Goal: Task Accomplishment & Management: Complete application form

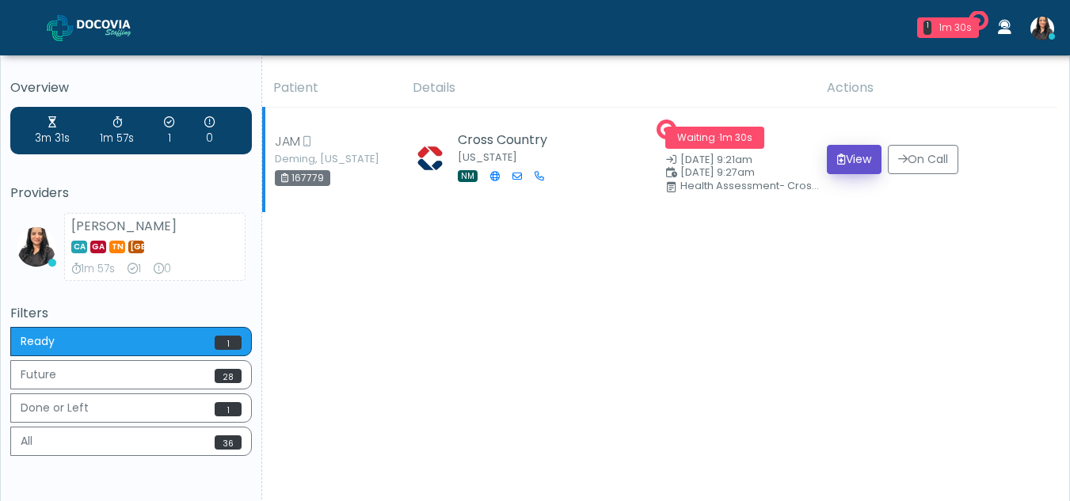
click at [843, 166] on button "View" at bounding box center [854, 159] width 55 height 29
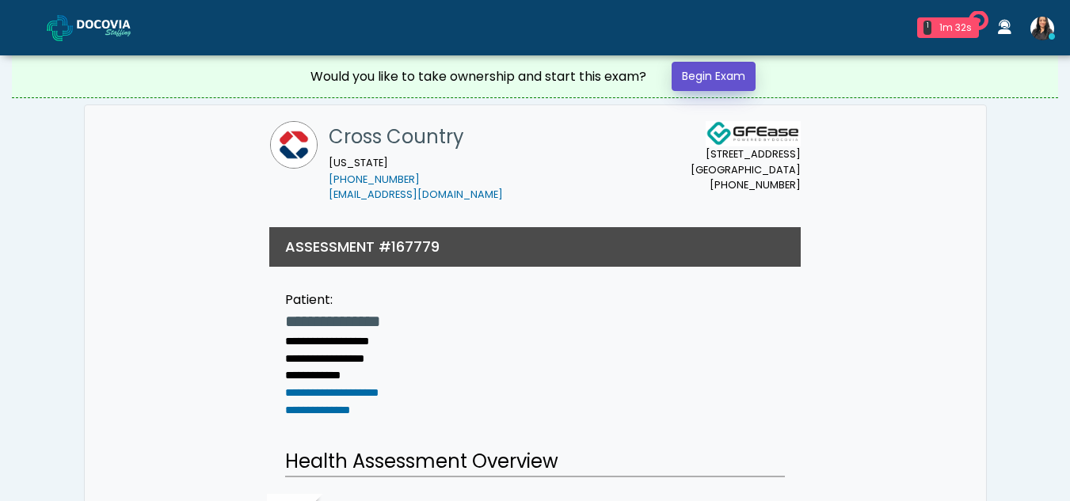
click at [729, 67] on link "Begin Exam" at bounding box center [713, 76] width 84 height 29
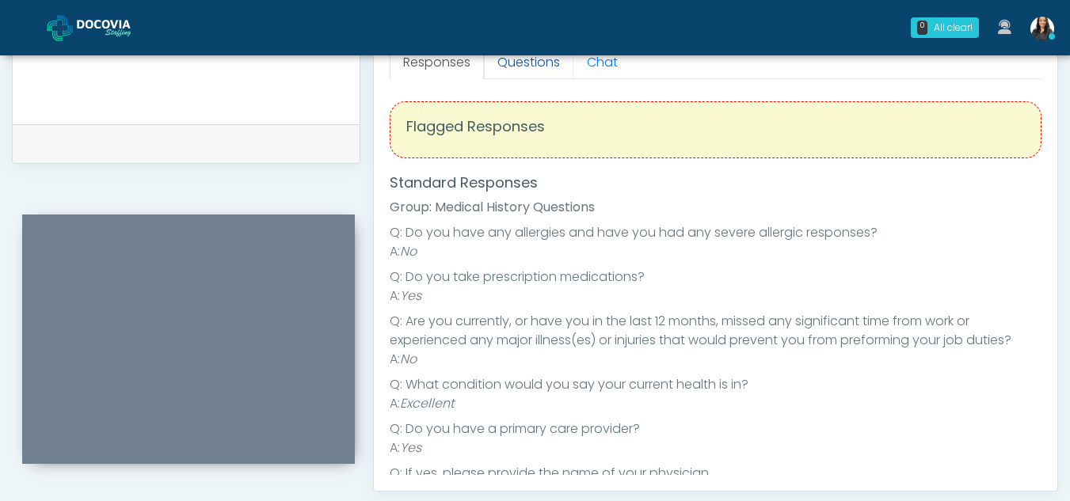
click at [542, 63] on link "Questions" at bounding box center [528, 62] width 89 height 33
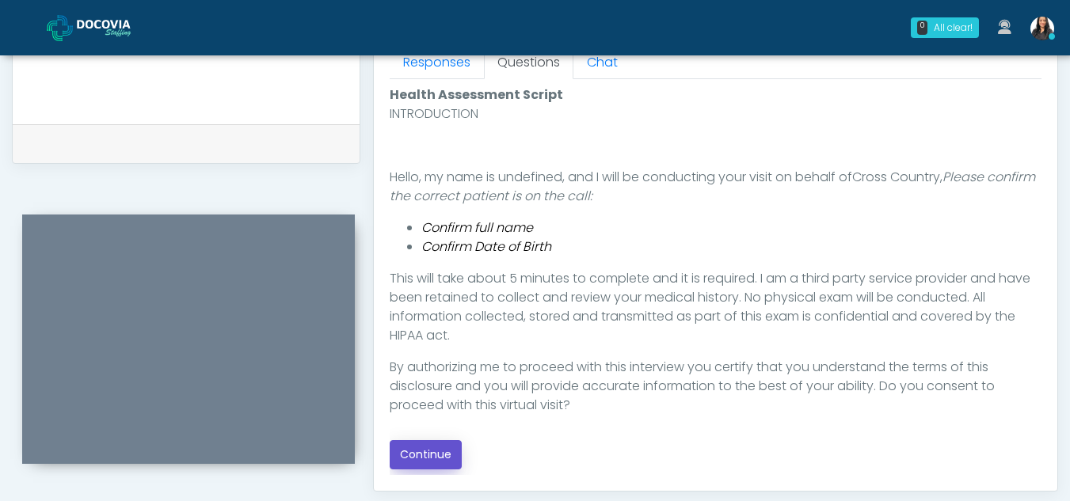
click at [424, 456] on button "Continue" at bounding box center [426, 454] width 72 height 29
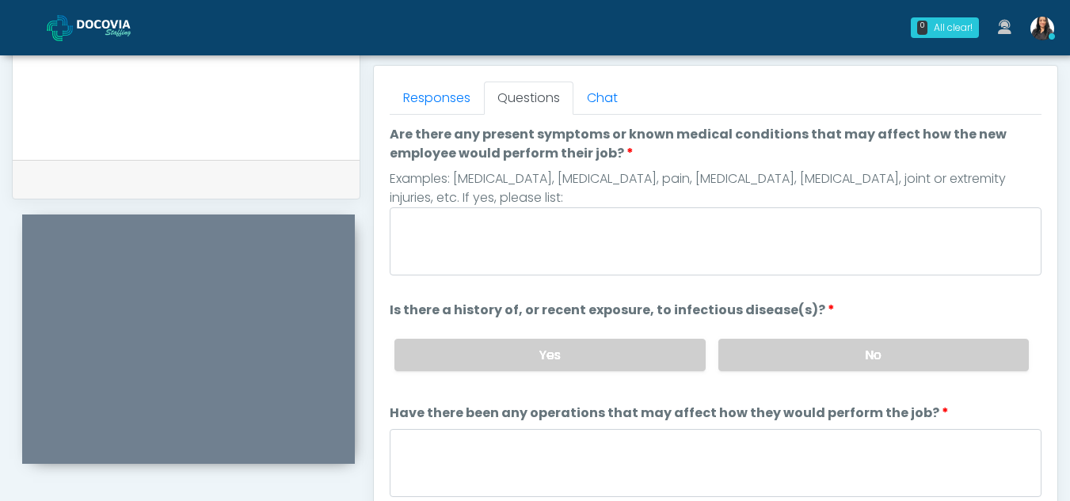
scroll to position [653, 0]
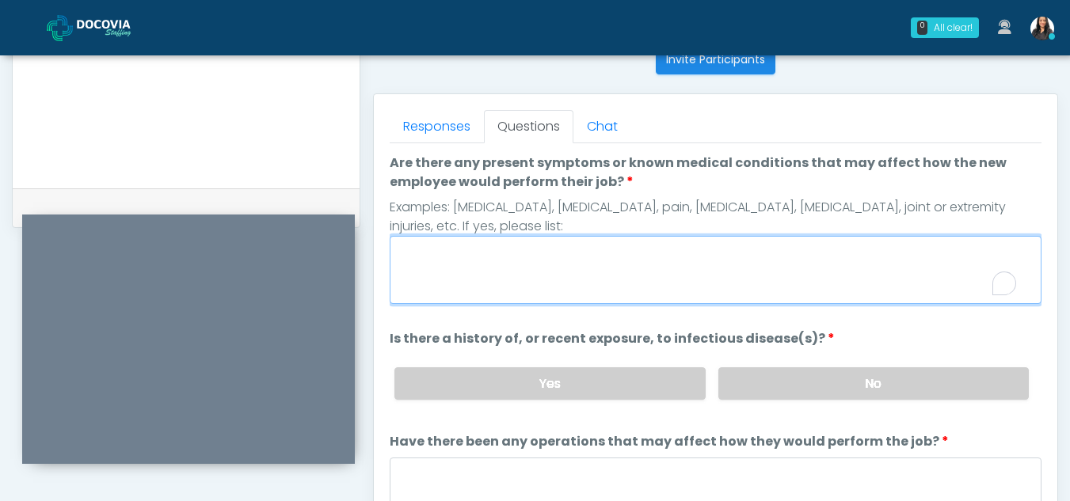
click at [485, 252] on textarea "Are there any present symptoms or known medical conditions that may affect how …" at bounding box center [716, 270] width 652 height 68
type textarea "**"
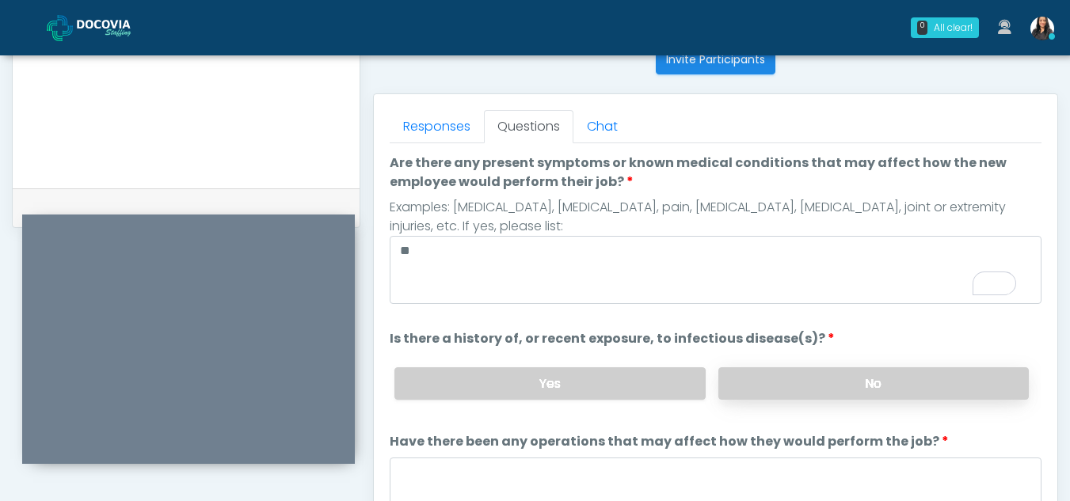
click at [911, 397] on label "No" at bounding box center [873, 383] width 310 height 32
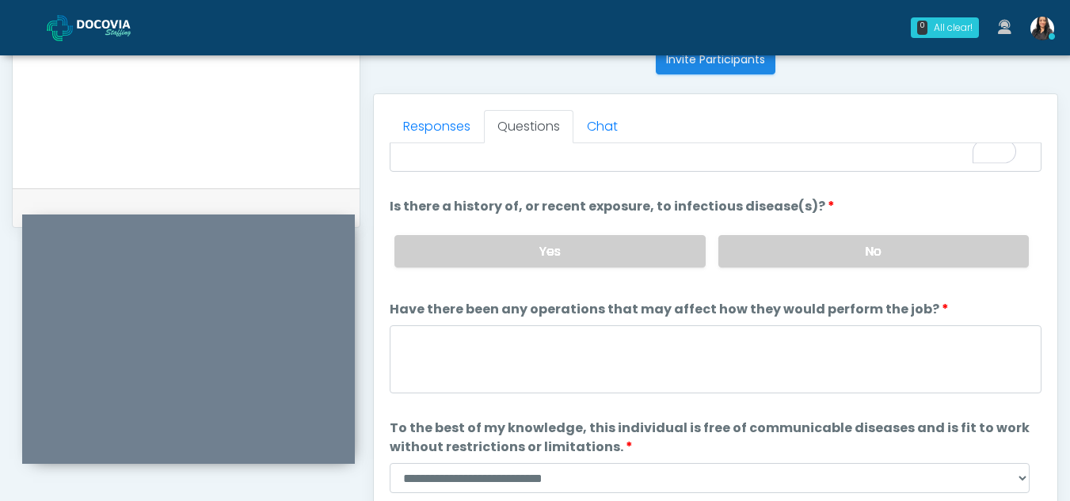
scroll to position [135, 0]
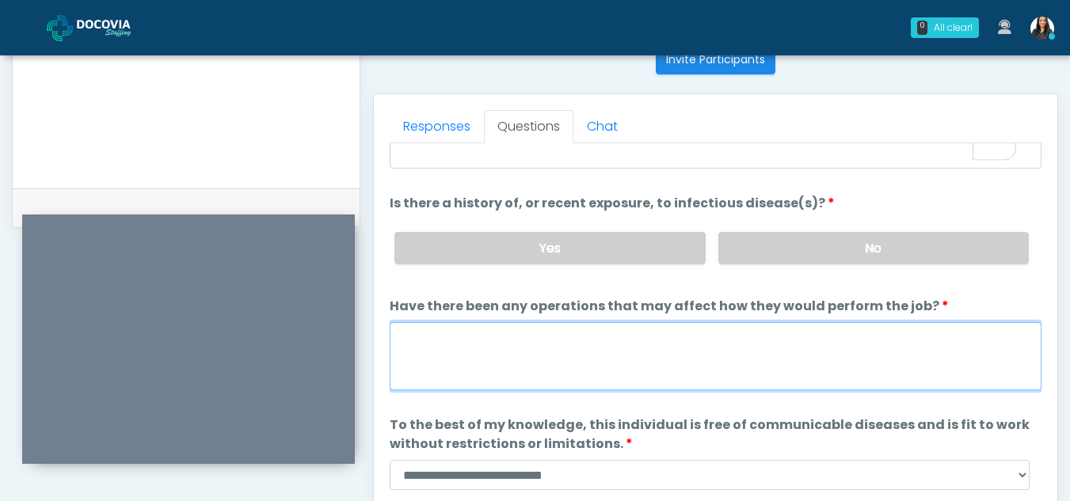
click at [508, 353] on textarea "Have there been any operations that may affect how they would perform the job?" at bounding box center [716, 356] width 652 height 68
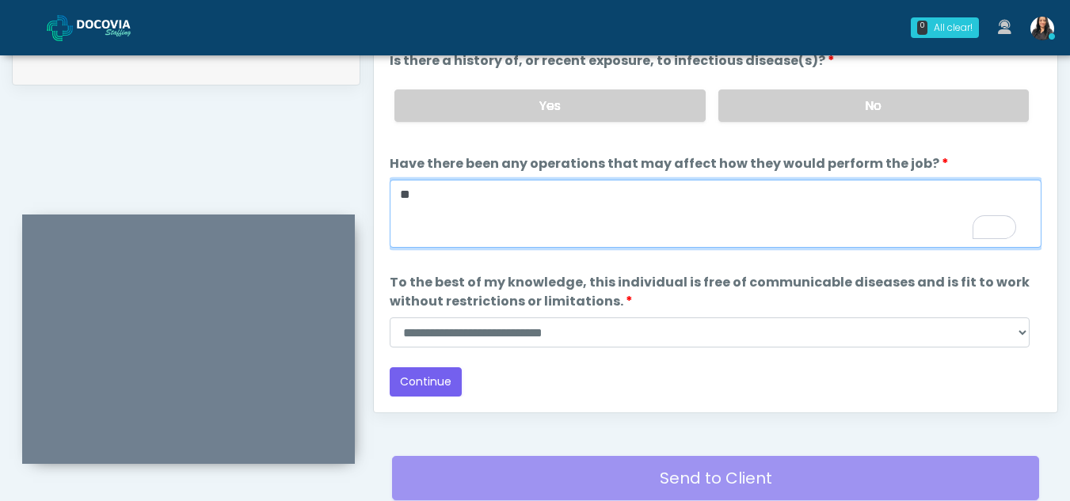
scroll to position [798, 0]
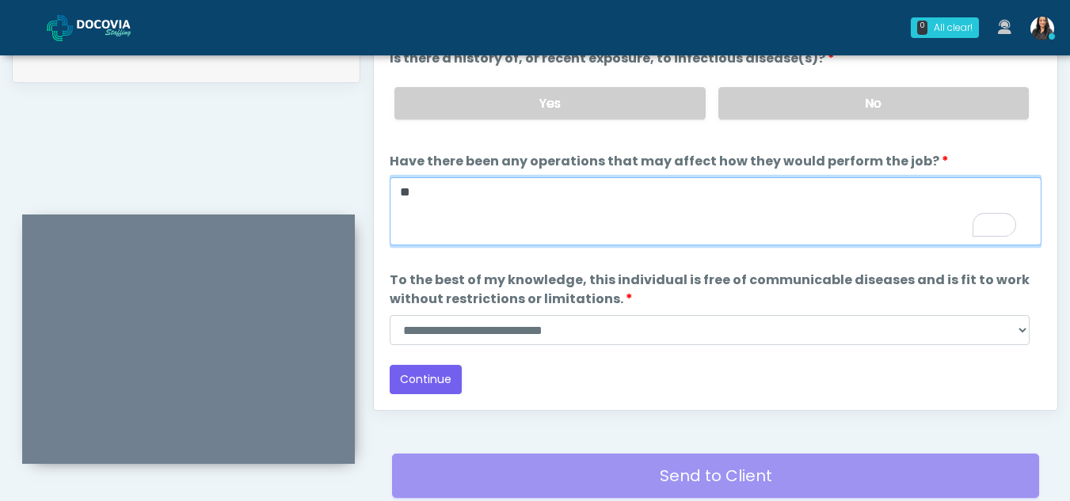
type textarea "**"
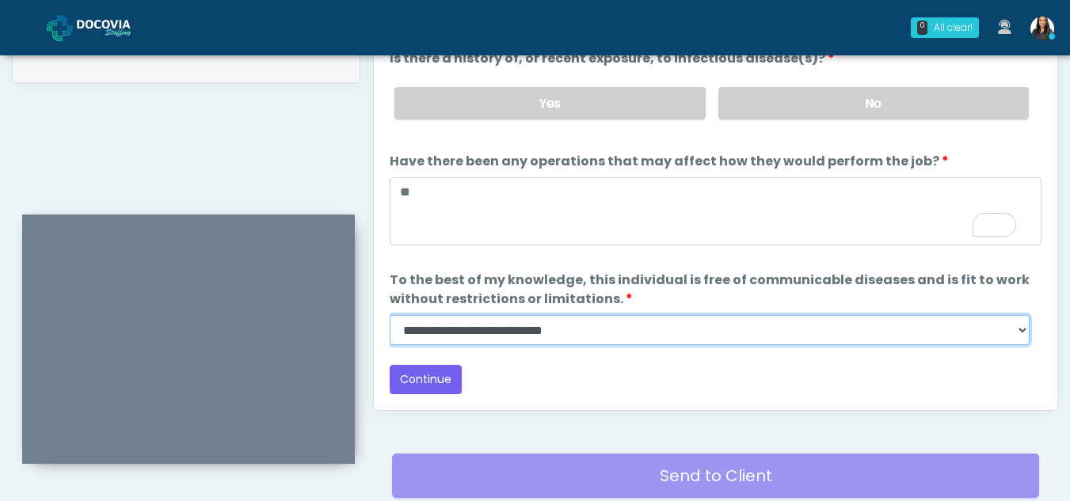
click at [1017, 333] on select "**********" at bounding box center [710, 330] width 640 height 30
select select "******"
click at [390, 315] on select "**********" at bounding box center [710, 330] width 640 height 30
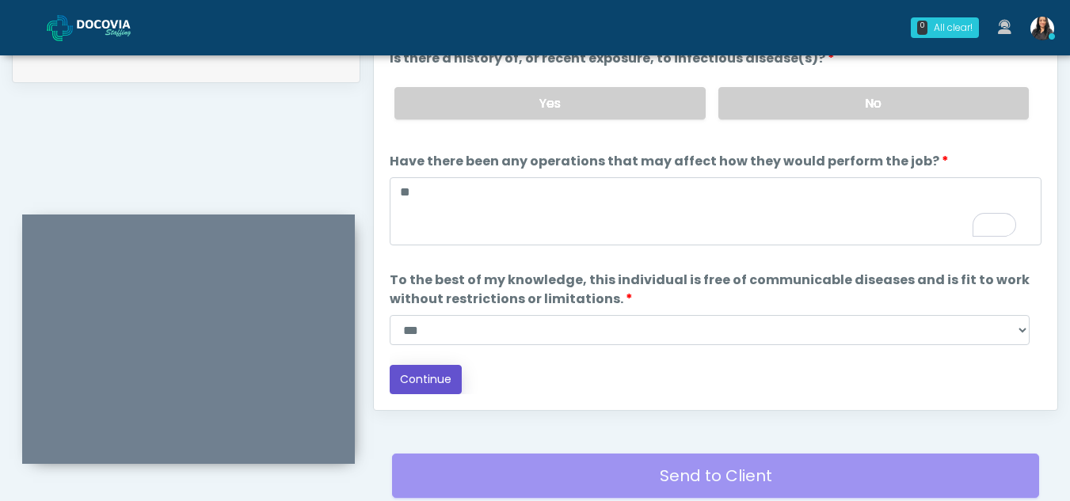
click at [446, 383] on button "Continue" at bounding box center [426, 379] width 72 height 29
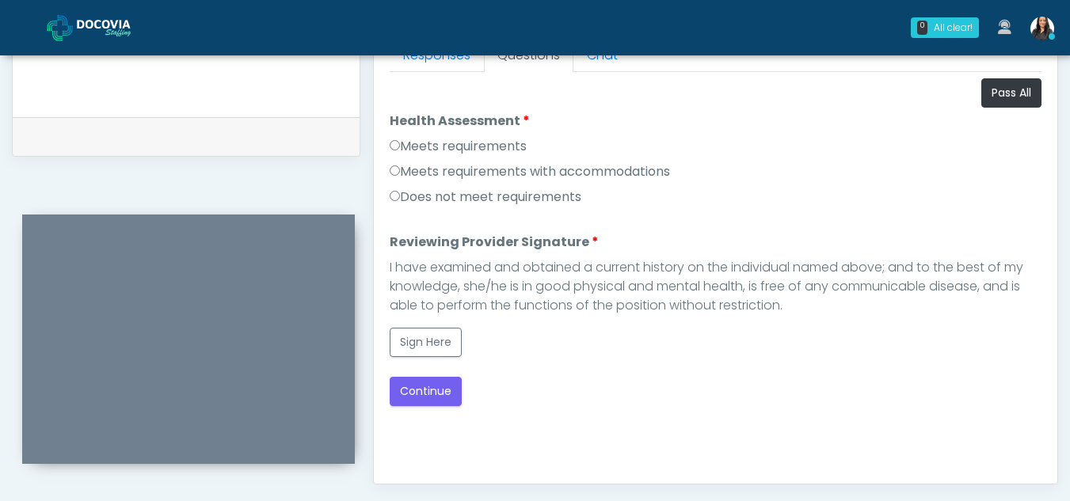
scroll to position [720, 0]
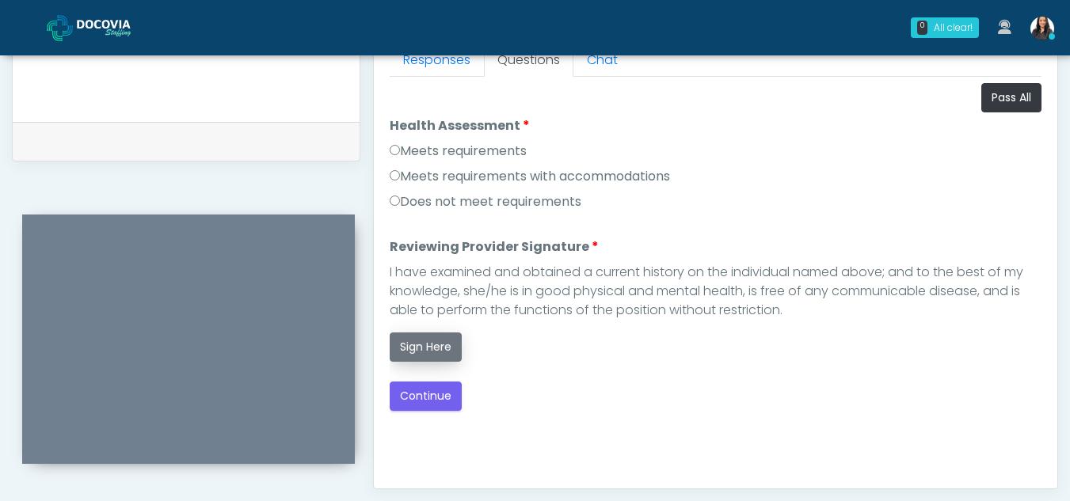
click at [444, 352] on button "Sign Here" at bounding box center [426, 347] width 72 height 29
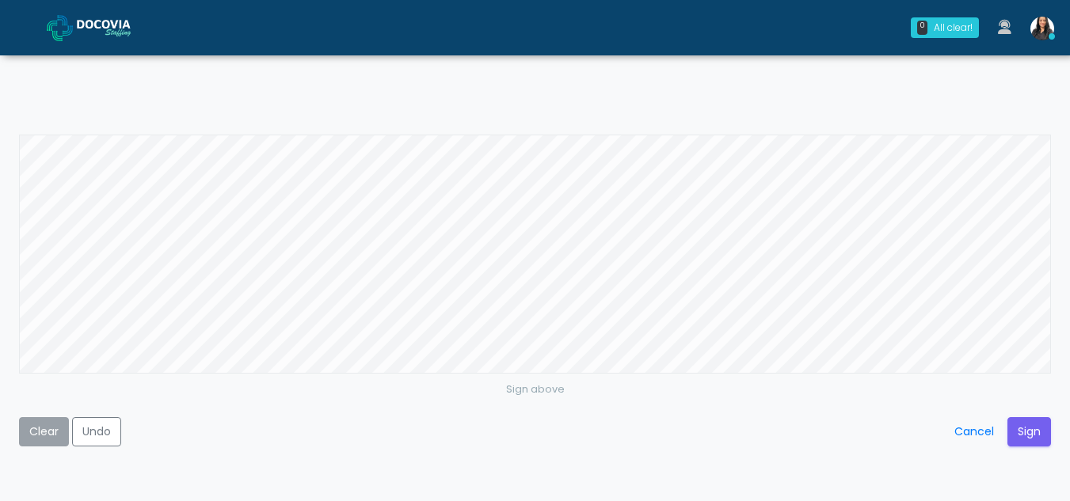
click at [29, 429] on button "Clear" at bounding box center [44, 431] width 50 height 29
click at [1040, 437] on button "Sign" at bounding box center [1029, 431] width 44 height 29
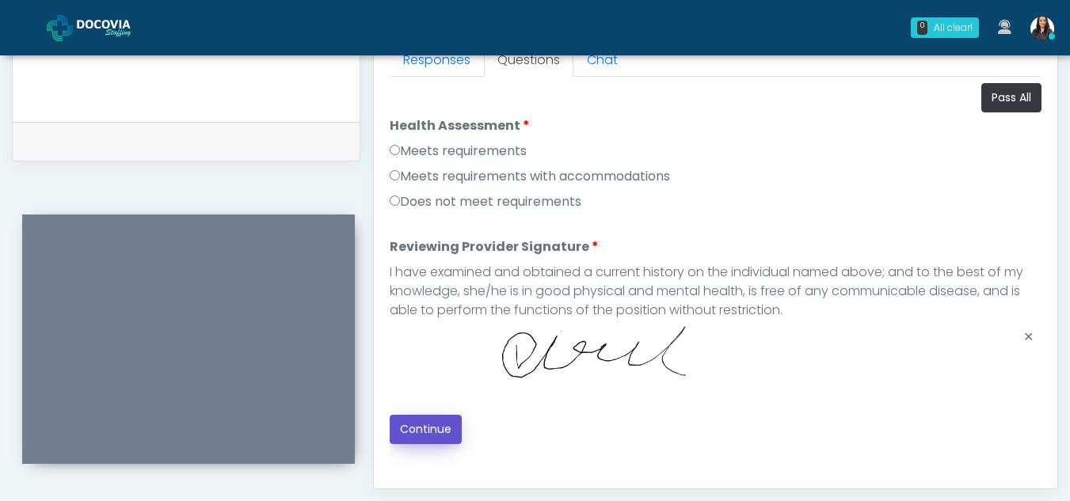
click at [430, 430] on button "Continue" at bounding box center [426, 429] width 72 height 29
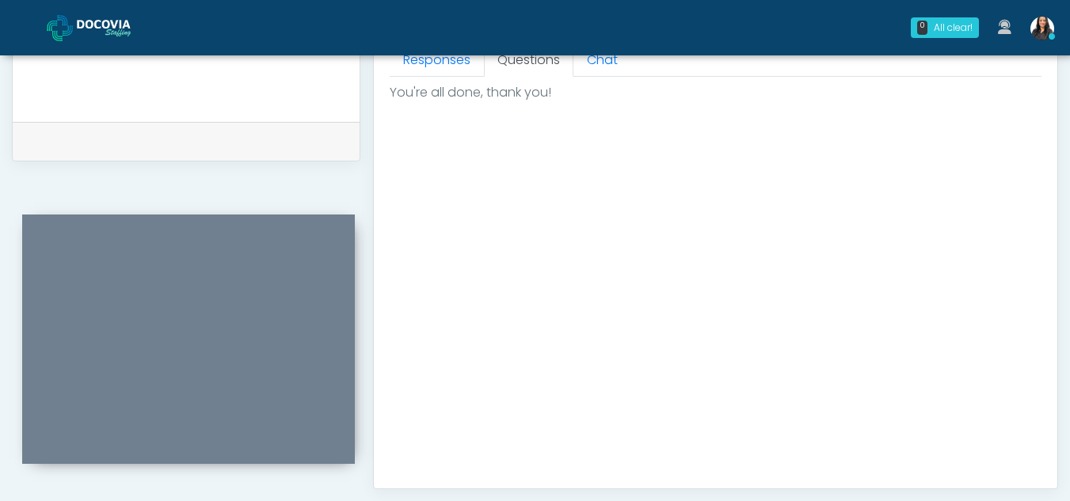
scroll to position [949, 0]
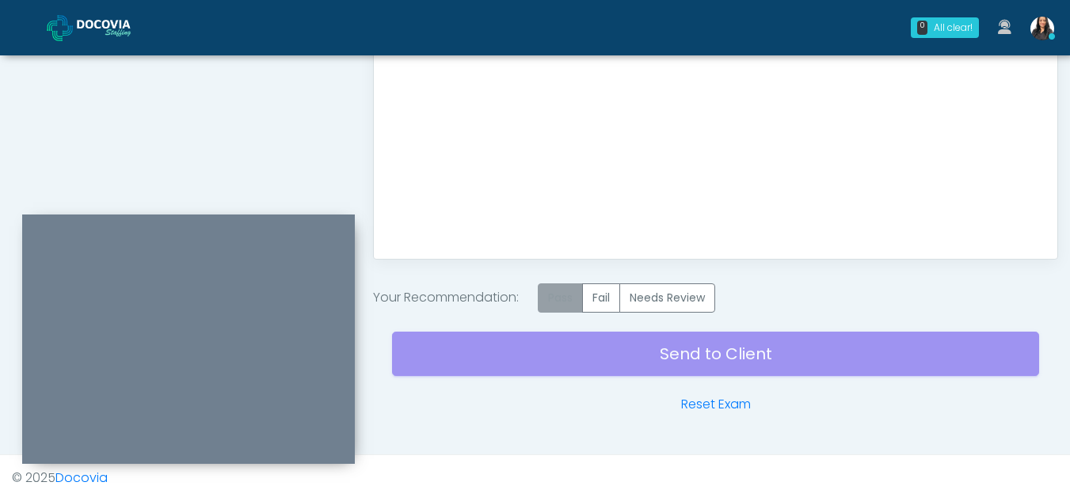
click at [565, 307] on label "Pass" at bounding box center [560, 297] width 45 height 29
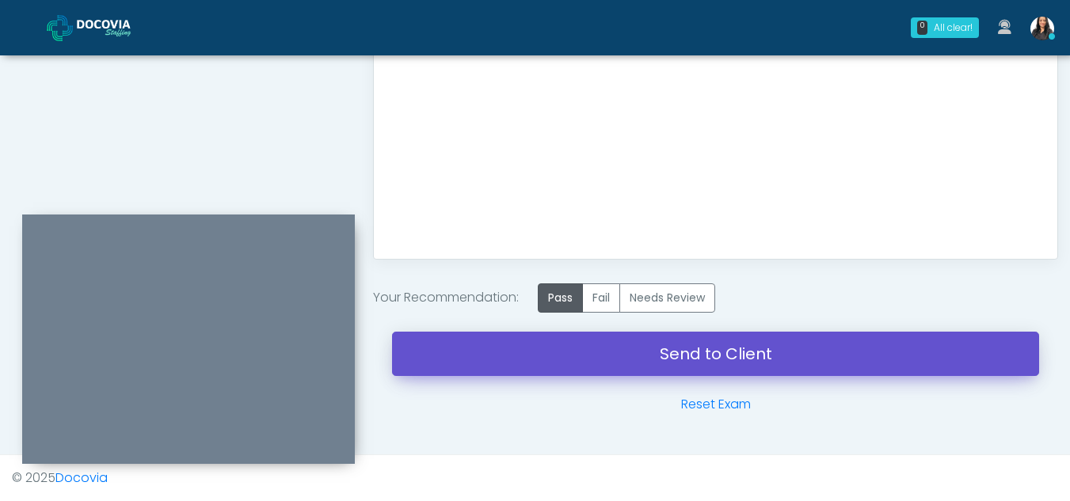
click at [676, 360] on link "Send to Client" at bounding box center [715, 354] width 647 height 44
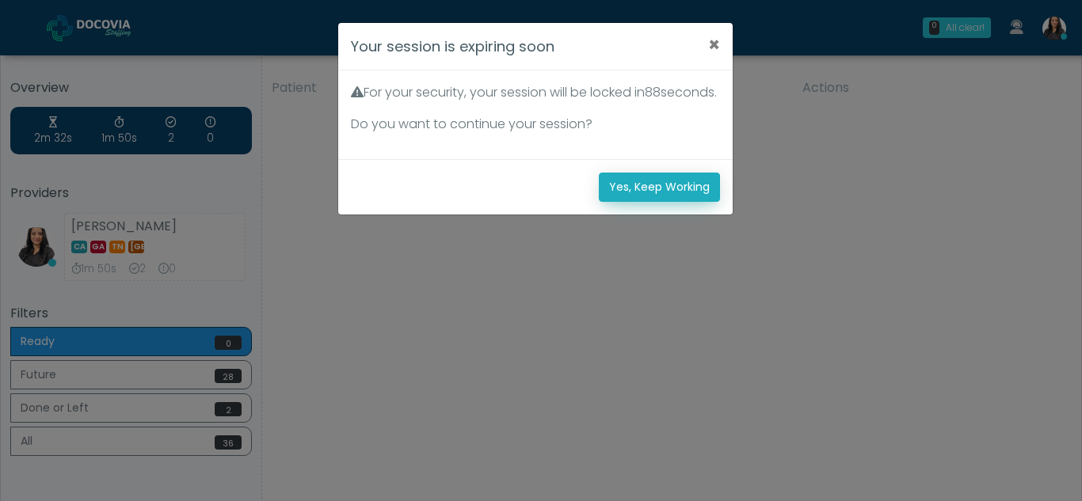
click at [667, 202] on button "Yes, Keep Working" at bounding box center [659, 187] width 121 height 29
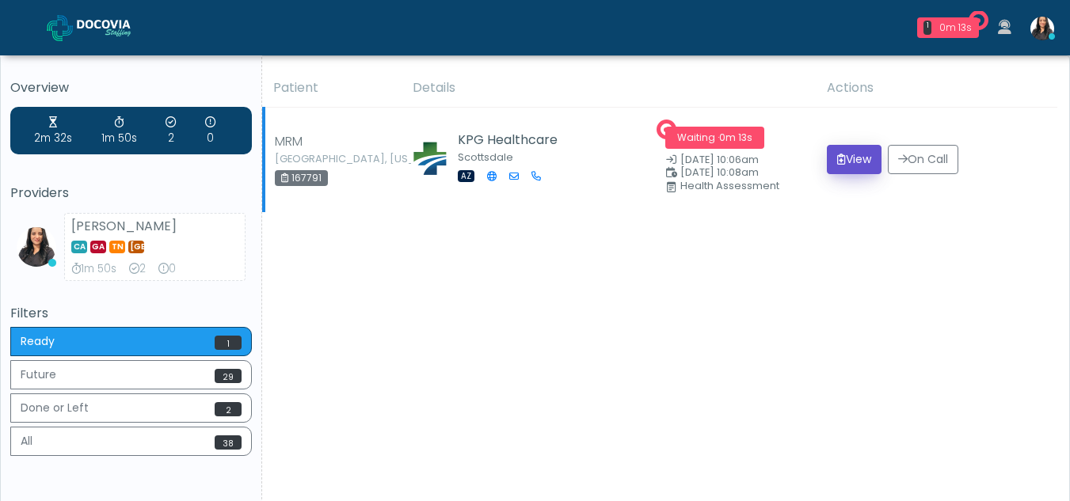
click at [861, 158] on button "View" at bounding box center [854, 159] width 55 height 29
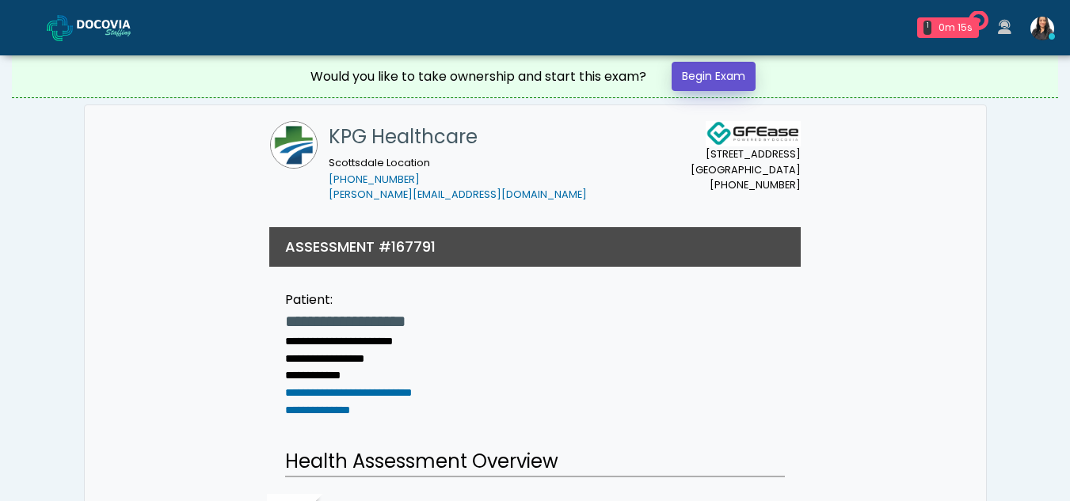
click at [704, 76] on link "Begin Exam" at bounding box center [713, 76] width 84 height 29
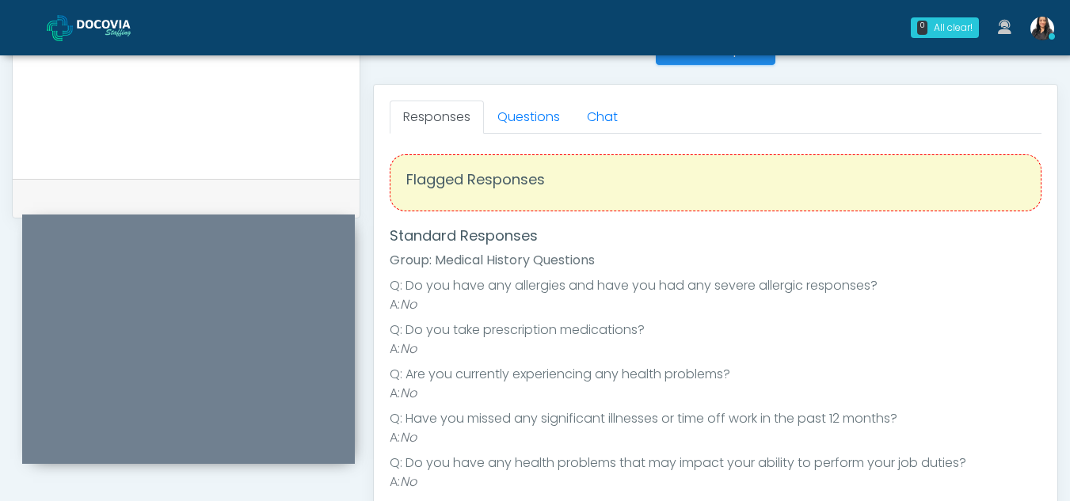
scroll to position [644, 0]
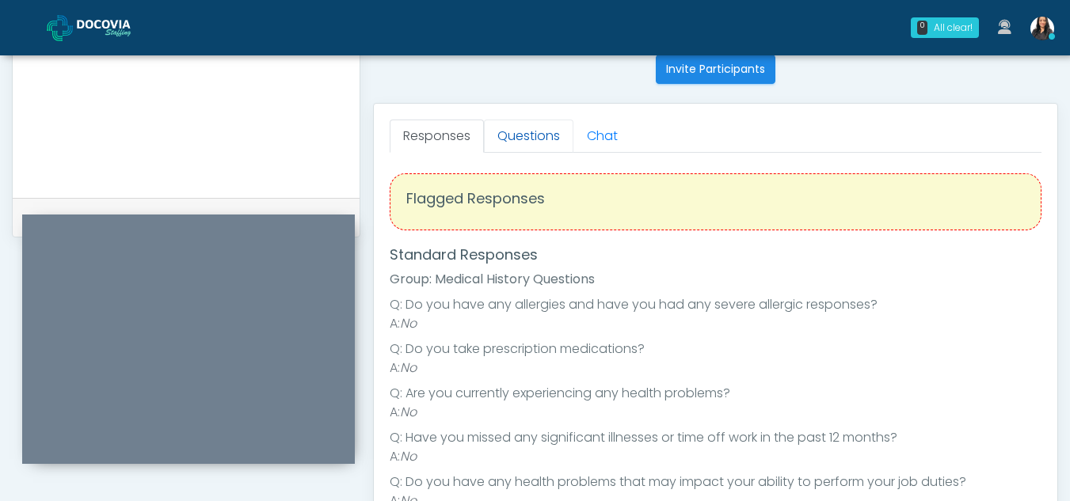
click at [530, 133] on link "Questions" at bounding box center [528, 136] width 89 height 33
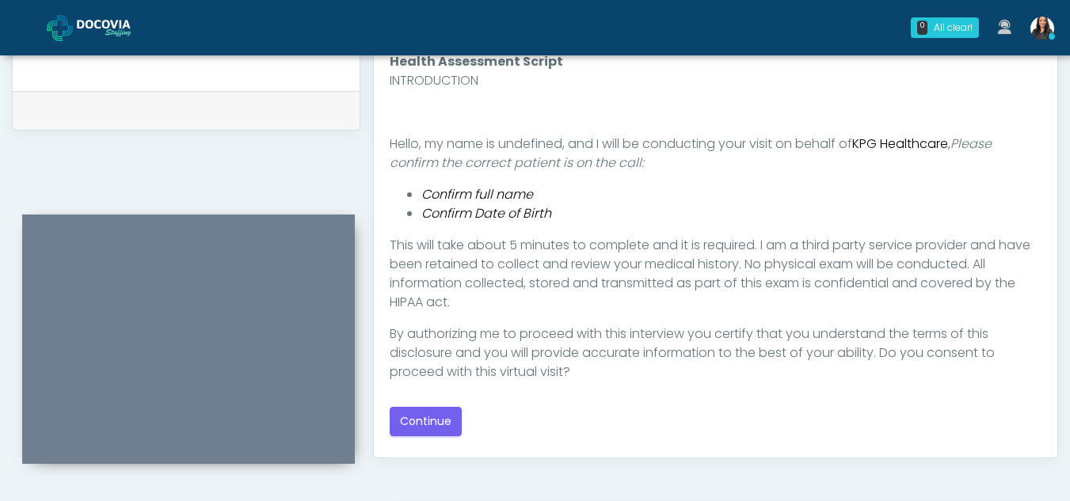
scroll to position [758, 0]
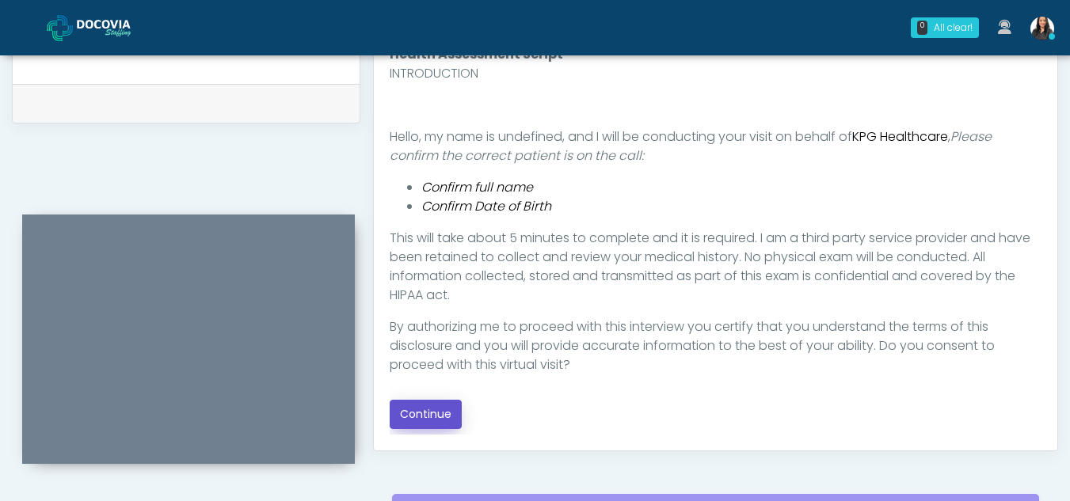
click at [417, 409] on button "Continue" at bounding box center [426, 414] width 72 height 29
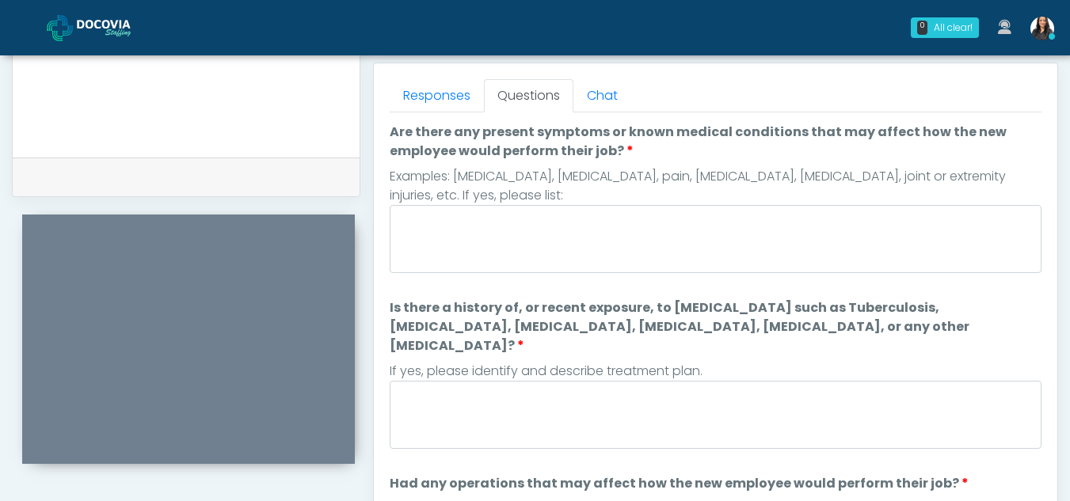
scroll to position [670, 0]
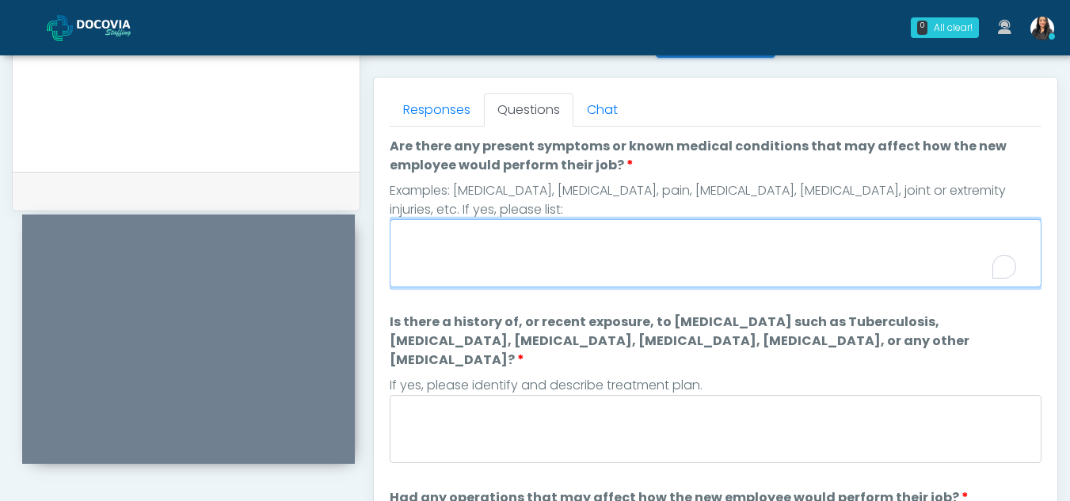
click at [440, 274] on textarea "Are there any present symptoms or known medical conditions that may affect how …" at bounding box center [716, 253] width 652 height 68
type textarea "**"
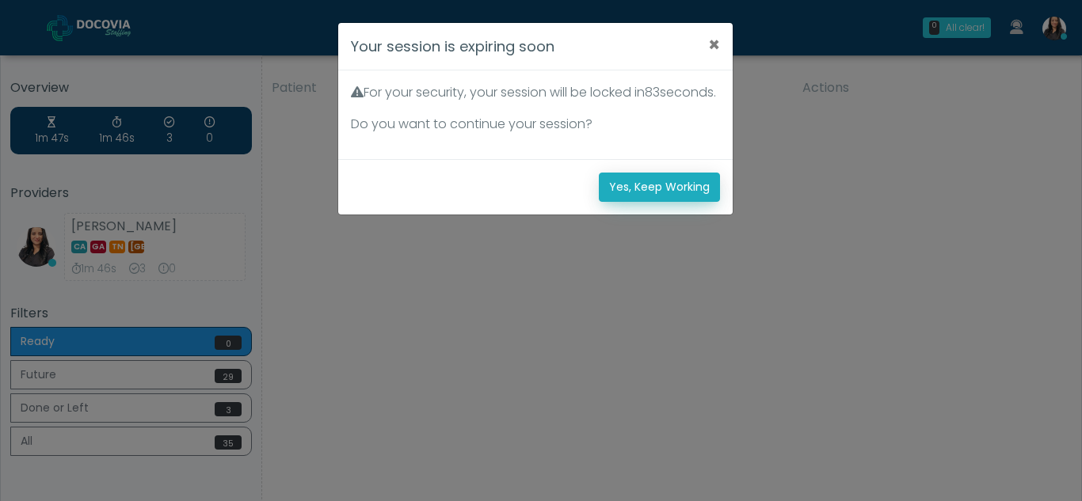
click at [631, 202] on button "Yes, Keep Working" at bounding box center [659, 187] width 121 height 29
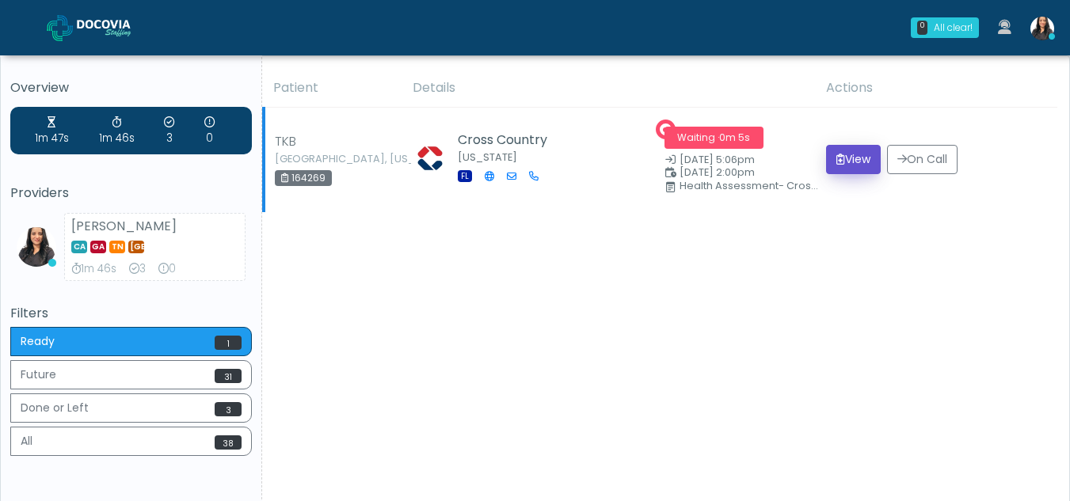
click at [859, 151] on button "View" at bounding box center [853, 159] width 55 height 29
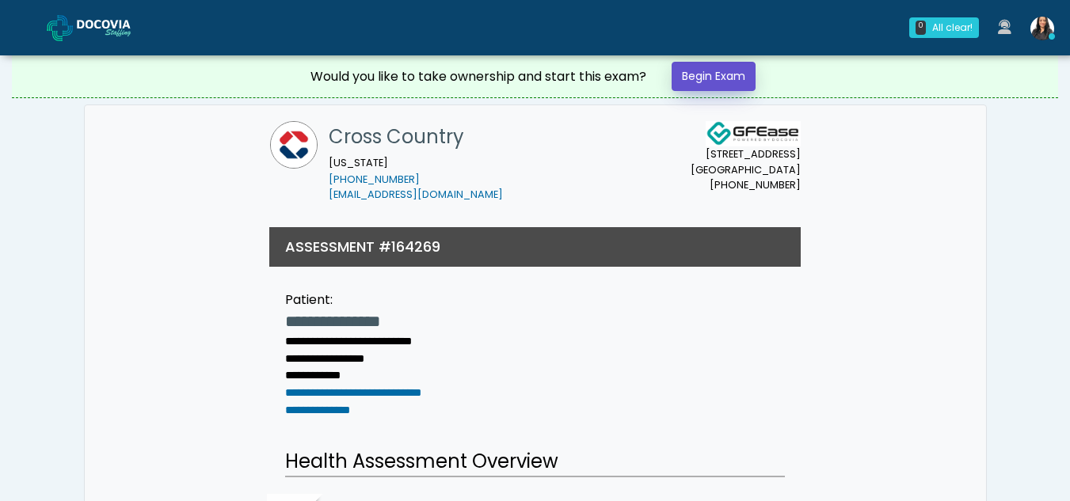
click at [695, 74] on link "Begin Exam" at bounding box center [713, 76] width 84 height 29
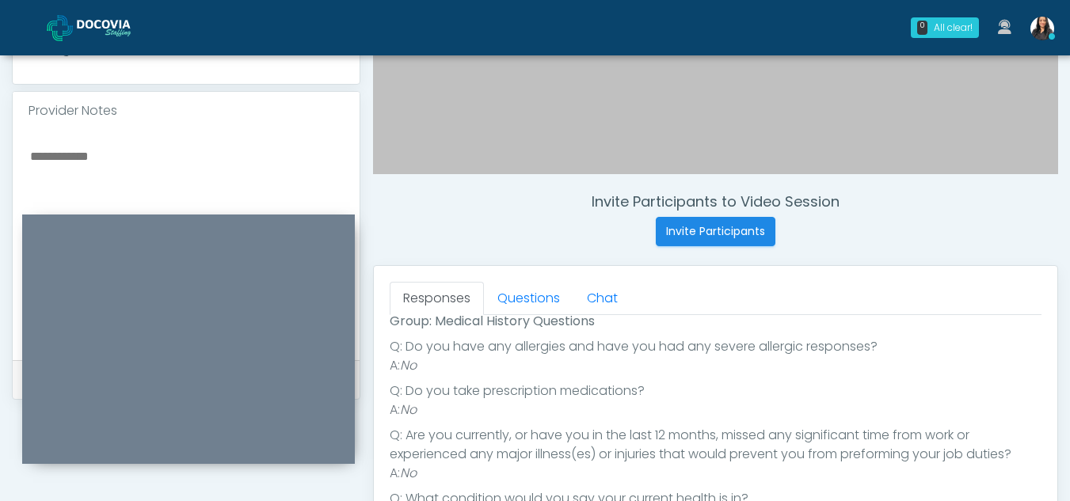
scroll to position [503, 0]
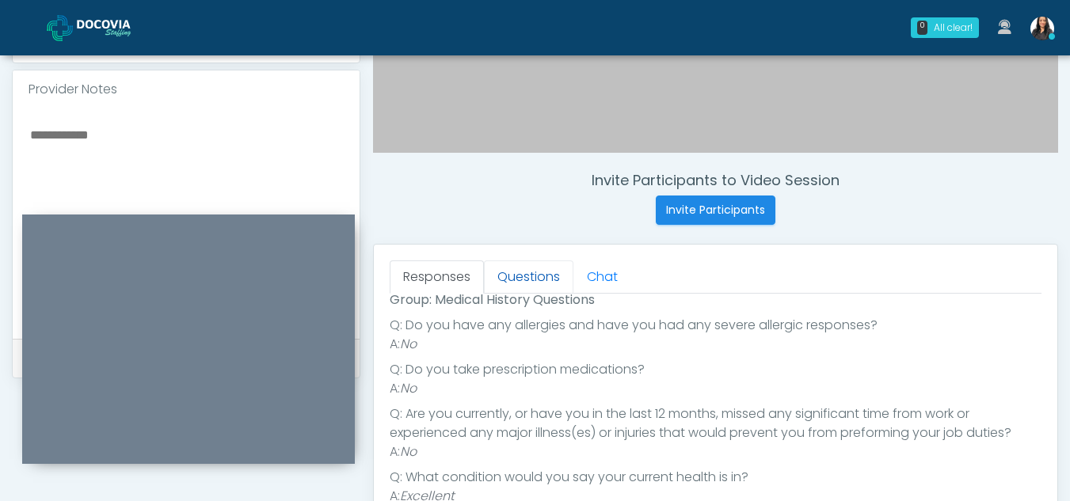
click at [547, 276] on link "Questions" at bounding box center [528, 276] width 89 height 33
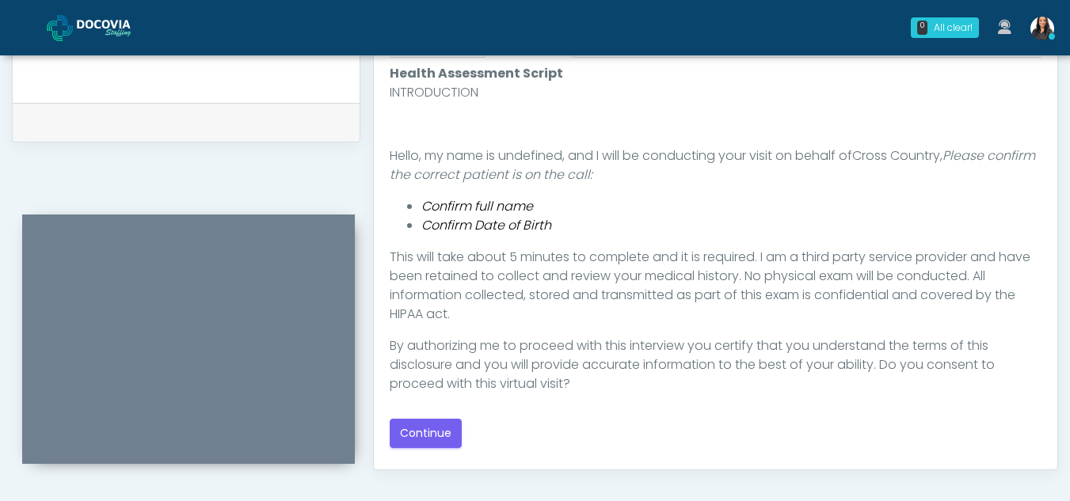
scroll to position [748, 0]
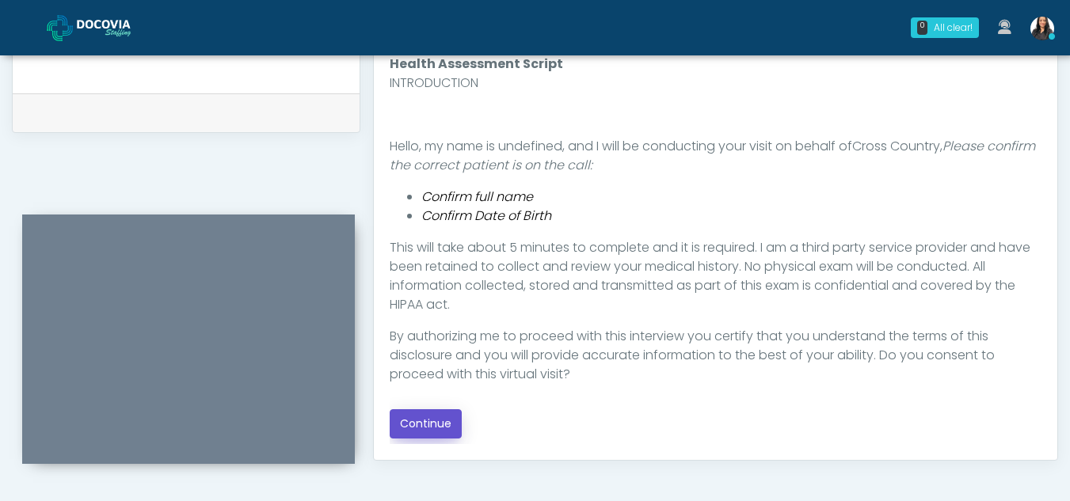
click at [425, 424] on button "Continue" at bounding box center [426, 423] width 72 height 29
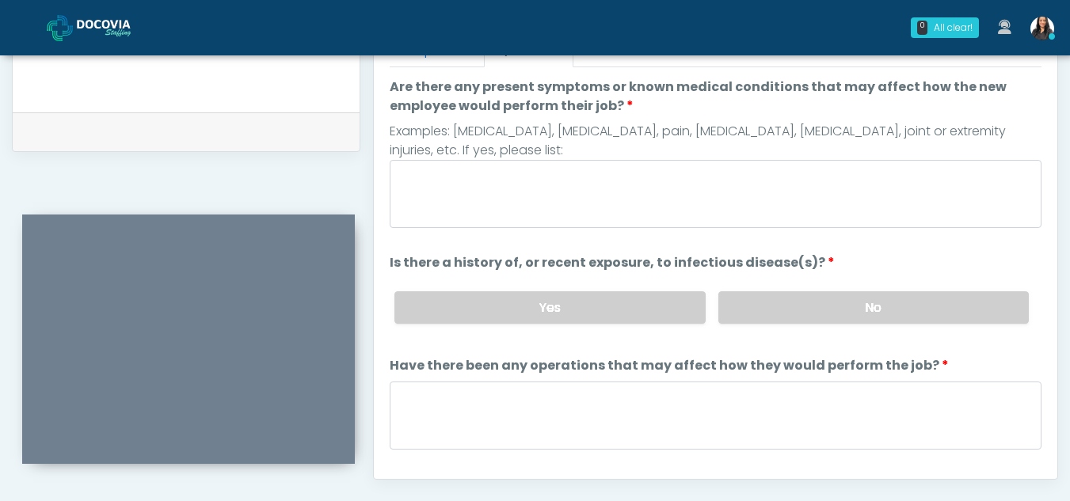
scroll to position [682, 0]
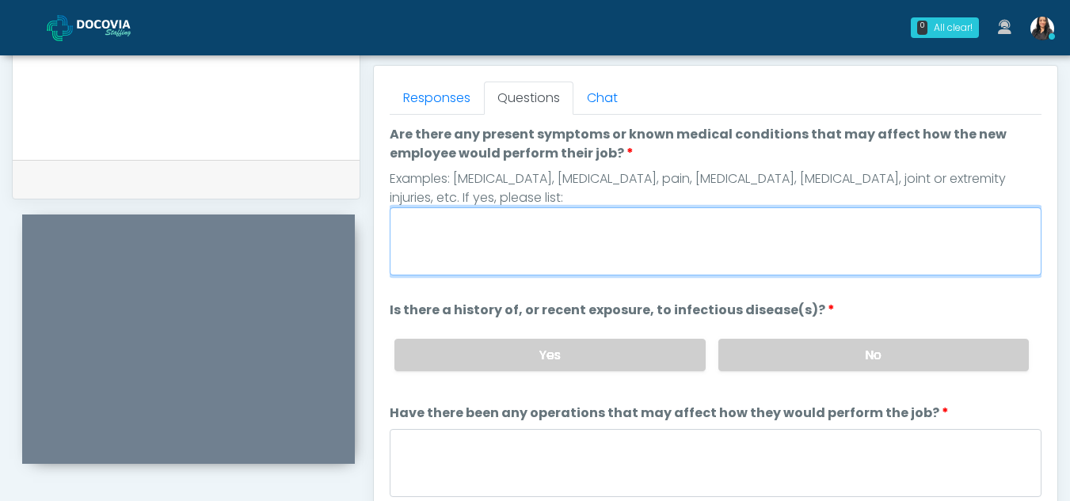
click at [549, 239] on textarea "Are there any present symptoms or known medical conditions that may affect how …" at bounding box center [716, 241] width 652 height 68
type textarea "**"
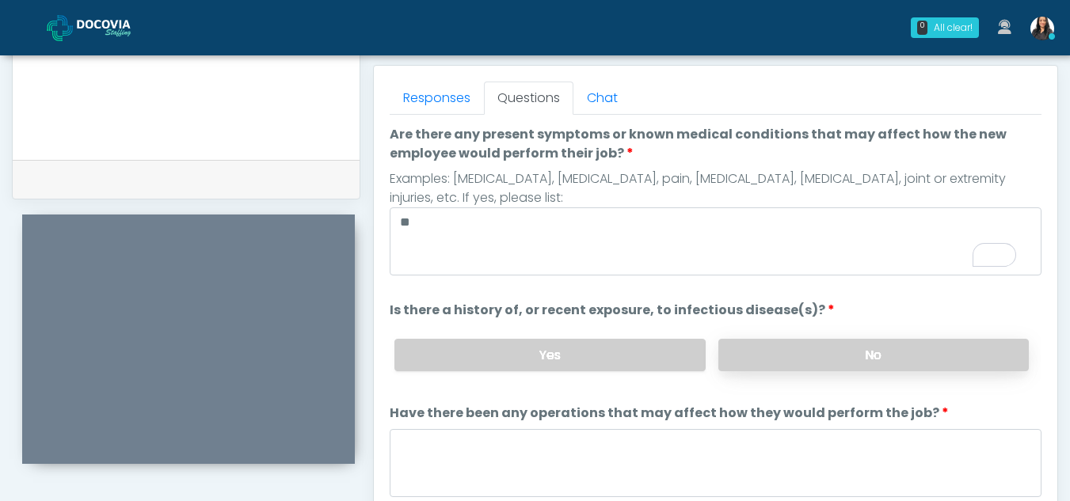
click at [900, 348] on label "No" at bounding box center [873, 355] width 310 height 32
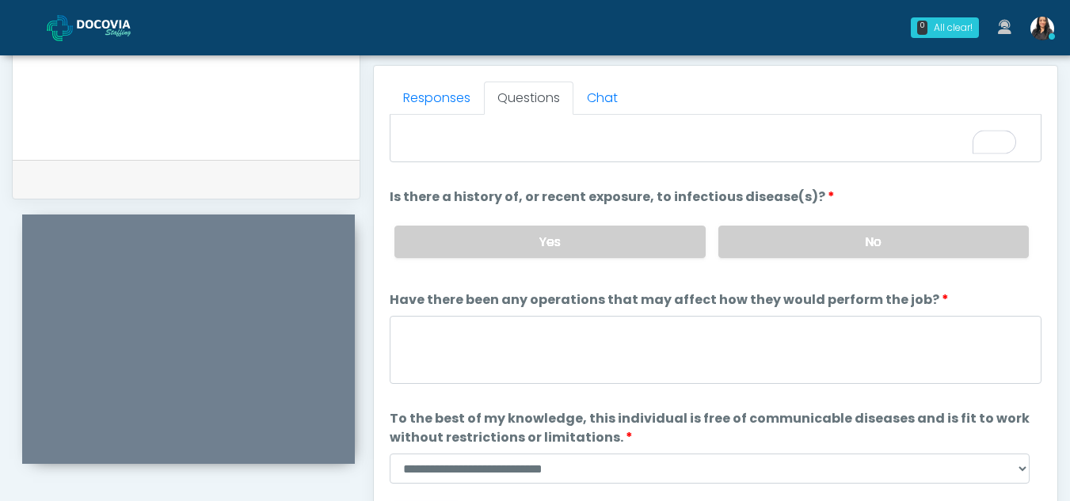
scroll to position [135, 0]
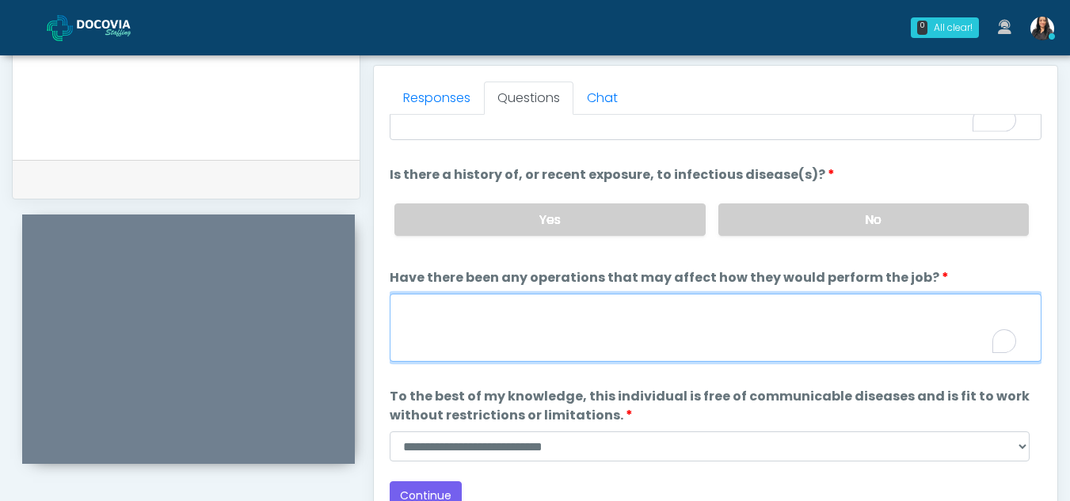
click at [537, 344] on textarea "Have there been any operations that may affect how they would perform the job?" at bounding box center [716, 328] width 652 height 68
type textarea "**"
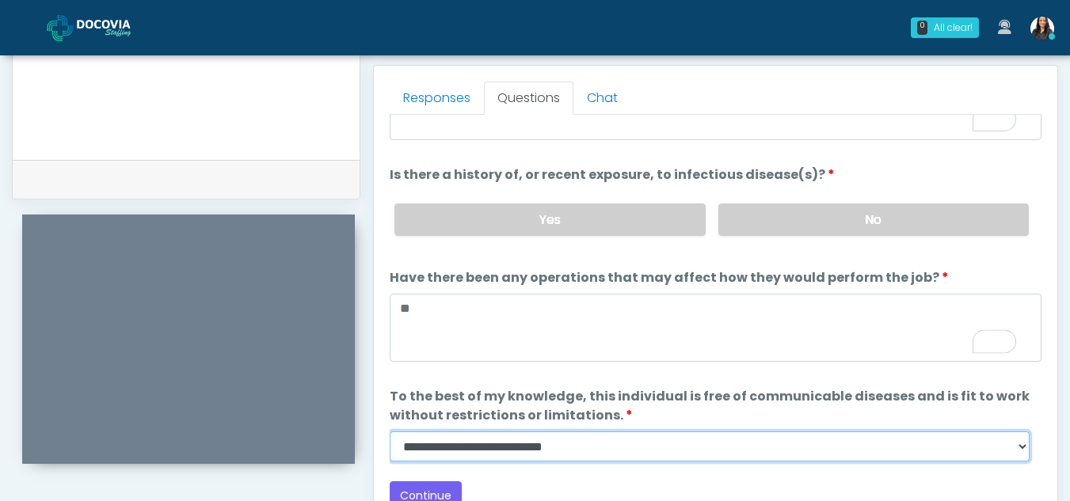
click at [1022, 449] on select "**********" at bounding box center [710, 447] width 640 height 30
select select "******"
click at [390, 432] on select "**********" at bounding box center [710, 447] width 640 height 30
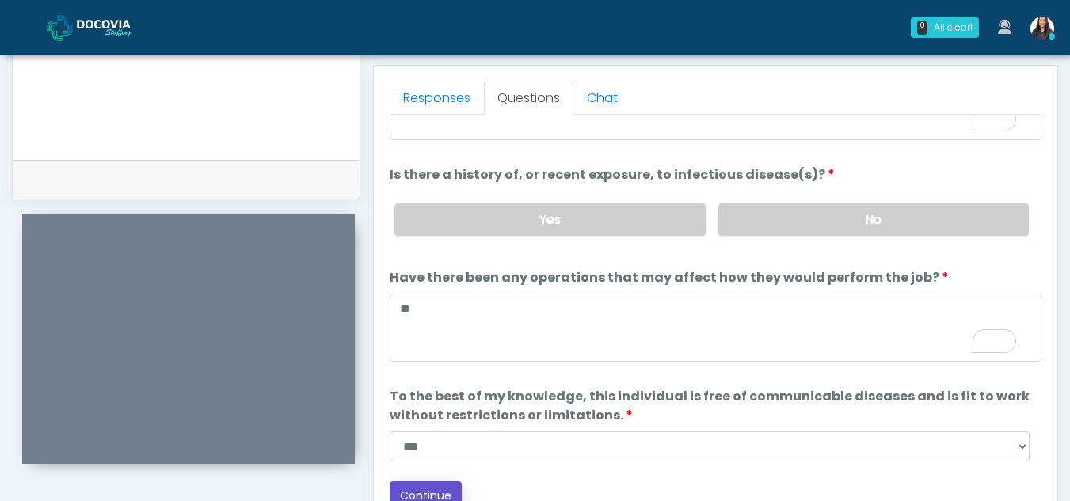
click at [443, 493] on button "Continue" at bounding box center [426, 495] width 72 height 29
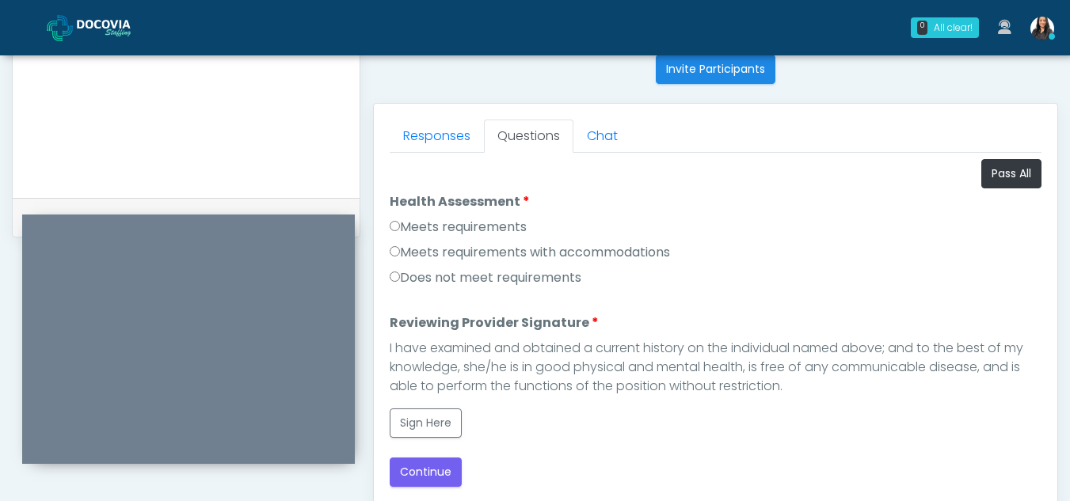
scroll to position [646, 0]
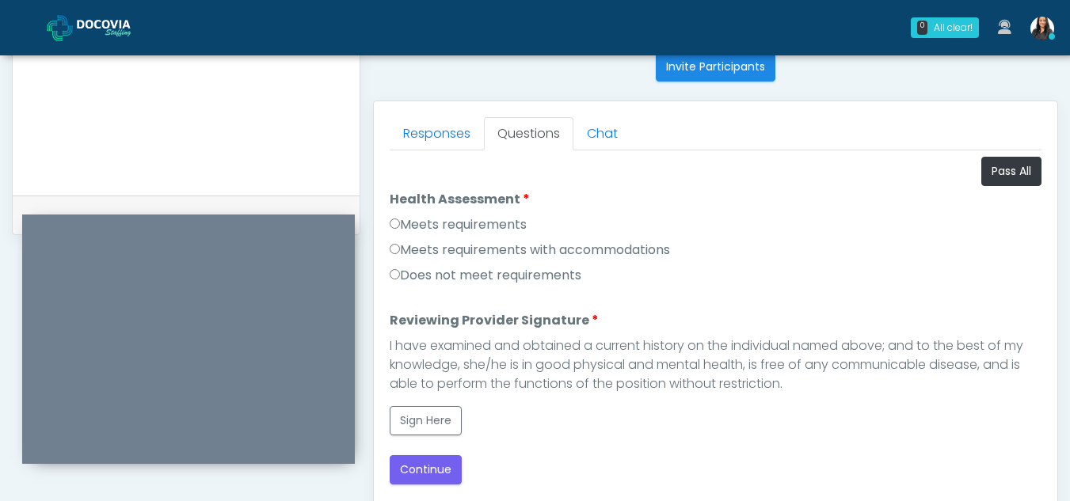
click at [395, 229] on label "Meets requirements" at bounding box center [458, 224] width 137 height 19
click at [416, 420] on button "Sign Here" at bounding box center [426, 420] width 72 height 29
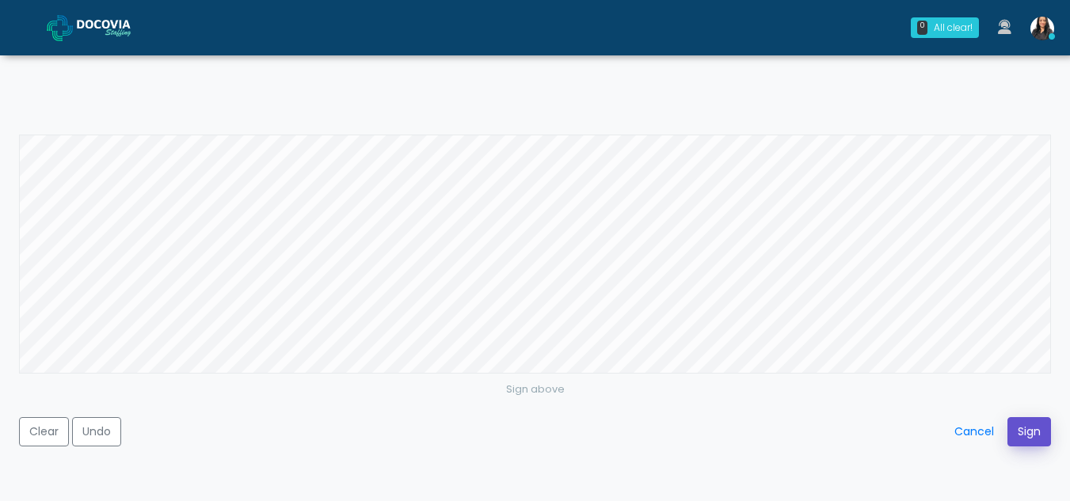
click at [1037, 436] on button "Sign" at bounding box center [1029, 431] width 44 height 29
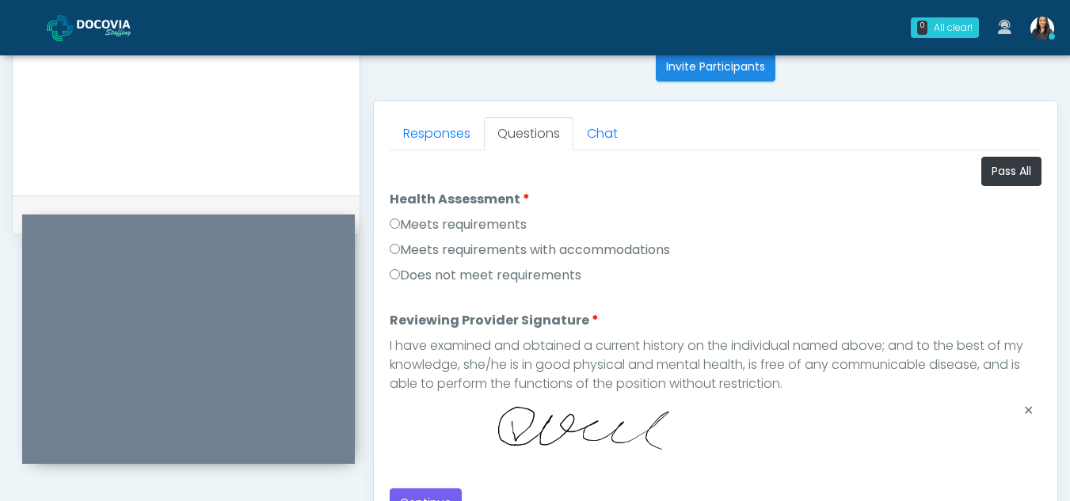
scroll to position [920, 0]
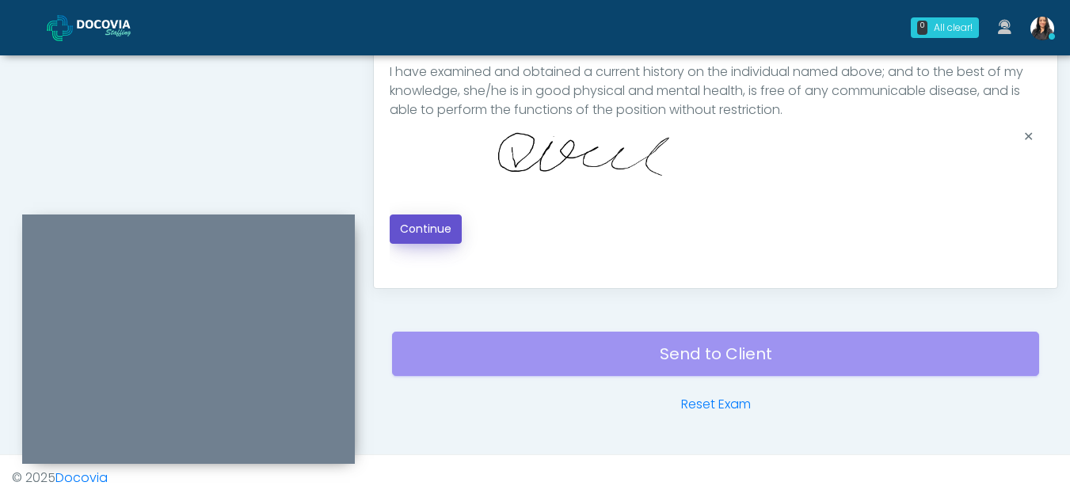
click at [433, 227] on button "Continue" at bounding box center [426, 229] width 72 height 29
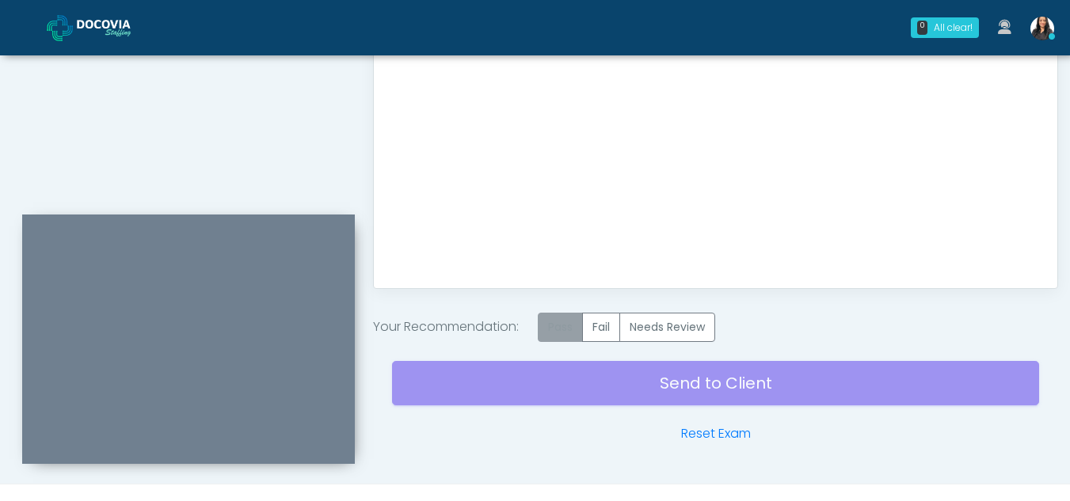
click at [568, 327] on label "Pass" at bounding box center [560, 327] width 45 height 29
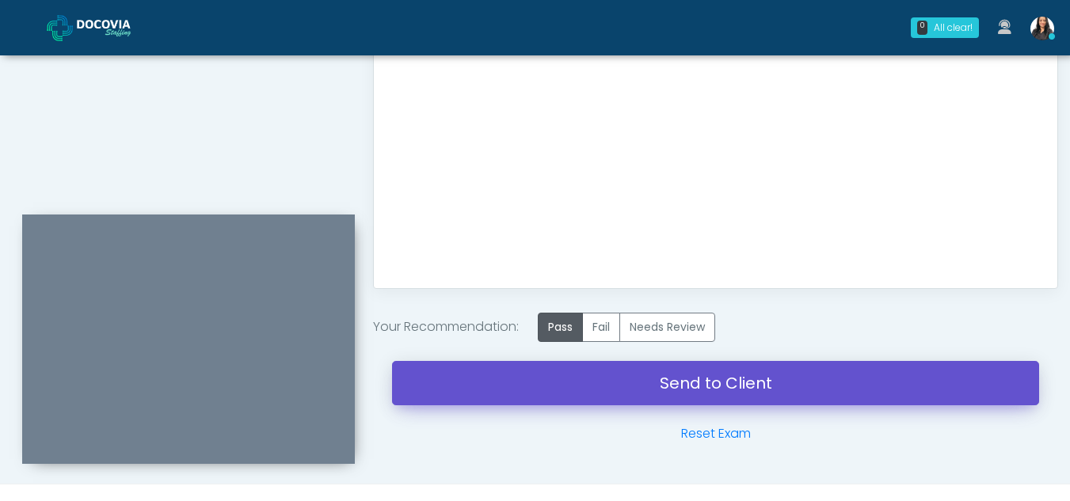
click at [710, 382] on link "Send to Client" at bounding box center [715, 383] width 647 height 44
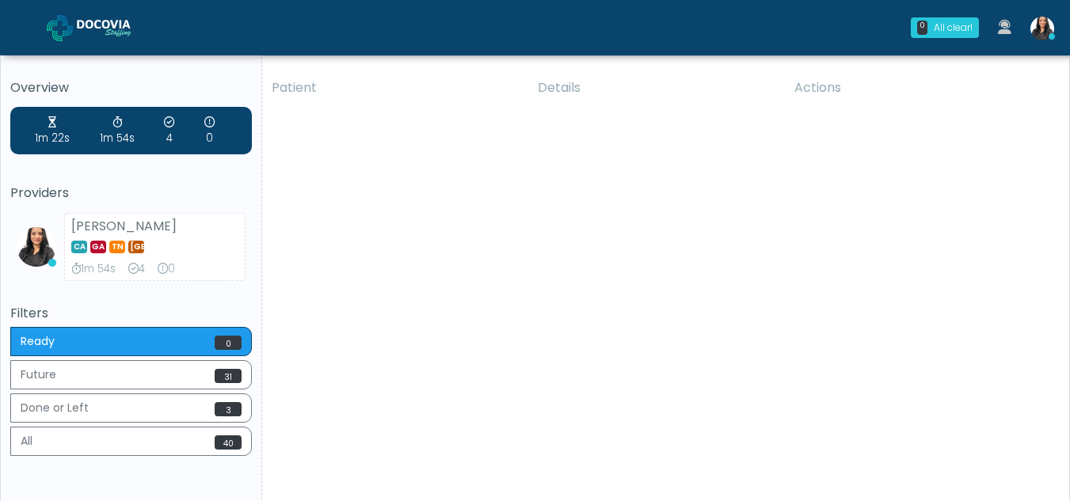
click at [367, 415] on div "Patient Details Actions AID [GEOGRAPHIC_DATA], [US_STATE] 167808 Cross Country …" at bounding box center [659, 294] width 795 height 451
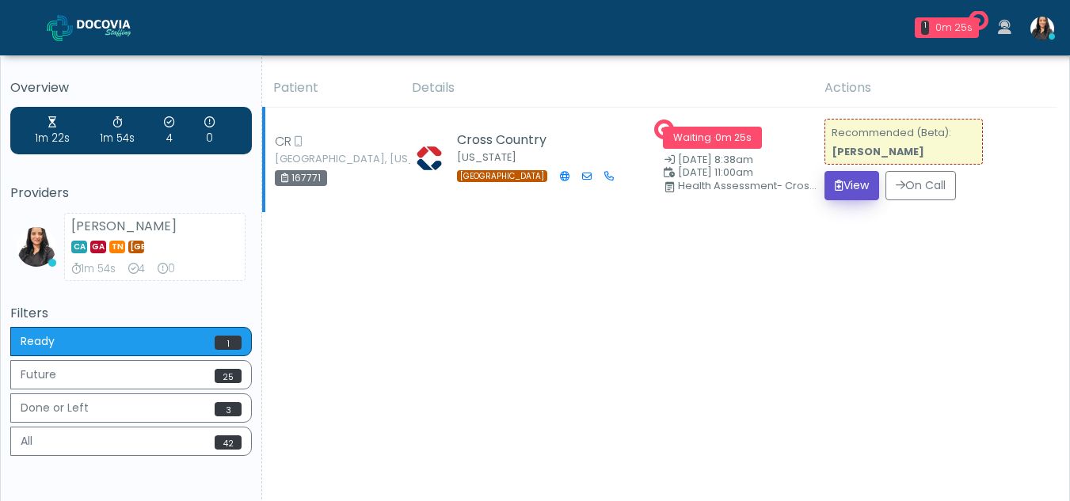
click at [858, 185] on button "View" at bounding box center [851, 185] width 55 height 29
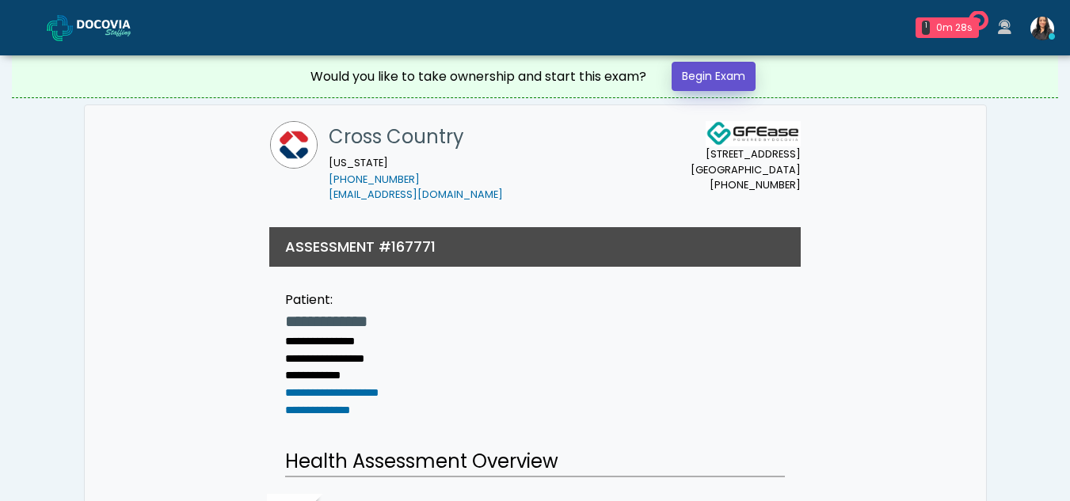
click at [699, 72] on link "Begin Exam" at bounding box center [713, 76] width 84 height 29
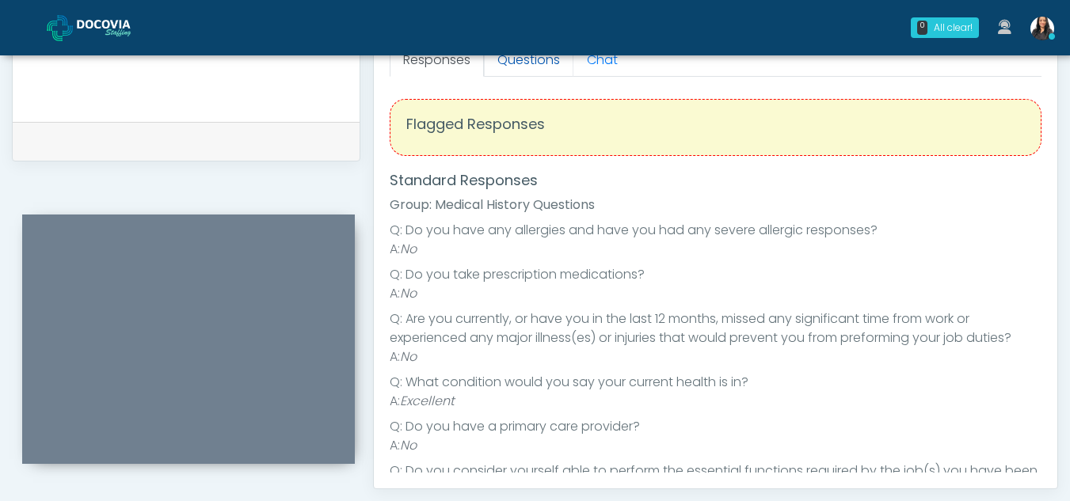
click at [535, 65] on link "Questions" at bounding box center [528, 60] width 89 height 33
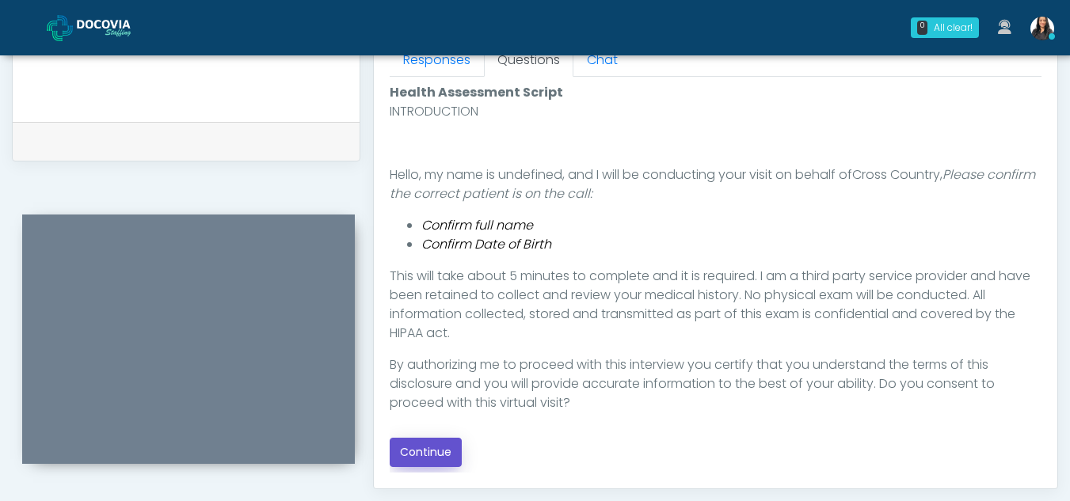
click at [424, 458] on button "Continue" at bounding box center [426, 452] width 72 height 29
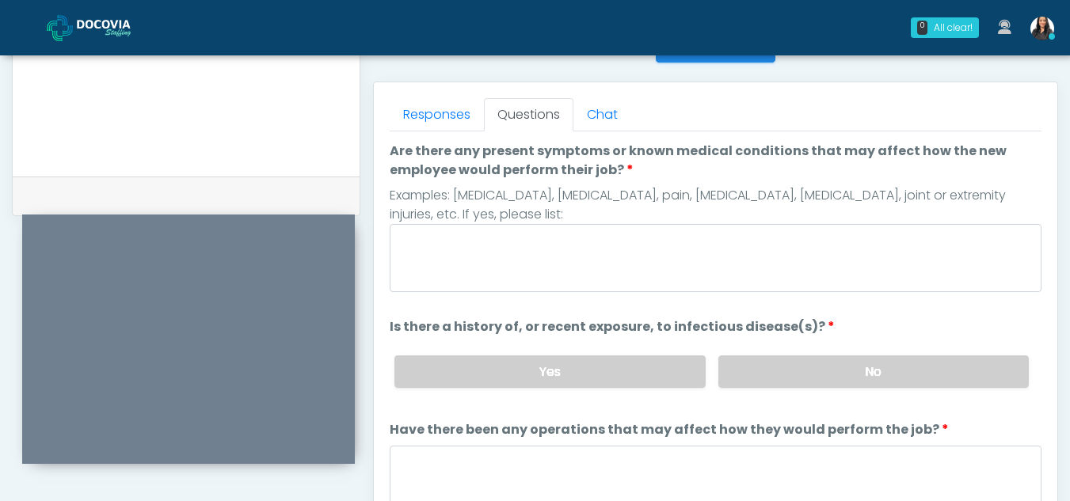
scroll to position [660, 0]
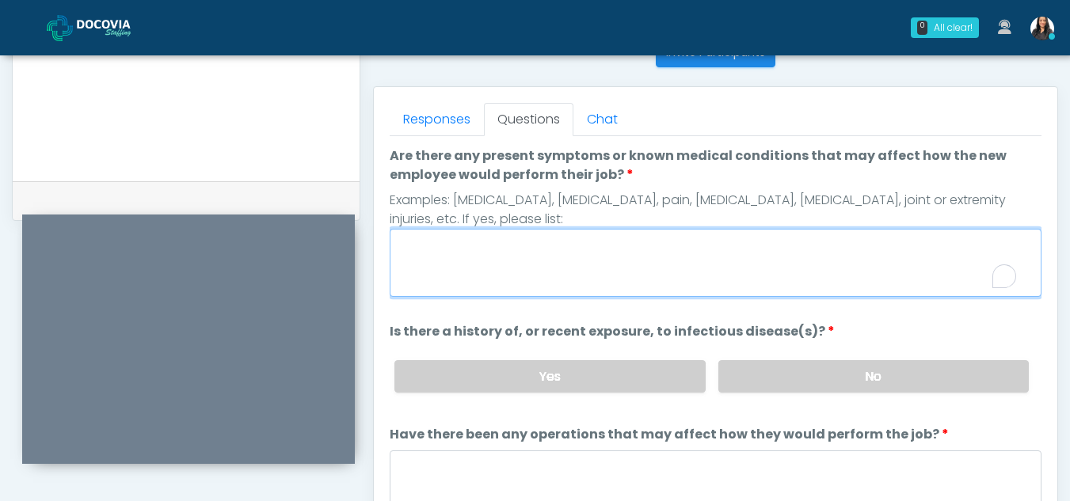
click at [515, 259] on textarea "Are there any present symptoms or known medical conditions that may affect how …" at bounding box center [716, 263] width 652 height 68
type textarea "**"
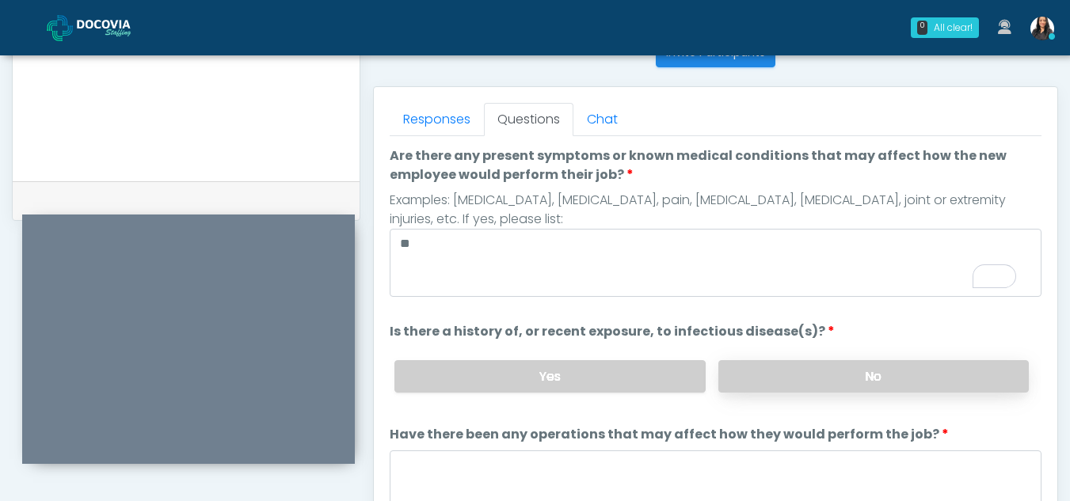
click at [872, 371] on label "No" at bounding box center [873, 376] width 310 height 32
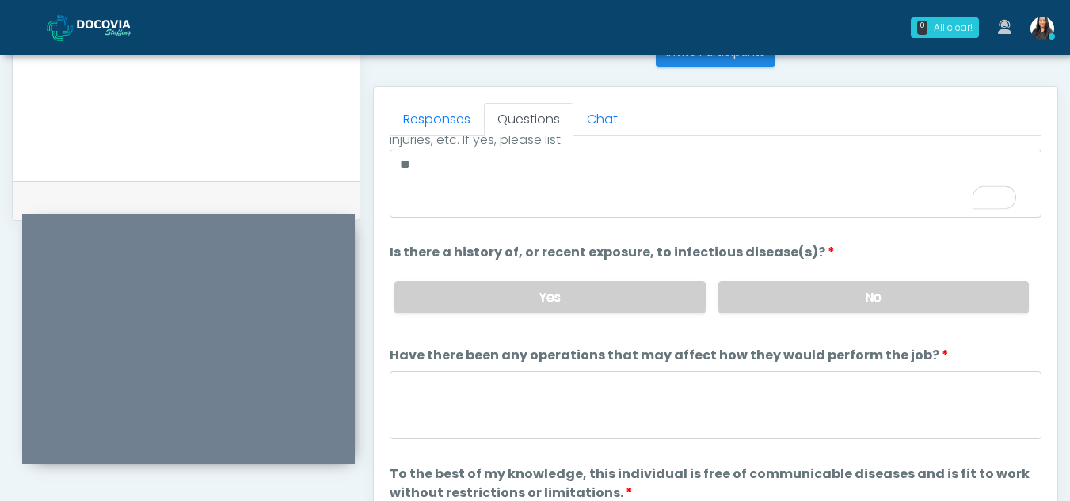
scroll to position [135, 0]
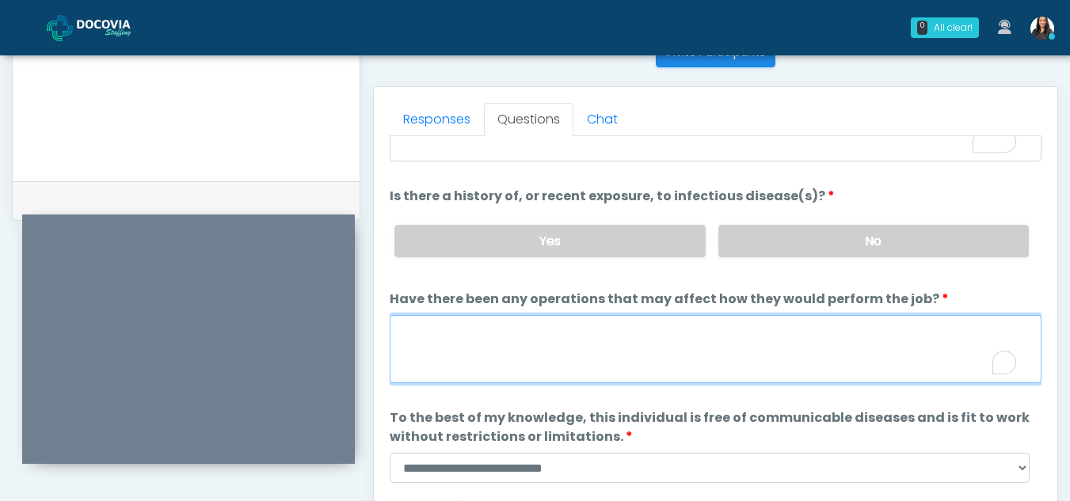
click at [542, 363] on textarea "Have there been any operations that may affect how they would perform the job?" at bounding box center [716, 349] width 652 height 68
type textarea "**"
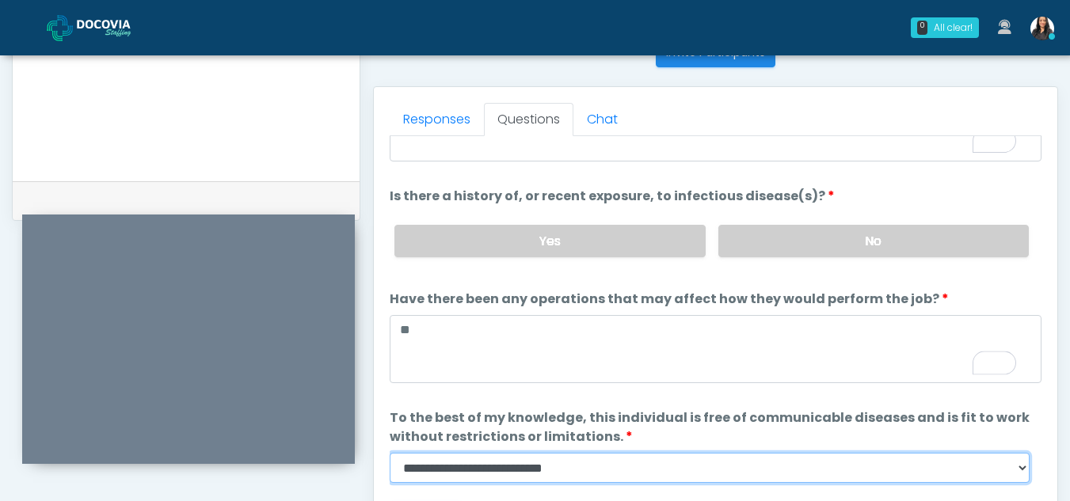
click at [1020, 466] on select "**********" at bounding box center [710, 468] width 640 height 30
select select "******"
click at [390, 453] on select "**********" at bounding box center [710, 468] width 640 height 30
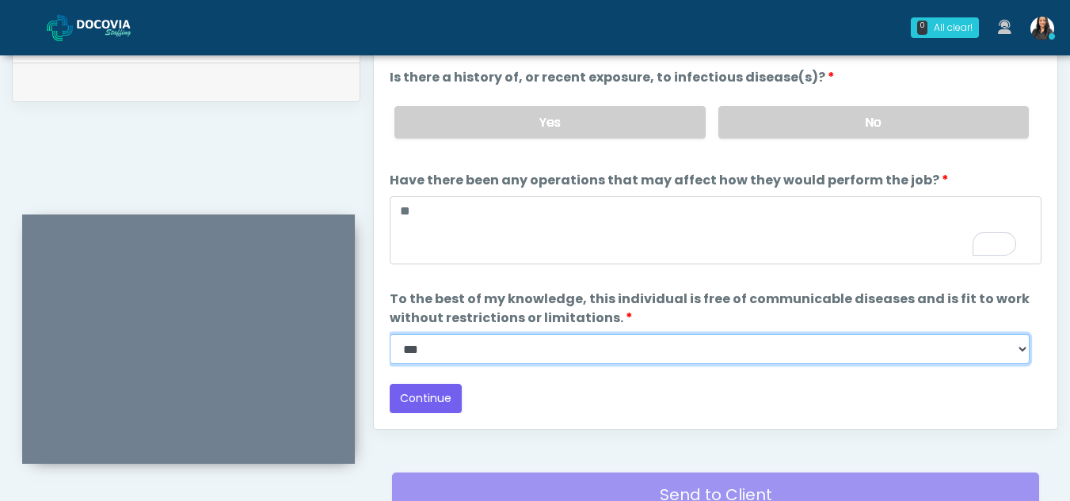
scroll to position [786, 0]
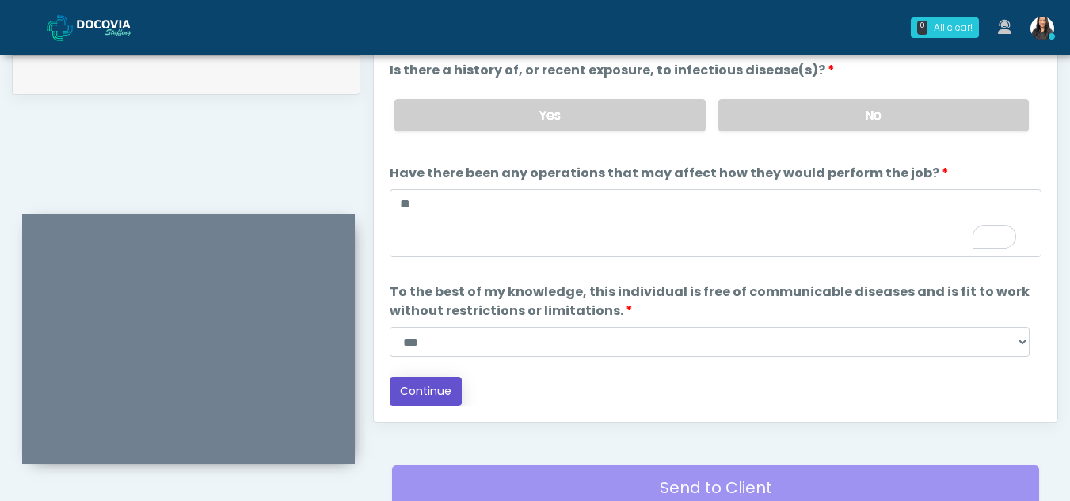
click at [447, 392] on button "Continue" at bounding box center [426, 391] width 72 height 29
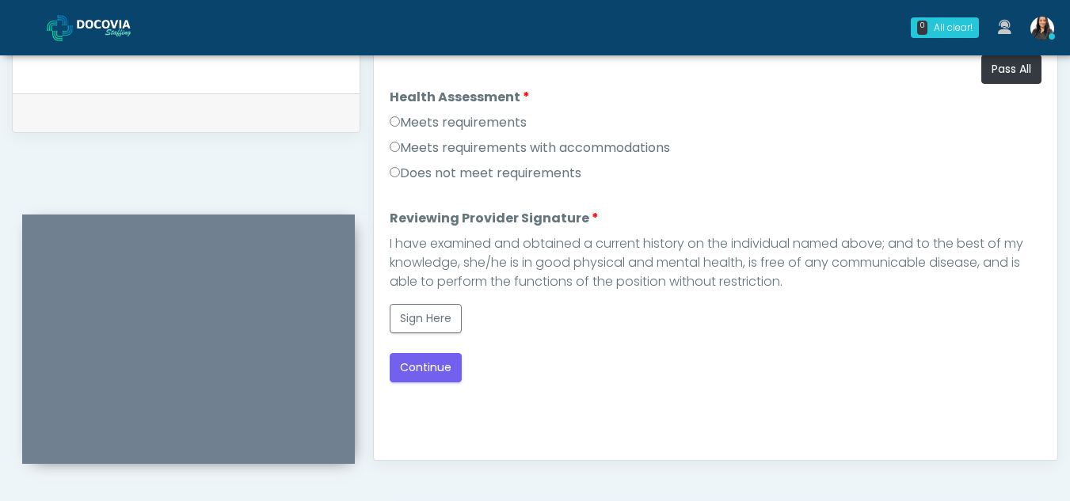
scroll to position [736, 0]
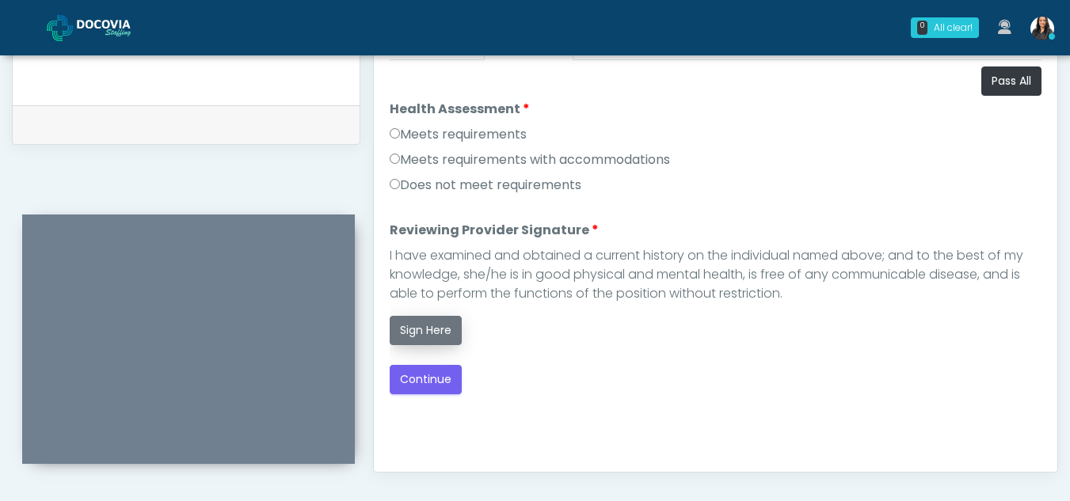
click at [425, 334] on button "Sign Here" at bounding box center [426, 330] width 72 height 29
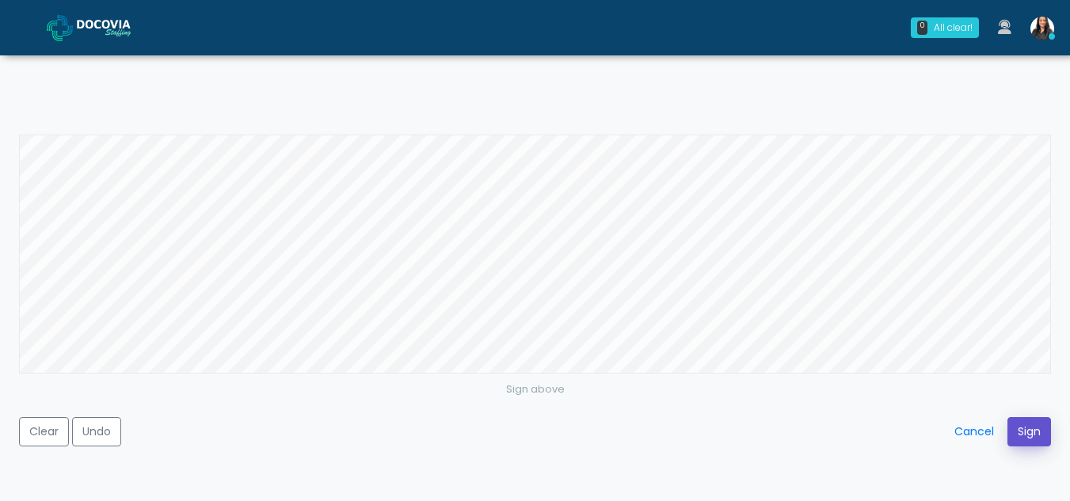
click at [1030, 421] on button "Sign" at bounding box center [1029, 431] width 44 height 29
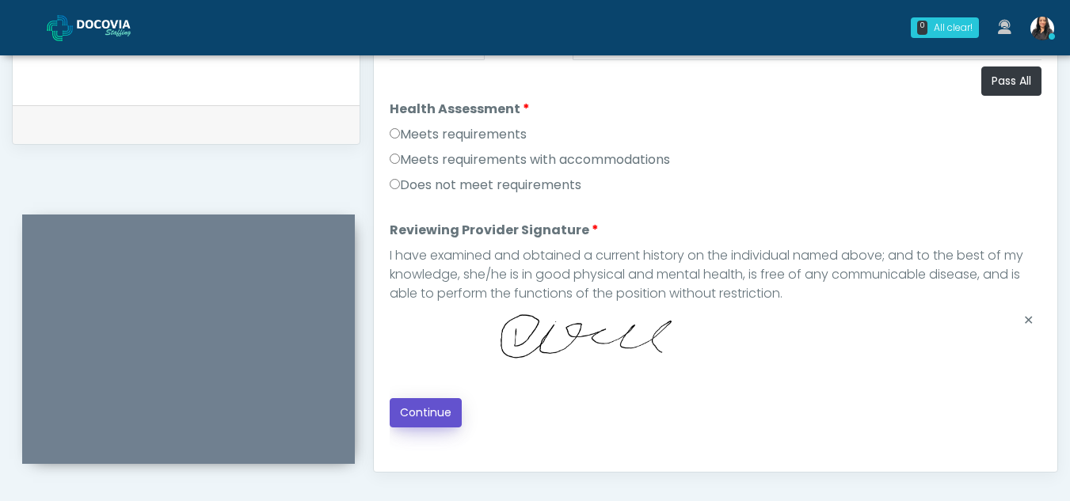
click at [440, 410] on button "Continue" at bounding box center [426, 412] width 72 height 29
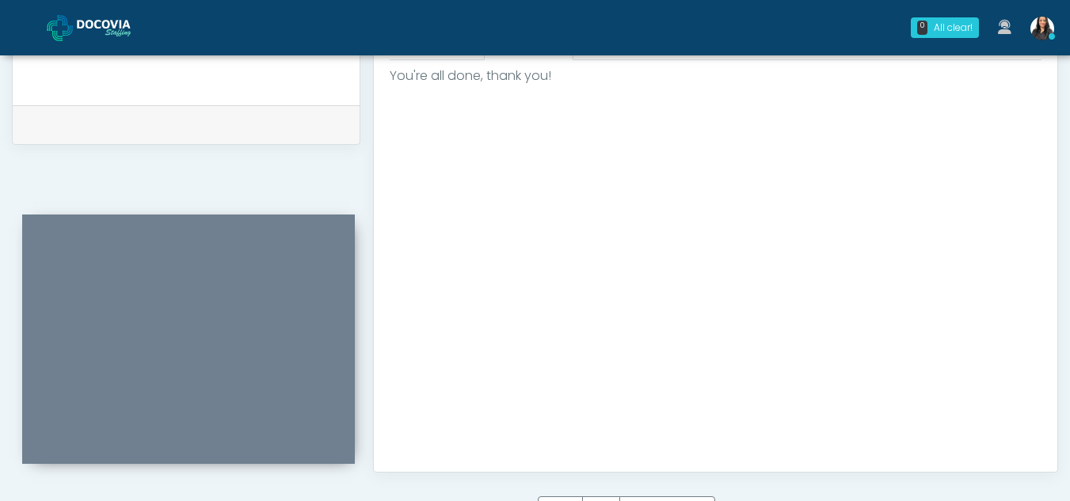
scroll to position [949, 0]
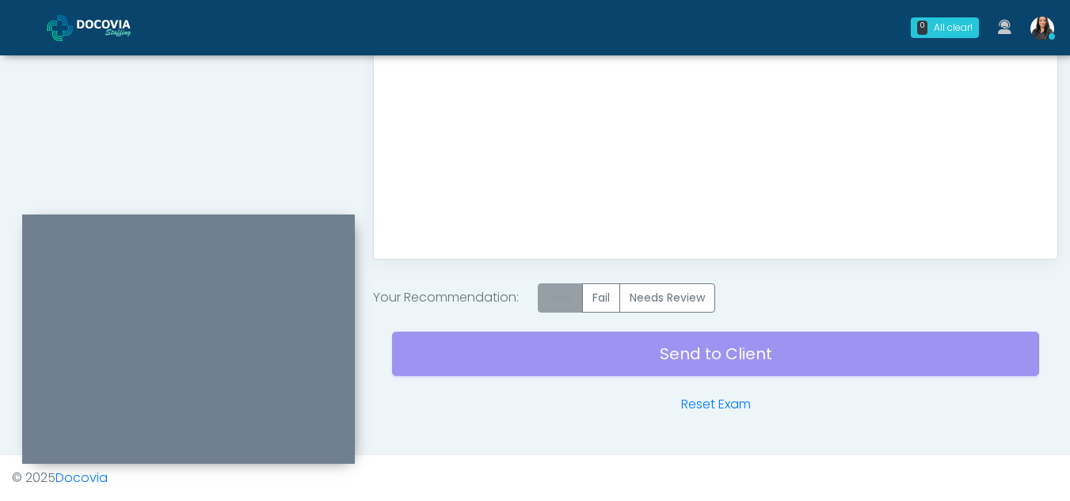
click at [560, 306] on label "Pass" at bounding box center [560, 297] width 45 height 29
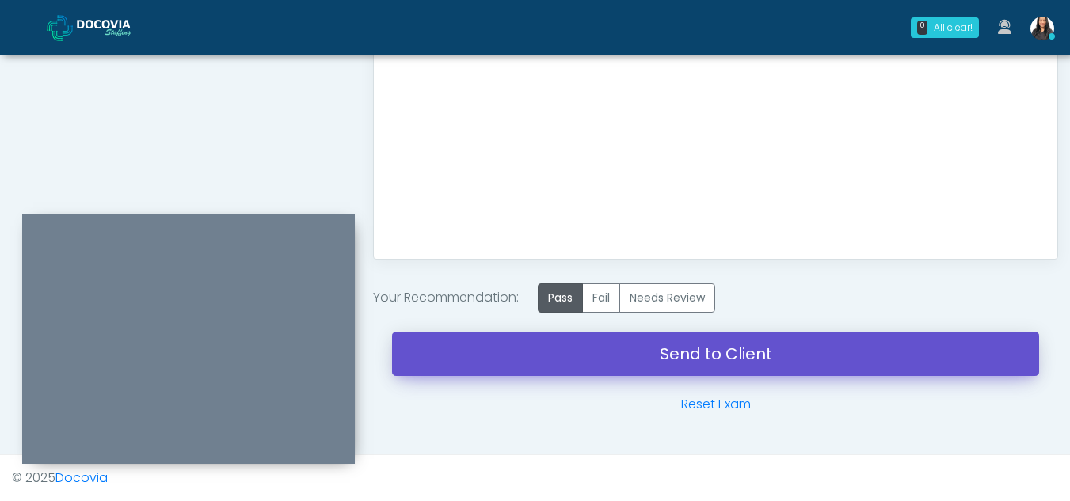
click at [705, 355] on link "Send to Client" at bounding box center [715, 354] width 647 height 44
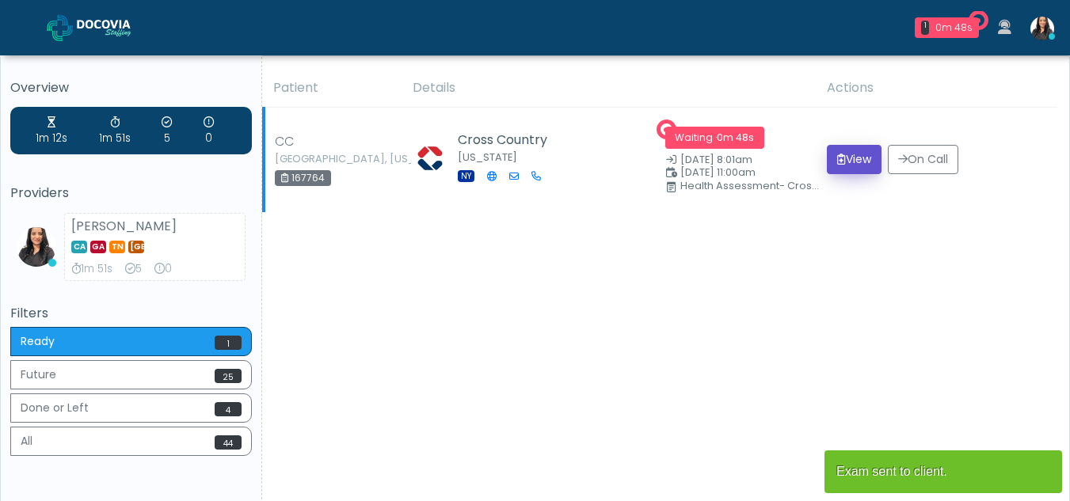
click at [845, 166] on button "View" at bounding box center [854, 159] width 55 height 29
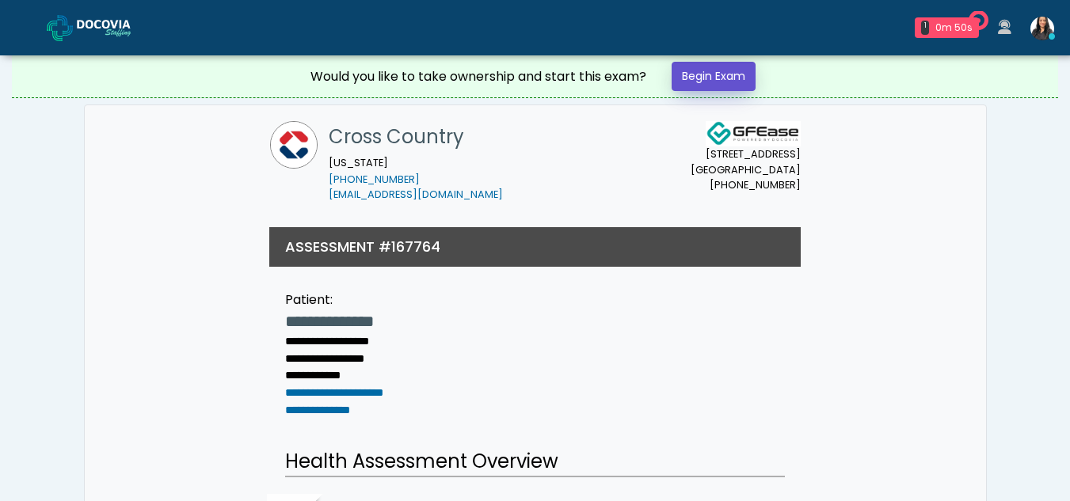
click at [691, 78] on link "Begin Exam" at bounding box center [713, 76] width 84 height 29
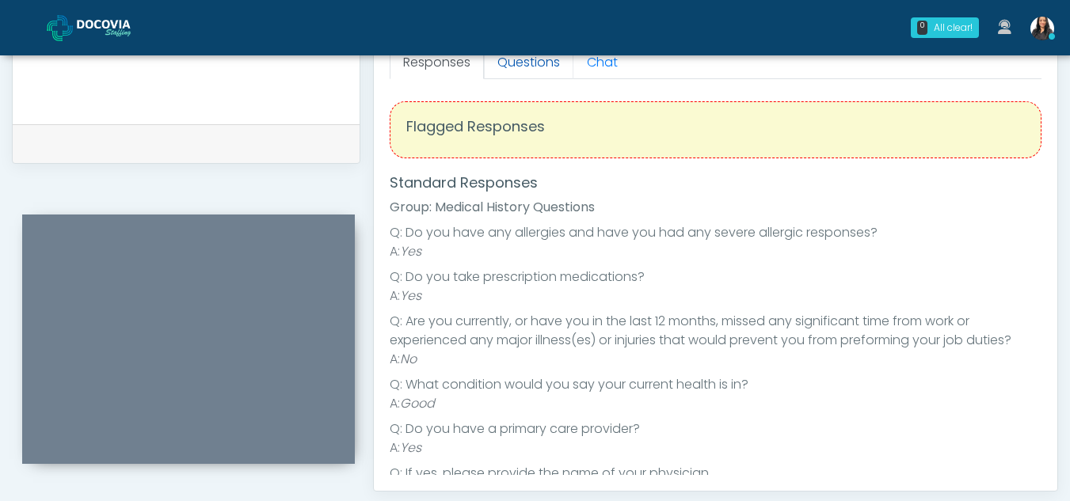
click at [534, 63] on link "Questions" at bounding box center [528, 62] width 89 height 33
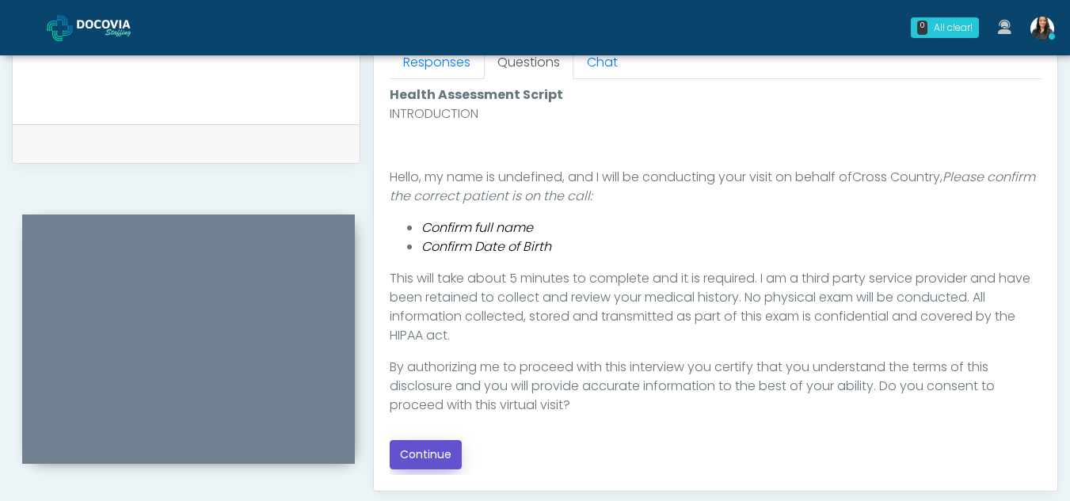
click at [426, 449] on button "Continue" at bounding box center [426, 454] width 72 height 29
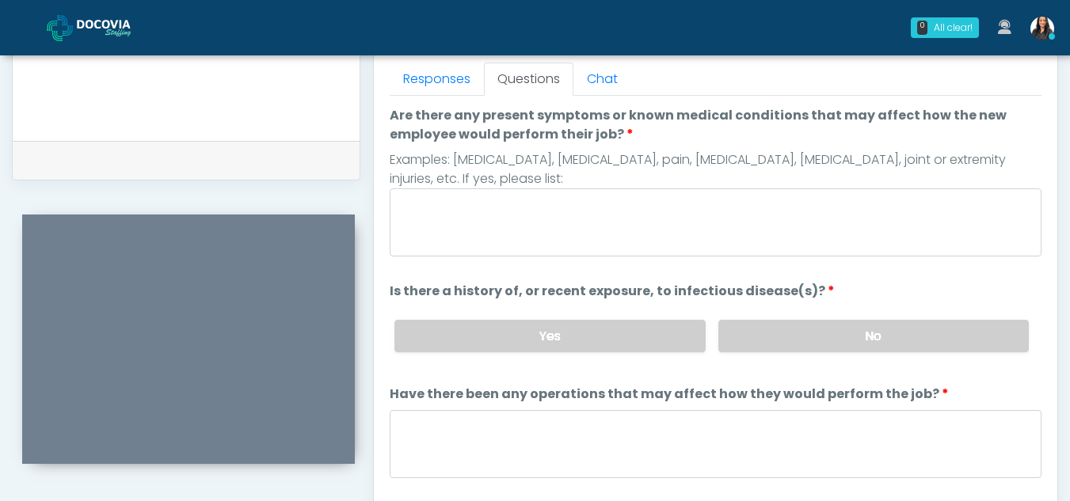
scroll to position [691, 0]
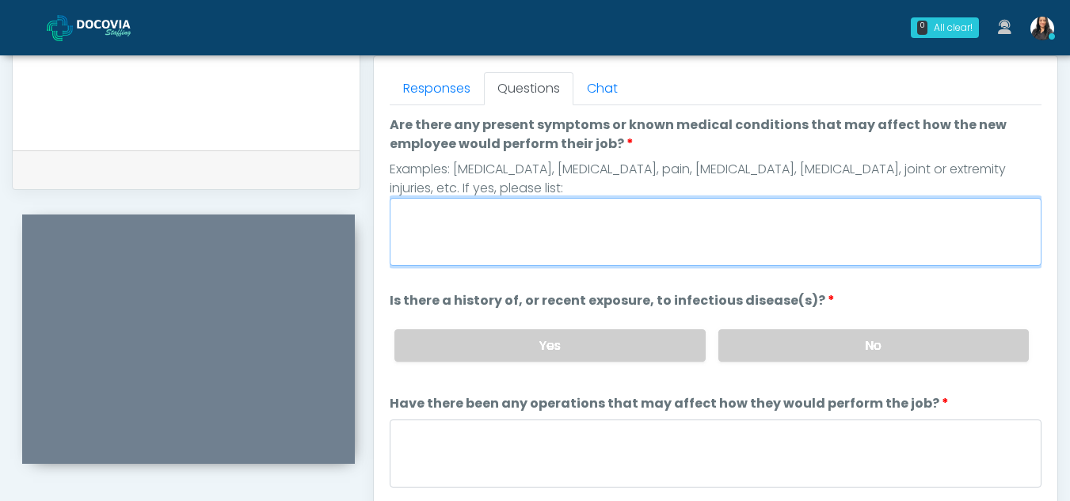
click at [535, 243] on textarea "Are there any present symptoms or known medical conditions that may affect how …" at bounding box center [716, 232] width 652 height 68
type textarea "**"
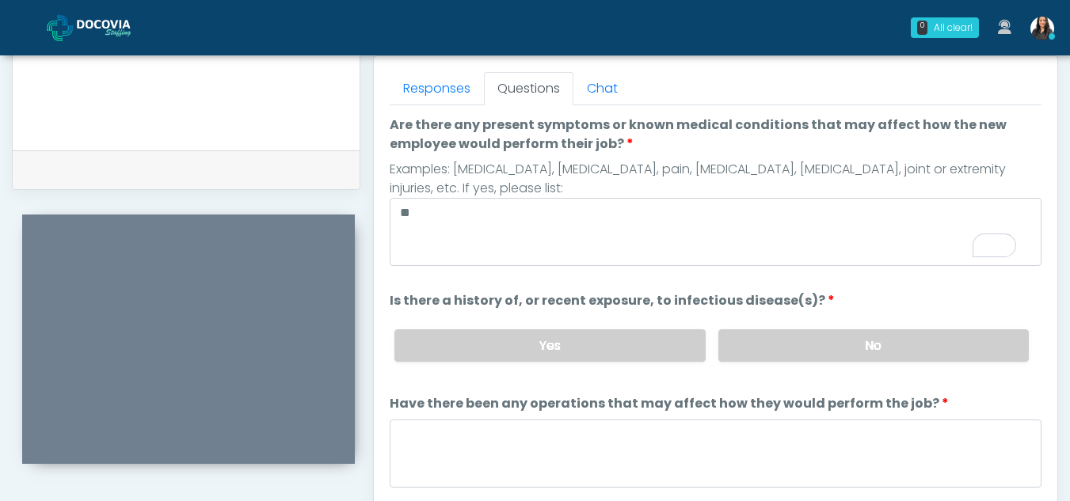
click at [928, 363] on div "Yes No" at bounding box center [712, 346] width 660 height 58
click at [884, 350] on label "No" at bounding box center [873, 345] width 310 height 32
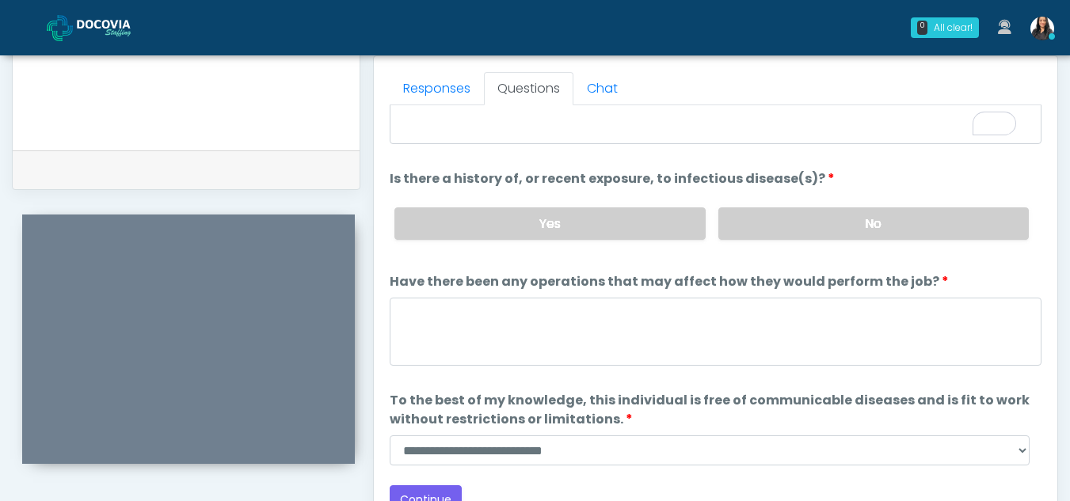
scroll to position [135, 0]
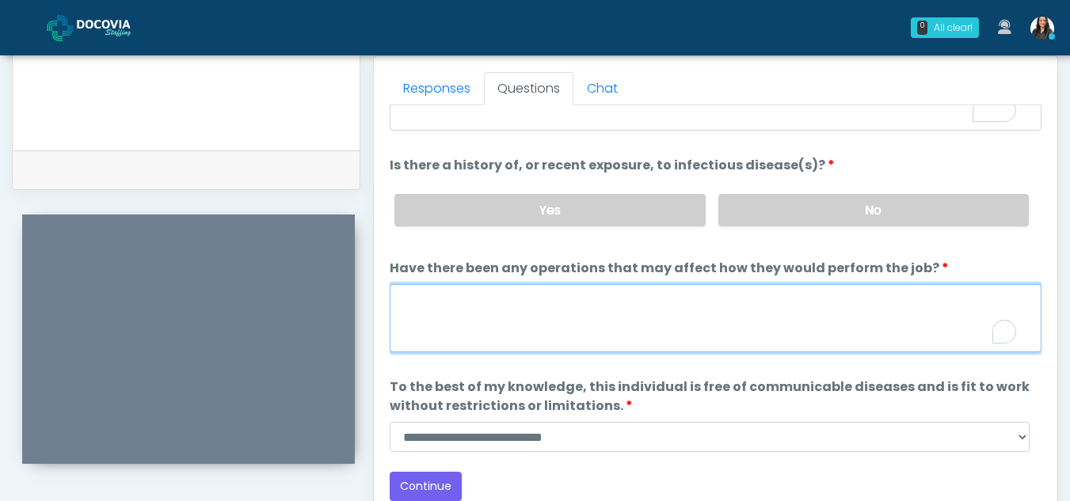
click at [554, 311] on textarea "Have there been any operations that may affect how they would perform the job?" at bounding box center [716, 318] width 652 height 68
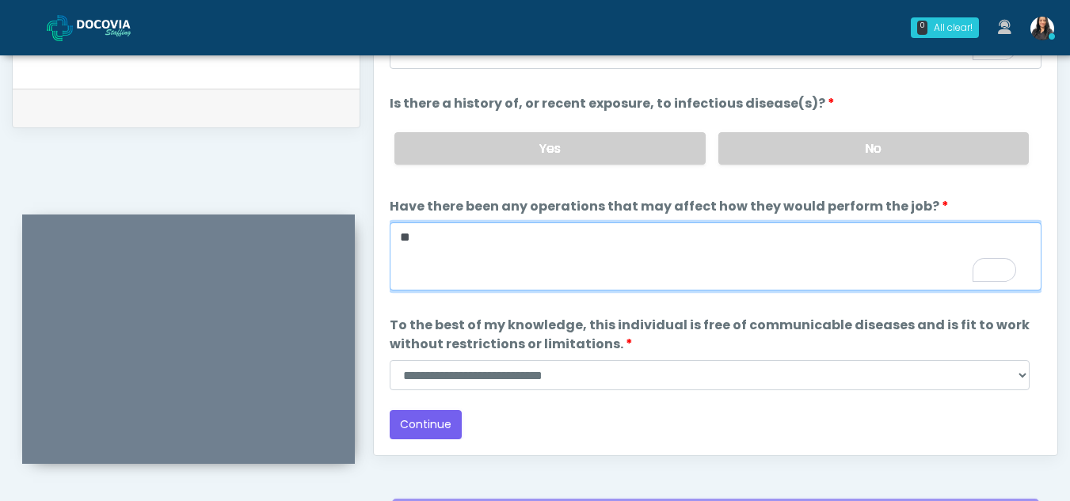
type textarea "**"
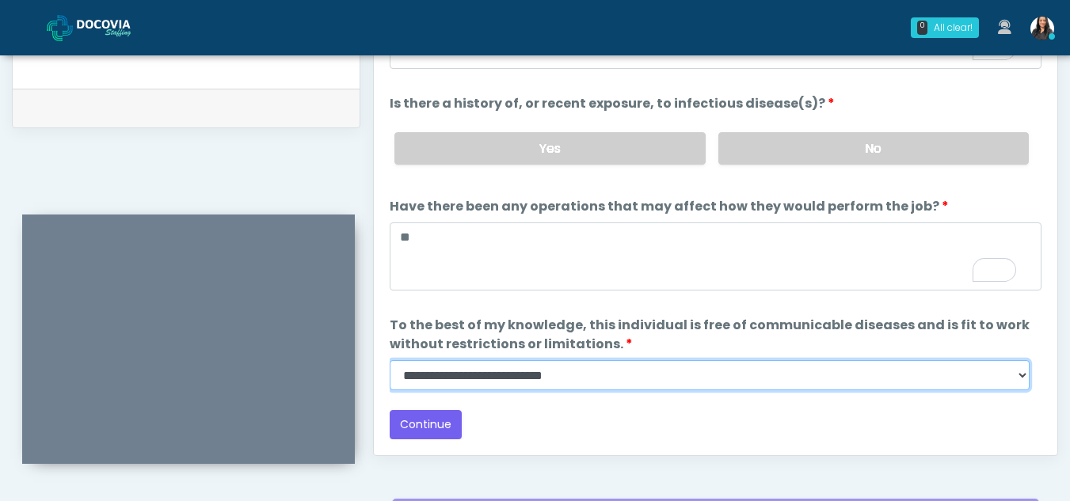
click at [1015, 384] on select "**********" at bounding box center [710, 375] width 640 height 30
select select "******"
click at [390, 360] on select "**********" at bounding box center [710, 375] width 640 height 30
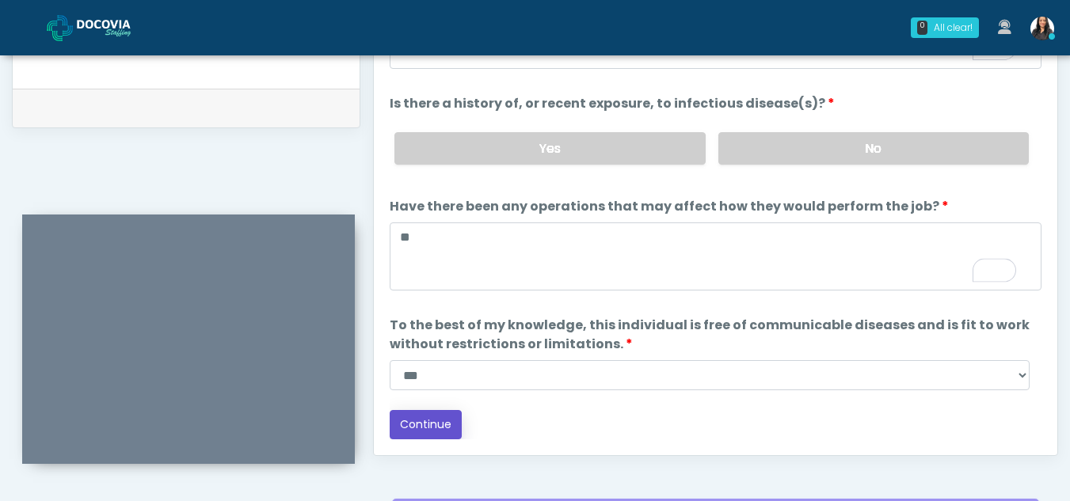
click at [431, 426] on button "Continue" at bounding box center [426, 424] width 72 height 29
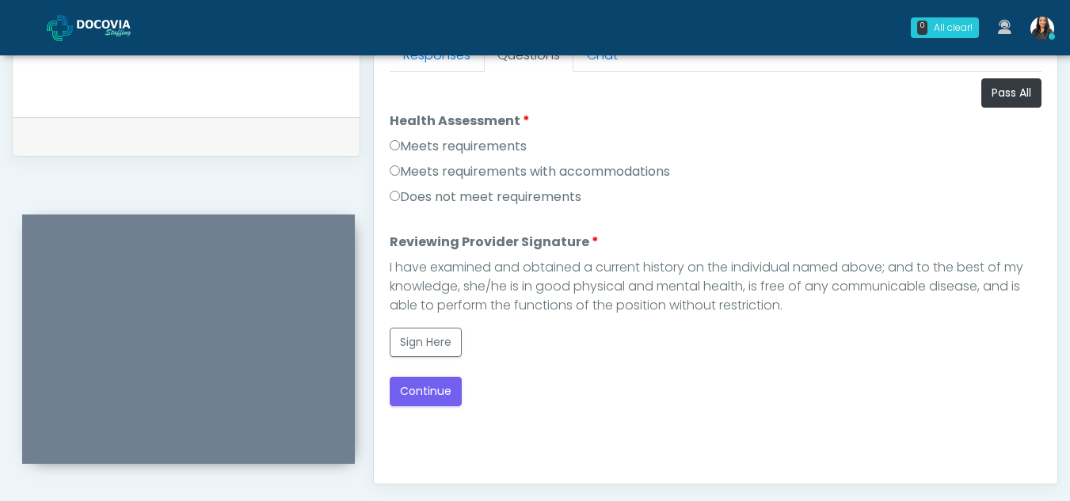
scroll to position [710, 0]
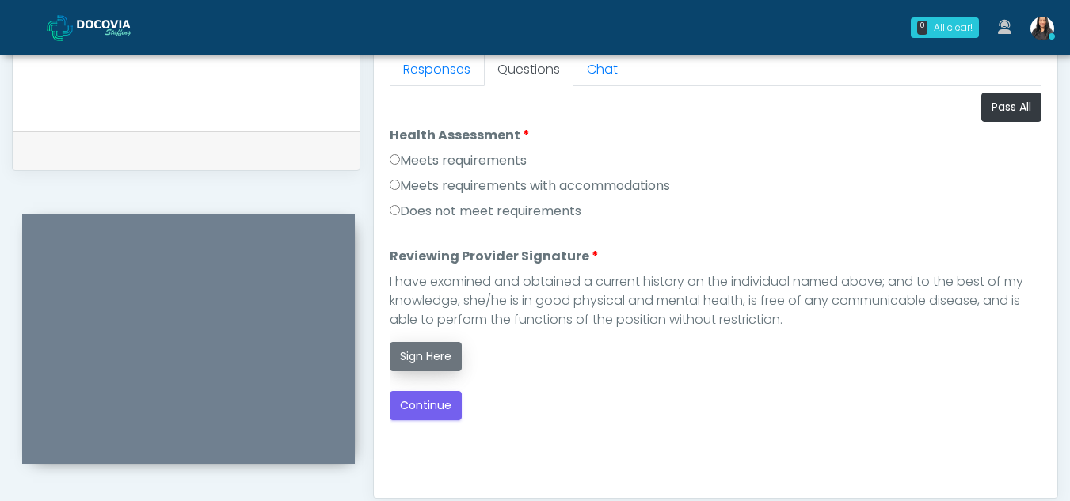
click at [428, 352] on button "Sign Here" at bounding box center [426, 356] width 72 height 29
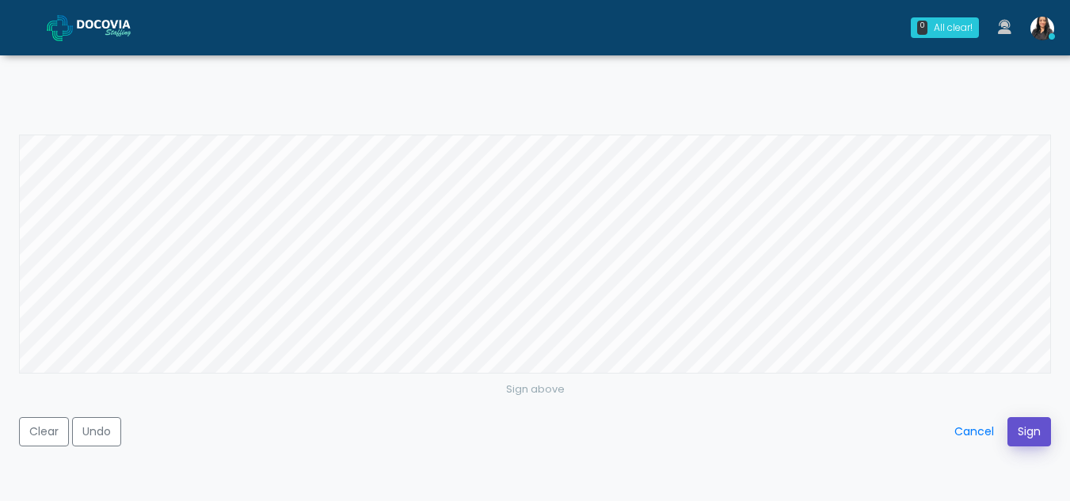
click at [1027, 423] on button "Sign" at bounding box center [1029, 431] width 44 height 29
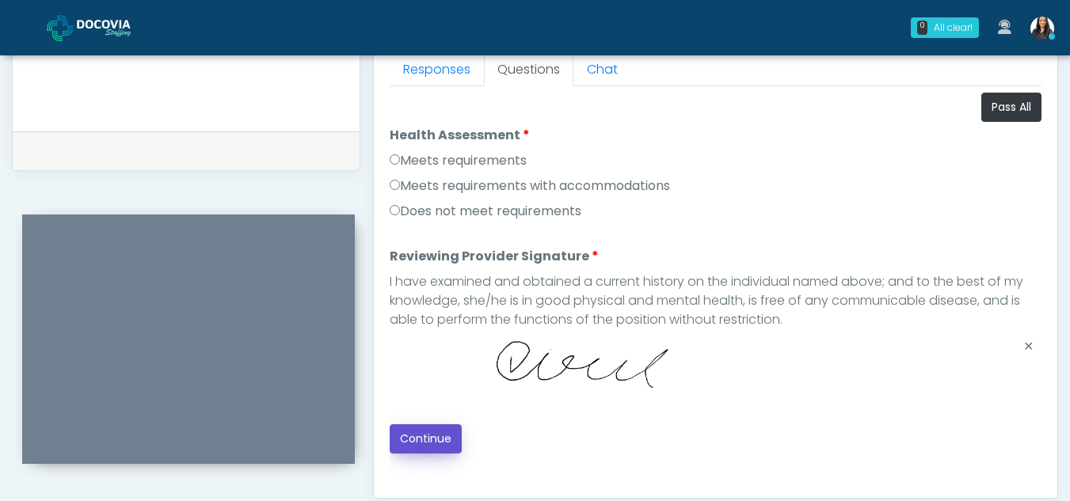
click at [433, 424] on button "Continue" at bounding box center [426, 438] width 72 height 29
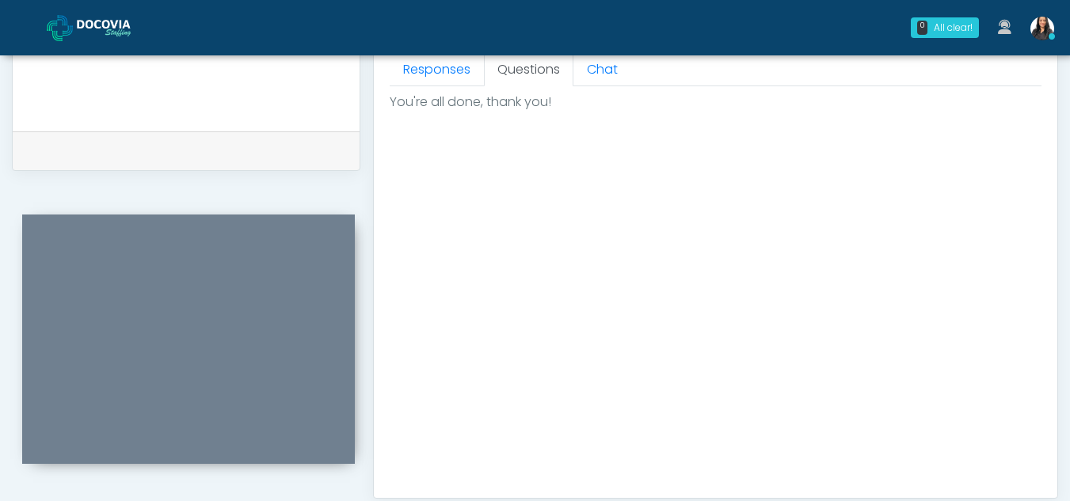
scroll to position [949, 0]
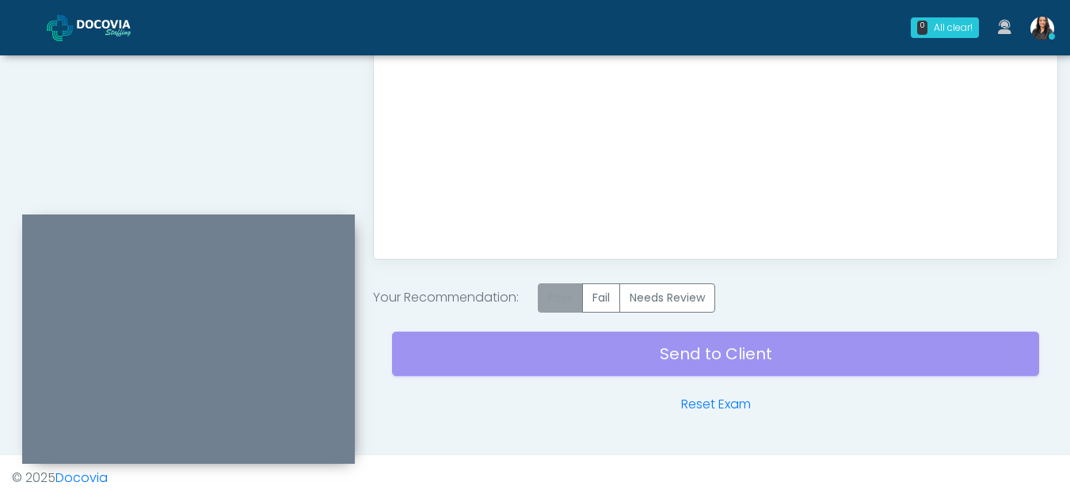
click at [573, 298] on label "Pass" at bounding box center [560, 297] width 45 height 29
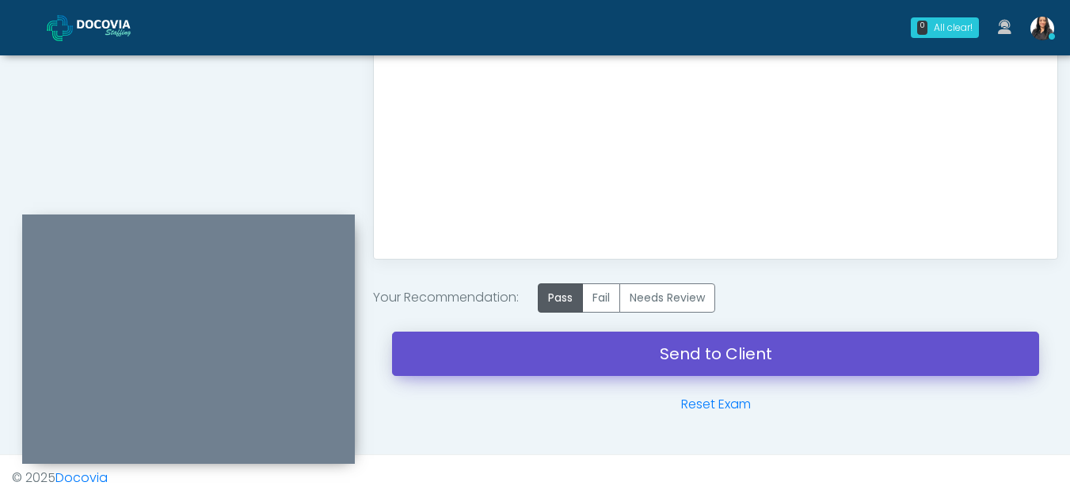
click at [660, 350] on link "Send to Client" at bounding box center [715, 354] width 647 height 44
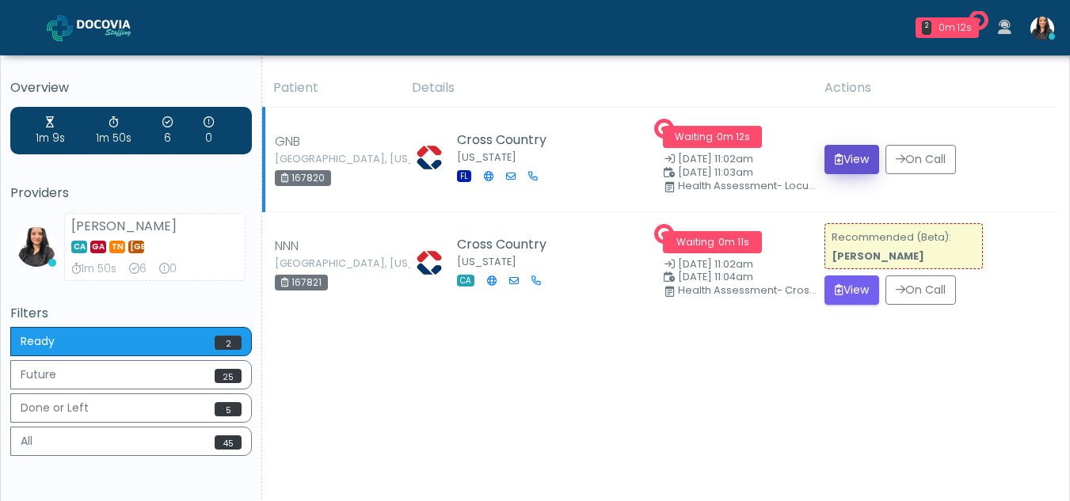
click at [855, 157] on button "View" at bounding box center [851, 159] width 55 height 29
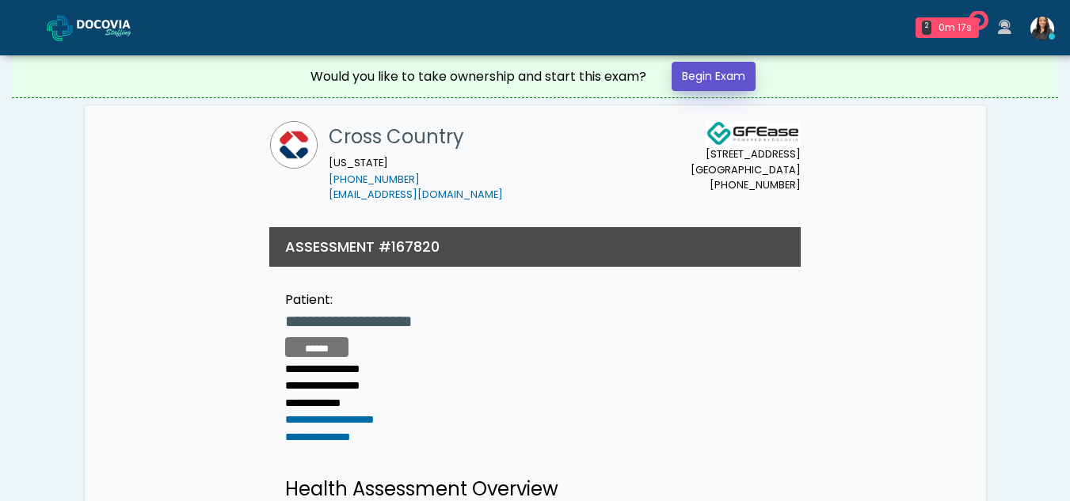
click at [728, 76] on link "Begin Exam" at bounding box center [713, 76] width 84 height 29
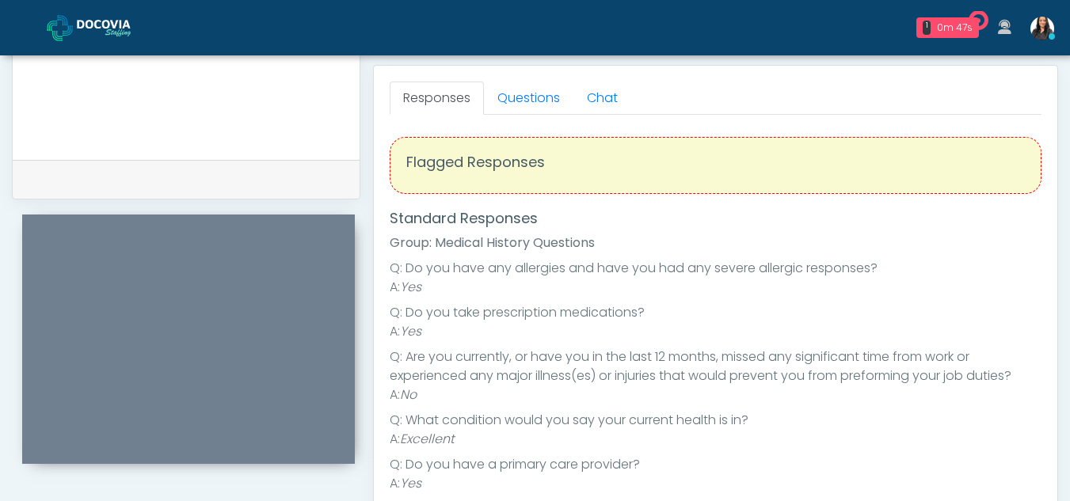
scroll to position [672, 0]
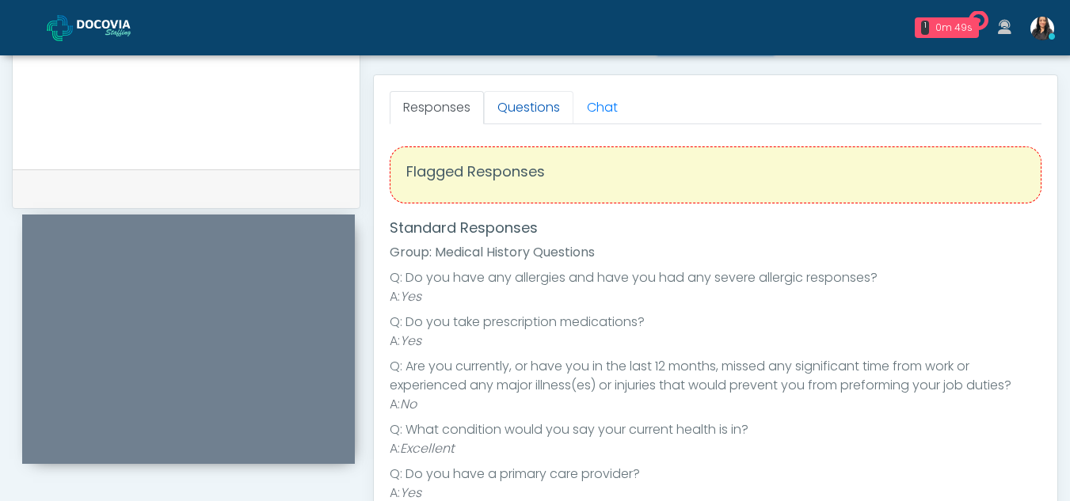
click at [540, 102] on link "Questions" at bounding box center [528, 107] width 89 height 33
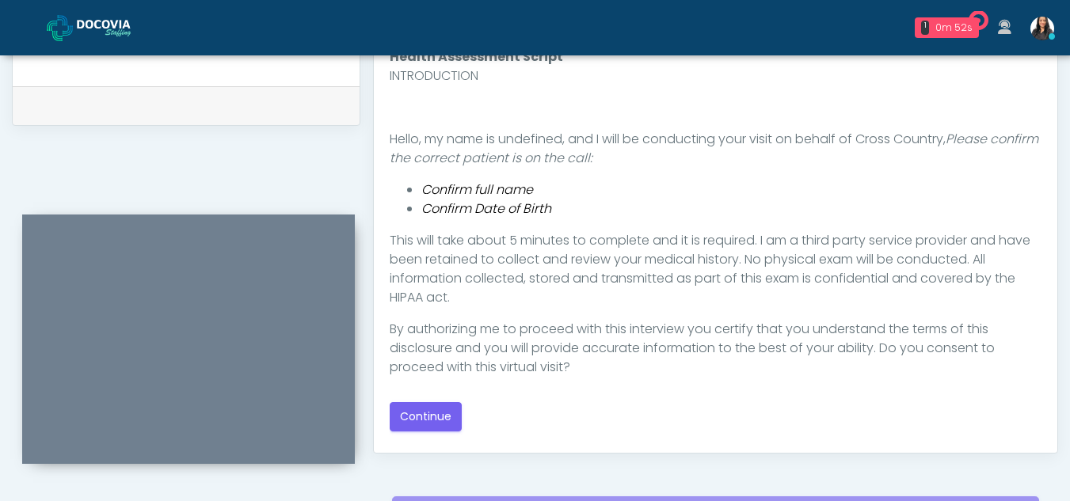
scroll to position [760, 0]
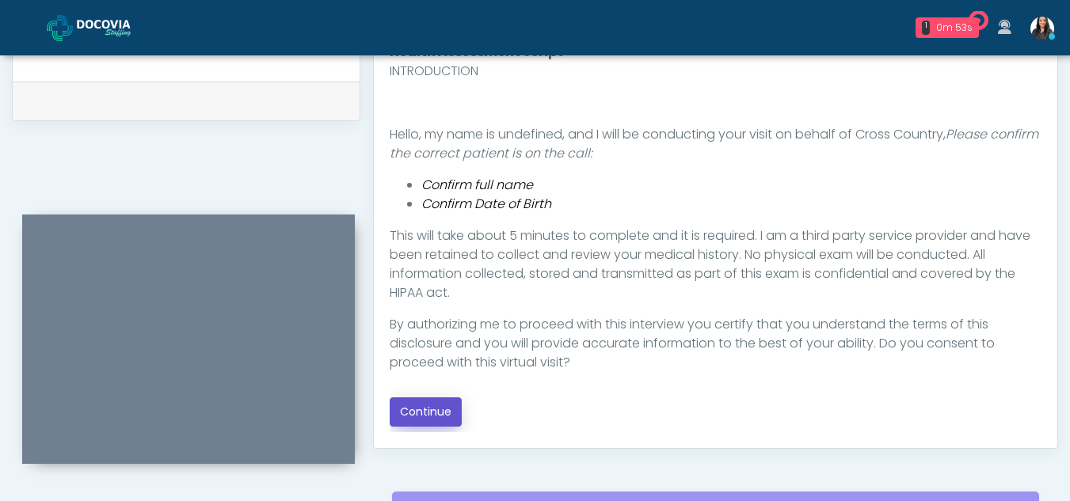
click at [434, 404] on button "Continue" at bounding box center [426, 411] width 72 height 29
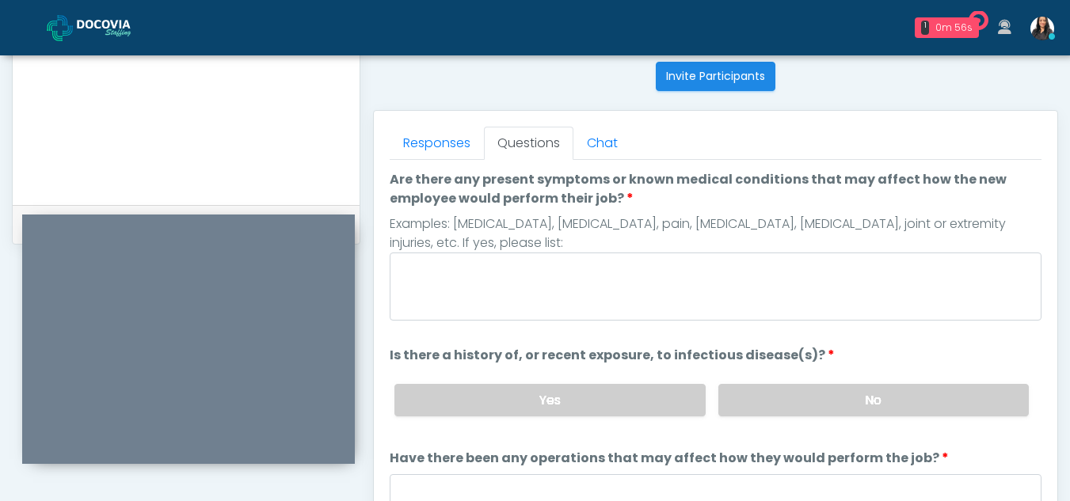
scroll to position [613, 0]
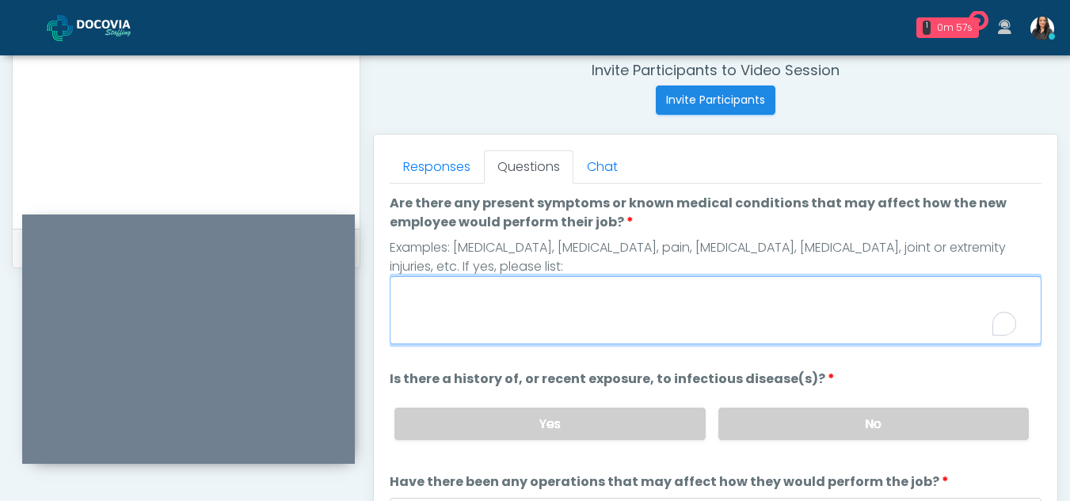
click at [462, 306] on textarea "Are there any present symptoms or known medical conditions that may affect how …" at bounding box center [716, 310] width 652 height 68
type textarea "**"
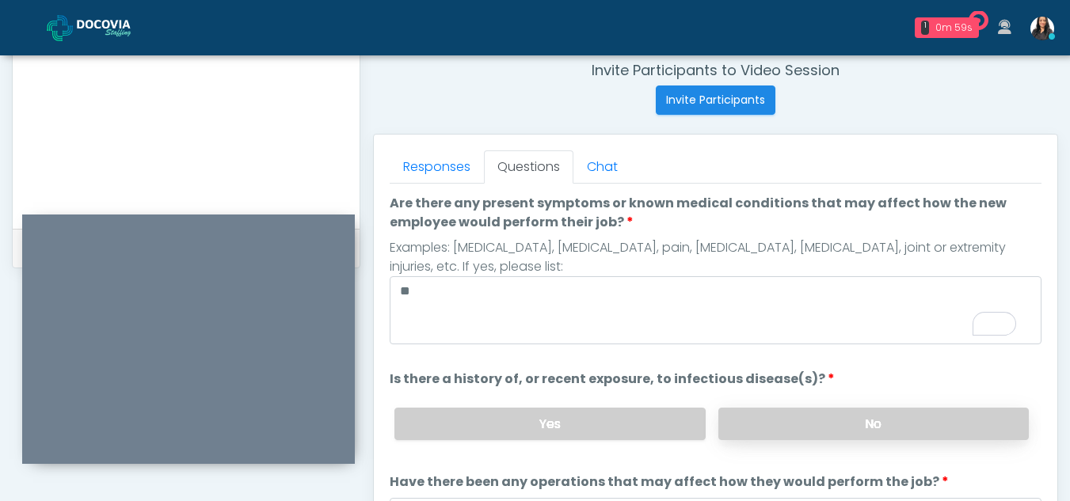
click at [884, 424] on label "No" at bounding box center [873, 424] width 310 height 32
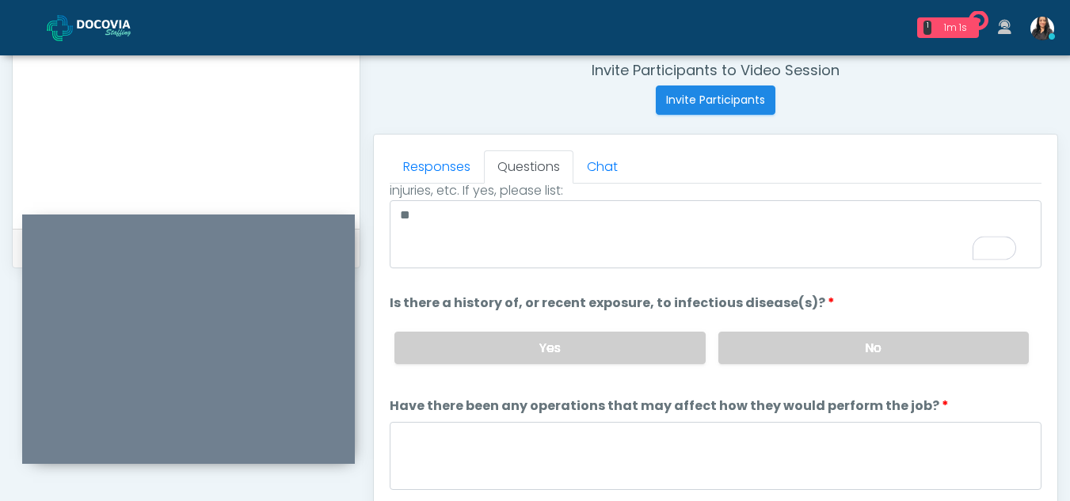
scroll to position [135, 0]
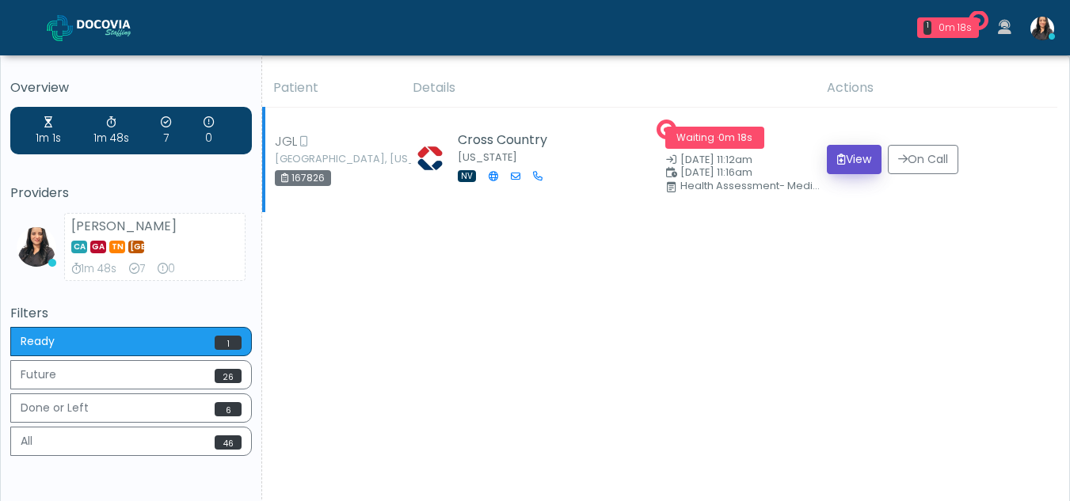
click at [831, 167] on button "View" at bounding box center [854, 159] width 55 height 29
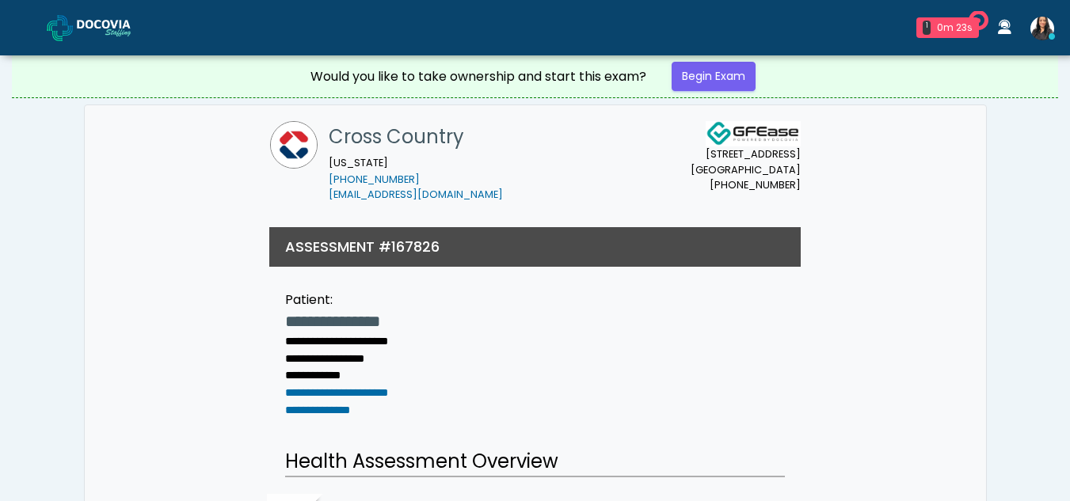
click at [831, 167] on div "7135 E. Camelback Rd Scottsdale, AZ 85251 (725) 222-5468 Cross Country Nevada •…" at bounding box center [535, 162] width 877 height 114
click at [717, 74] on link "Begin Exam" at bounding box center [713, 76] width 84 height 29
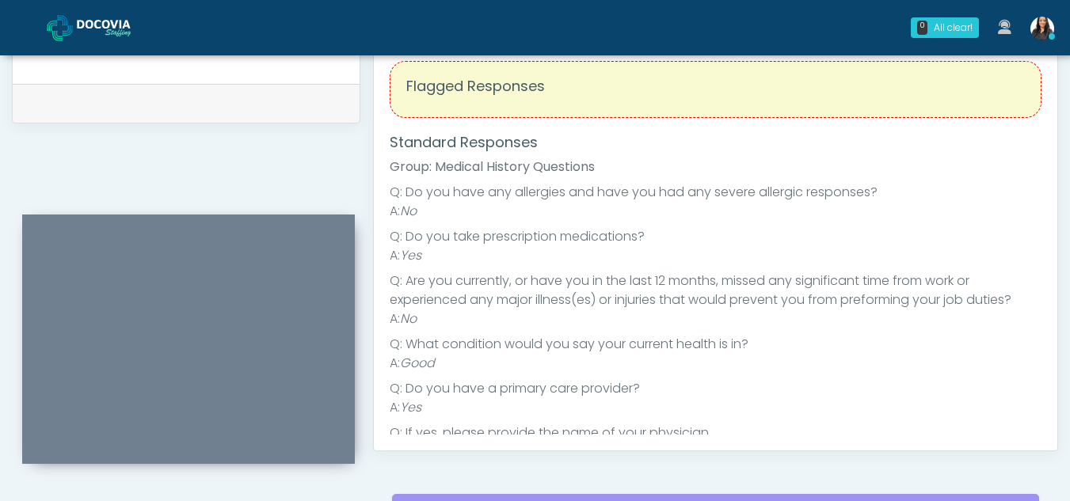
scroll to position [755, 0]
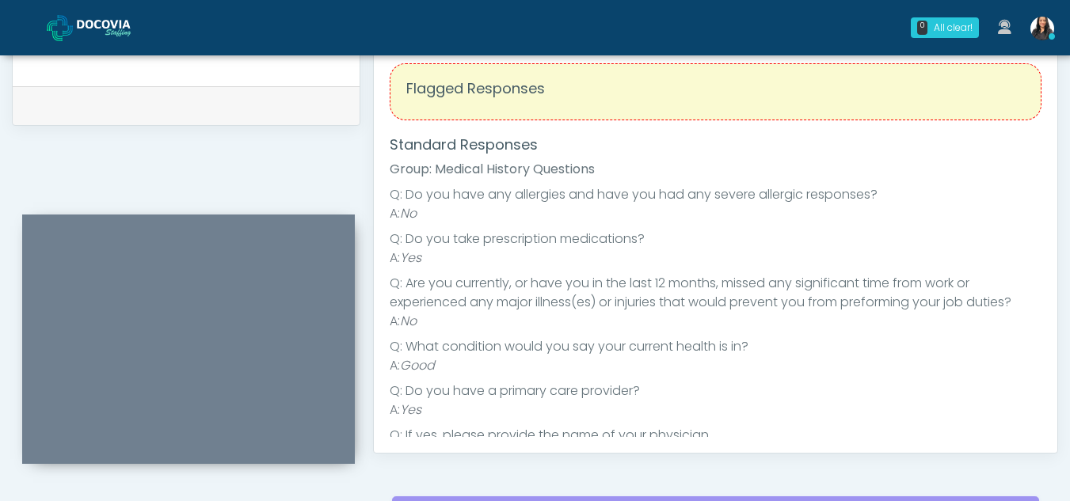
drag, startPoint x: 1046, startPoint y: 231, endPoint x: 1059, endPoint y: 238, distance: 15.2
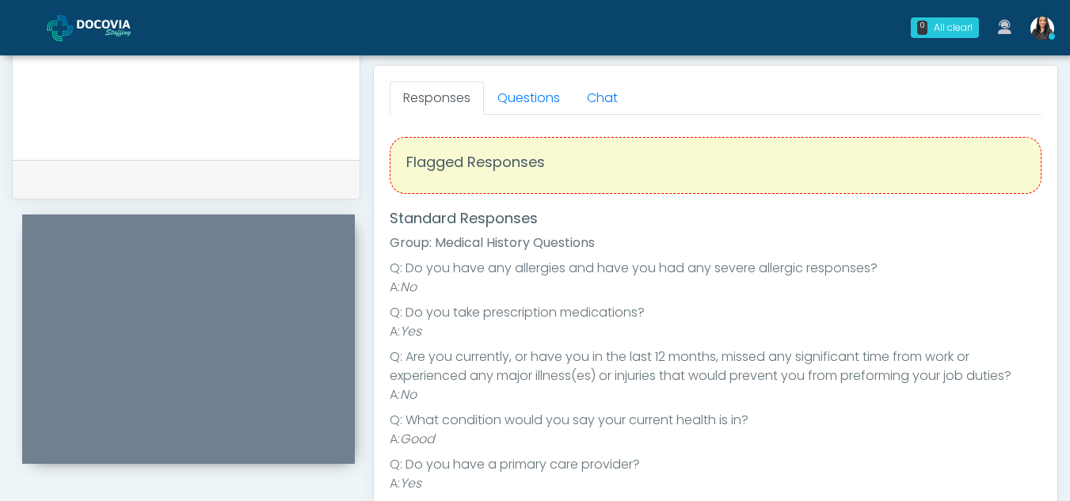
scroll to position [639, 0]
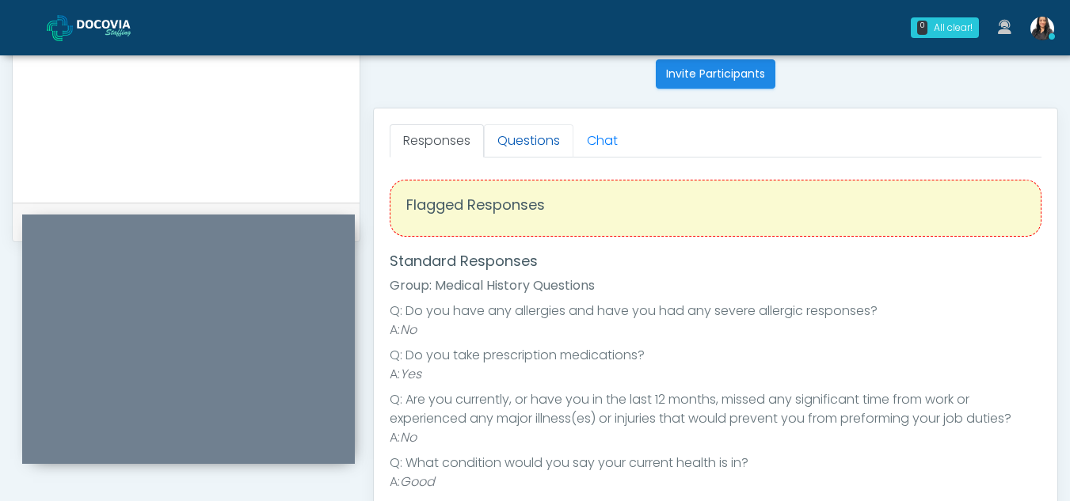
click at [538, 136] on link "Questions" at bounding box center [528, 140] width 89 height 33
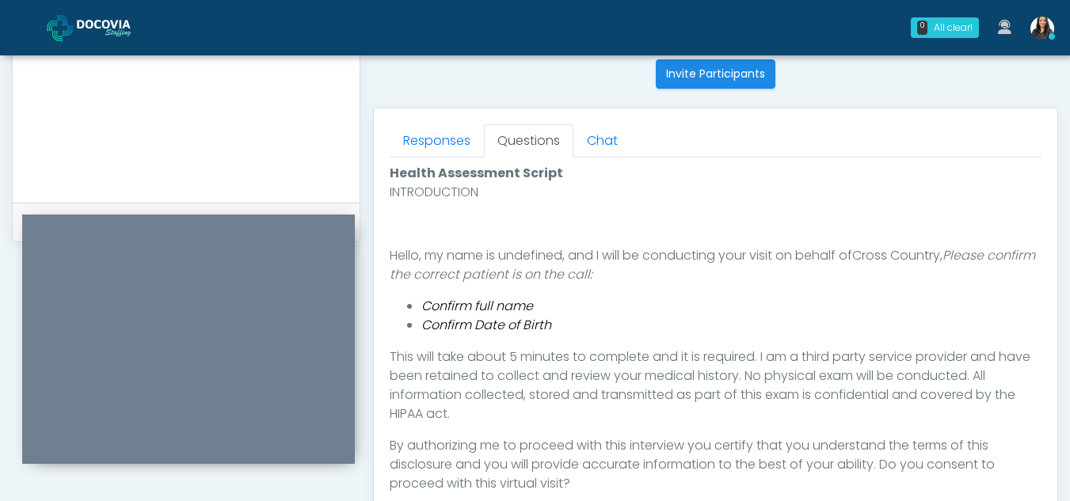
scroll to position [868, 0]
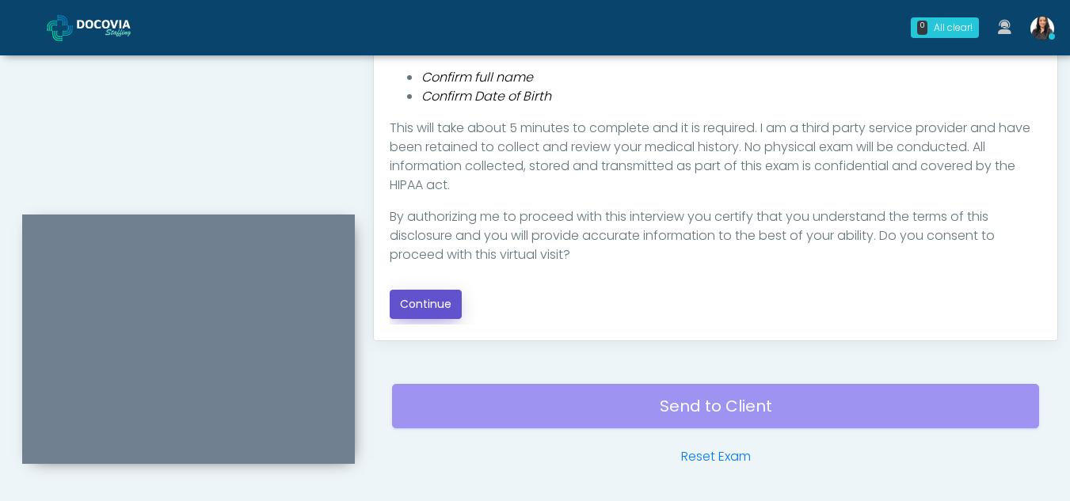
click at [438, 296] on button "Continue" at bounding box center [426, 304] width 72 height 29
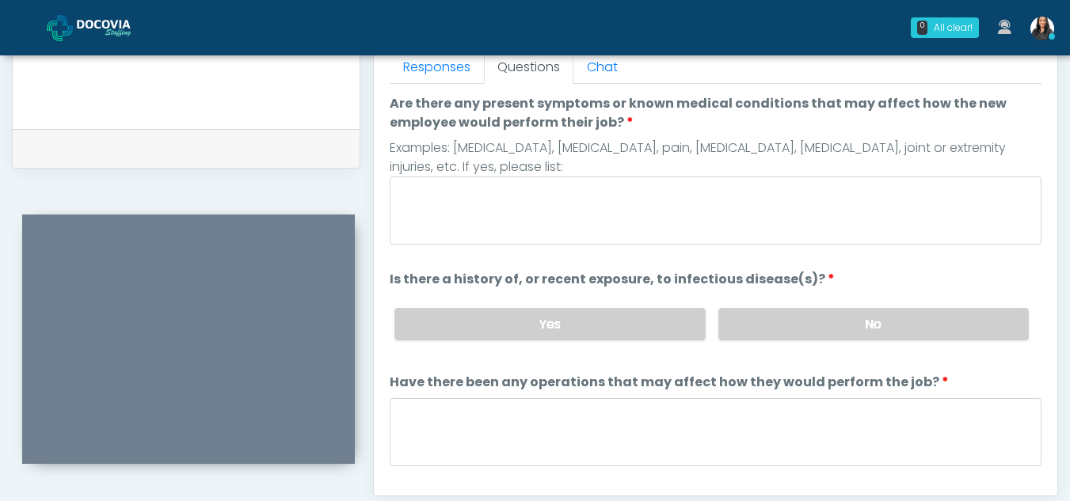
scroll to position [619, 0]
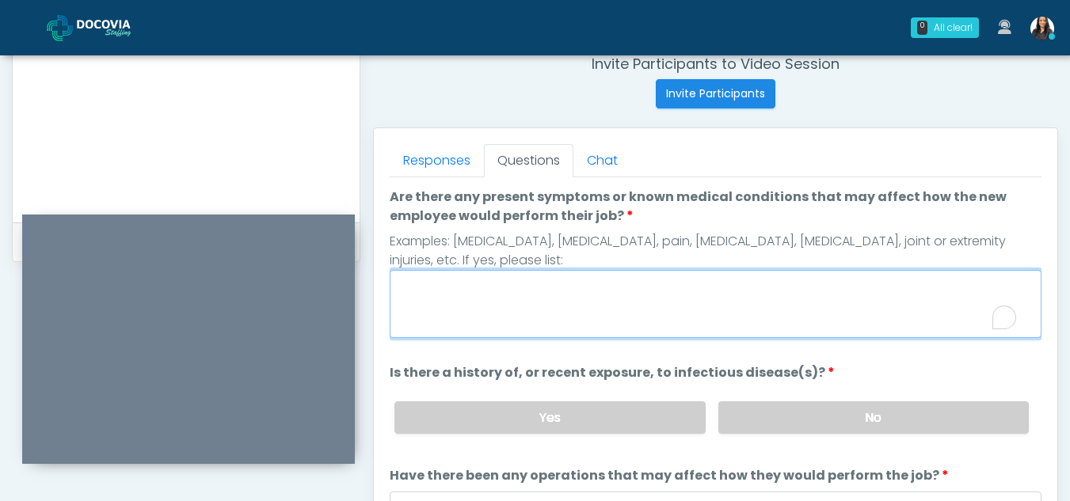
click at [582, 305] on textarea "Are there any present symptoms or known medical conditions that may affect how …" at bounding box center [716, 304] width 652 height 68
type textarea "**"
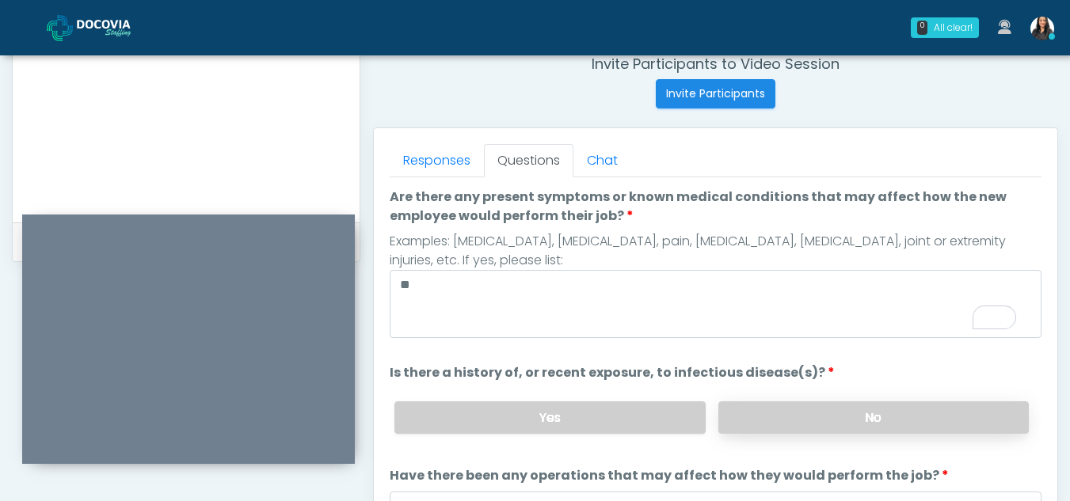
click at [814, 423] on label "No" at bounding box center [873, 417] width 310 height 32
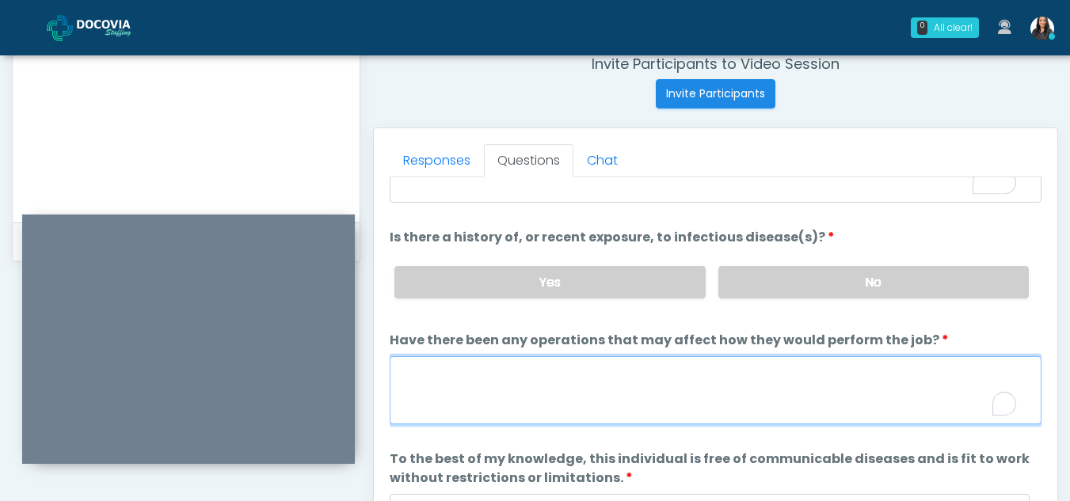
click at [458, 409] on textarea "Have there been any operations that may affect how they would perform the job?" at bounding box center [716, 390] width 652 height 68
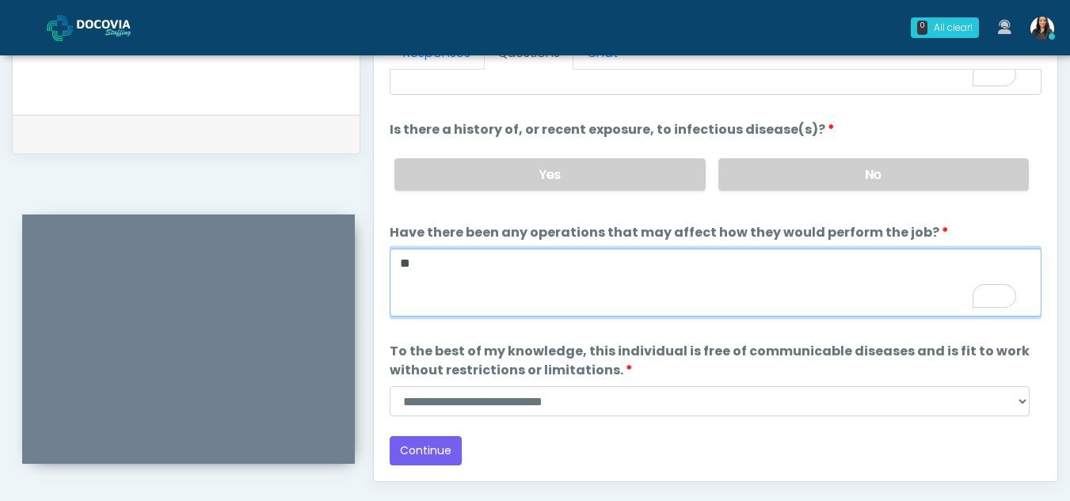
scroll to position [732, 0]
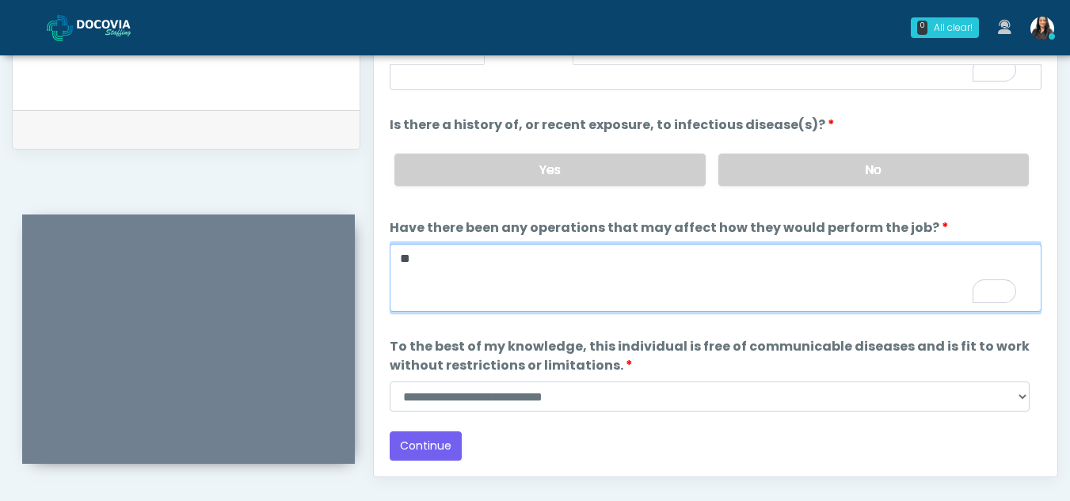
type textarea "**"
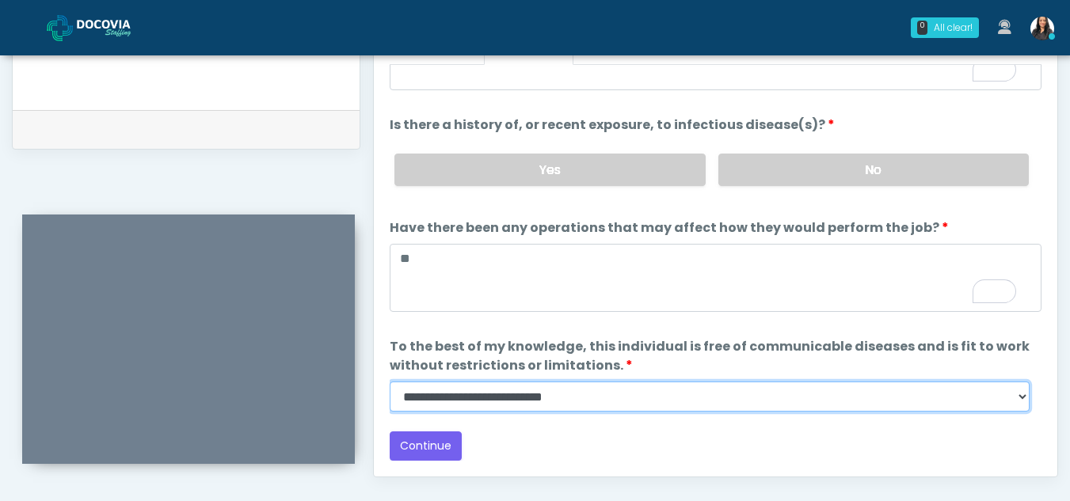
click at [1025, 398] on select "**********" at bounding box center [710, 397] width 640 height 30
select select "******"
click at [390, 382] on select "**********" at bounding box center [710, 397] width 640 height 30
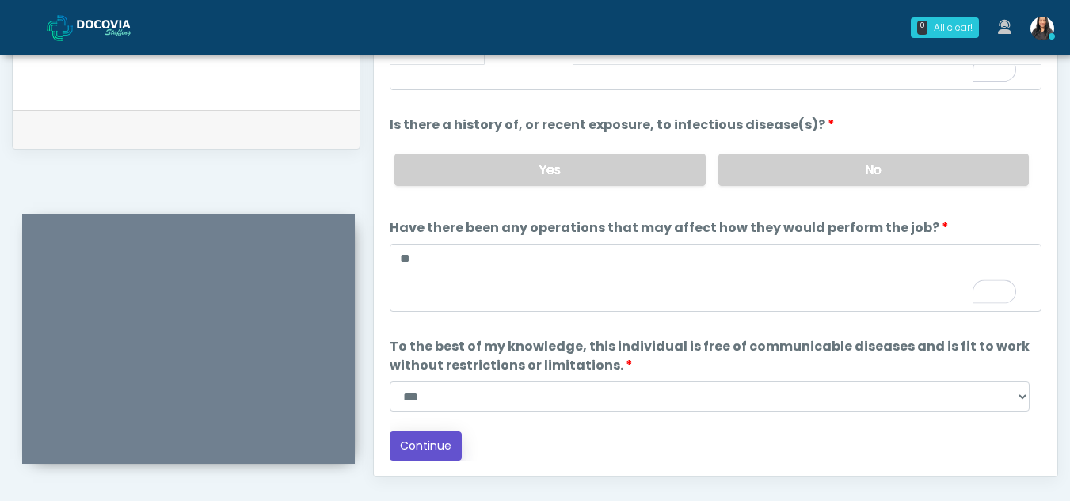
click at [419, 445] on button "Continue" at bounding box center [426, 446] width 72 height 29
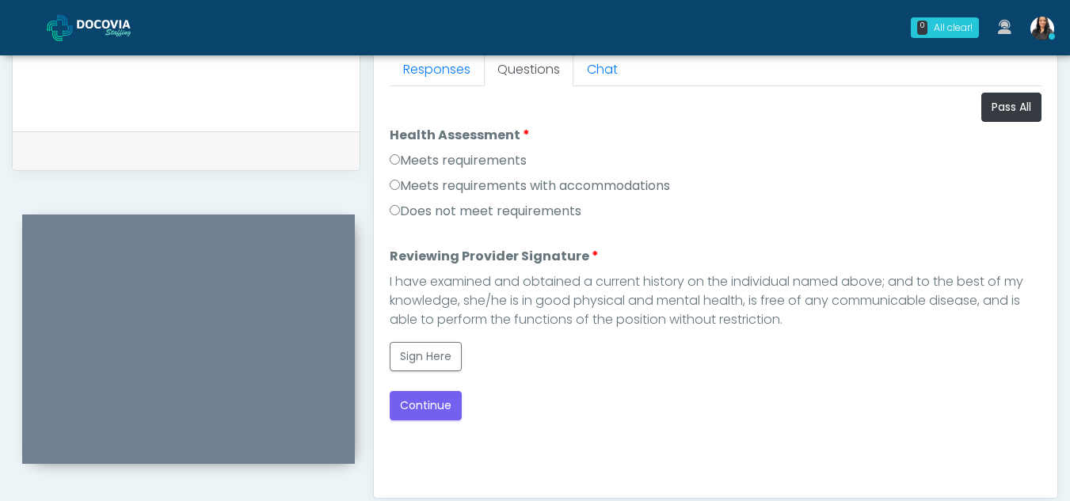
scroll to position [703, 0]
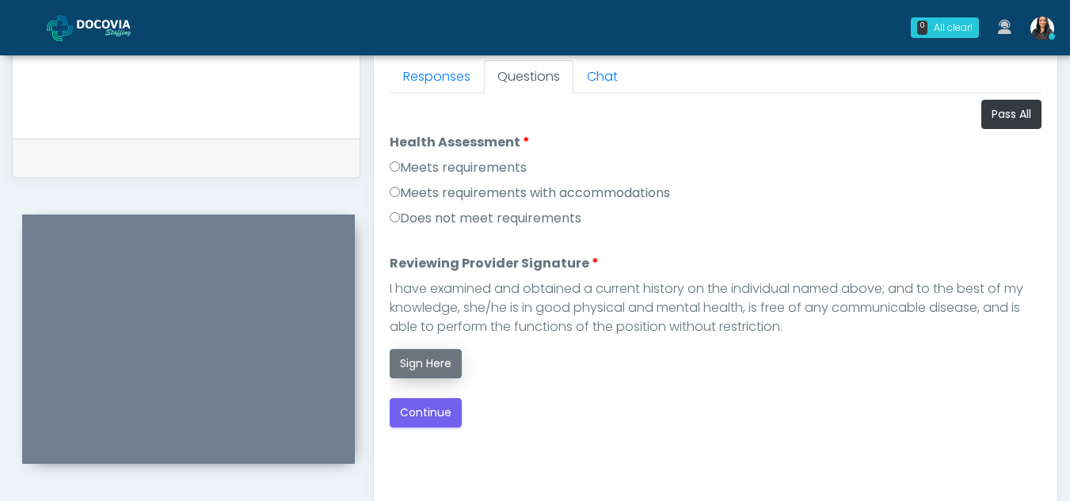
click at [420, 353] on button "Sign Here" at bounding box center [426, 363] width 72 height 29
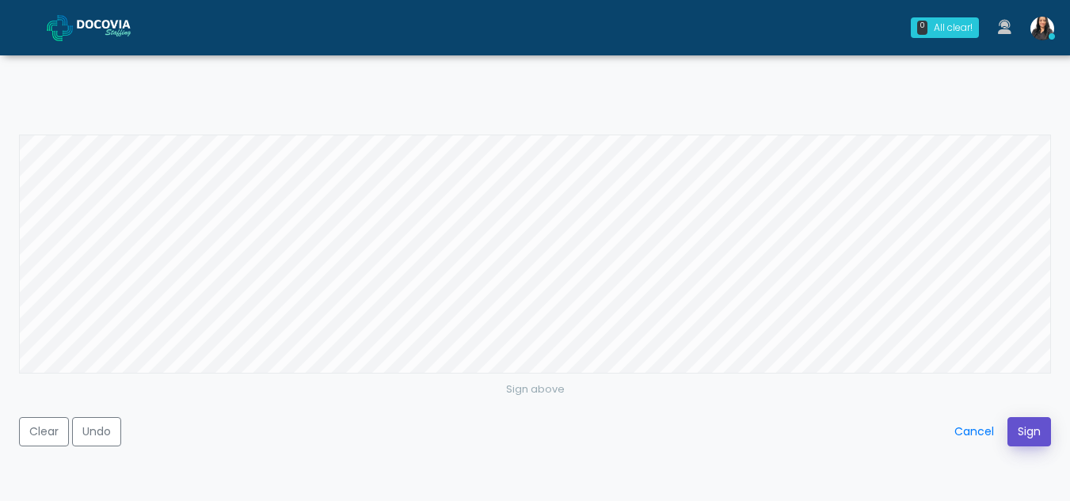
click at [1036, 431] on button "Sign" at bounding box center [1029, 431] width 44 height 29
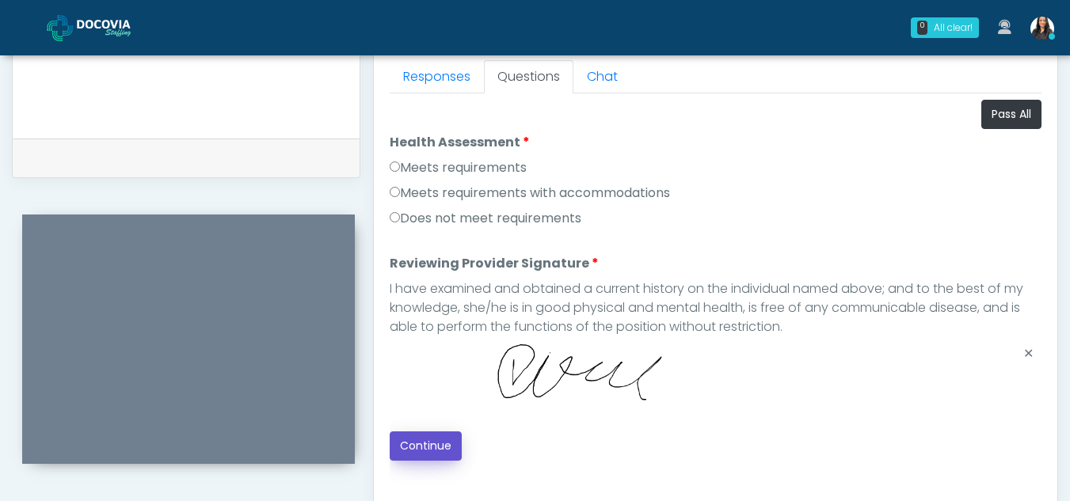
click at [442, 445] on button "Continue" at bounding box center [426, 446] width 72 height 29
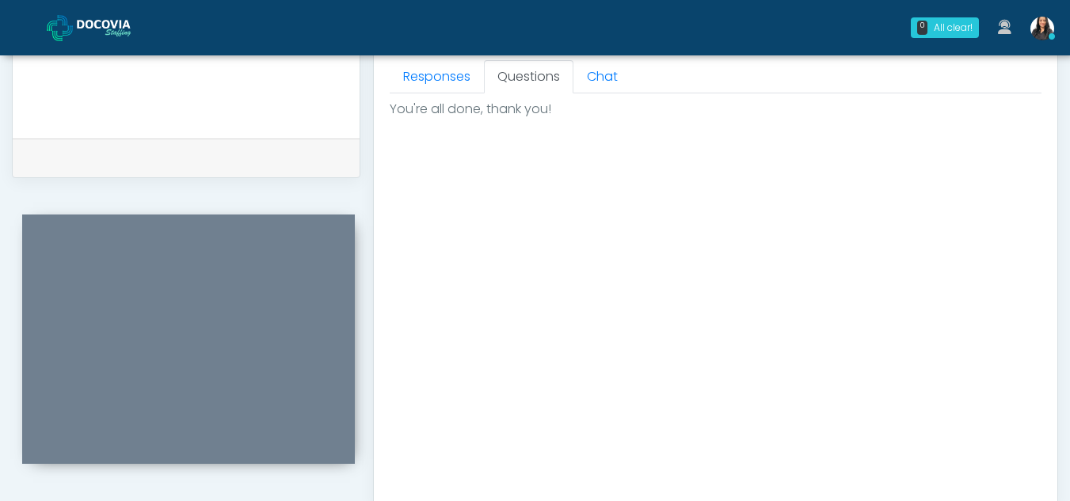
scroll to position [949, 0]
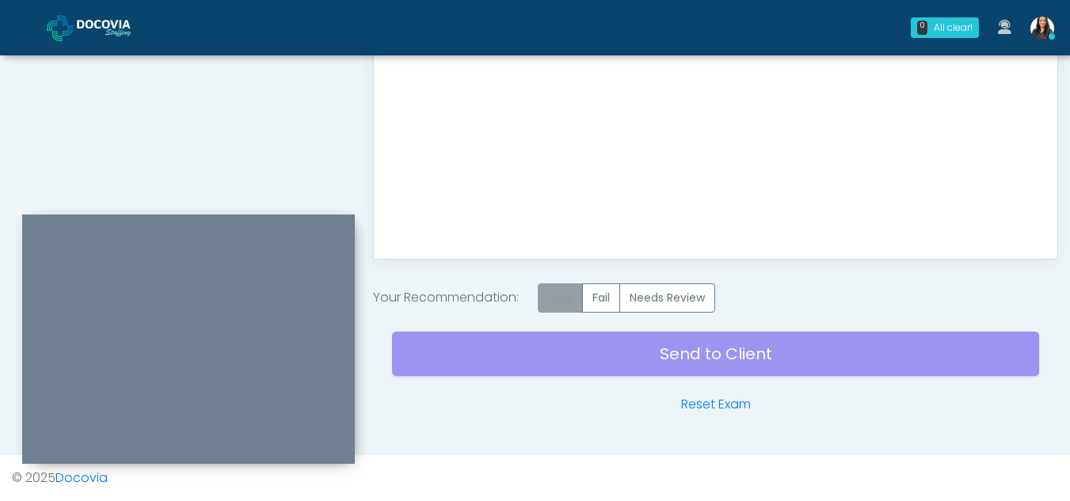
click at [567, 304] on label "Pass" at bounding box center [560, 297] width 45 height 29
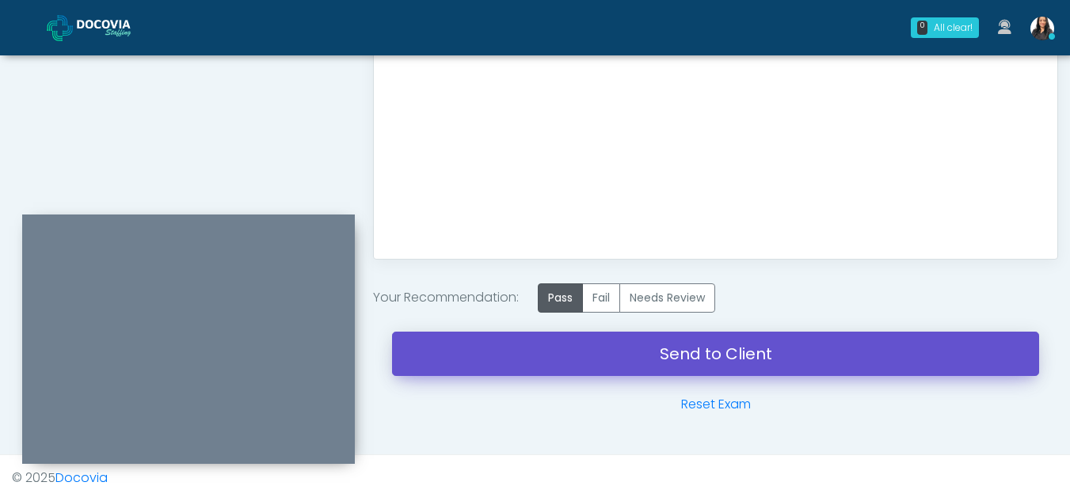
click at [705, 360] on link "Send to Client" at bounding box center [715, 354] width 647 height 44
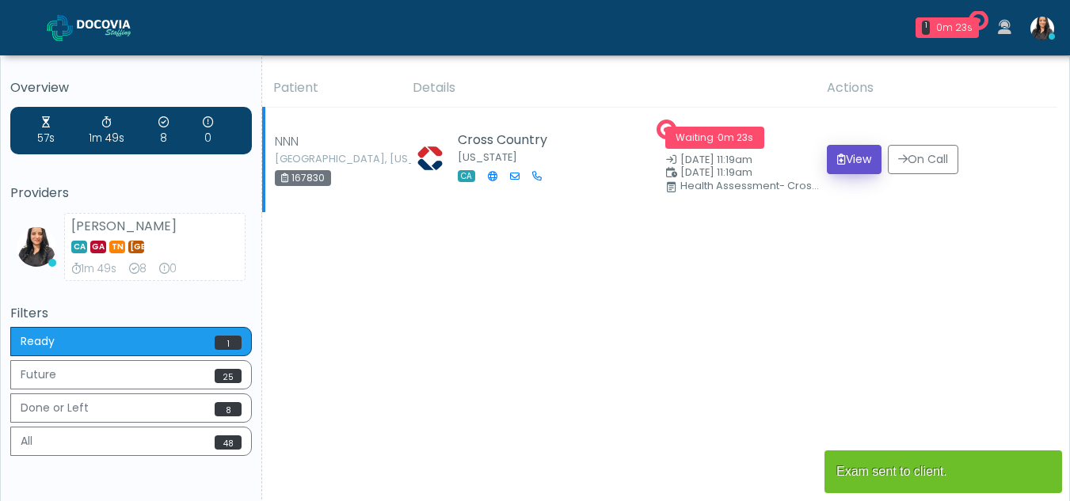
click at [861, 154] on button "View" at bounding box center [854, 159] width 55 height 29
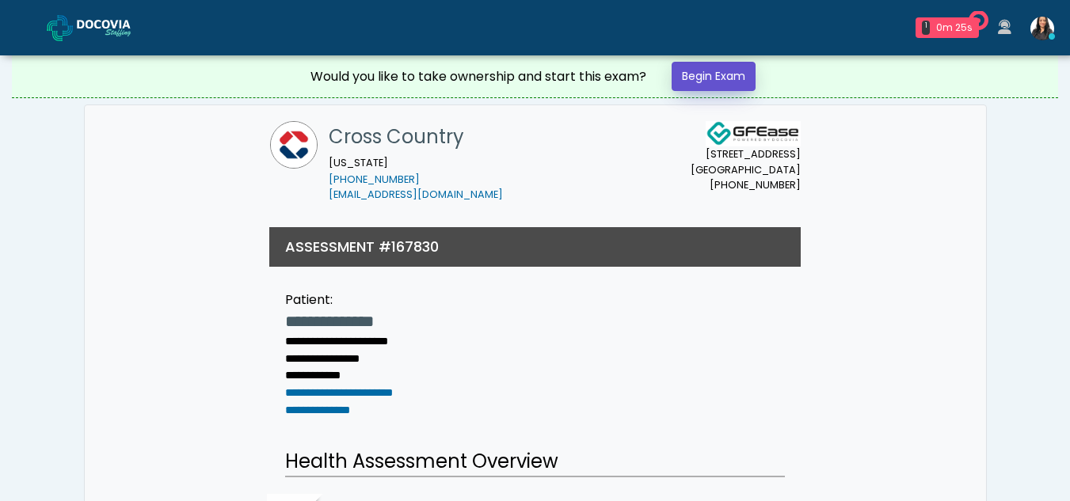
click at [726, 77] on link "Begin Exam" at bounding box center [713, 76] width 84 height 29
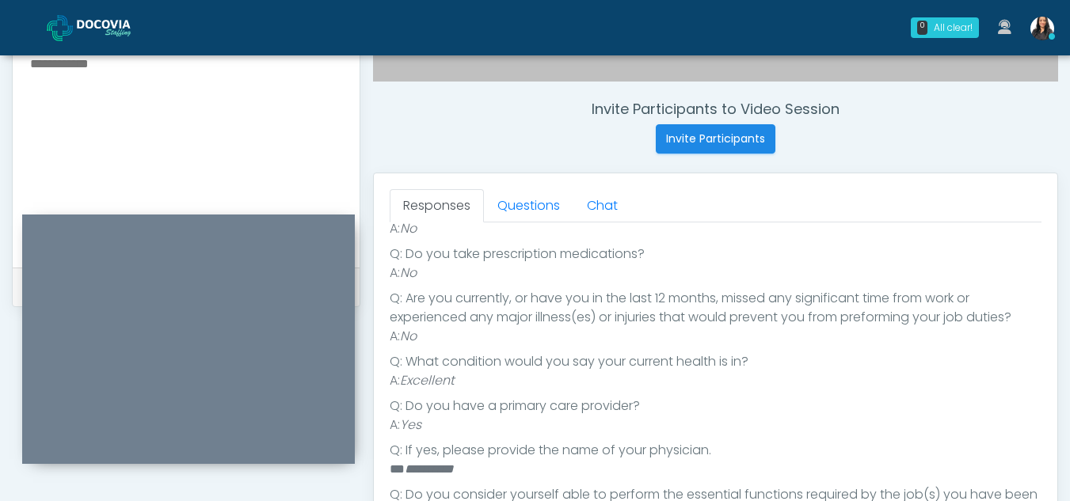
scroll to position [562, 0]
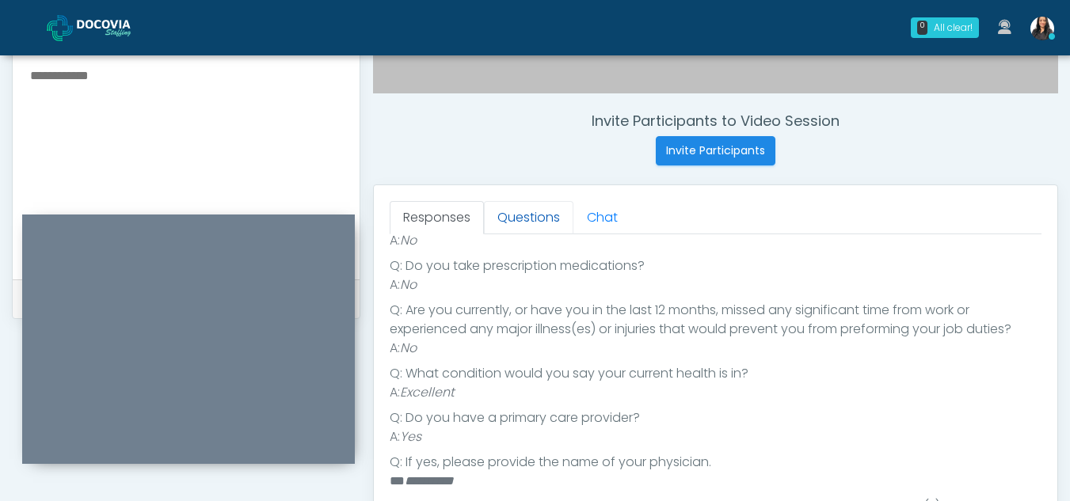
click at [548, 215] on link "Questions" at bounding box center [528, 217] width 89 height 33
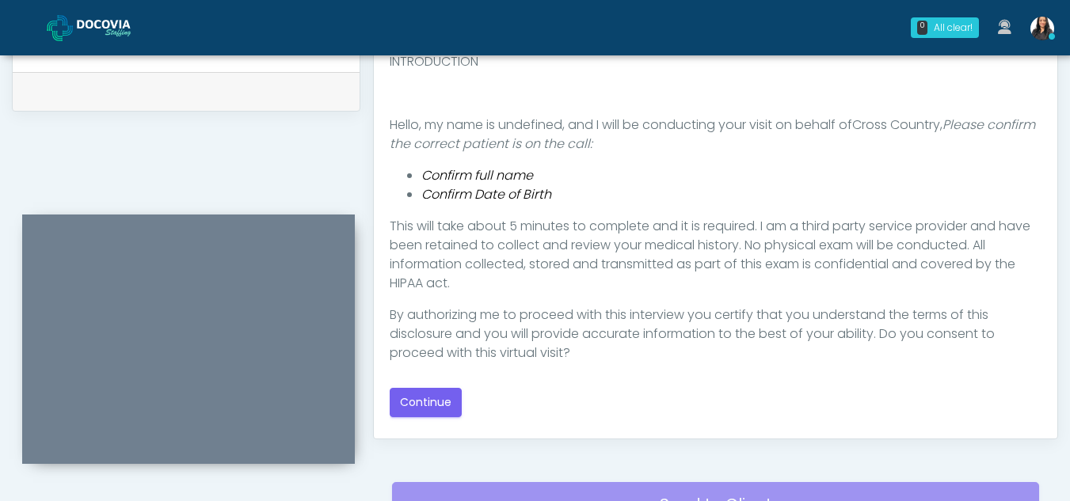
scroll to position [789, 0]
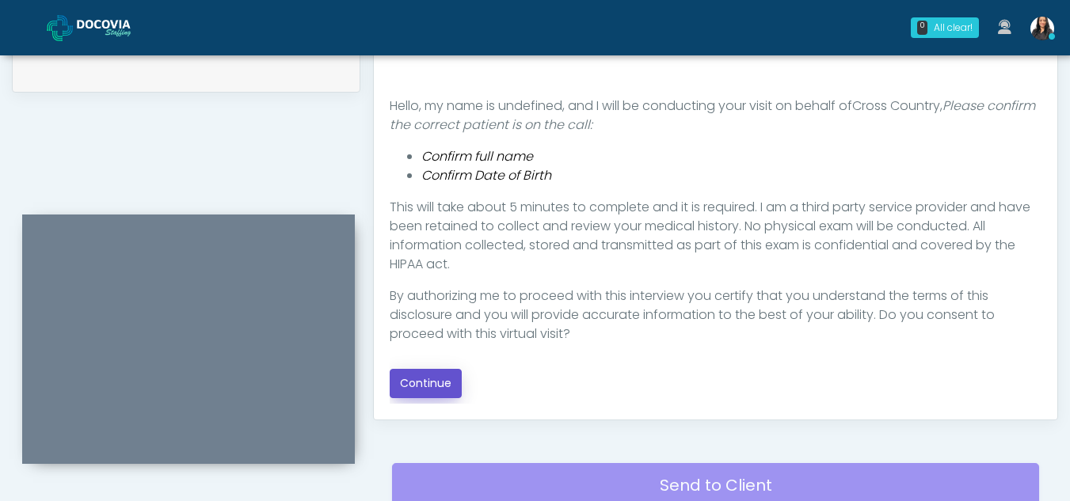
click at [446, 381] on button "Continue" at bounding box center [426, 383] width 72 height 29
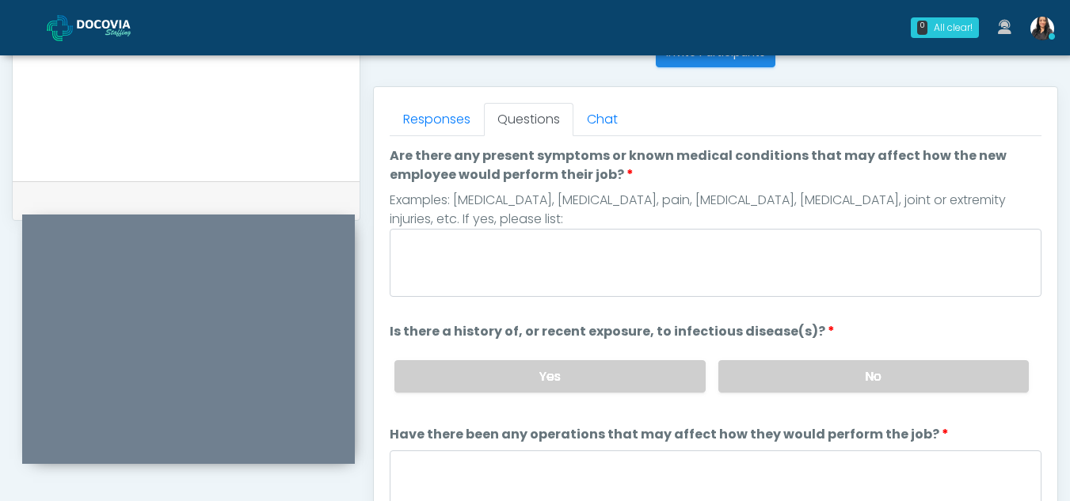
scroll to position [644, 0]
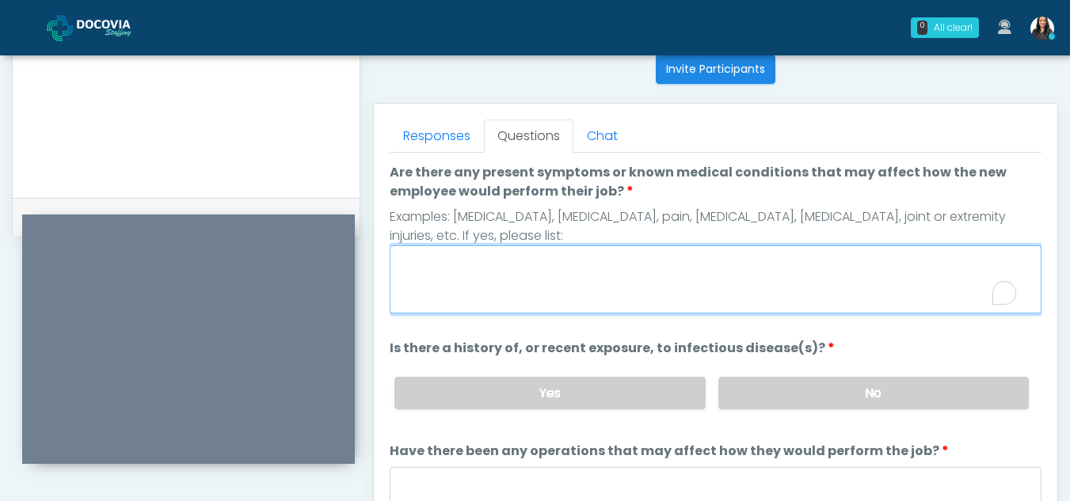
click at [464, 276] on textarea "Are there any present symptoms or known medical conditions that may affect how …" at bounding box center [716, 279] width 652 height 68
type textarea "**"
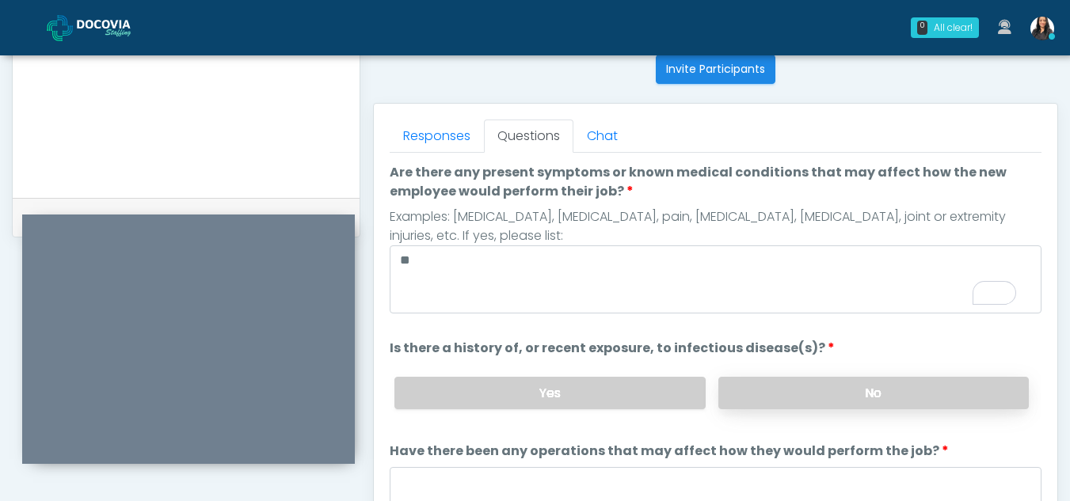
click at [854, 392] on label "No" at bounding box center [873, 393] width 310 height 32
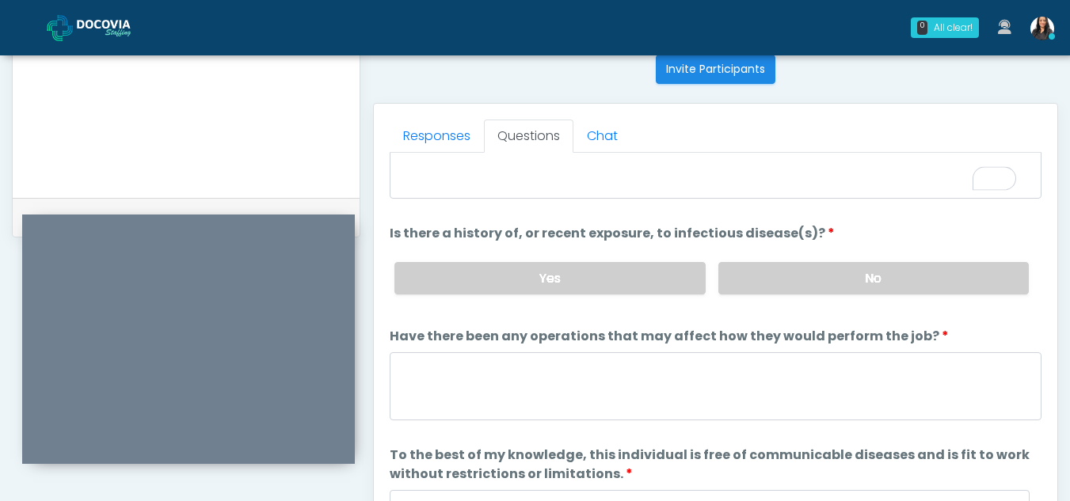
scroll to position [135, 0]
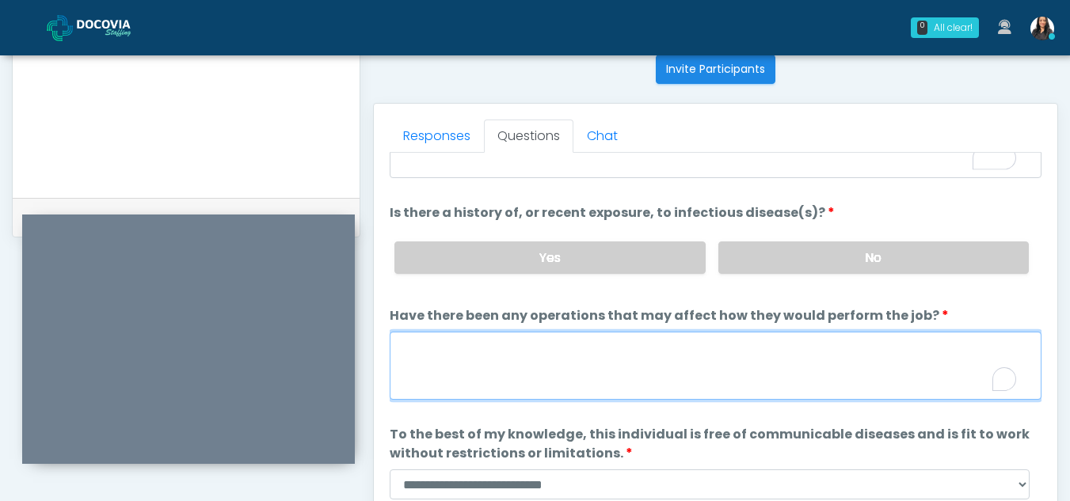
click at [477, 367] on textarea "Have there been any operations that may affect how they would perform the job?" at bounding box center [716, 366] width 652 height 68
type textarea "**"
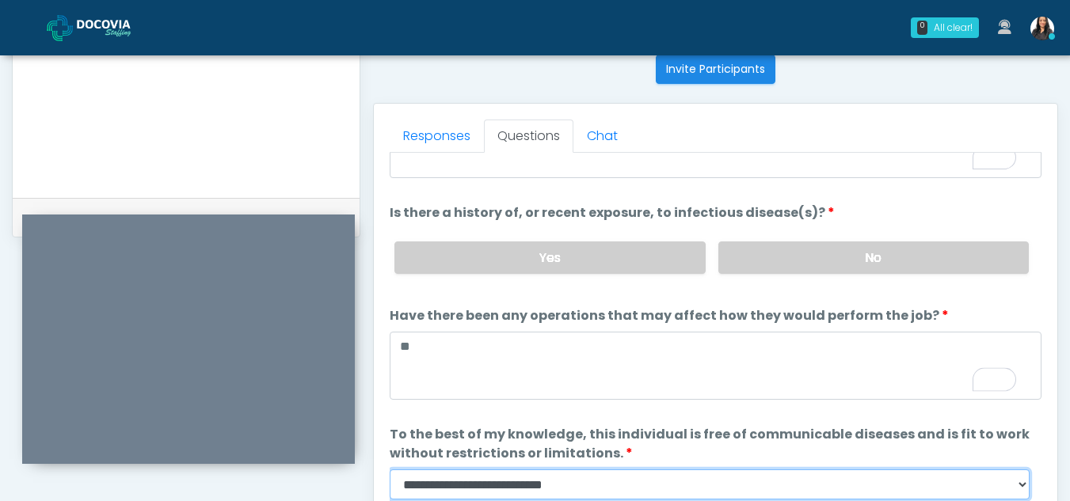
click at [1025, 489] on select "**********" at bounding box center [710, 485] width 640 height 30
select select "******"
click at [390, 470] on select "**********" at bounding box center [710, 485] width 640 height 30
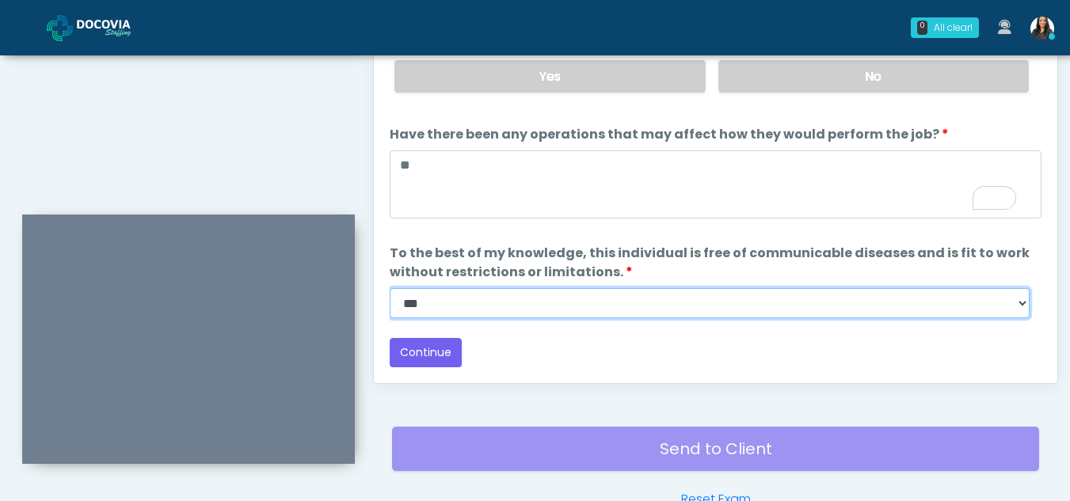
scroll to position [920, 0]
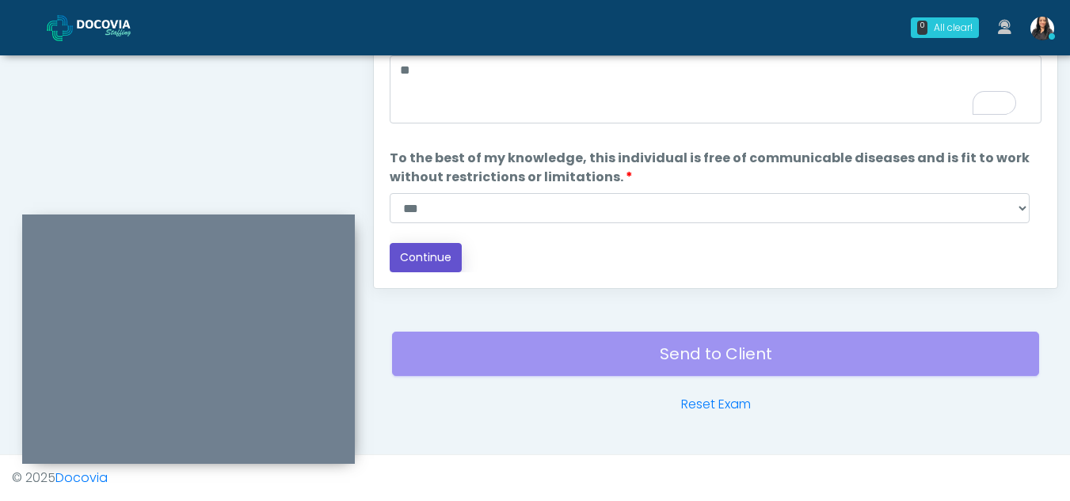
click at [430, 251] on button "Continue" at bounding box center [426, 257] width 72 height 29
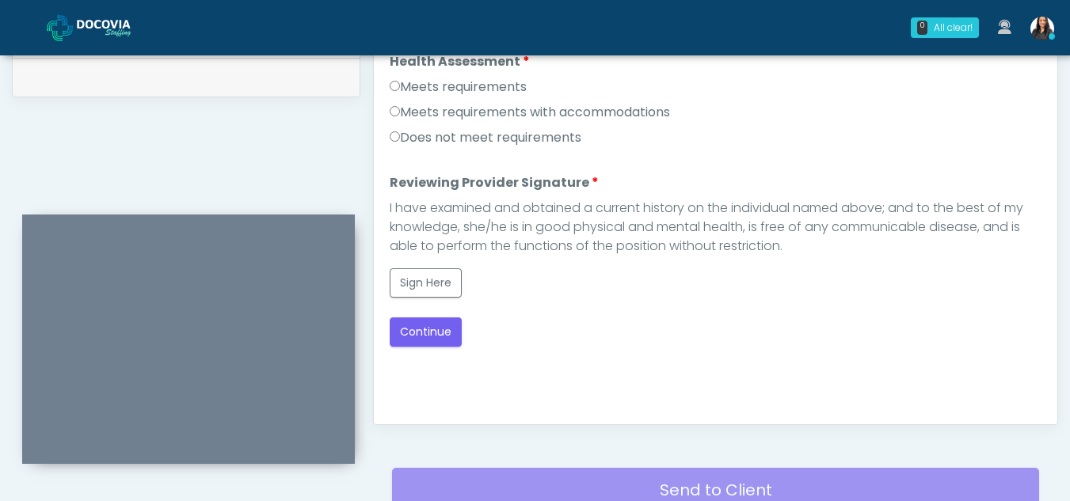
scroll to position [736, 0]
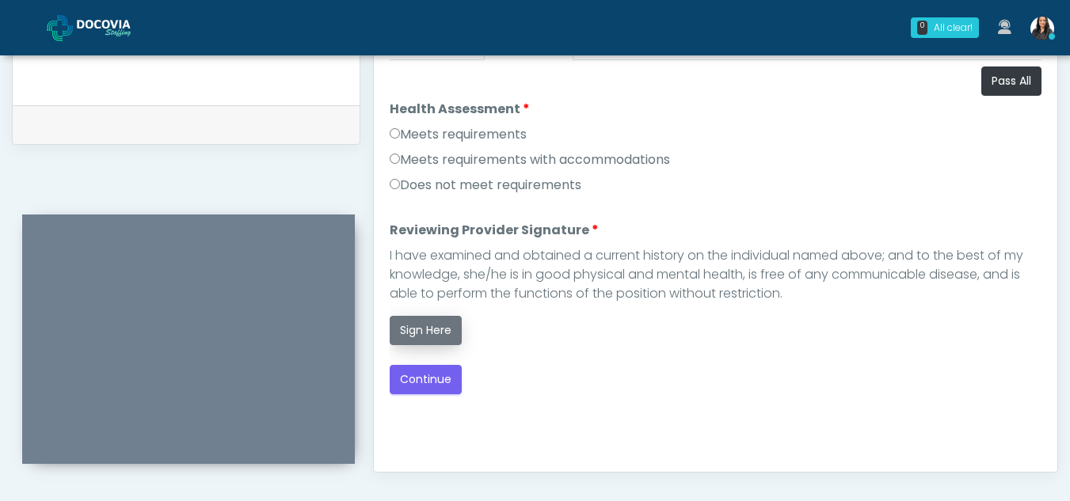
click at [434, 329] on button "Sign Here" at bounding box center [426, 330] width 72 height 29
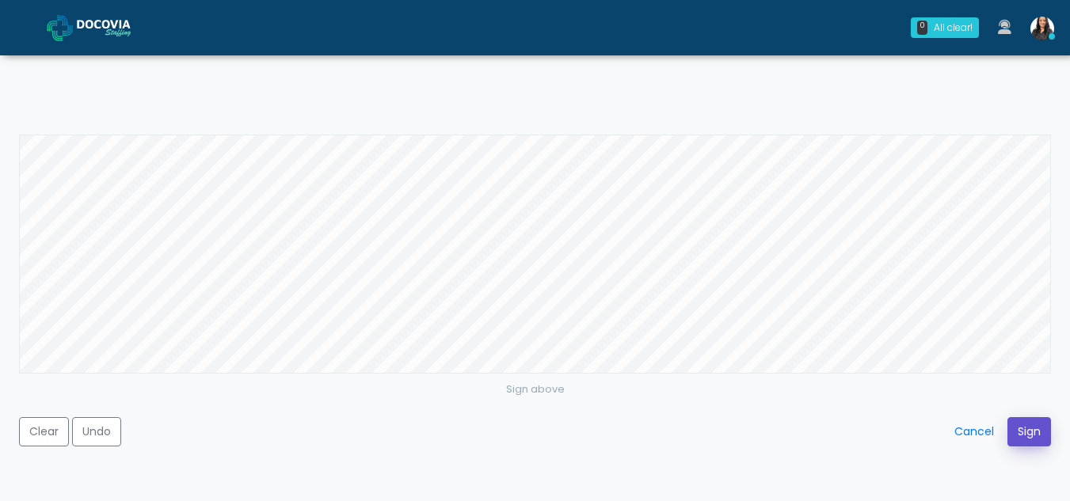
click at [1036, 427] on button "Sign" at bounding box center [1029, 431] width 44 height 29
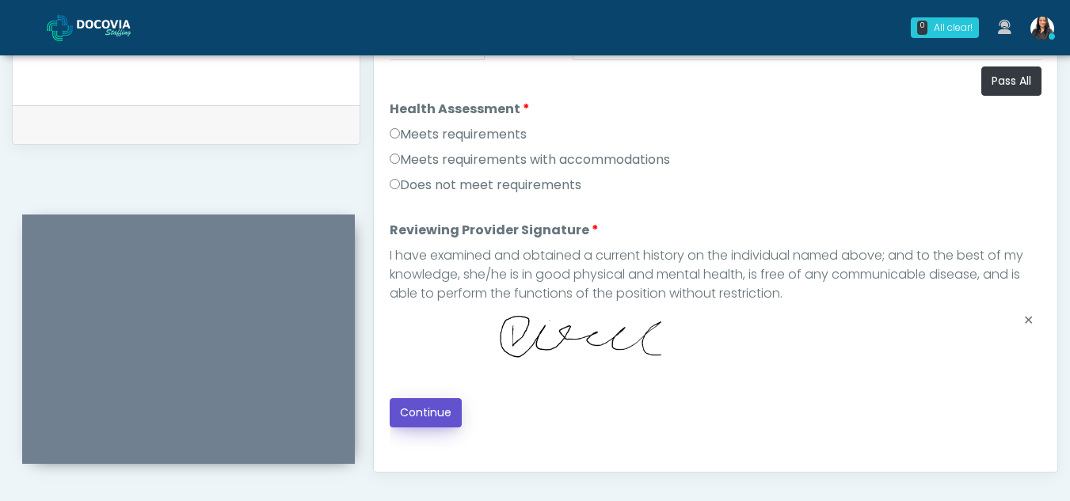
click at [443, 413] on button "Continue" at bounding box center [426, 412] width 72 height 29
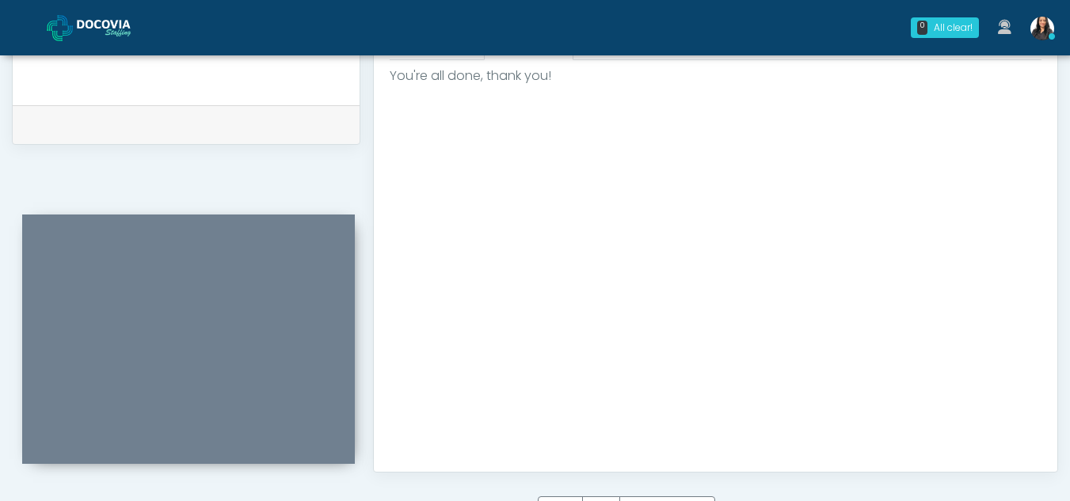
scroll to position [949, 0]
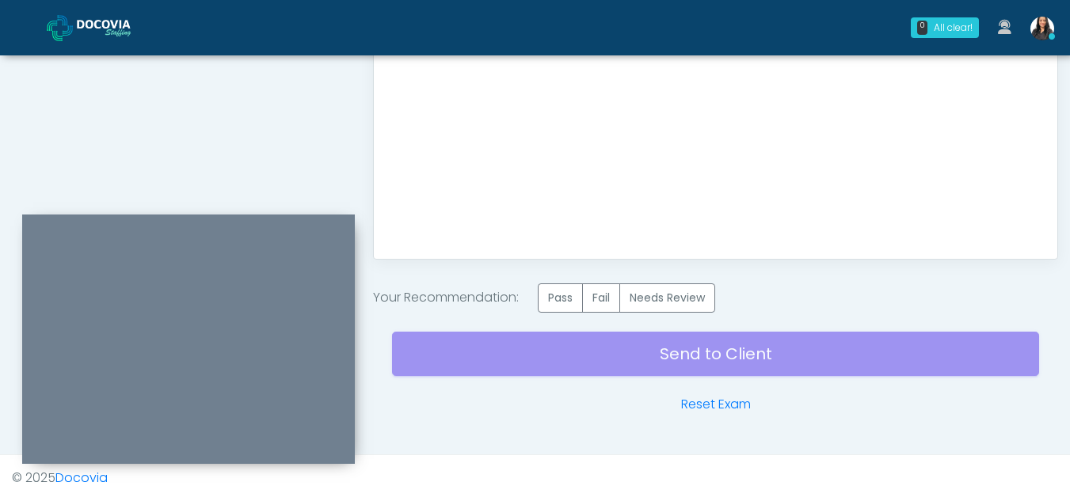
drag, startPoint x: 565, startPoint y: 306, endPoint x: 680, endPoint y: 352, distance: 124.4
click at [680, 352] on div "Send to Client Reset Exam" at bounding box center [715, 363] width 647 height 101
click at [553, 300] on label "Pass" at bounding box center [560, 297] width 45 height 29
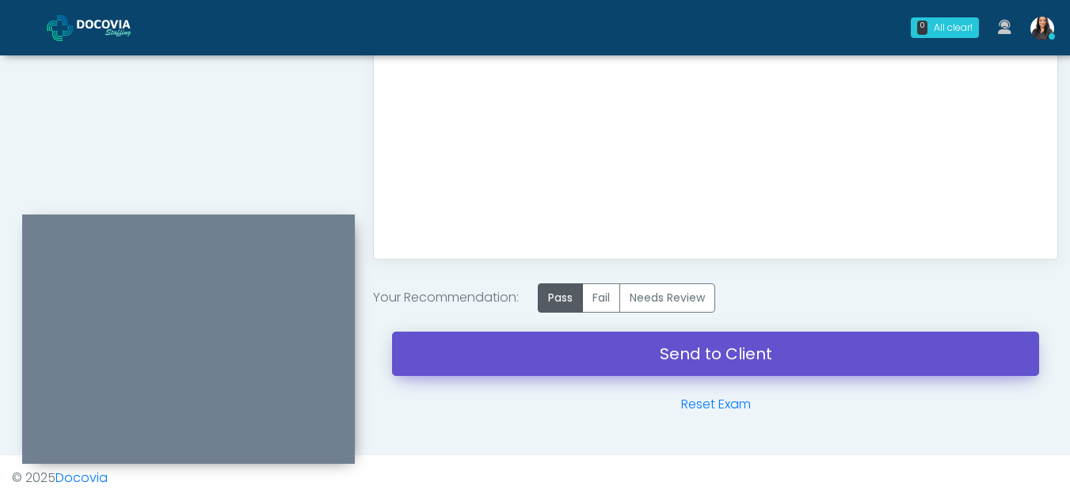
click at [665, 352] on link "Send to Client" at bounding box center [715, 354] width 647 height 44
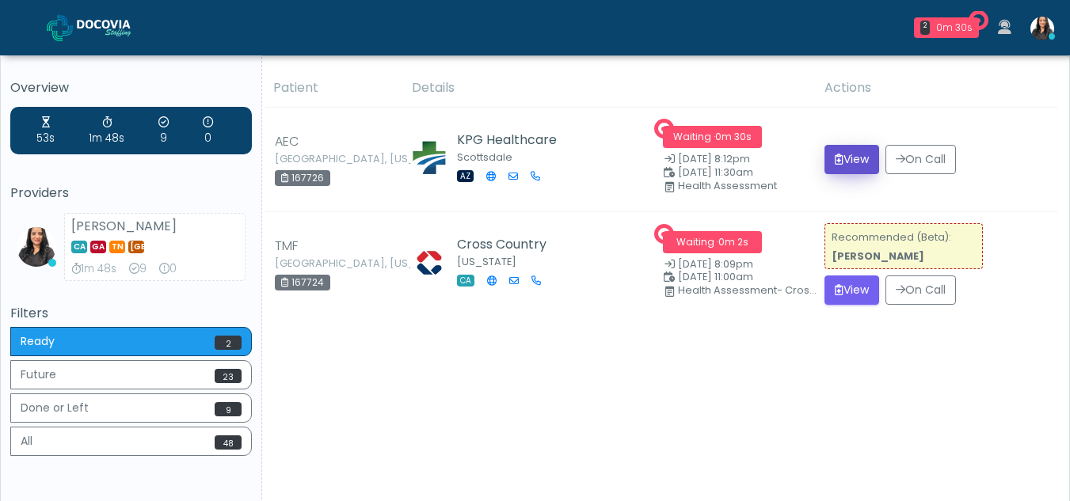
click at [855, 162] on button "View" at bounding box center [851, 159] width 55 height 29
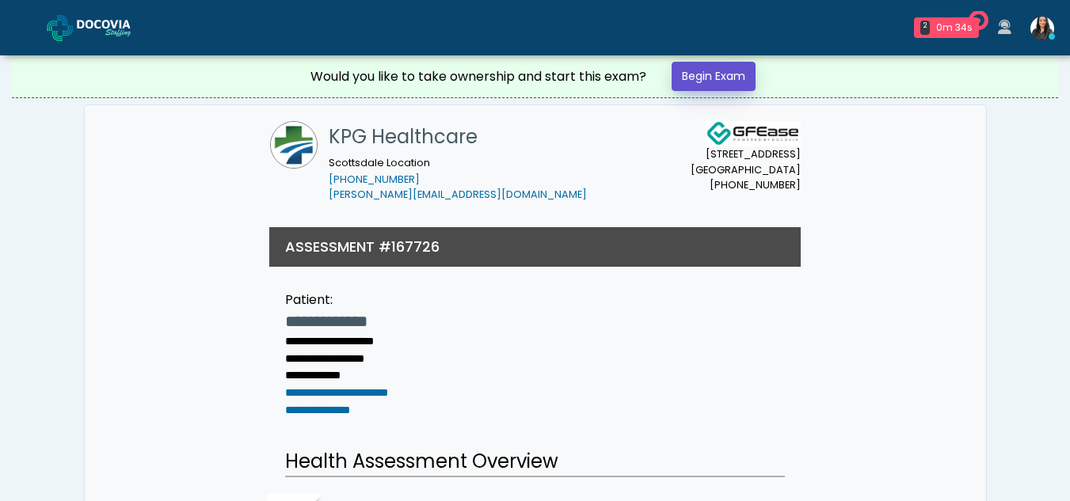
click at [717, 75] on link "Begin Exam" at bounding box center [713, 76] width 84 height 29
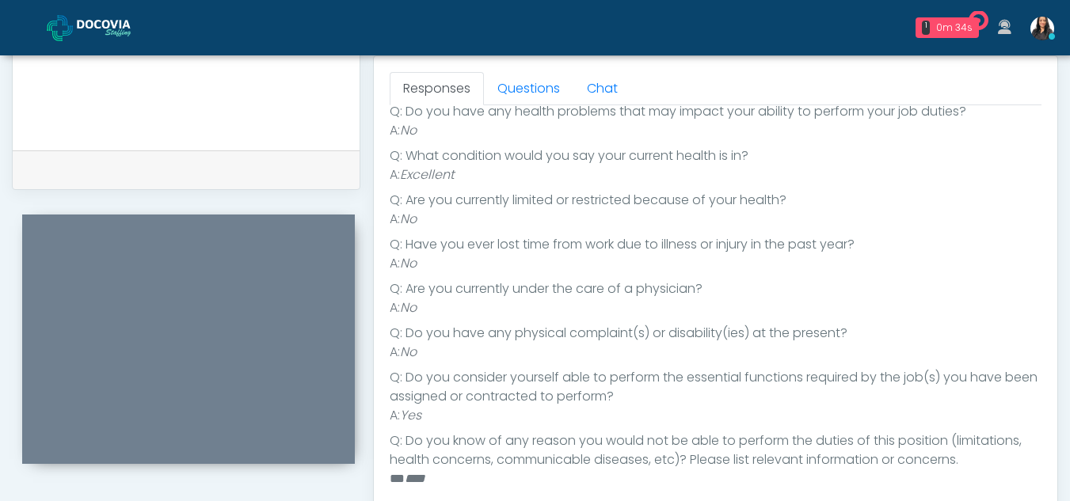
scroll to position [684, 0]
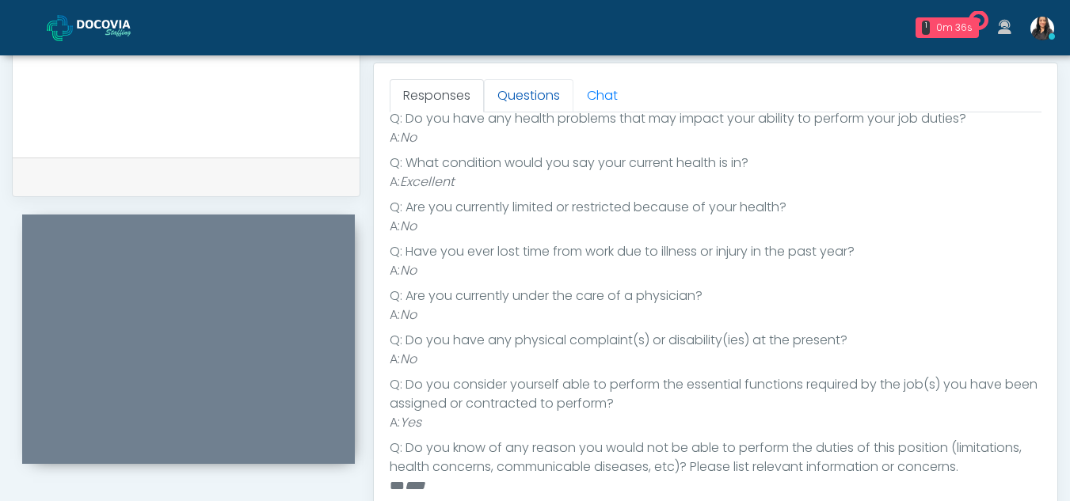
click at [538, 91] on link "Questions" at bounding box center [528, 95] width 89 height 33
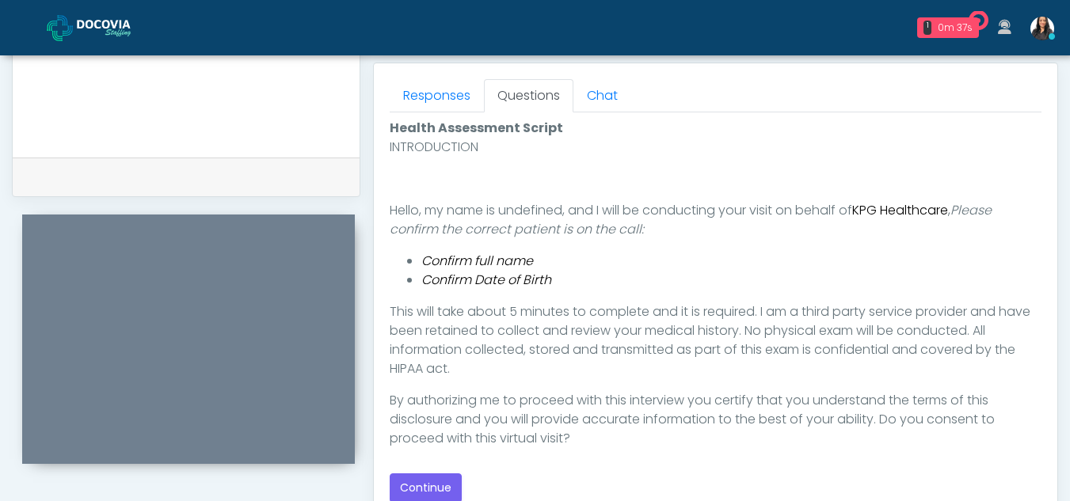
scroll to position [0, 0]
click at [444, 482] on button "Continue" at bounding box center [426, 487] width 72 height 29
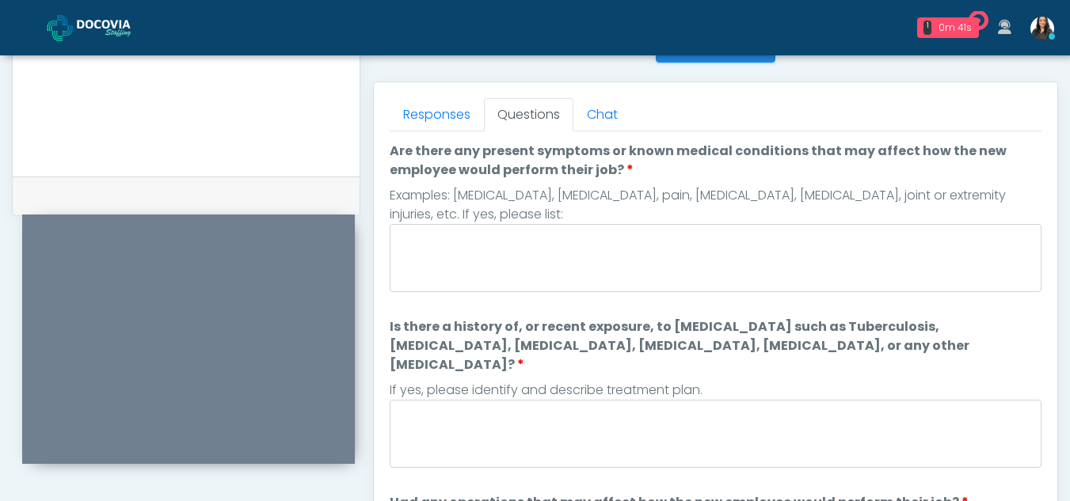
scroll to position [660, 0]
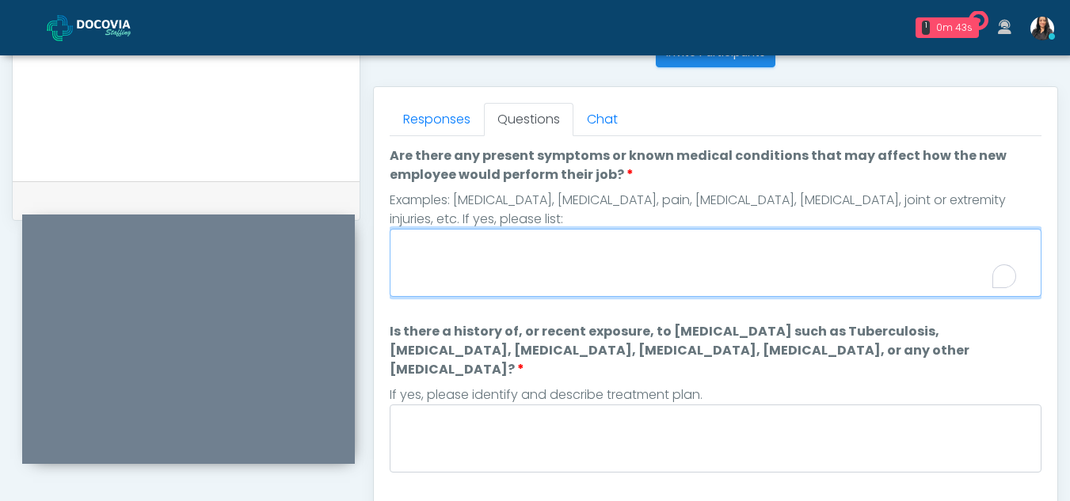
click at [514, 253] on textarea "Are there any present symptoms or known medical conditions that may affect how …" at bounding box center [716, 263] width 652 height 68
type textarea "**"
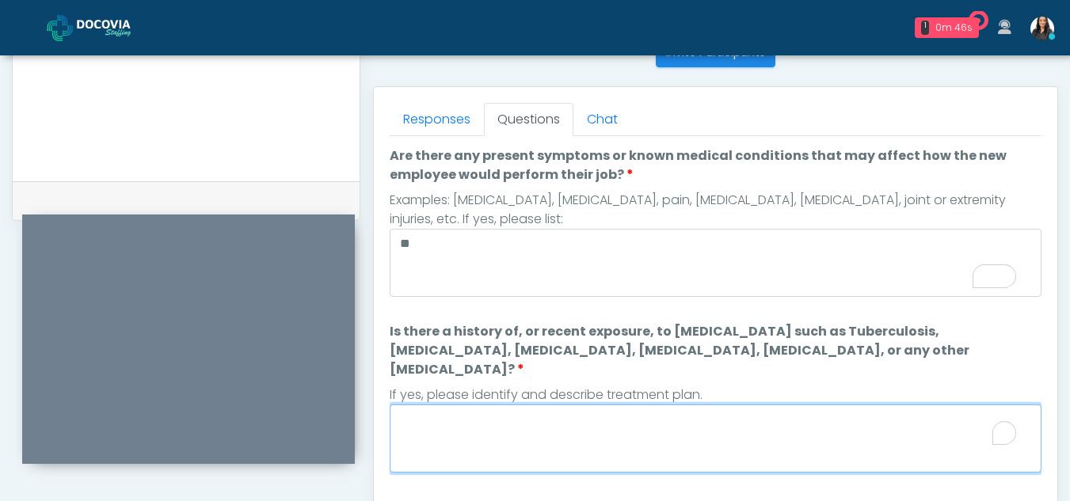
click at [497, 416] on textarea "Is there a history of, or recent exposure, to infectious diseases such as Tuber…" at bounding box center [716, 439] width 652 height 68
type textarea "*"
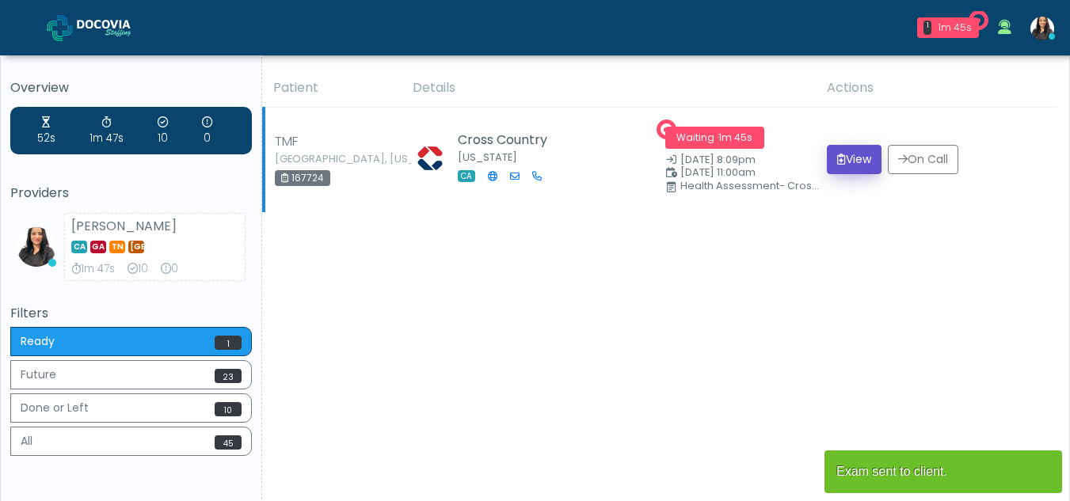
click at [847, 161] on button "View" at bounding box center [854, 159] width 55 height 29
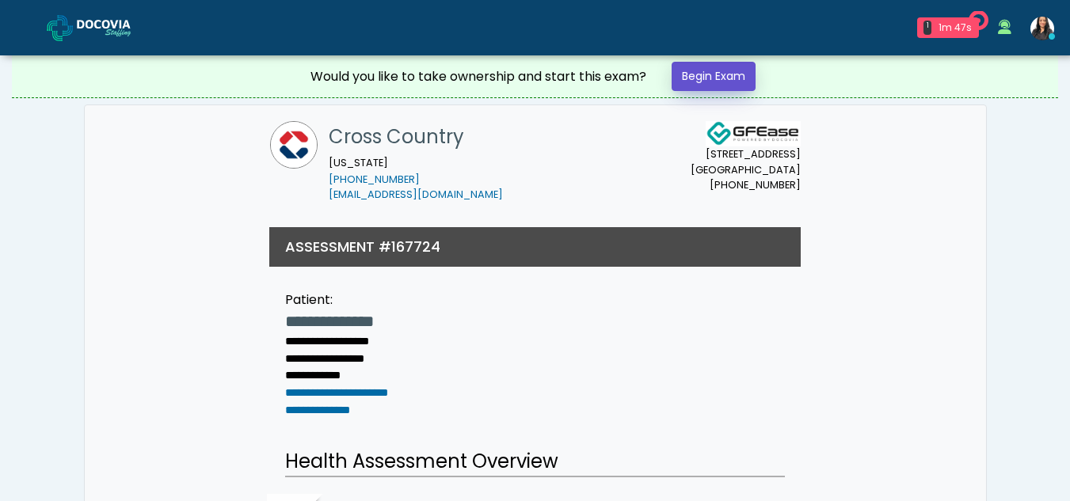
click at [720, 74] on link "Begin Exam" at bounding box center [713, 76] width 84 height 29
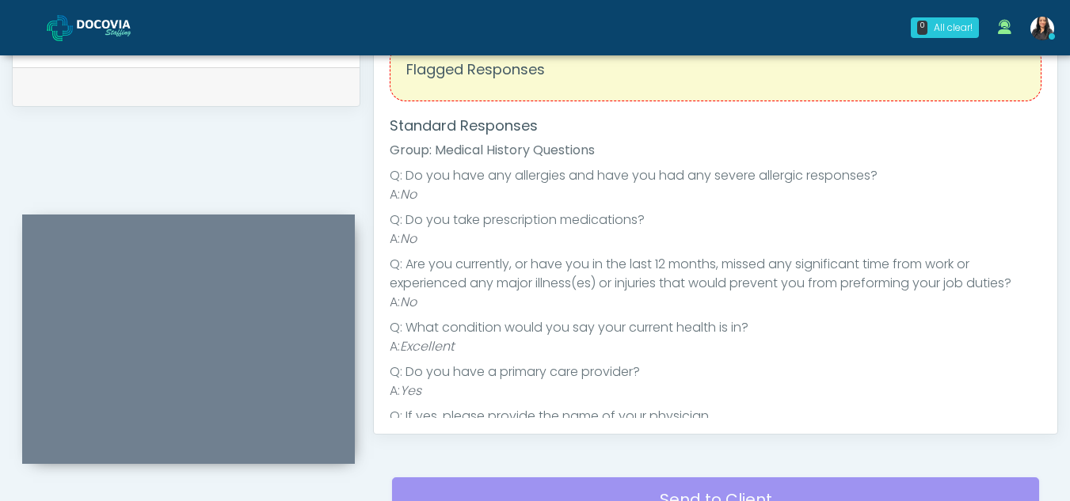
scroll to position [557, 0]
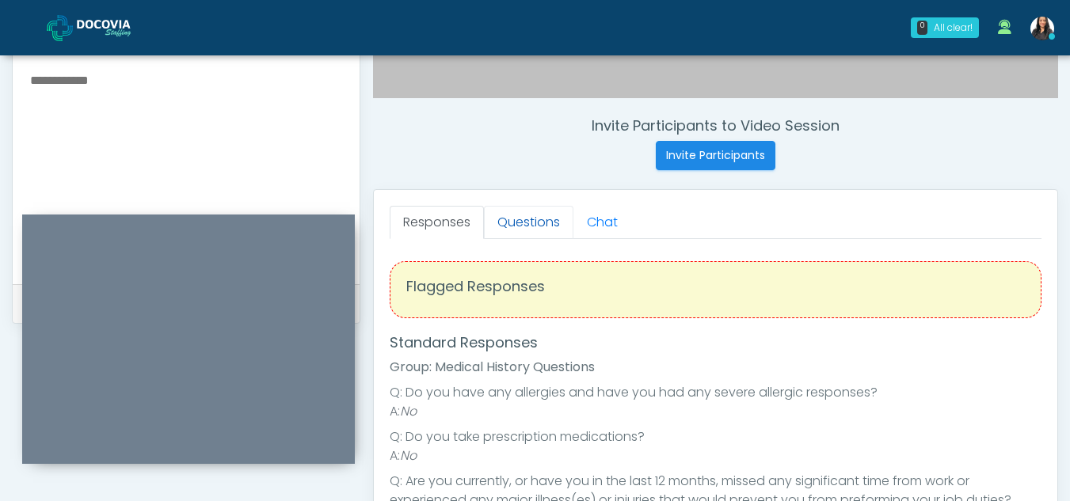
click at [542, 219] on link "Questions" at bounding box center [528, 222] width 89 height 33
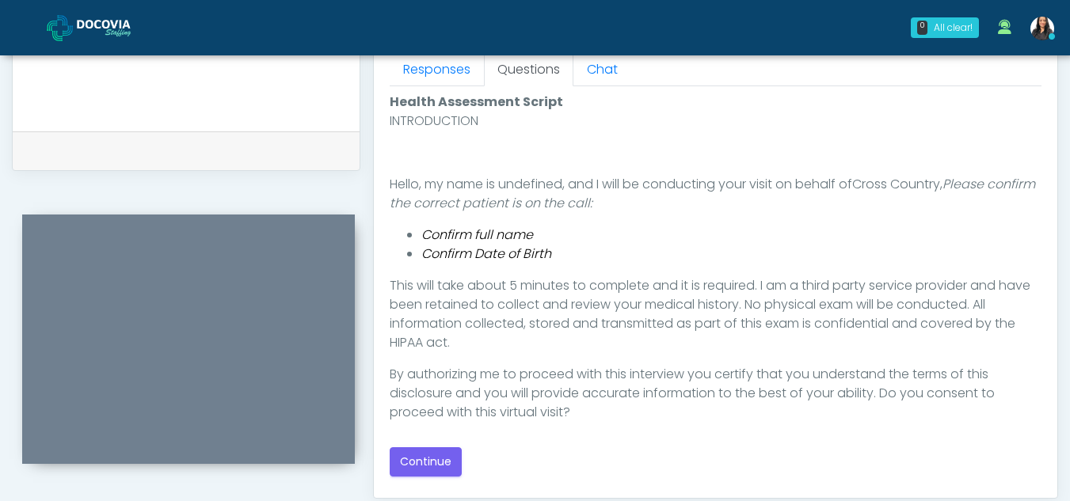
scroll to position [732, 0]
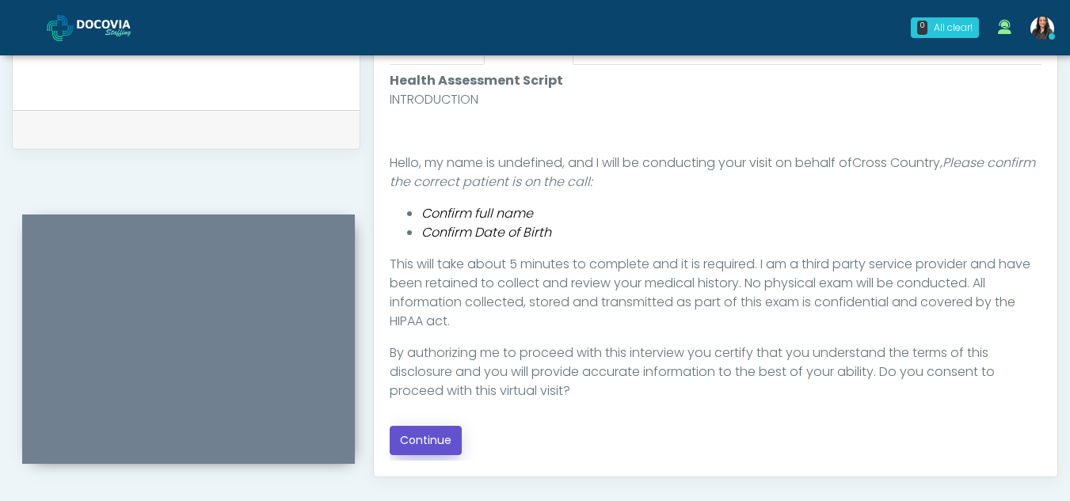
click at [443, 431] on button "Continue" at bounding box center [426, 440] width 72 height 29
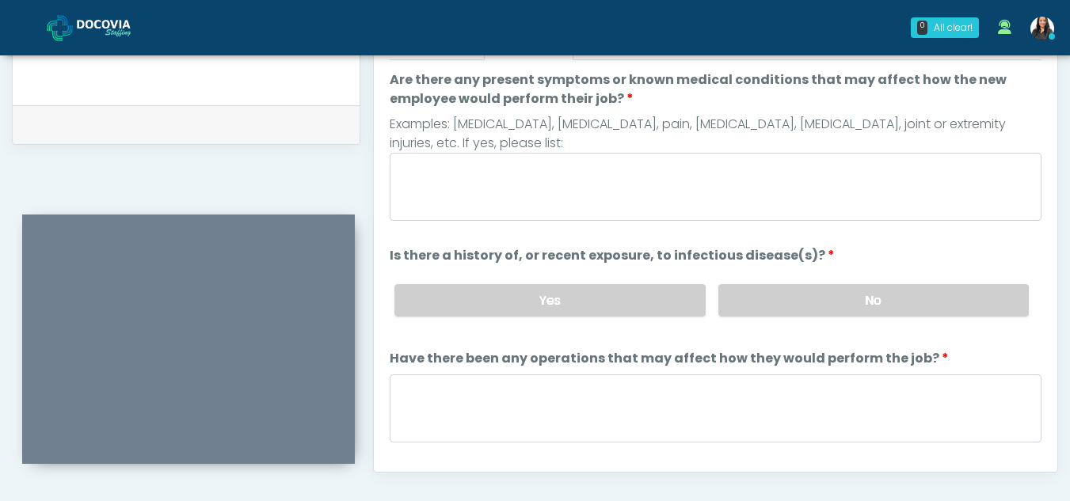
scroll to position [694, 0]
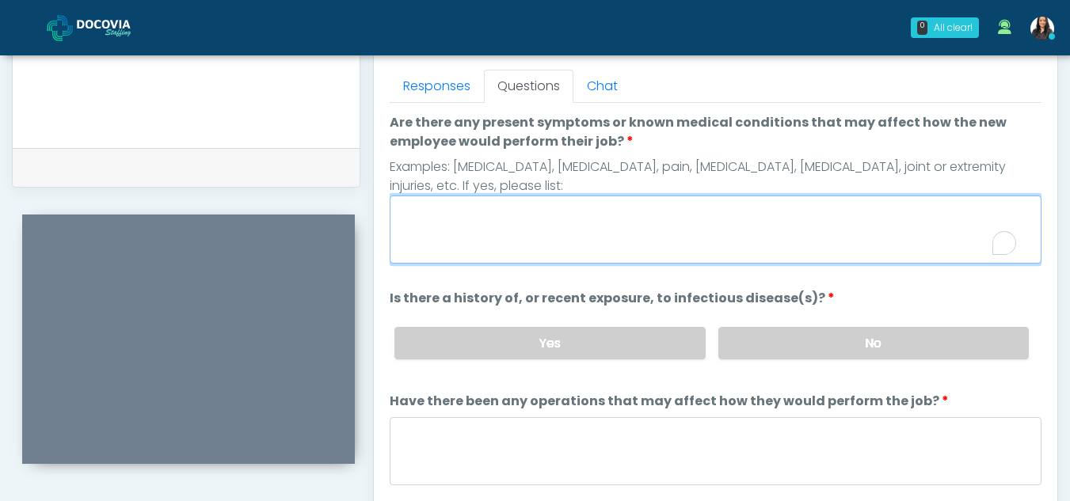
click at [435, 239] on textarea "Are there any present symptoms or known medical conditions that may affect how …" at bounding box center [716, 230] width 652 height 68
type textarea "**"
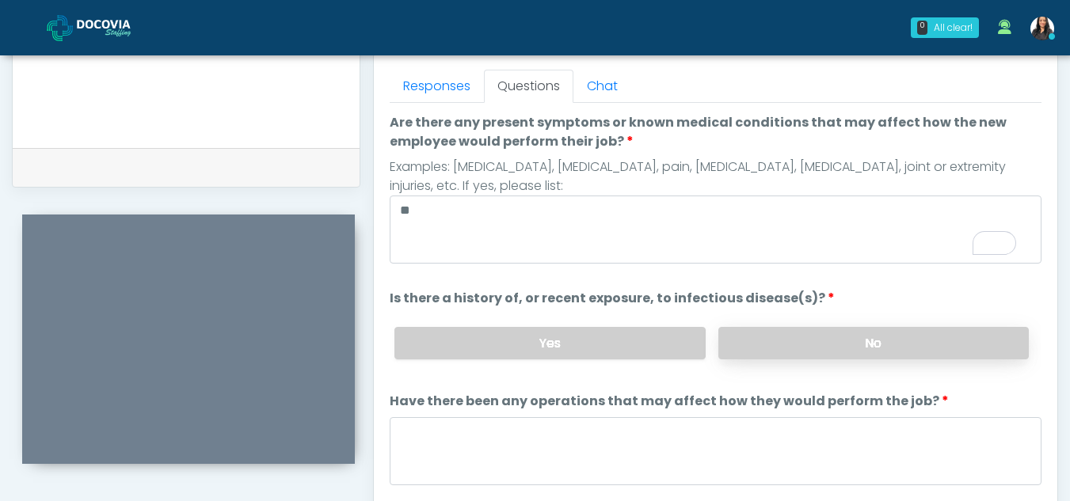
click at [822, 354] on label "No" at bounding box center [873, 343] width 310 height 32
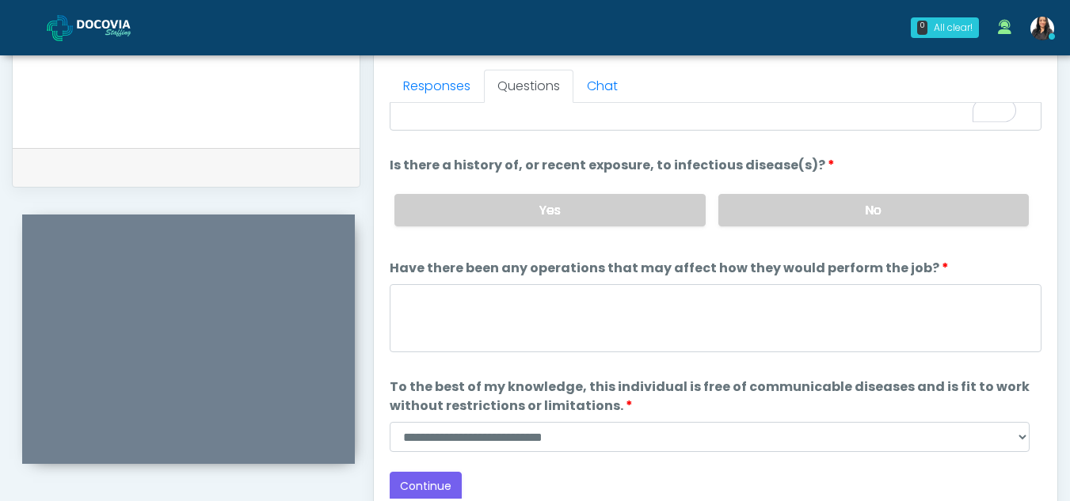
scroll to position [135, 0]
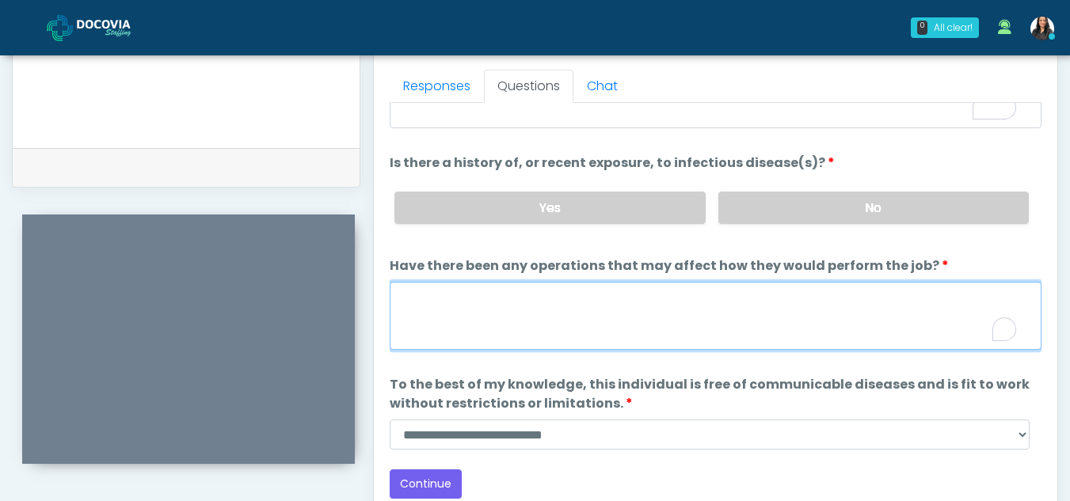
click at [509, 328] on textarea "Have there been any operations that may affect how they would perform the job?" at bounding box center [716, 316] width 652 height 68
type textarea "**"
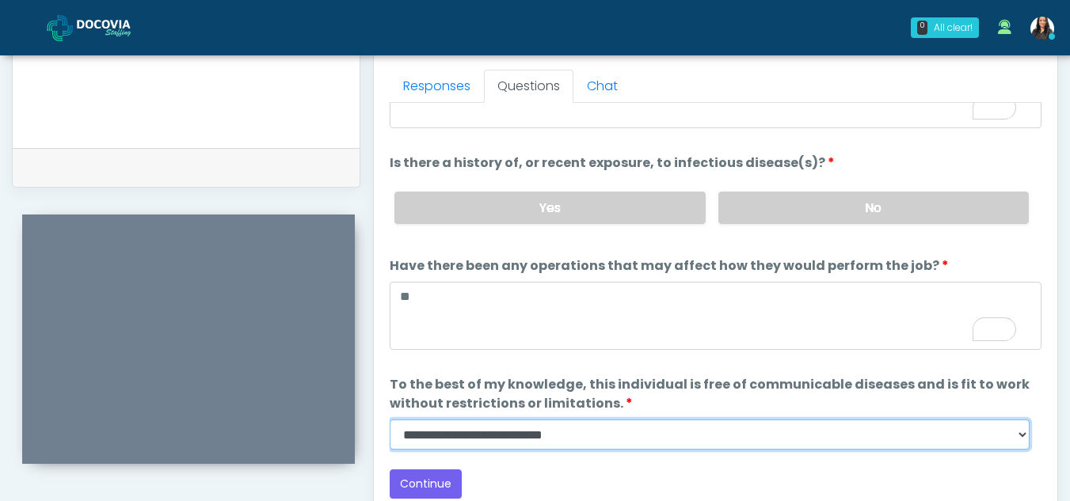
click at [1017, 437] on select "**********" at bounding box center [710, 435] width 640 height 30
select select "******"
click at [390, 420] on select "**********" at bounding box center [710, 435] width 640 height 30
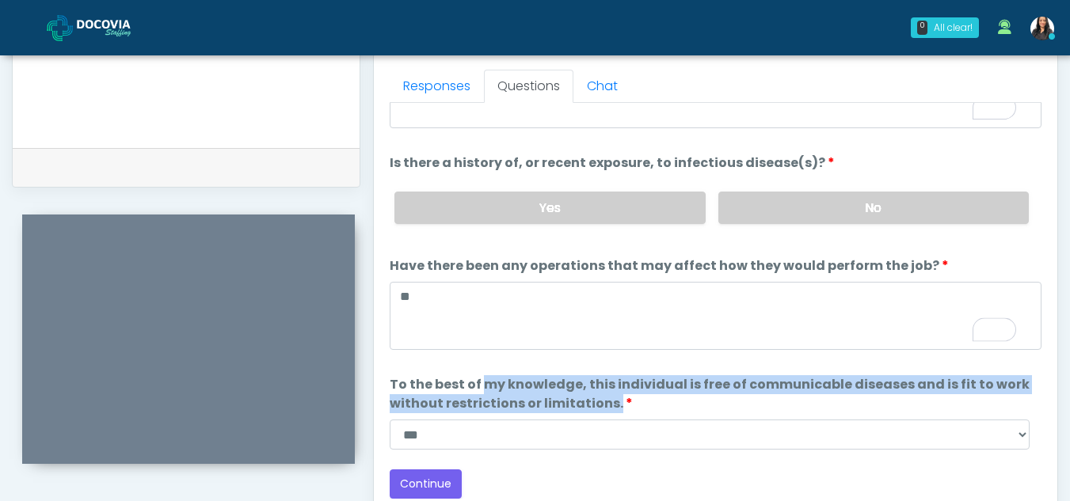
drag, startPoint x: 472, startPoint y: 375, endPoint x: 618, endPoint y: 439, distance: 159.9
click at [618, 439] on ol "Are there any present symptoms or known medical conditions that may affect how …" at bounding box center [716, 214] width 652 height 472
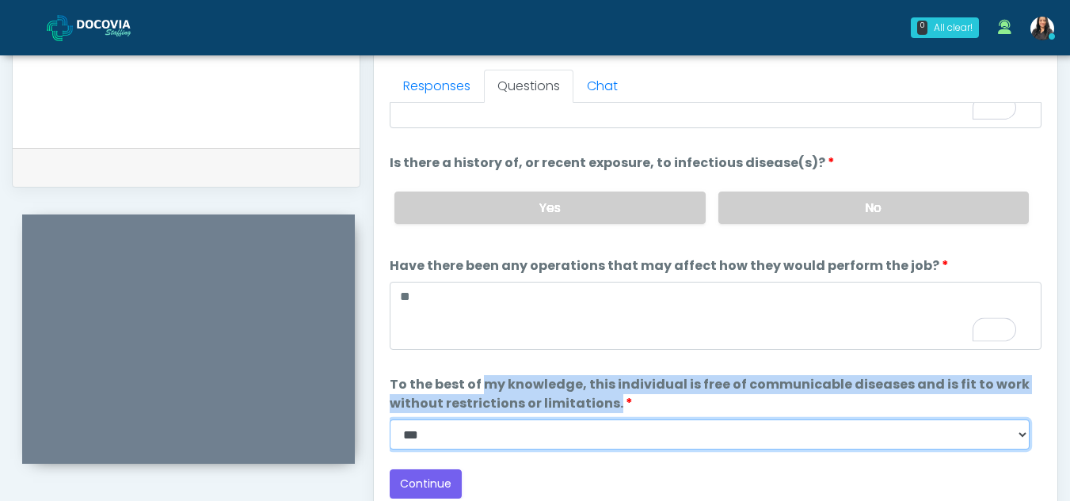
click at [618, 439] on select "**********" at bounding box center [710, 435] width 640 height 30
click at [390, 420] on select "**********" at bounding box center [710, 435] width 640 height 30
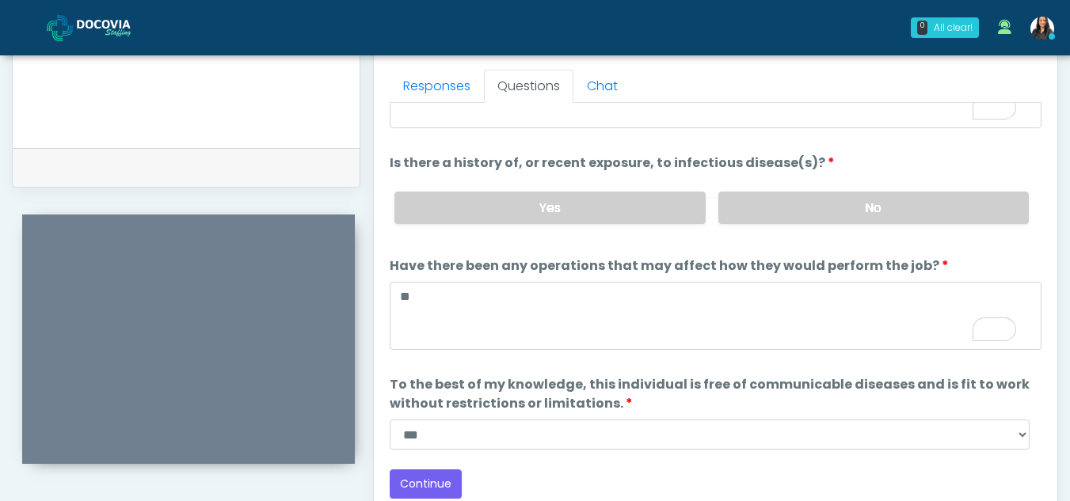
click at [617, 473] on div "Back Continue" at bounding box center [716, 484] width 652 height 29
drag, startPoint x: 617, startPoint y: 473, endPoint x: 508, endPoint y: 473, distance: 109.3
click at [508, 473] on div "Back Continue" at bounding box center [716, 484] width 652 height 29
click at [429, 477] on button "Continue" at bounding box center [426, 484] width 72 height 29
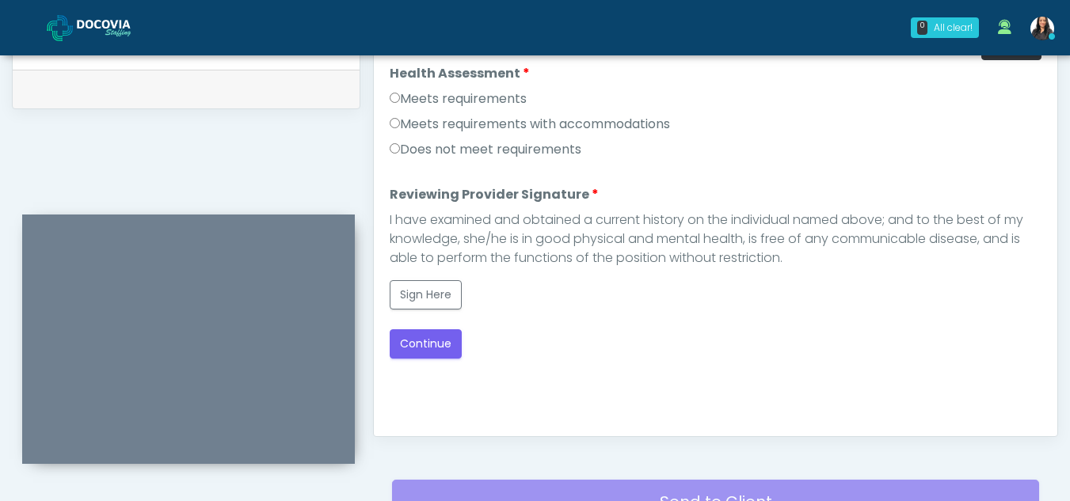
scroll to position [717, 0]
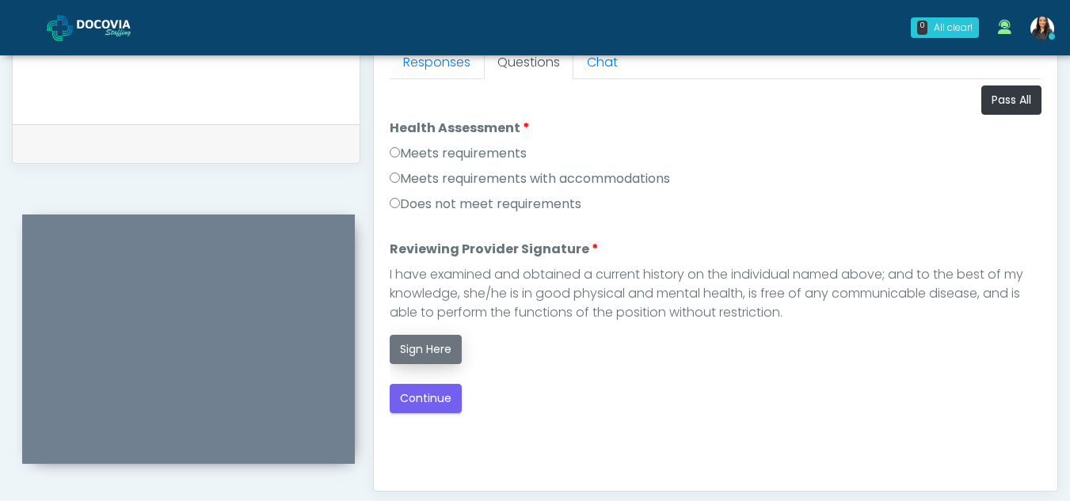
click at [424, 348] on button "Sign Here" at bounding box center [426, 349] width 72 height 29
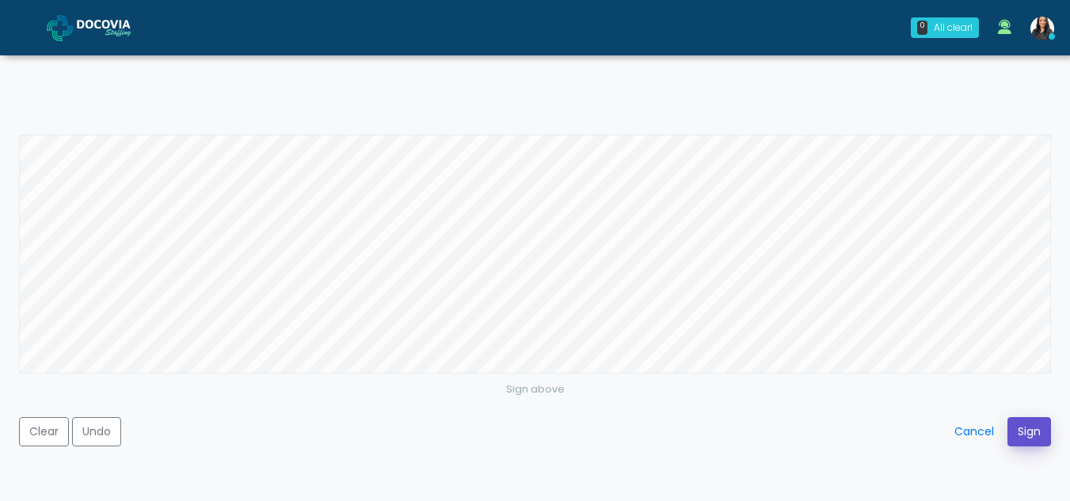
click at [1036, 435] on button "Sign" at bounding box center [1029, 431] width 44 height 29
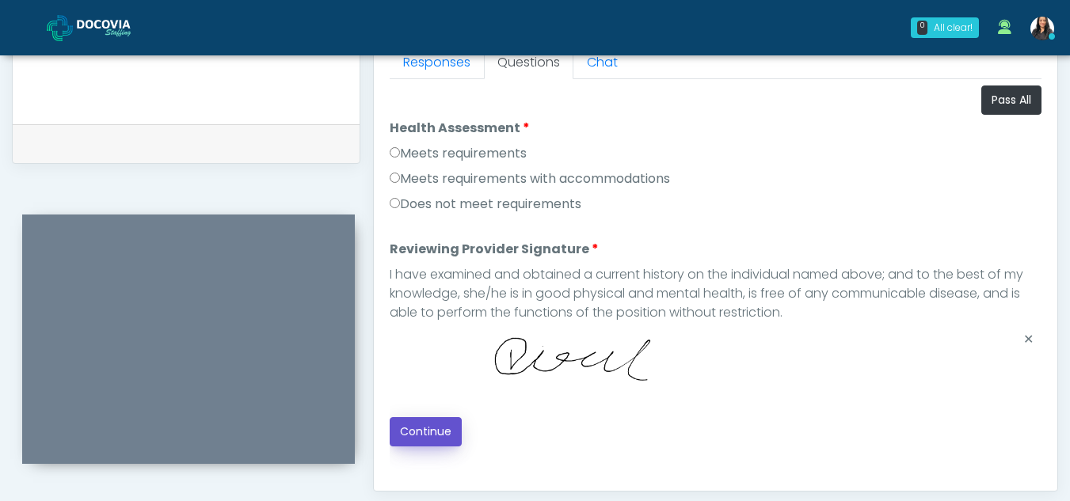
click at [430, 425] on button "Continue" at bounding box center [426, 431] width 72 height 29
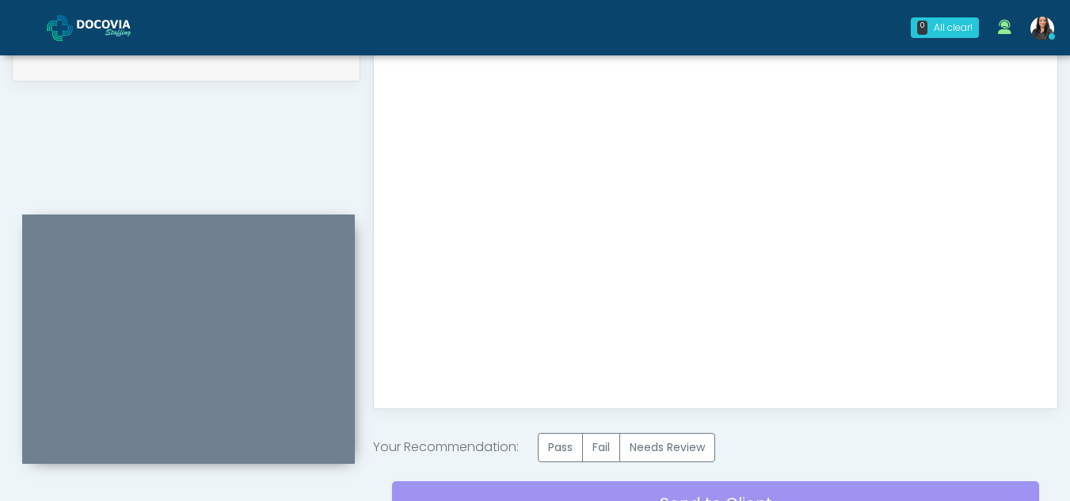
scroll to position [949, 0]
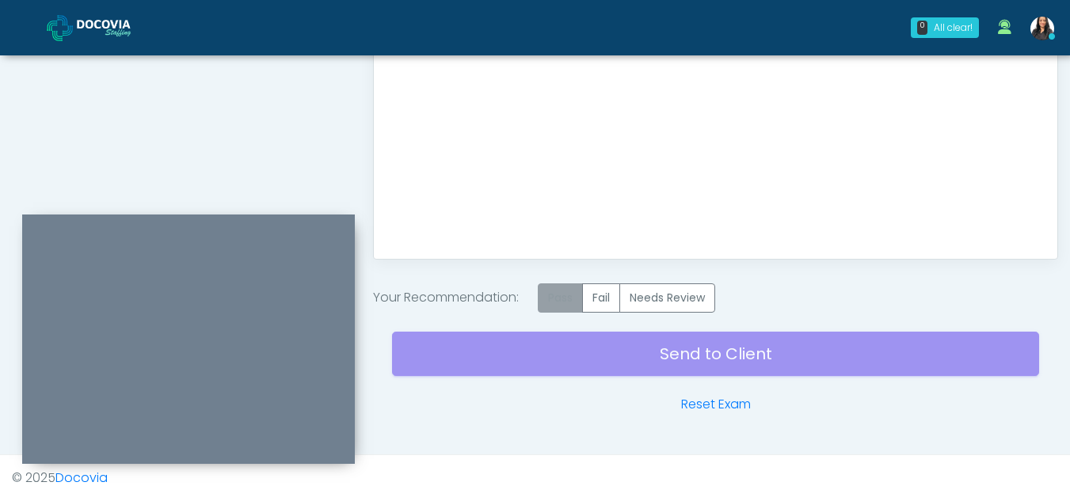
click at [557, 295] on label "Pass" at bounding box center [560, 297] width 45 height 29
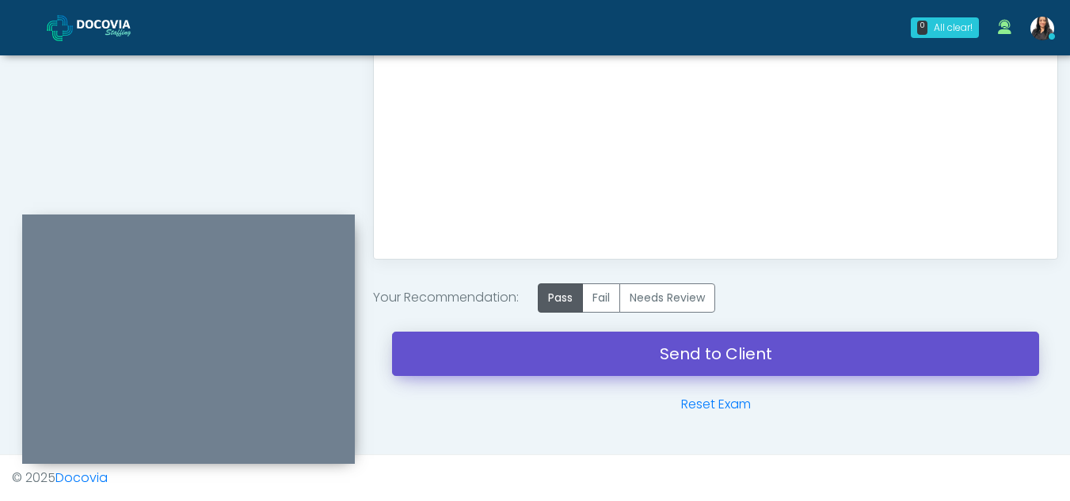
click at [680, 367] on link "Send to Client" at bounding box center [715, 354] width 647 height 44
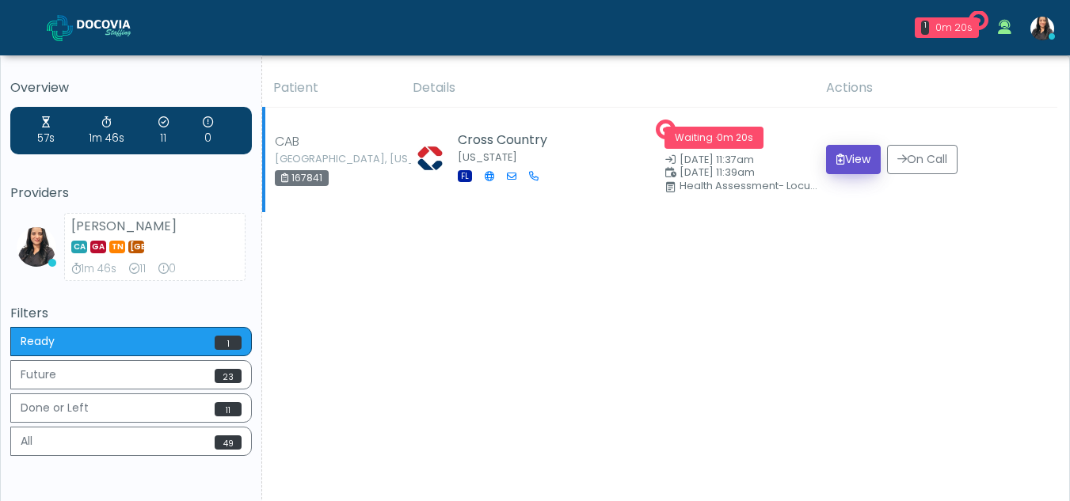
click at [852, 161] on button "View" at bounding box center [853, 159] width 55 height 29
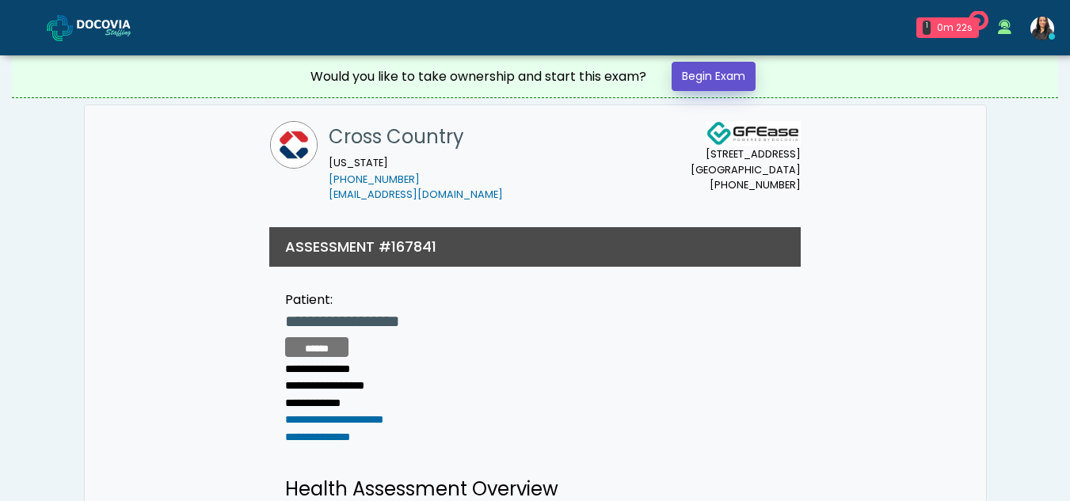
click at [698, 75] on link "Begin Exam" at bounding box center [713, 76] width 84 height 29
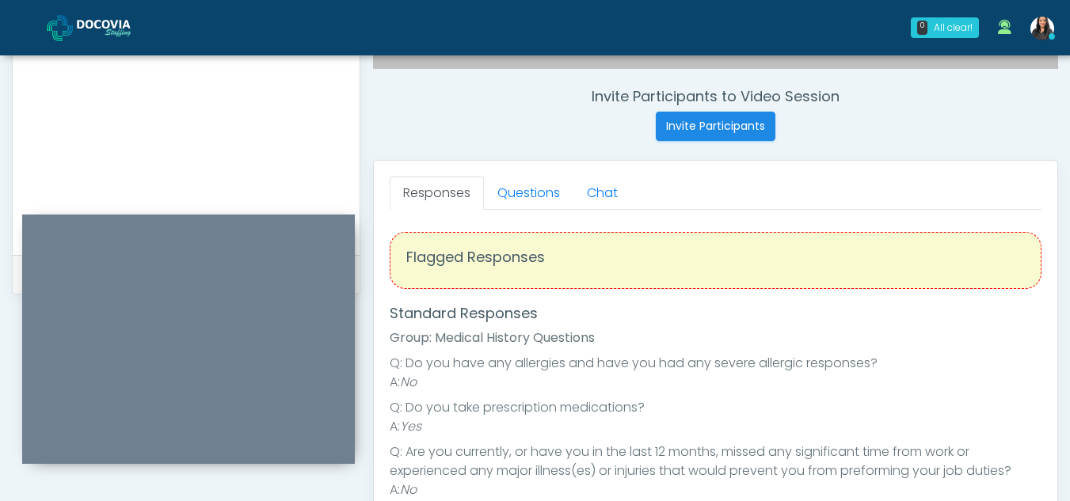
scroll to position [584, 0]
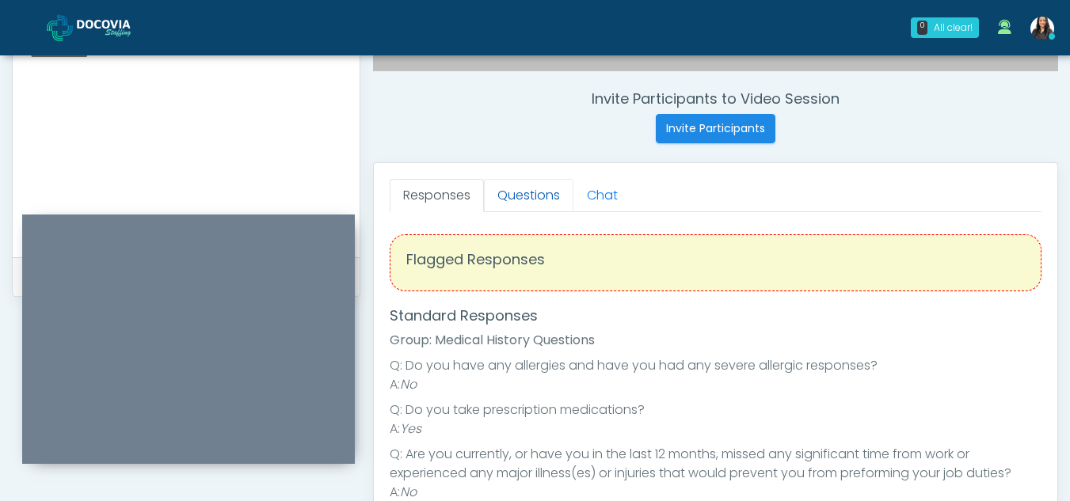
click at [544, 190] on link "Questions" at bounding box center [528, 195] width 89 height 33
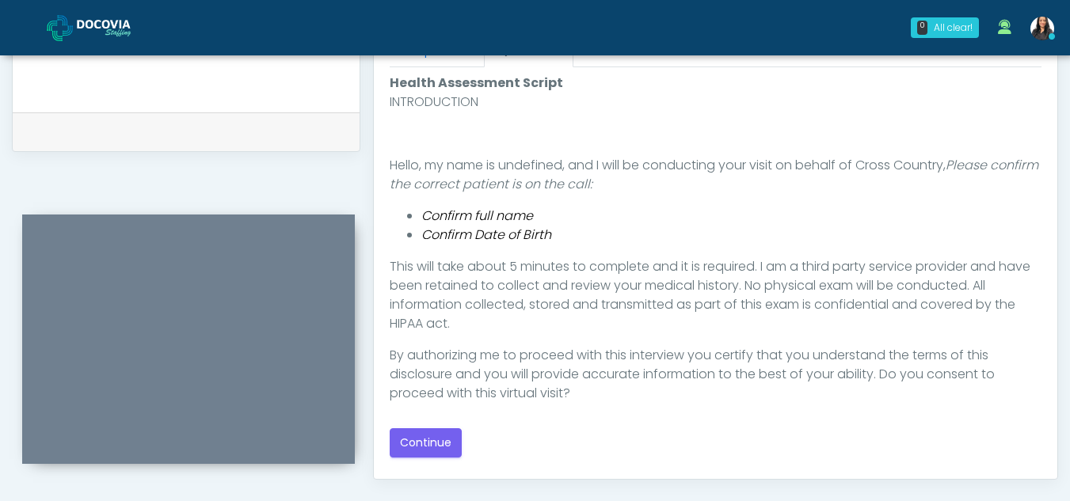
scroll to position [741, 0]
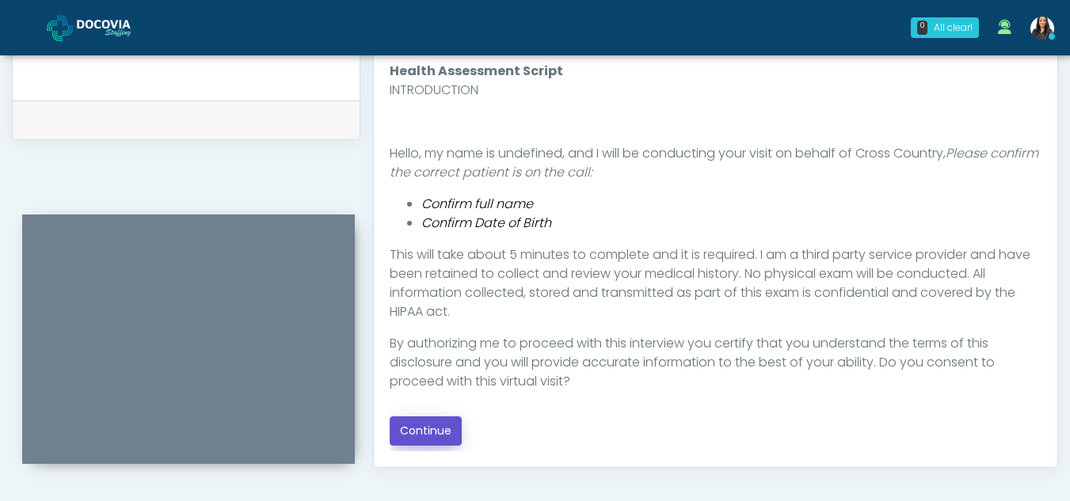
click at [439, 427] on button "Continue" at bounding box center [426, 430] width 72 height 29
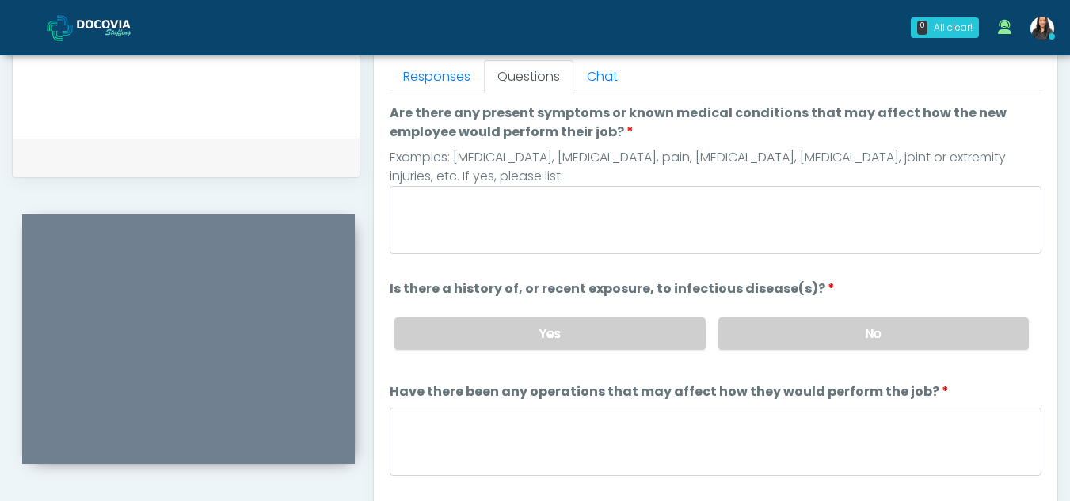
scroll to position [589, 0]
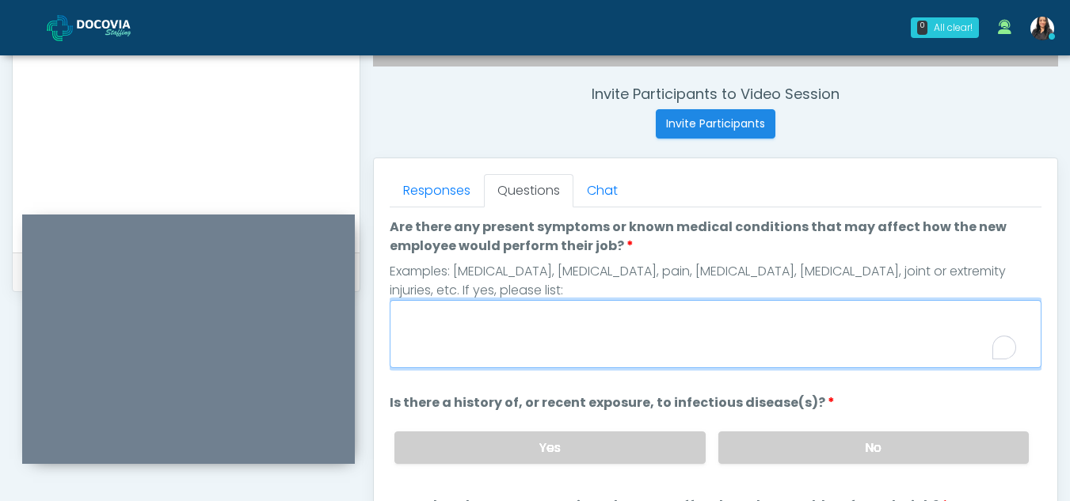
click at [514, 337] on textarea "Are there any present symptoms or known medical conditions that may affect how …" at bounding box center [716, 334] width 652 height 68
type textarea "**"
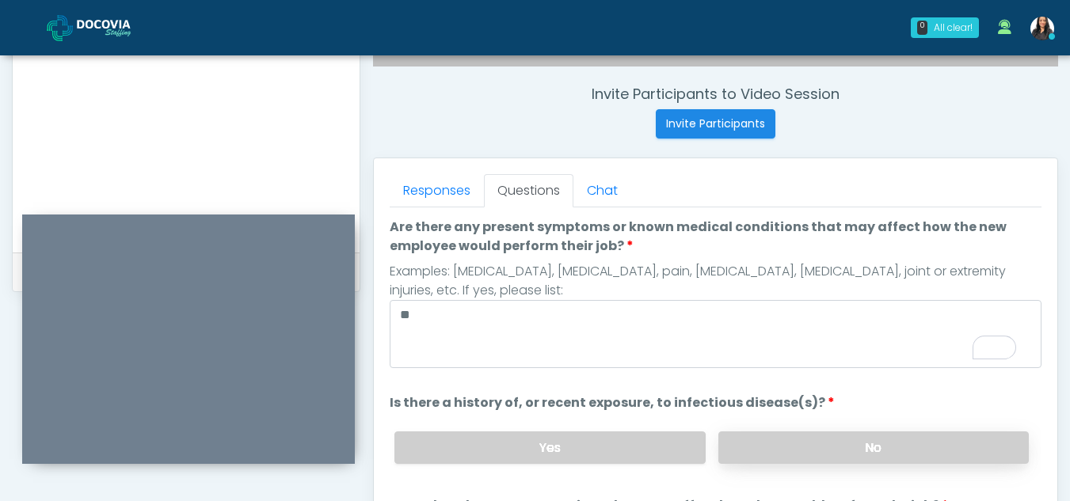
click at [773, 461] on label "No" at bounding box center [873, 448] width 310 height 32
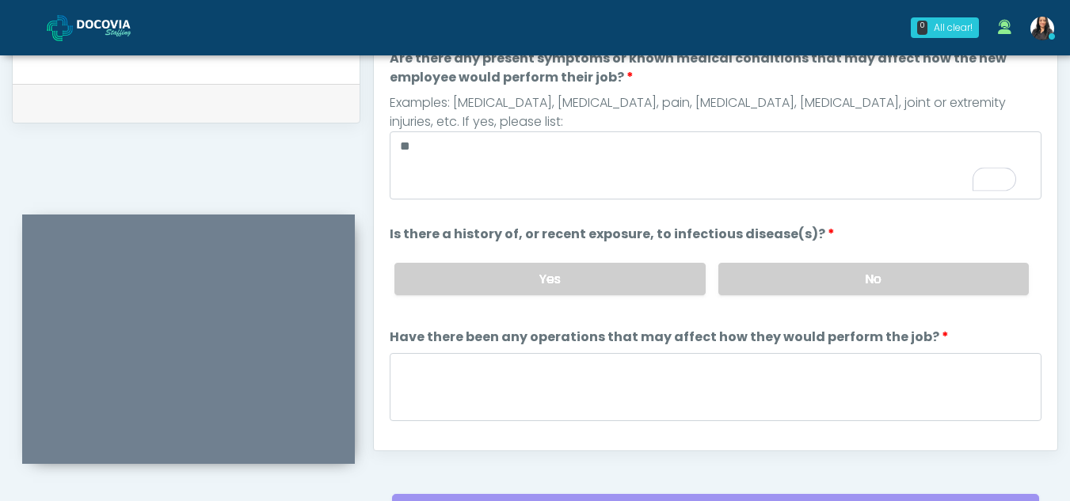
scroll to position [772, 0]
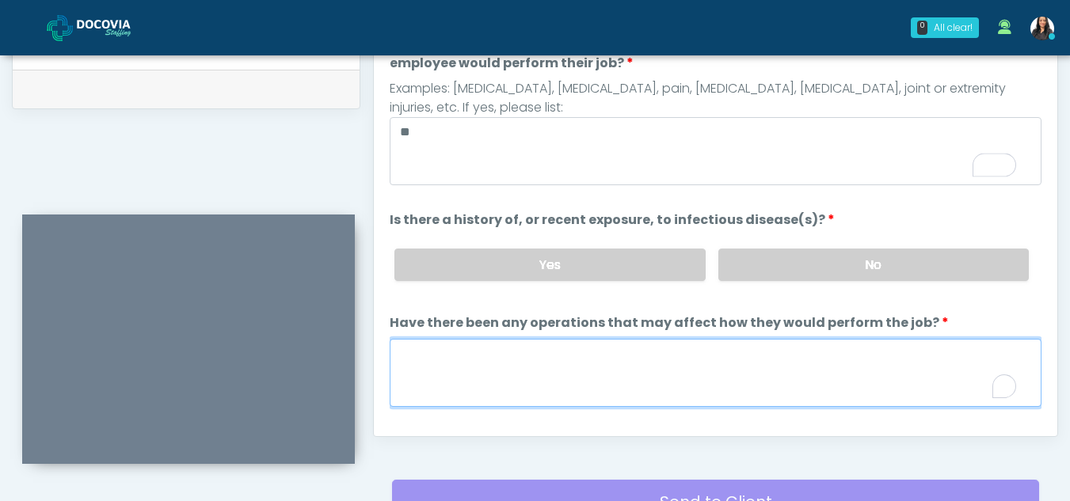
click at [481, 360] on textarea "Have there been any operations that may affect how they would perform the job?" at bounding box center [716, 373] width 652 height 68
type textarea "**"
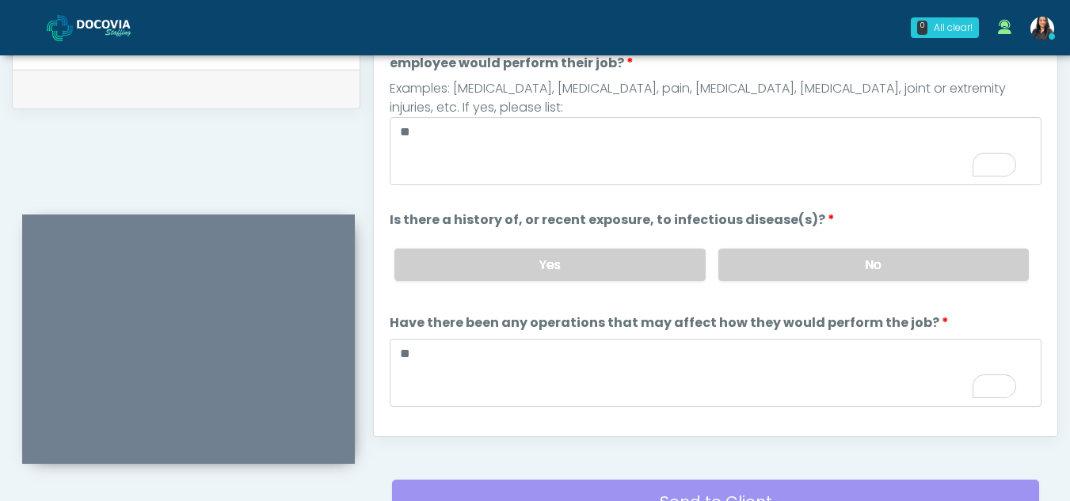
scroll to position [135, 0]
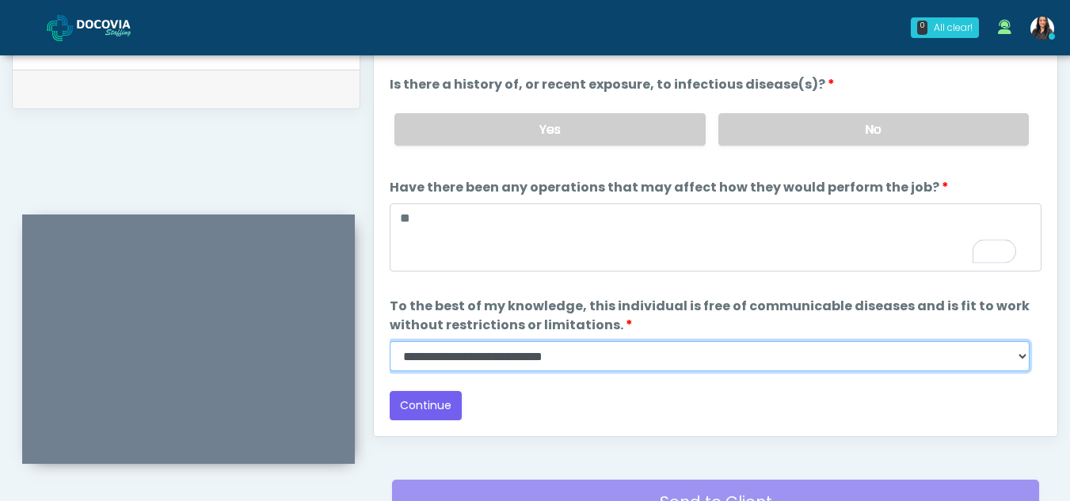
click at [1021, 364] on select "**********" at bounding box center [710, 356] width 640 height 30
select select "******"
click at [390, 341] on select "**********" at bounding box center [710, 356] width 640 height 30
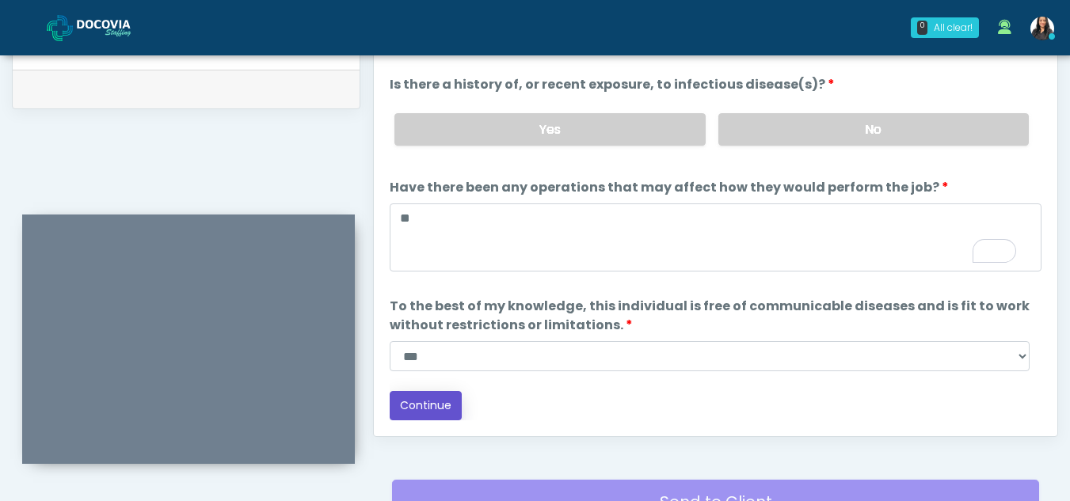
click at [427, 400] on button "Continue" at bounding box center [426, 405] width 72 height 29
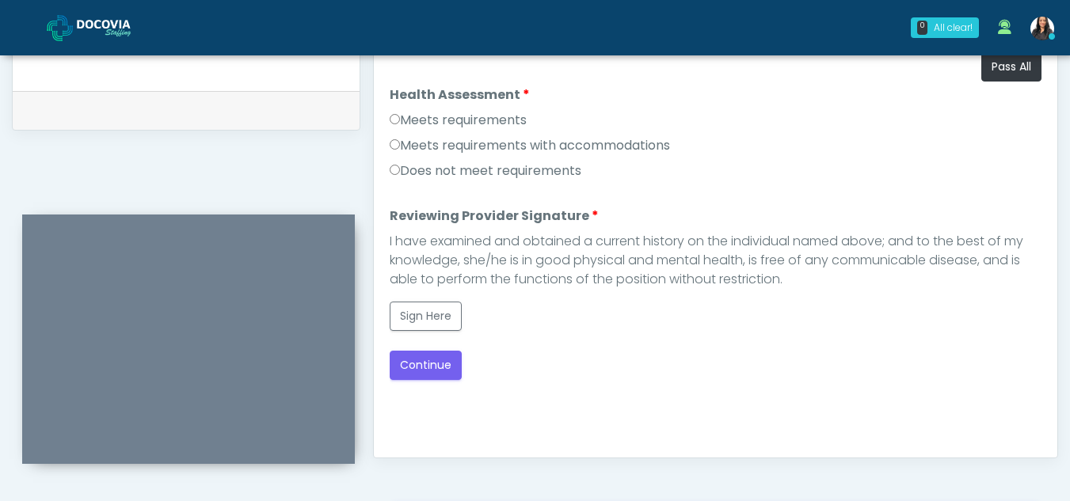
scroll to position [708, 0]
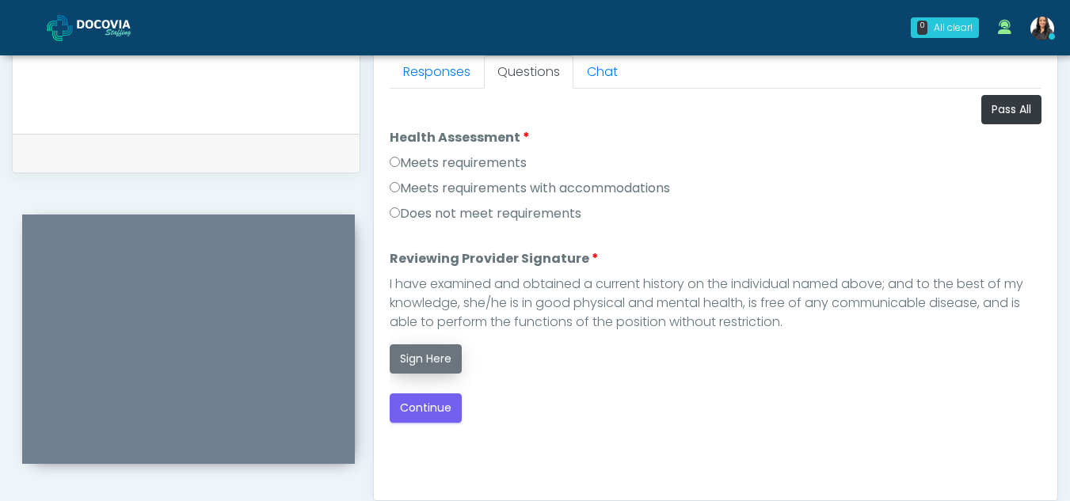
click at [428, 361] on button "Sign Here" at bounding box center [426, 358] width 72 height 29
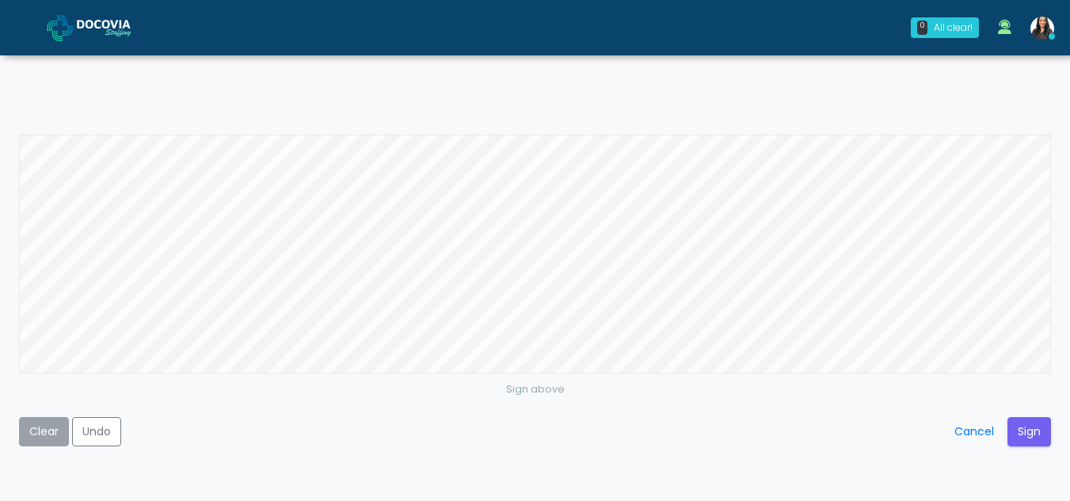
click at [51, 426] on button "Clear" at bounding box center [44, 431] width 50 height 29
click at [1020, 427] on button "Sign" at bounding box center [1029, 431] width 44 height 29
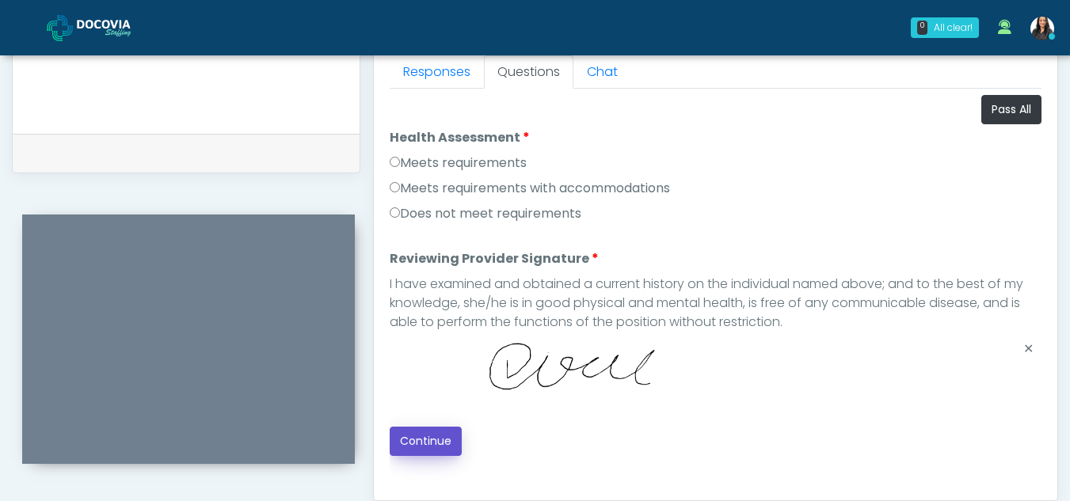
click at [425, 447] on button "Continue" at bounding box center [426, 441] width 72 height 29
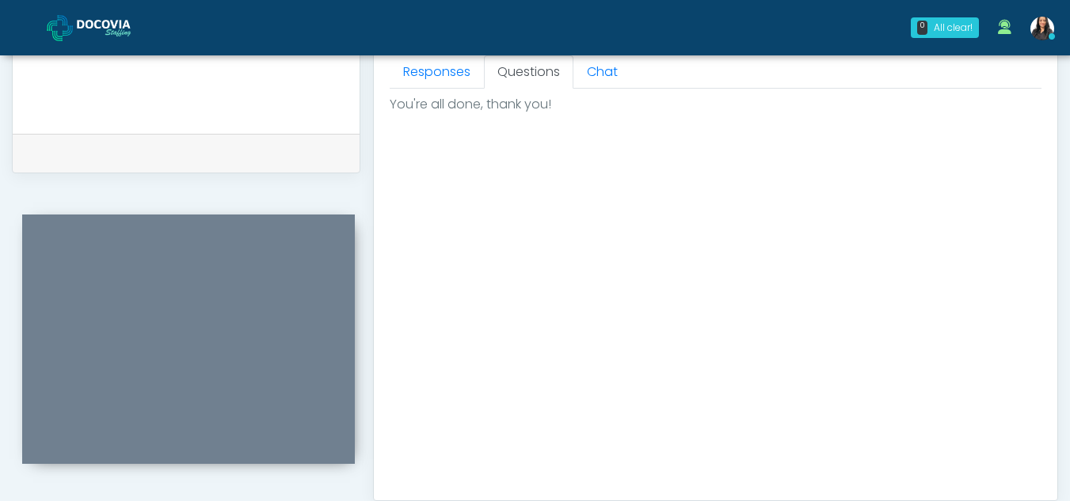
scroll to position [949, 0]
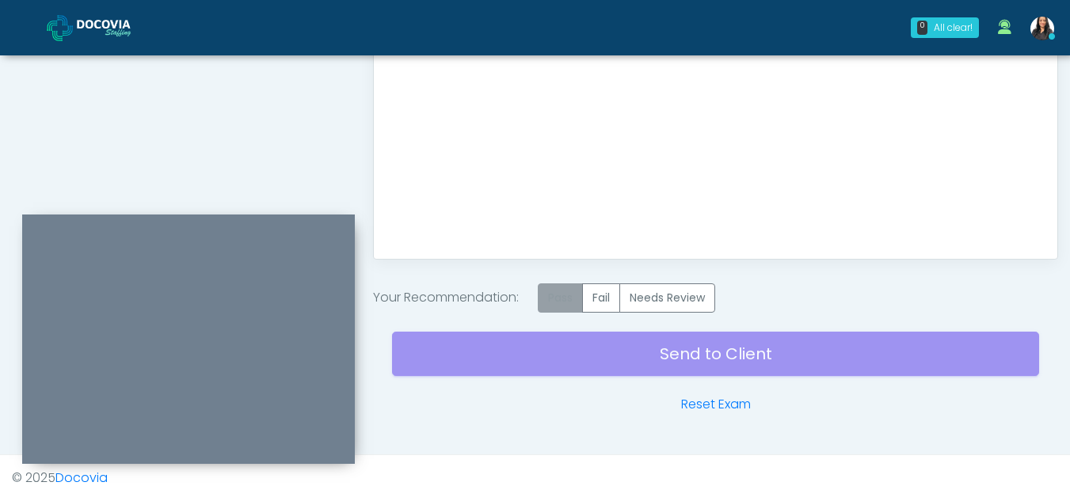
click at [576, 306] on label "Pass" at bounding box center [560, 297] width 45 height 29
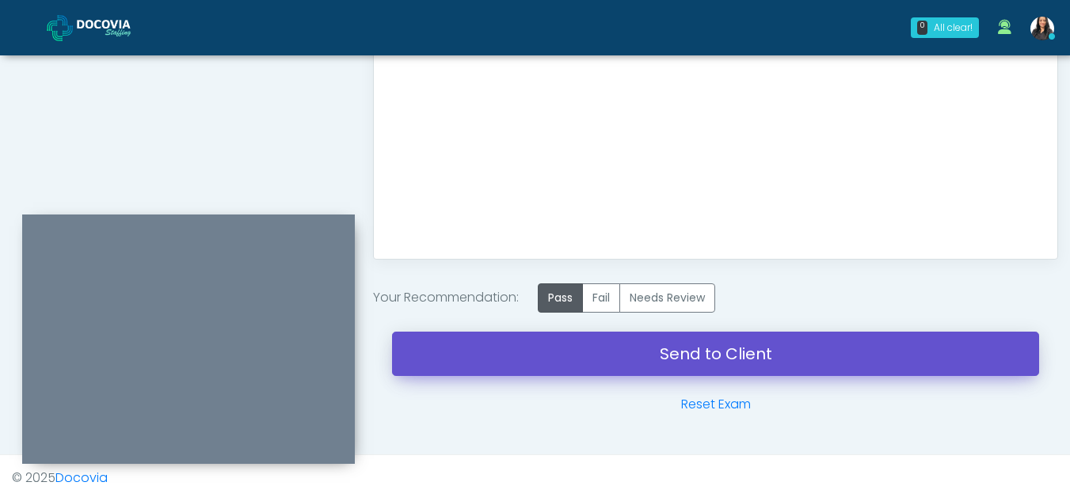
click at [718, 345] on link "Send to Client" at bounding box center [715, 354] width 647 height 44
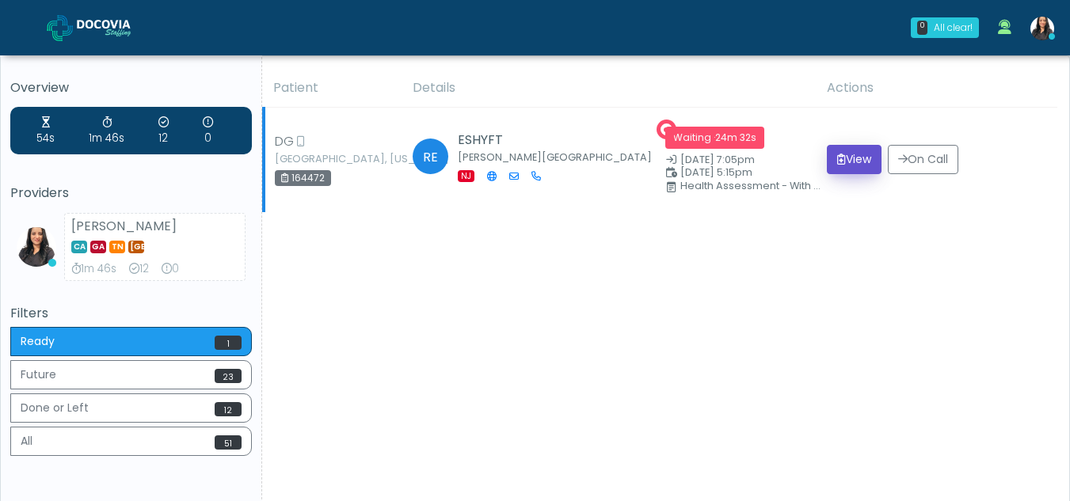
click at [856, 165] on button "View" at bounding box center [854, 159] width 55 height 29
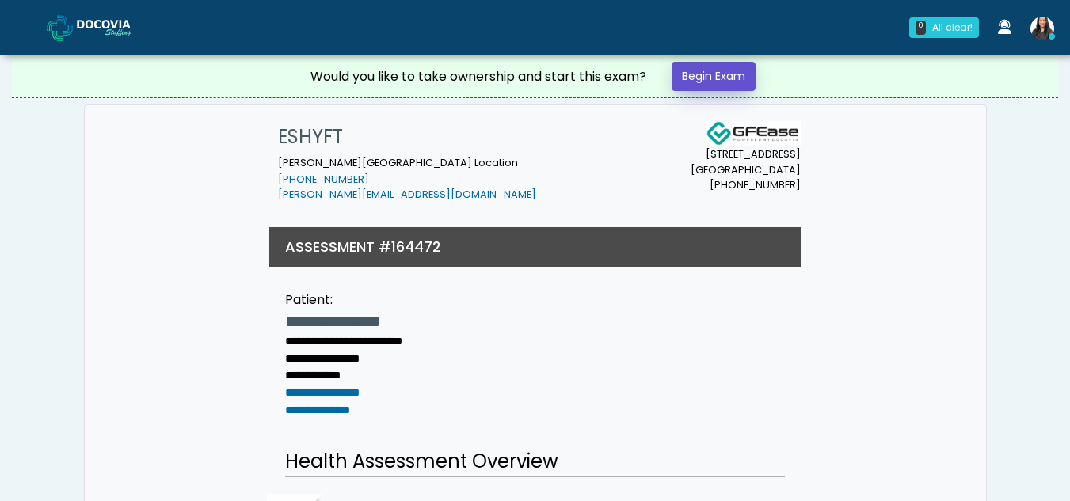
click at [693, 82] on link "Begin Exam" at bounding box center [713, 76] width 84 height 29
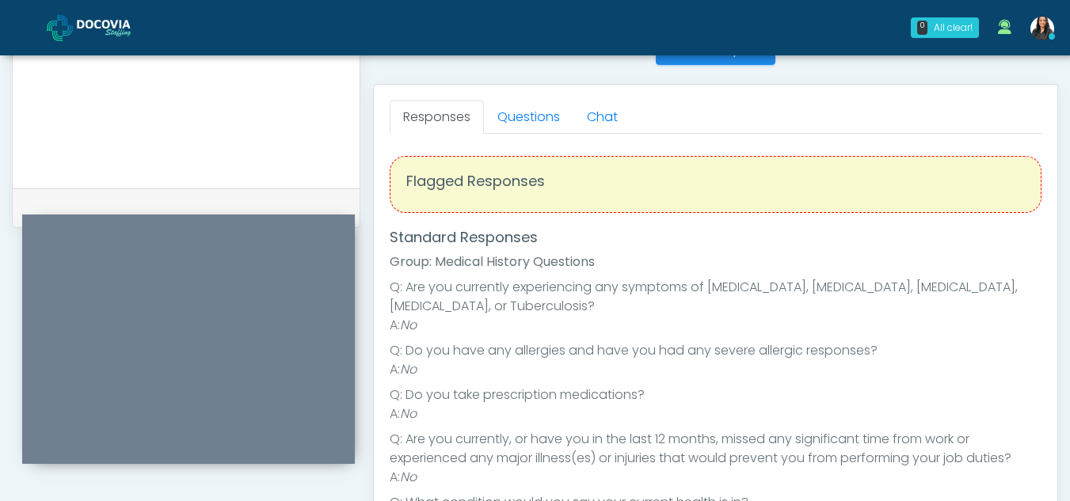
scroll to position [634, 0]
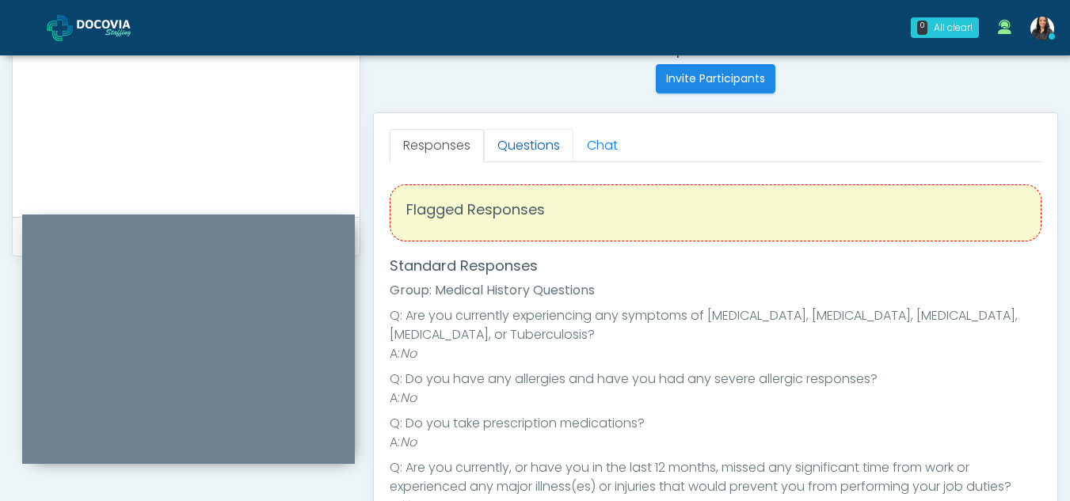
click at [522, 149] on link "Questions" at bounding box center [528, 145] width 89 height 33
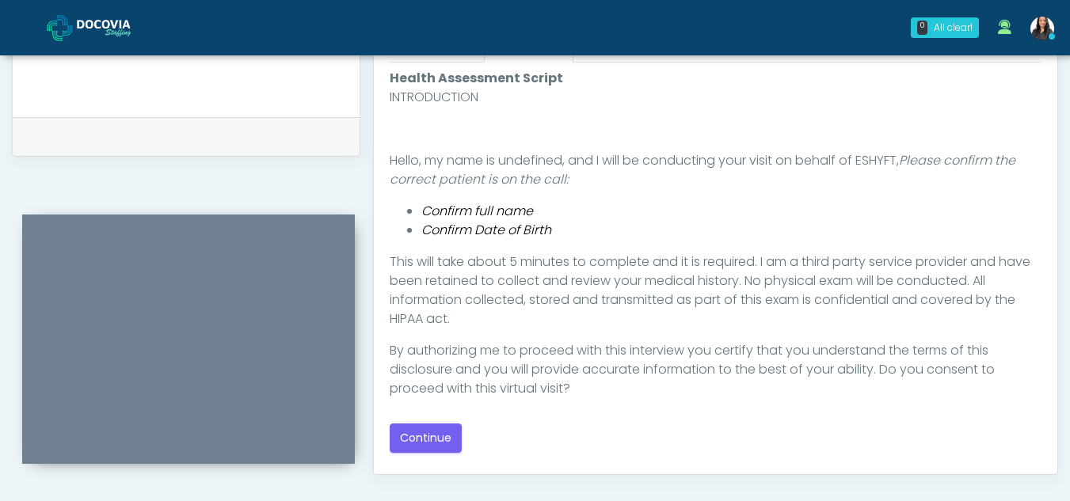
scroll to position [743, 0]
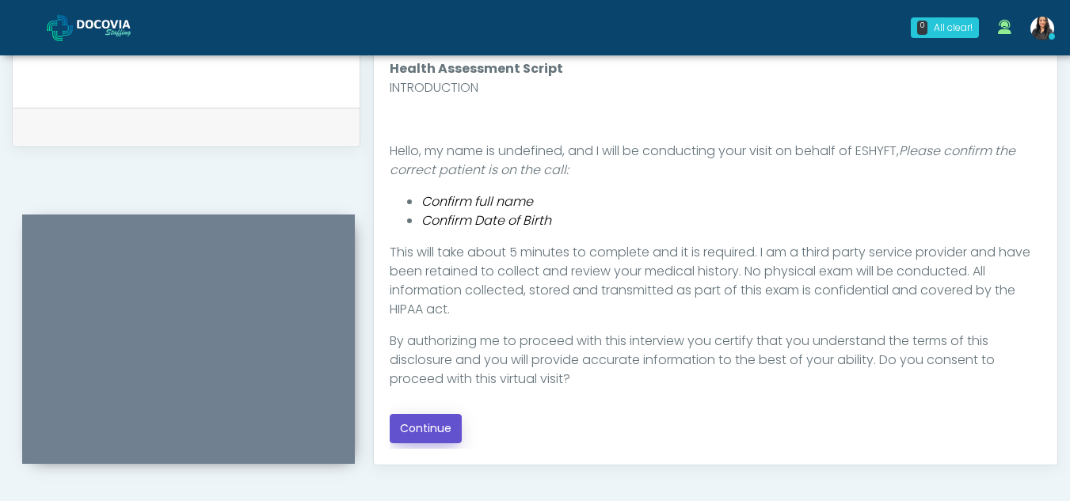
click at [444, 423] on button "Continue" at bounding box center [426, 428] width 72 height 29
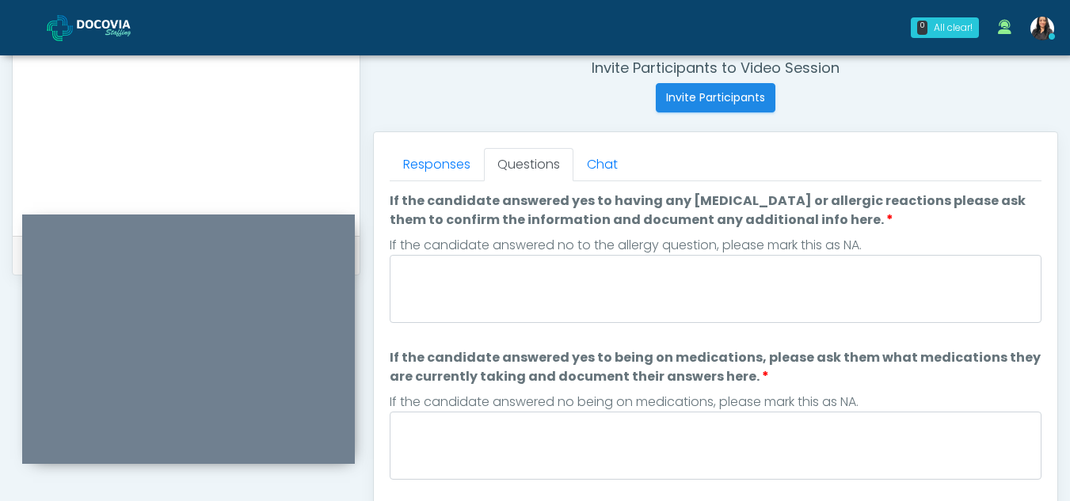
scroll to position [613, 0]
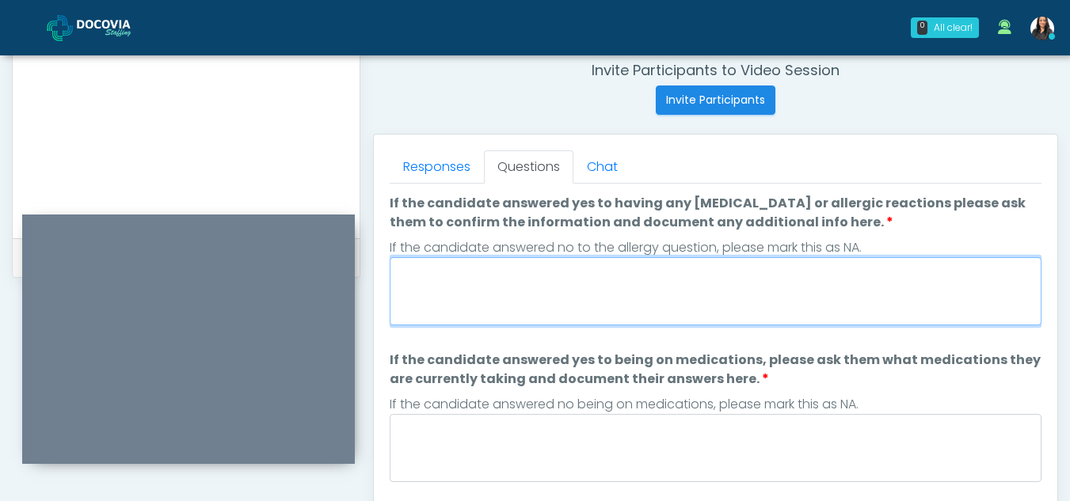
click at [459, 302] on textarea "If the candidate answered yes to having any allergies or allergic reactions ple…" at bounding box center [716, 291] width 652 height 68
type textarea "**"
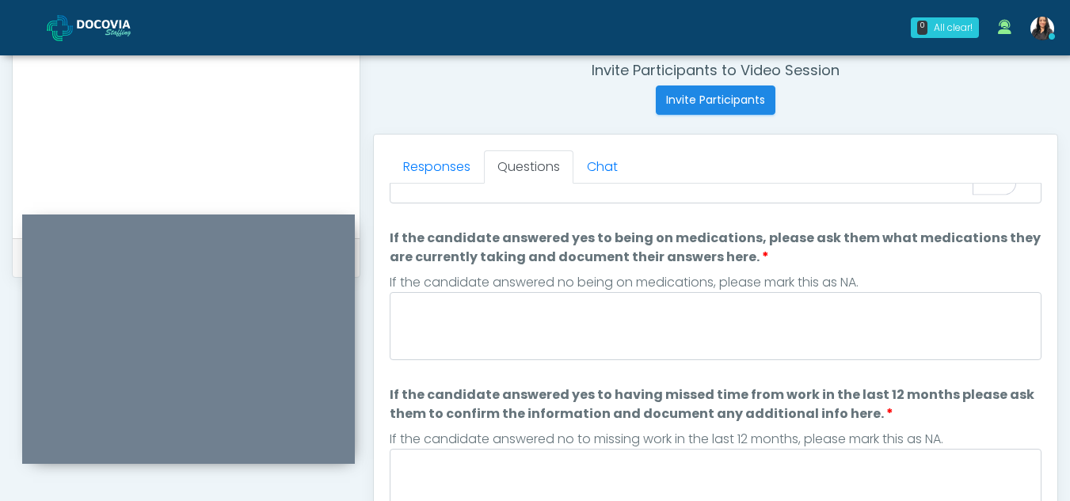
scroll to position [122, 0]
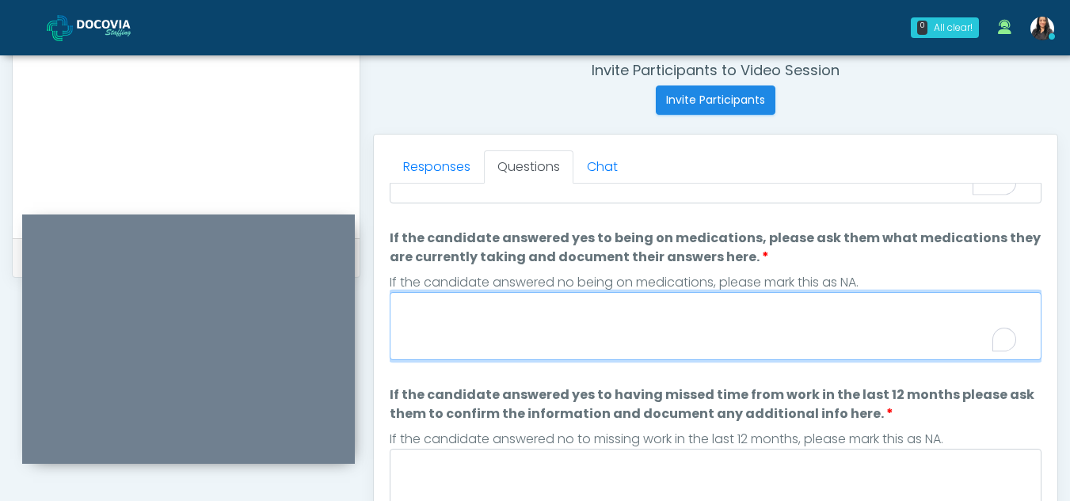
click at [523, 331] on textarea "If the candidate answered yes to being on medications, please ask them what med…" at bounding box center [716, 326] width 652 height 68
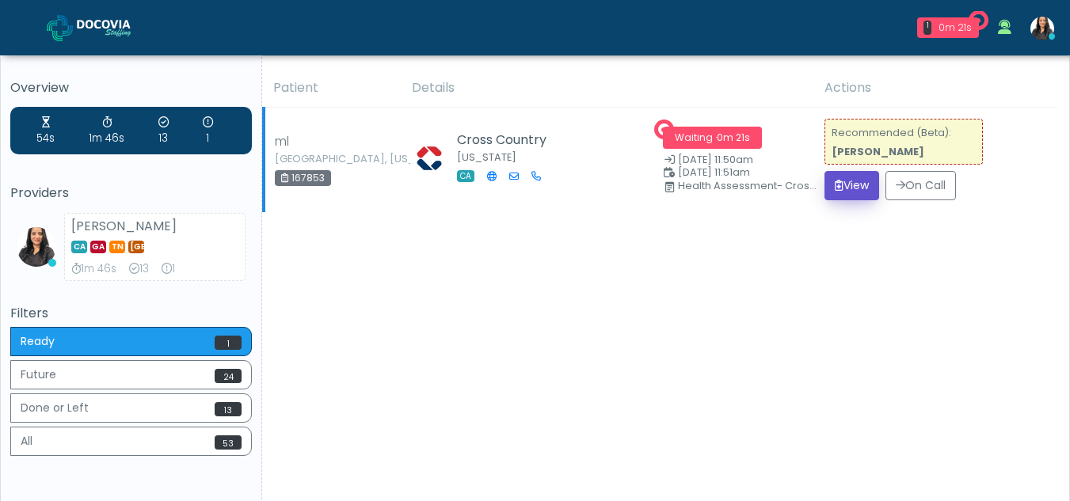
click at [851, 189] on button "View" at bounding box center [851, 185] width 55 height 29
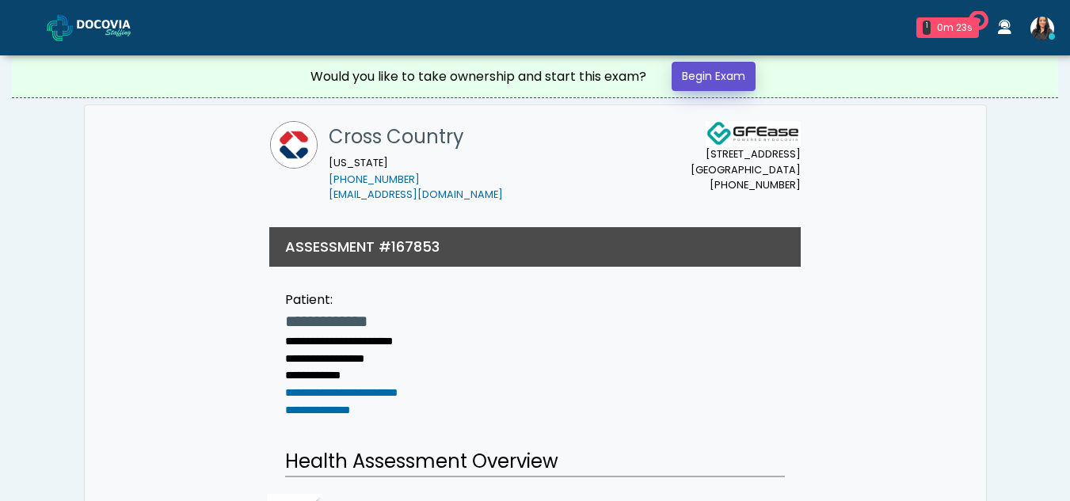
click at [713, 67] on link "Begin Exam" at bounding box center [713, 76] width 84 height 29
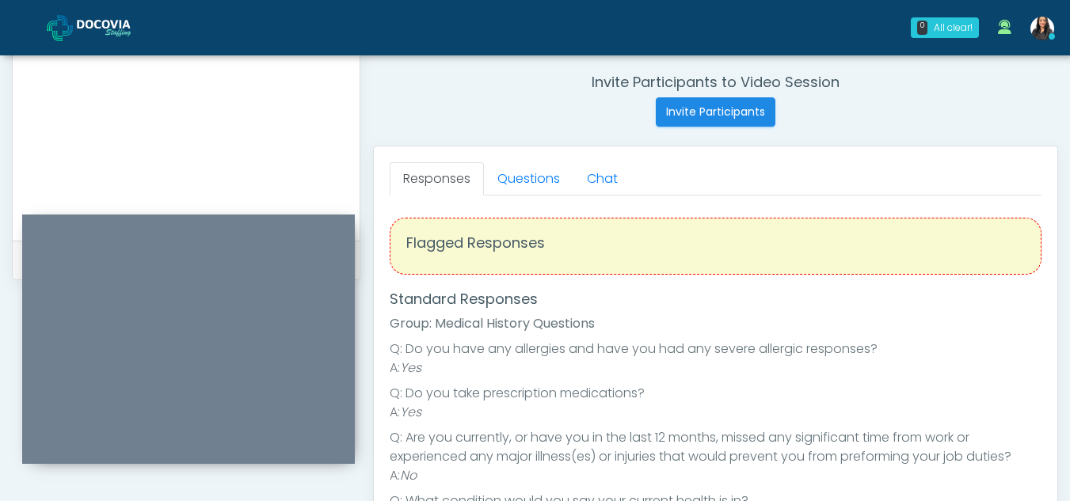
scroll to position [599, 0]
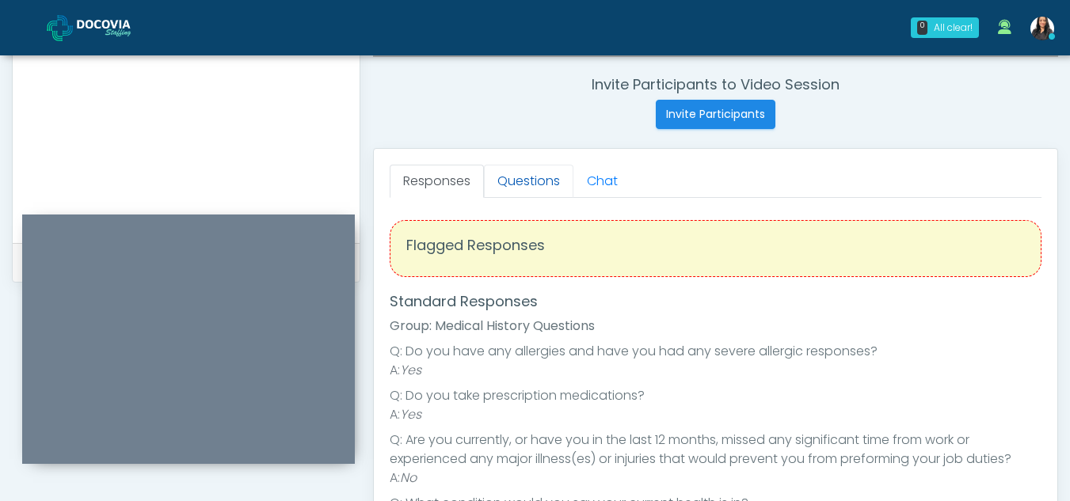
click at [530, 182] on link "Questions" at bounding box center [528, 181] width 89 height 33
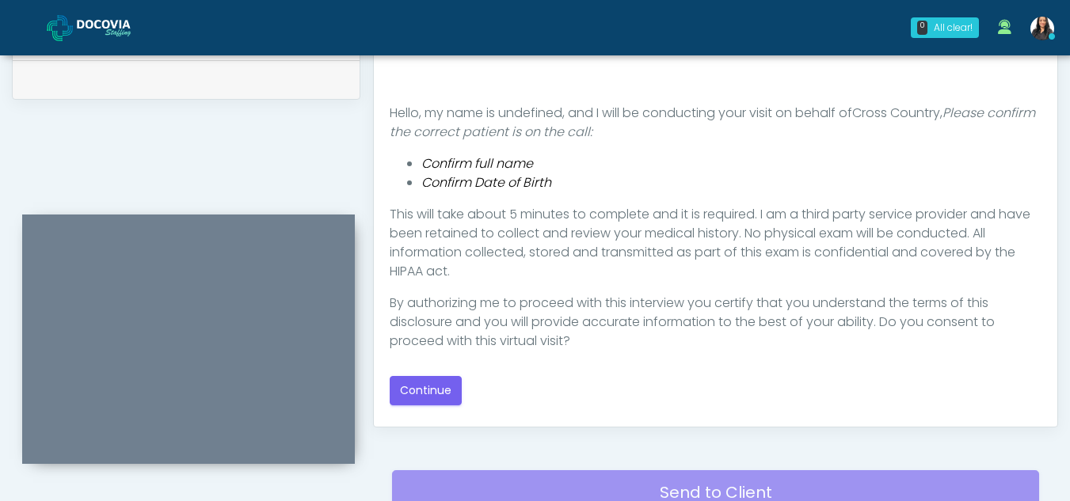
scroll to position [786, 0]
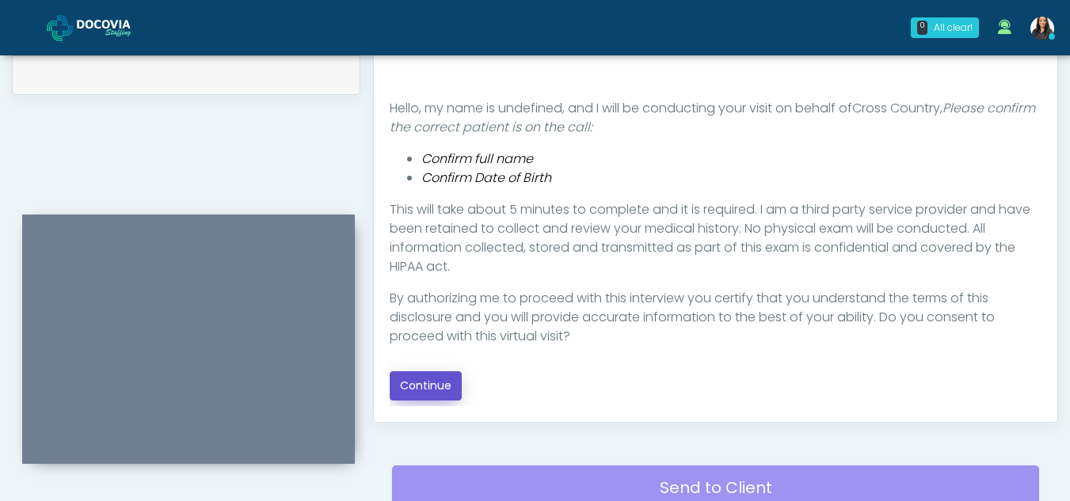
click at [441, 380] on button "Continue" at bounding box center [426, 385] width 72 height 29
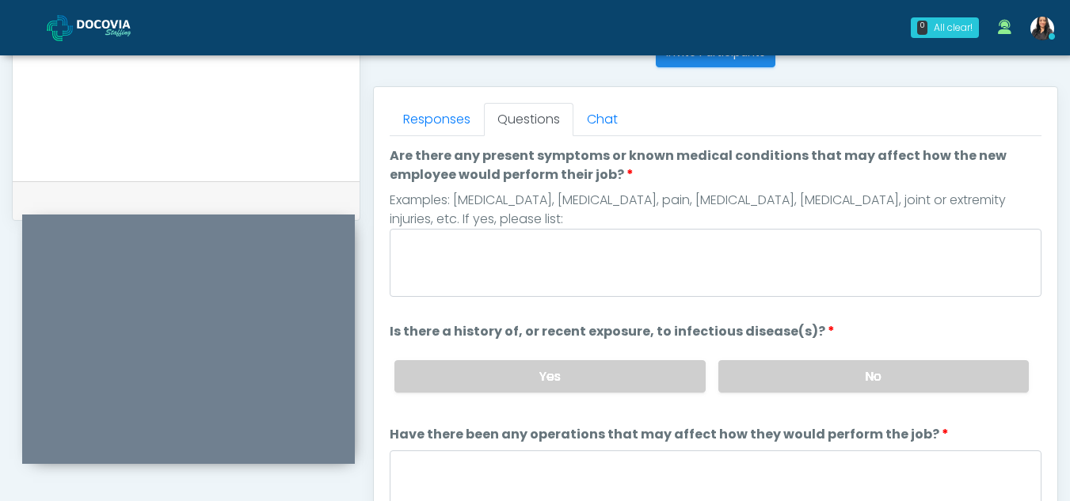
scroll to position [627, 0]
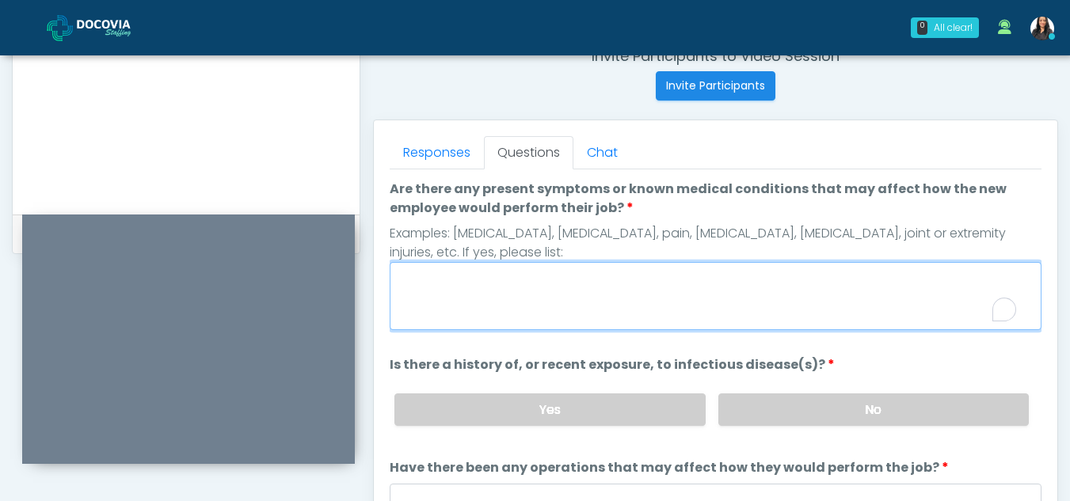
click at [616, 319] on textarea "Are there any present symptoms or known medical conditions that may affect how …" at bounding box center [716, 296] width 652 height 68
type textarea "**"
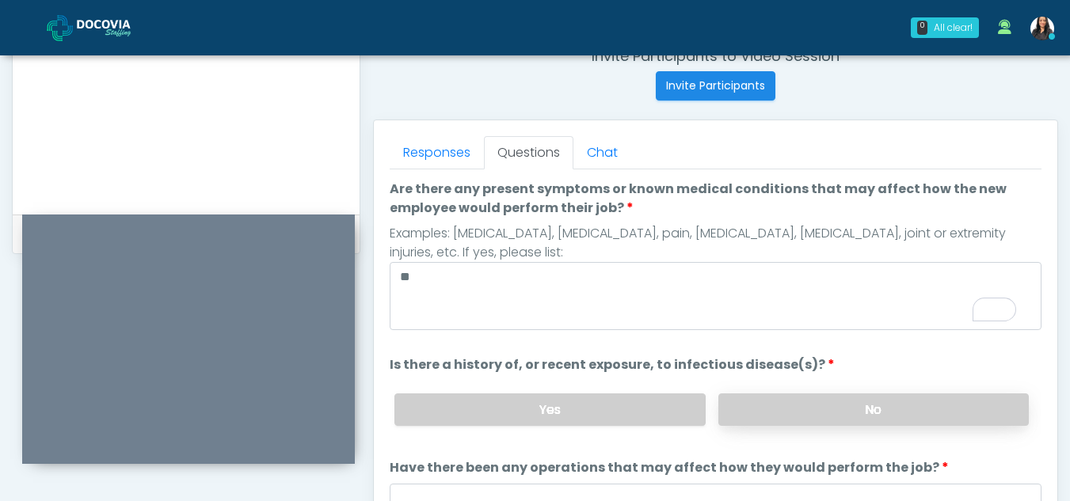
click at [912, 416] on label "No" at bounding box center [873, 410] width 310 height 32
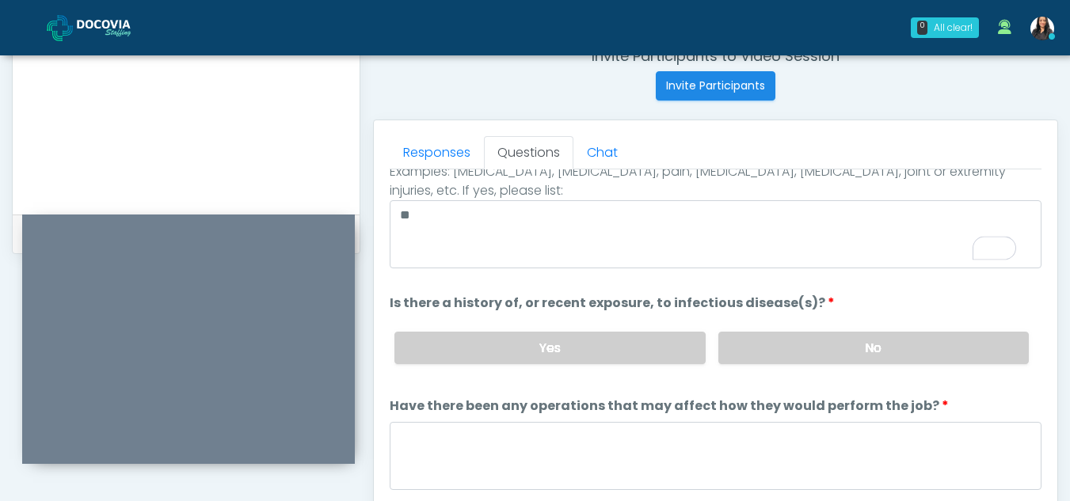
scroll to position [135, 0]
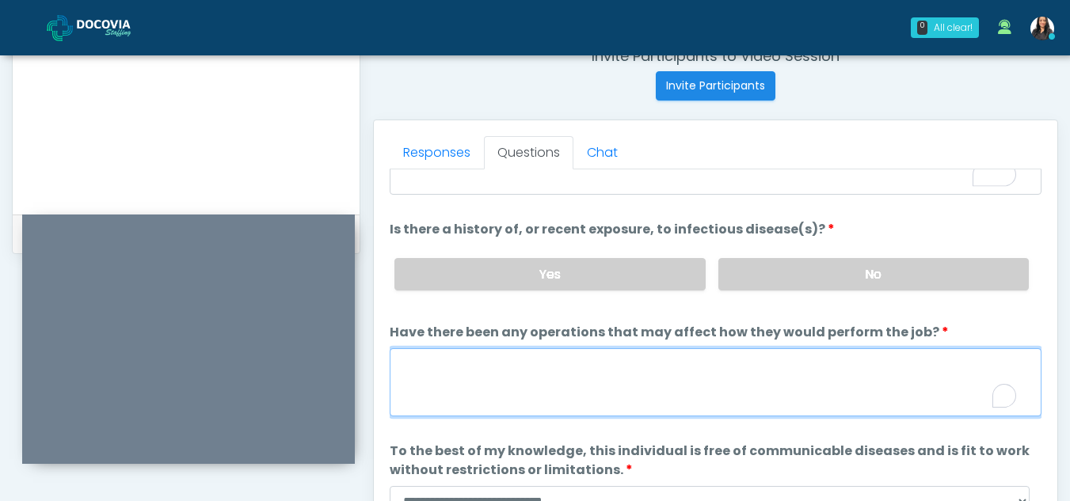
click at [525, 399] on textarea "Have there been any operations that may affect how they would perform the job?" at bounding box center [716, 382] width 652 height 68
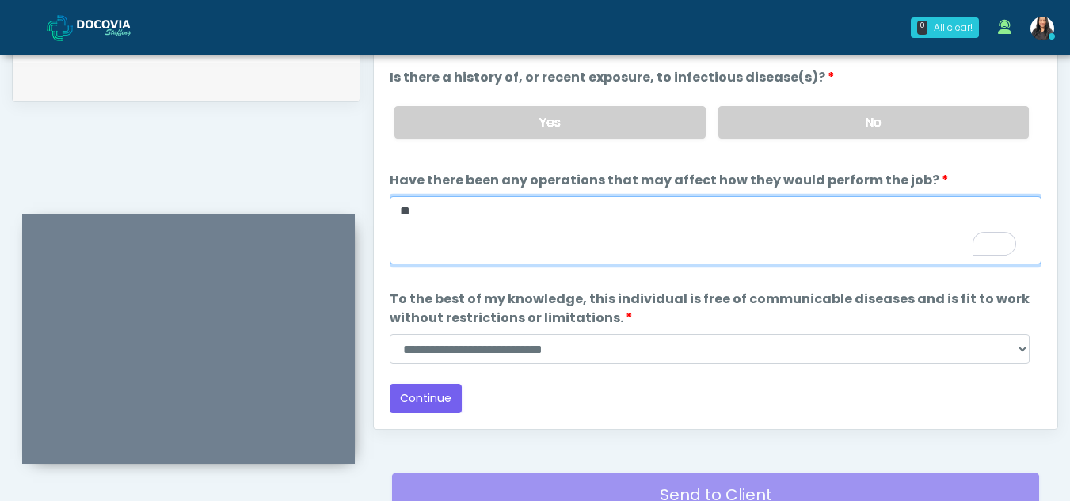
scroll to position [796, 0]
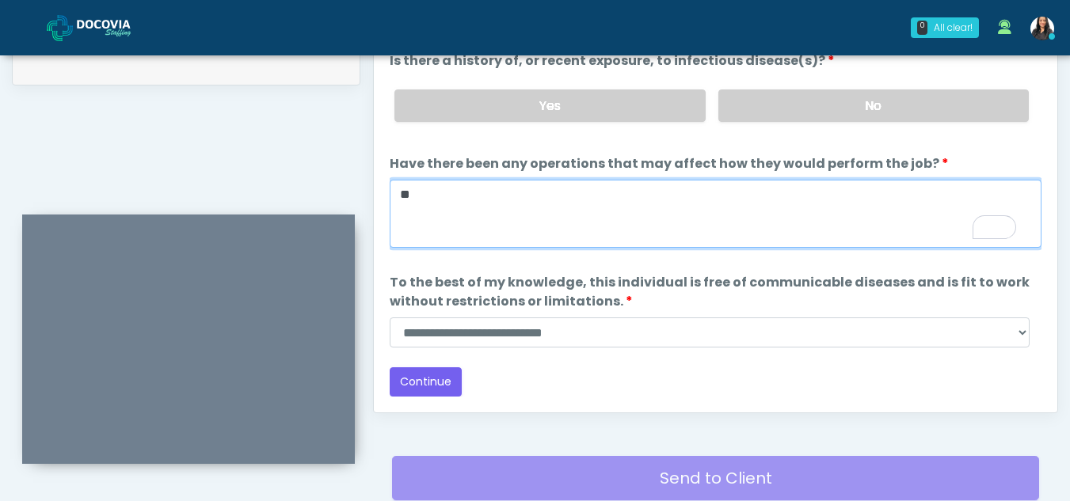
type textarea "**"
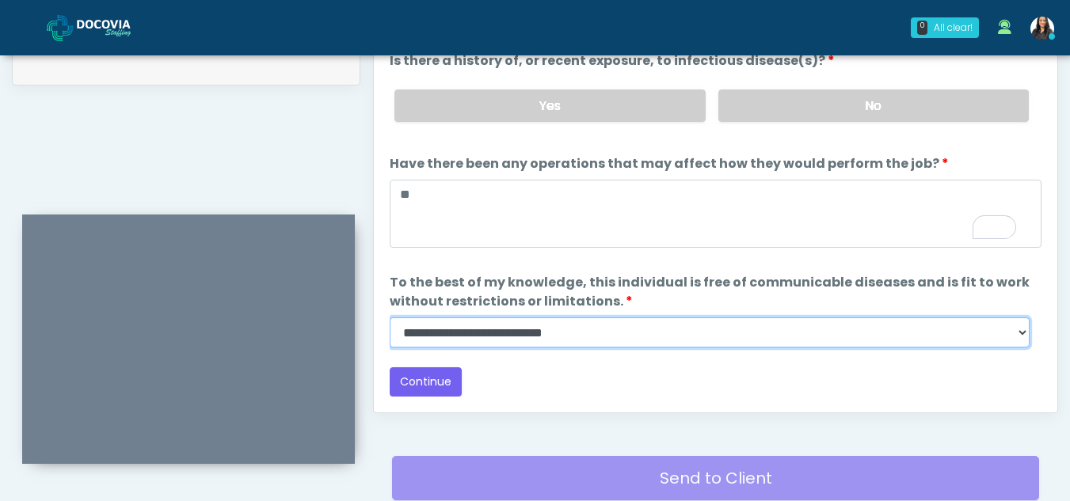
click at [1025, 332] on select "**********" at bounding box center [710, 332] width 640 height 30
select select "******"
click at [390, 317] on select "**********" at bounding box center [710, 332] width 640 height 30
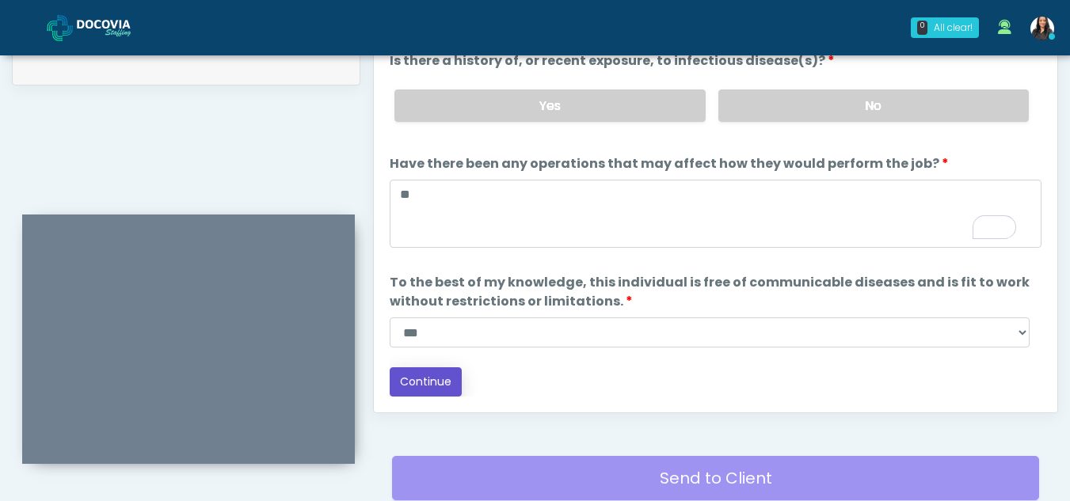
click at [428, 378] on button "Continue" at bounding box center [426, 381] width 72 height 29
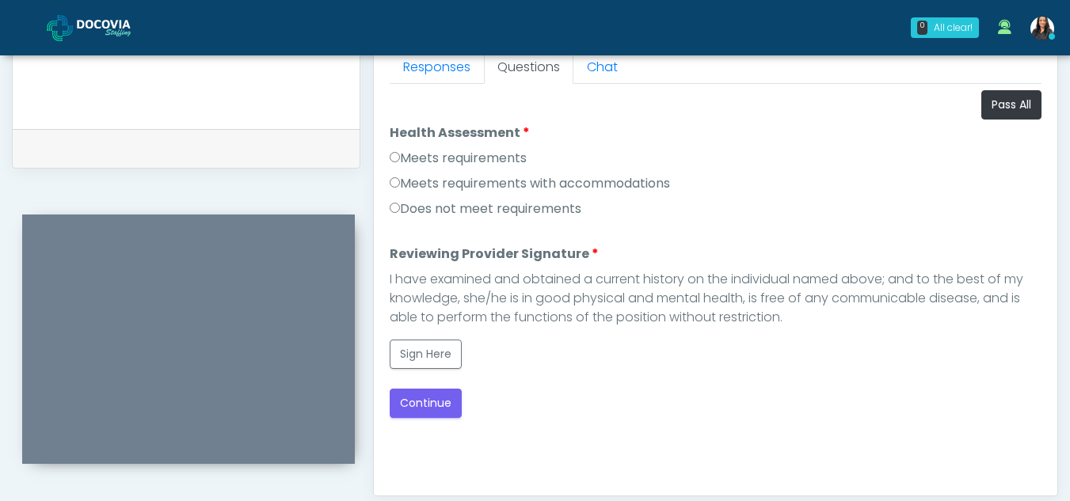
scroll to position [708, 0]
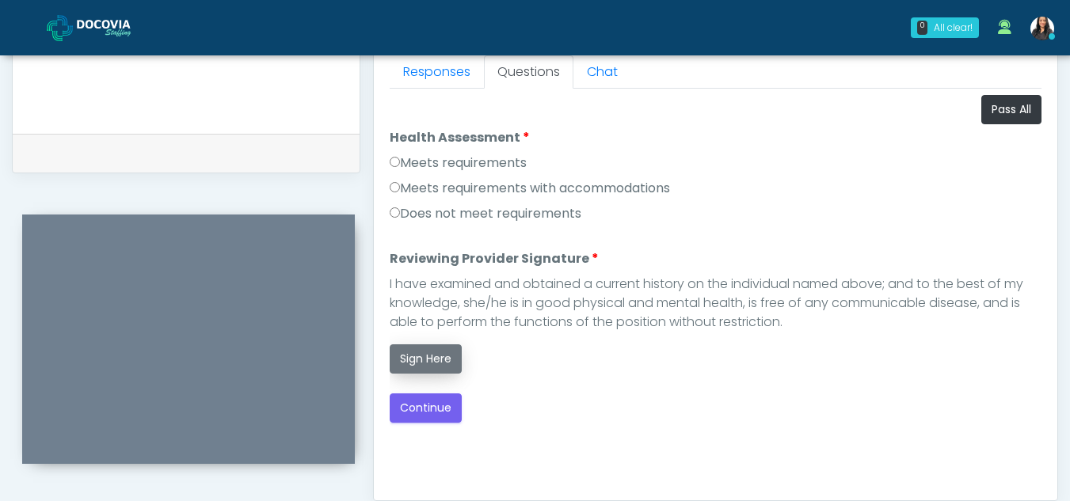
click at [417, 359] on button "Sign Here" at bounding box center [426, 358] width 72 height 29
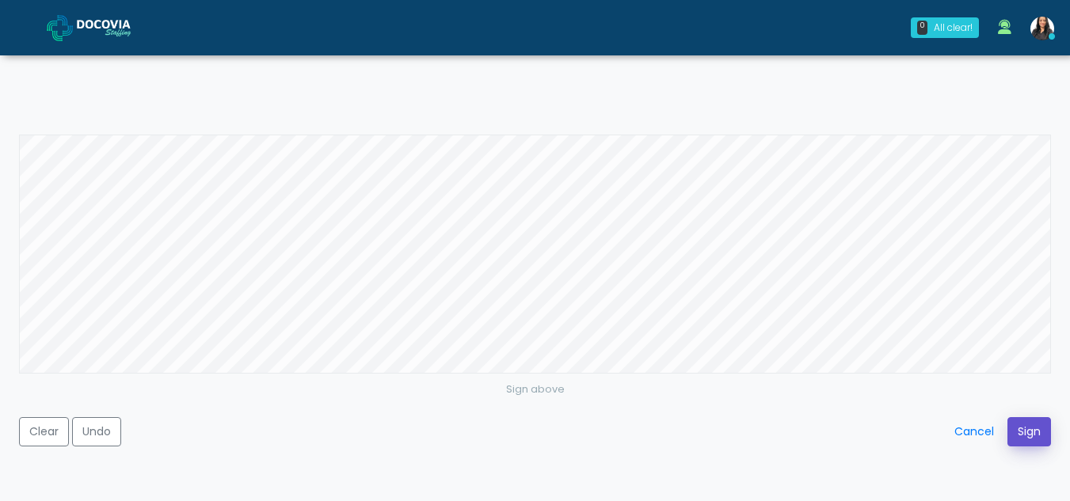
click at [1022, 432] on button "Sign" at bounding box center [1029, 431] width 44 height 29
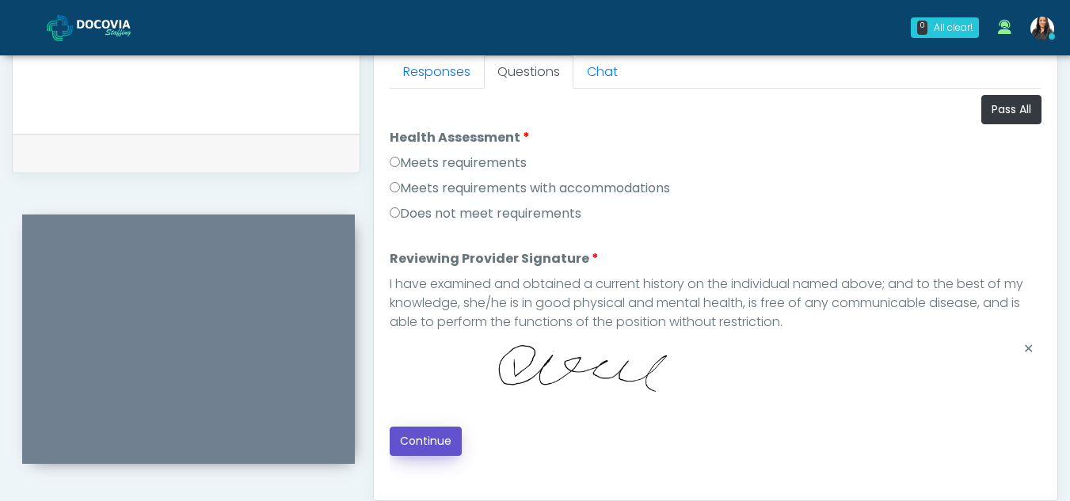
click at [411, 432] on button "Continue" at bounding box center [426, 441] width 72 height 29
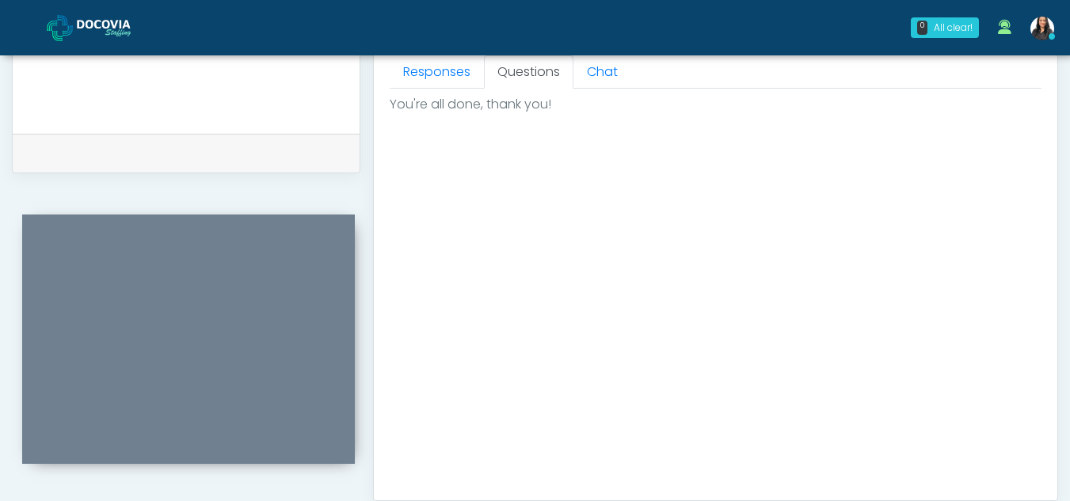
scroll to position [949, 0]
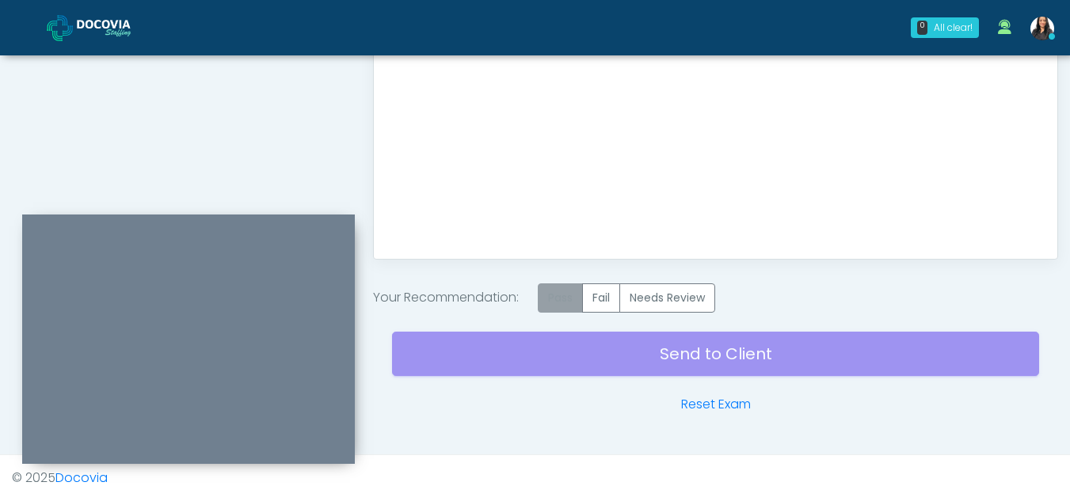
click at [583, 295] on label "Pass" at bounding box center [560, 297] width 45 height 29
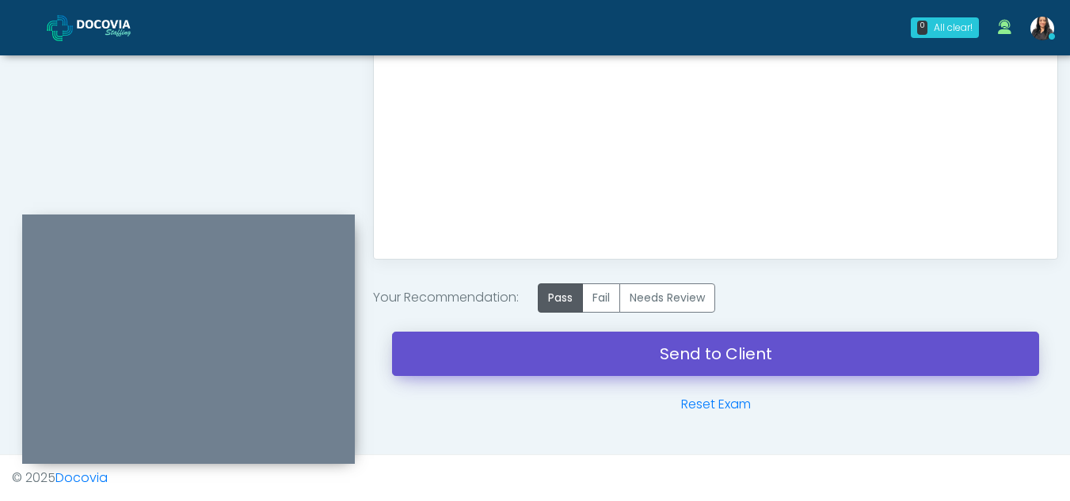
click at [664, 344] on link "Send to Client" at bounding box center [715, 354] width 647 height 44
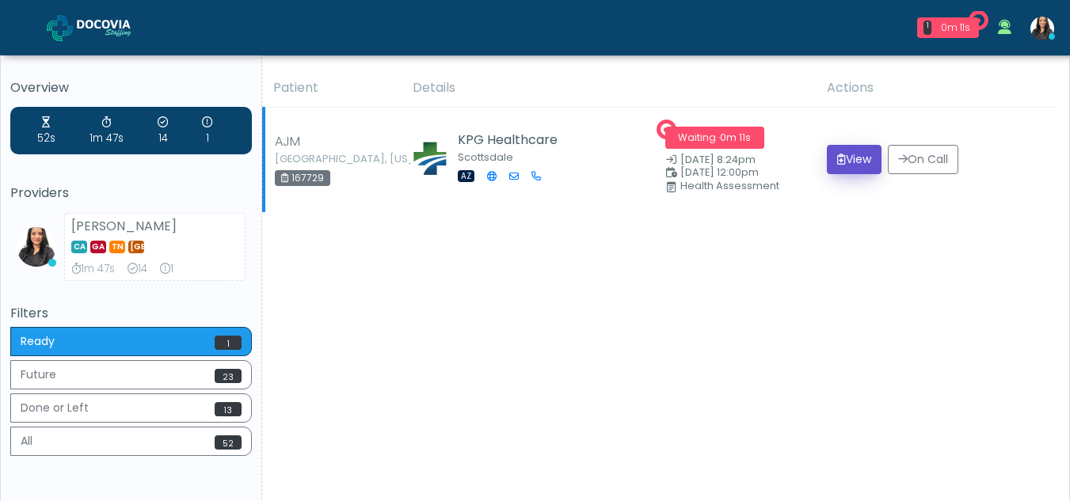
click at [855, 163] on button "View" at bounding box center [854, 159] width 55 height 29
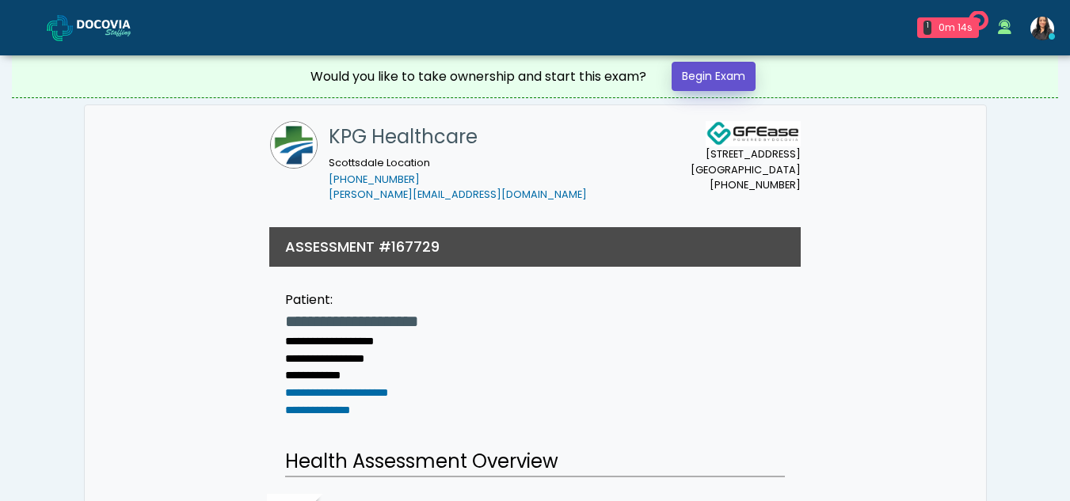
click at [732, 76] on link "Begin Exam" at bounding box center [713, 76] width 84 height 29
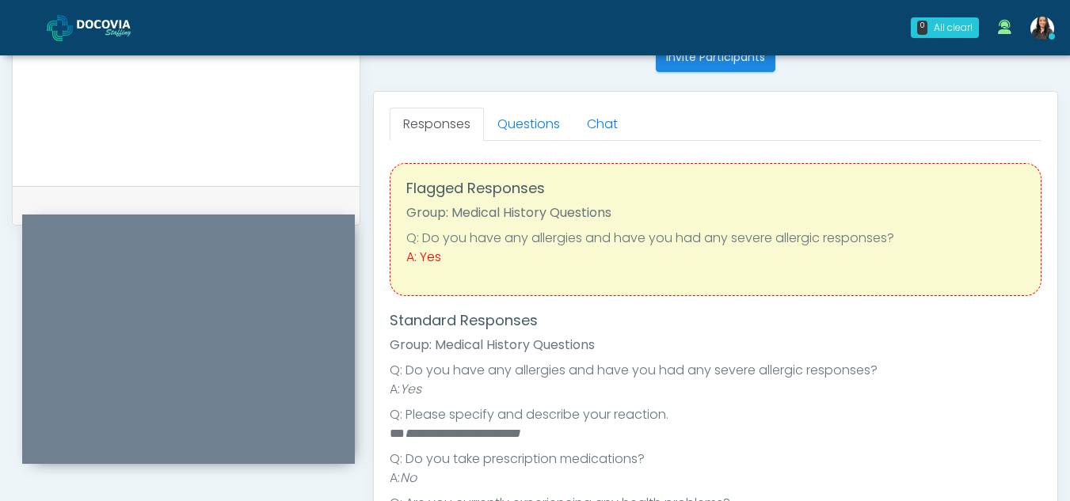
scroll to position [653, 0]
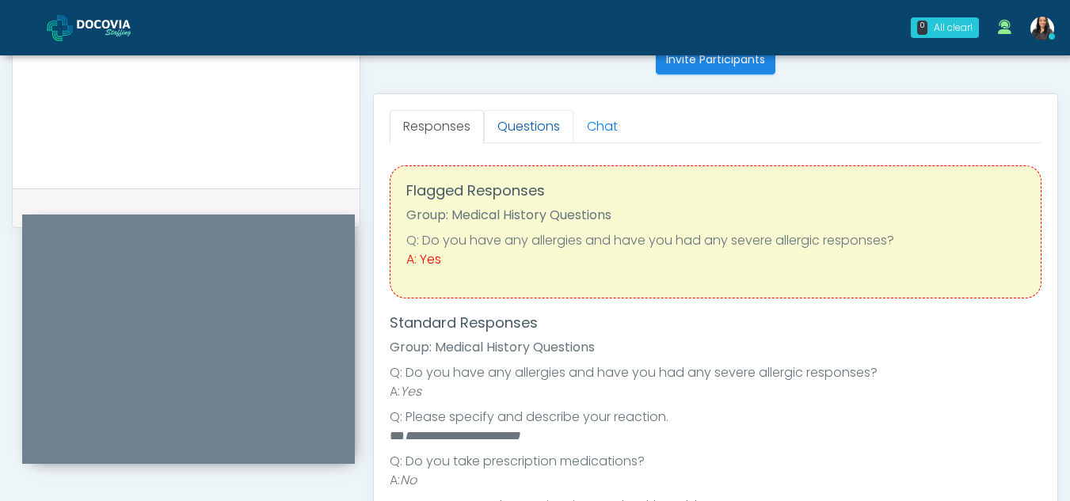
click at [531, 123] on link "Questions" at bounding box center [528, 126] width 89 height 33
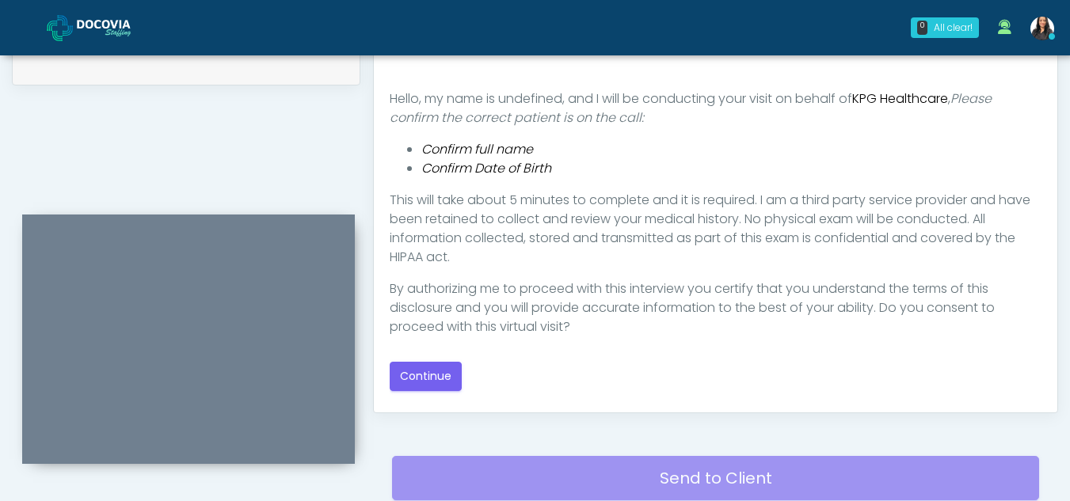
scroll to position [806, 0]
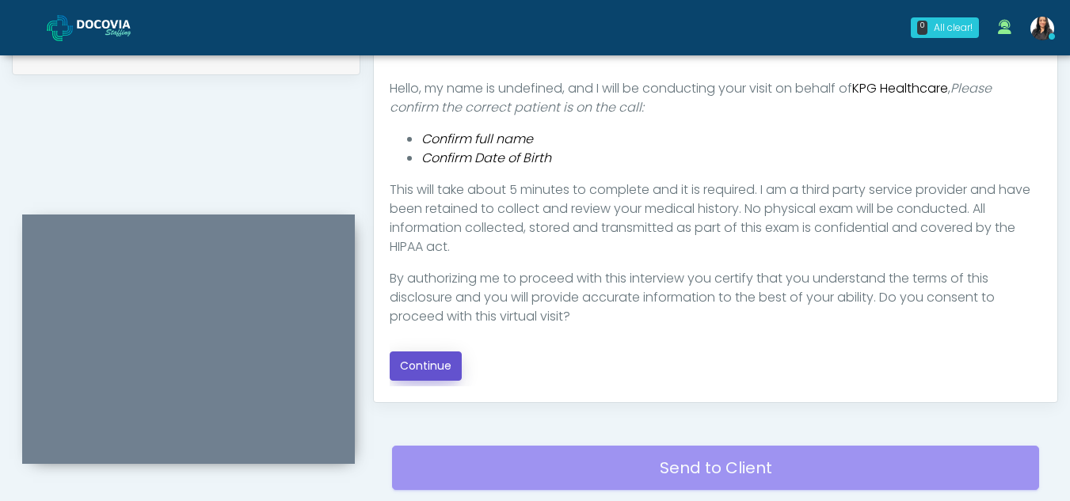
click at [412, 368] on button "Continue" at bounding box center [426, 366] width 72 height 29
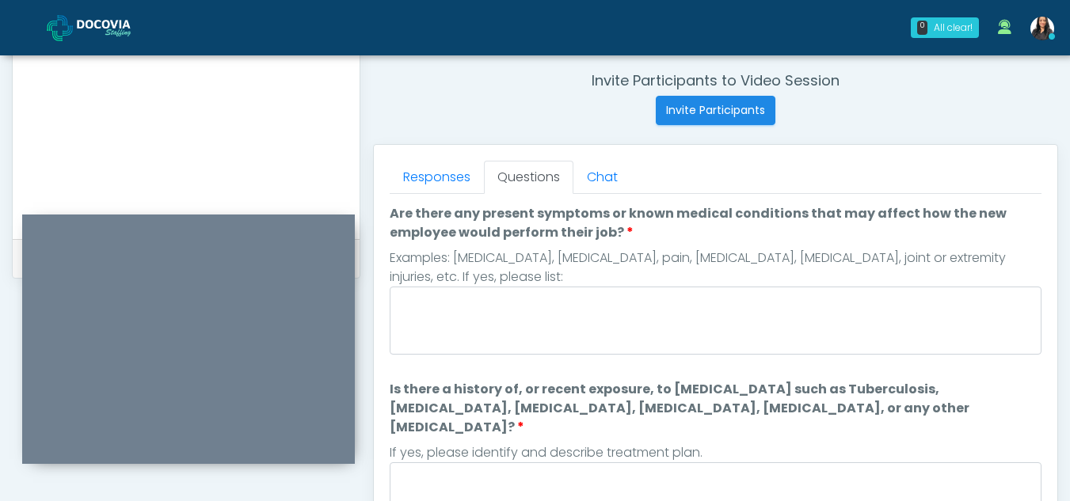
scroll to position [593, 0]
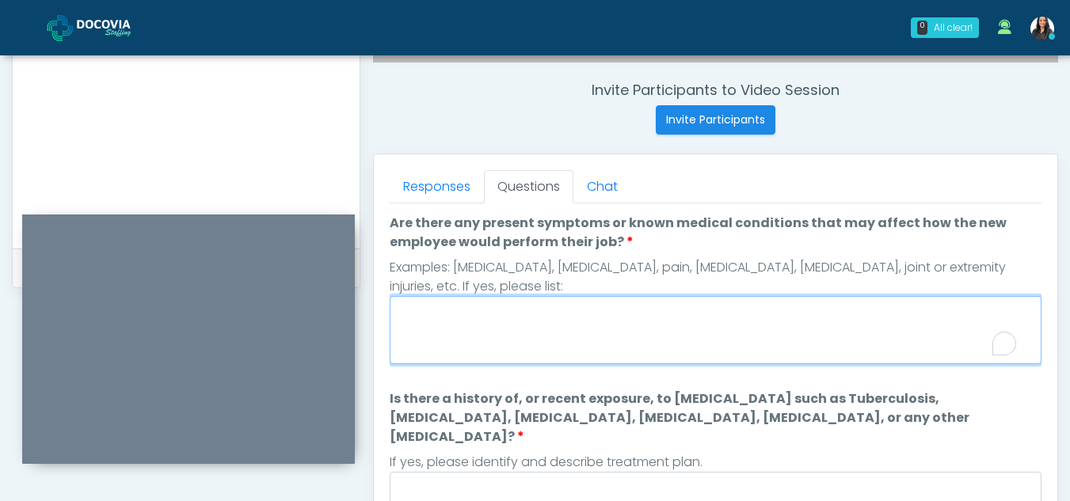
click at [505, 333] on textarea "Are there any present symptoms or known medical conditions that may affect how …" at bounding box center [716, 330] width 652 height 68
type textarea "**"
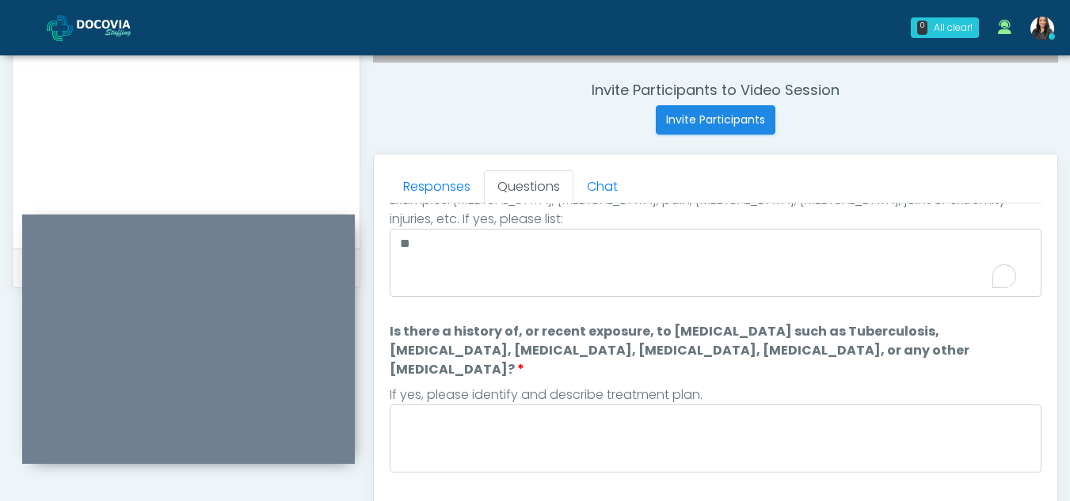
scroll to position [91, 0]
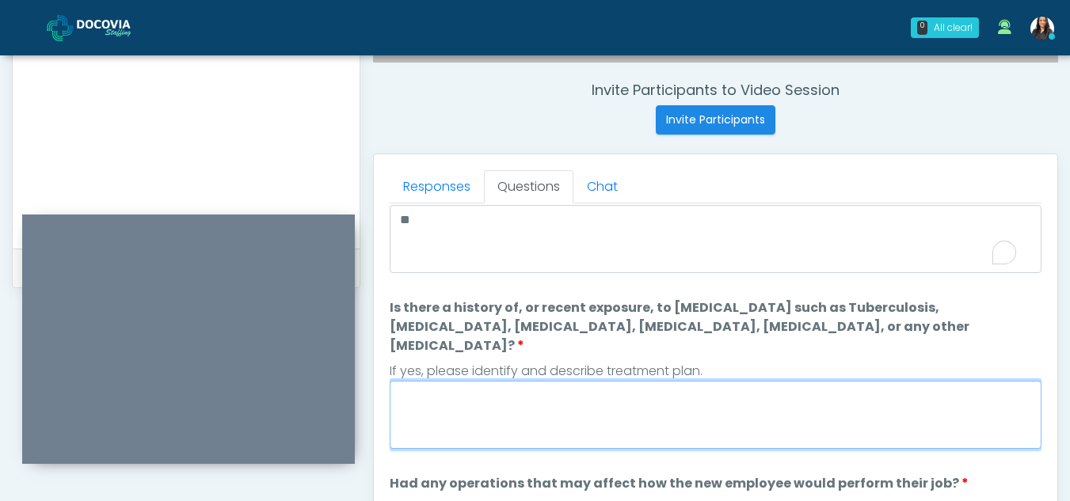
click at [487, 418] on textarea "Is there a history of, or recent exposure, to infectious diseases such as Tuber…" at bounding box center [716, 415] width 652 height 68
type textarea "**"
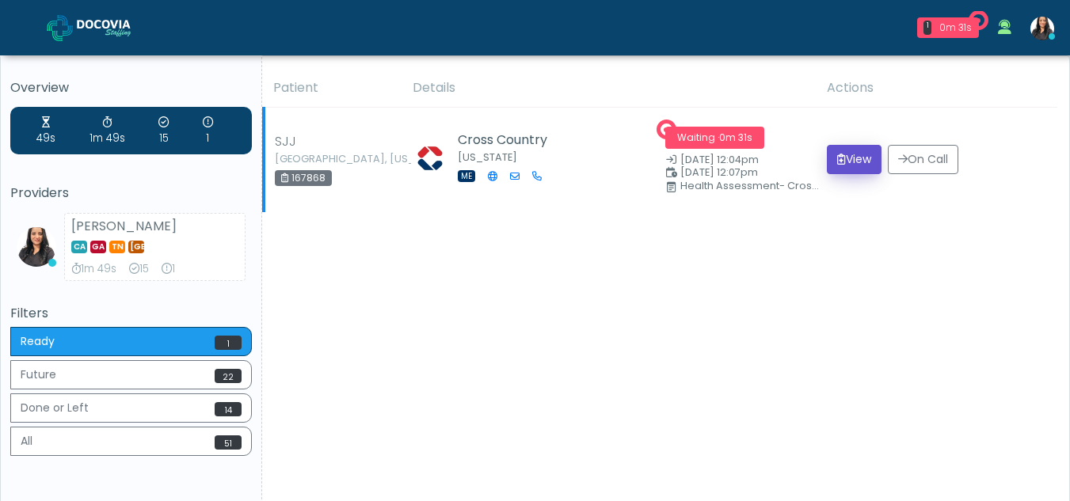
click at [846, 162] on button "View" at bounding box center [854, 159] width 55 height 29
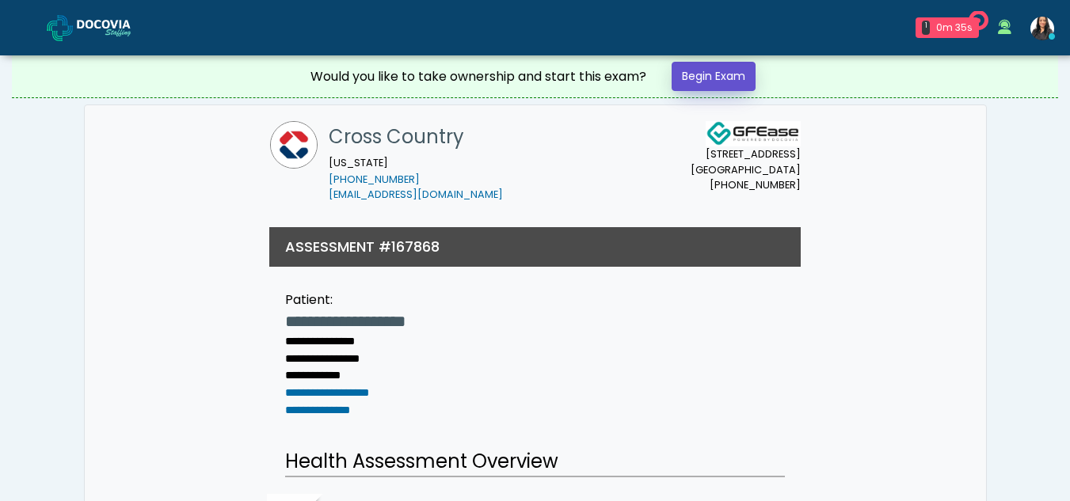
click at [702, 76] on link "Begin Exam" at bounding box center [713, 76] width 84 height 29
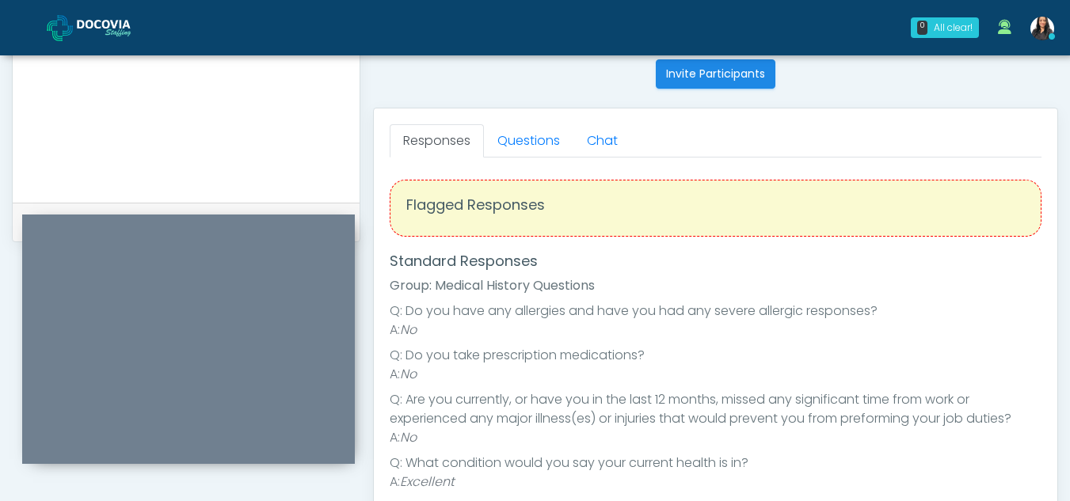
scroll to position [629, 0]
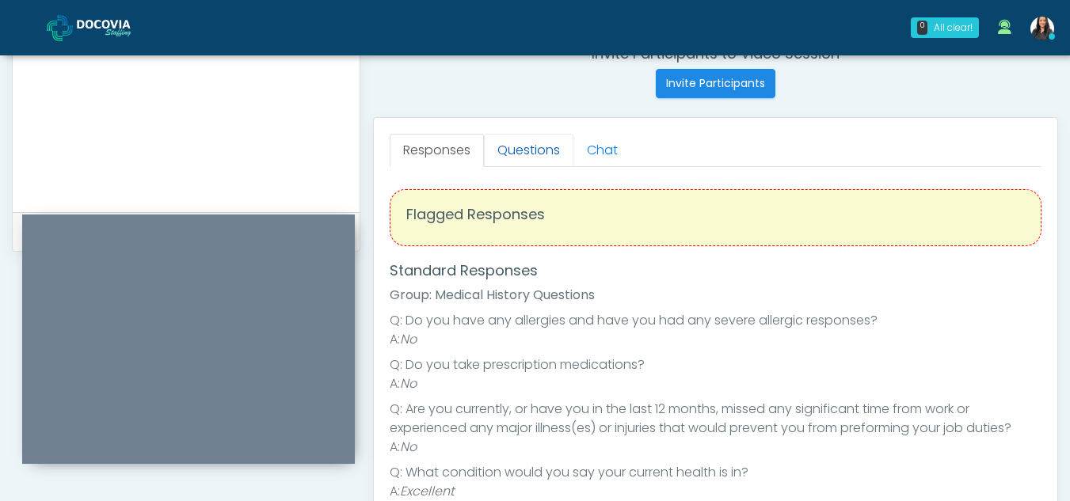
click at [528, 148] on link "Questions" at bounding box center [528, 150] width 89 height 33
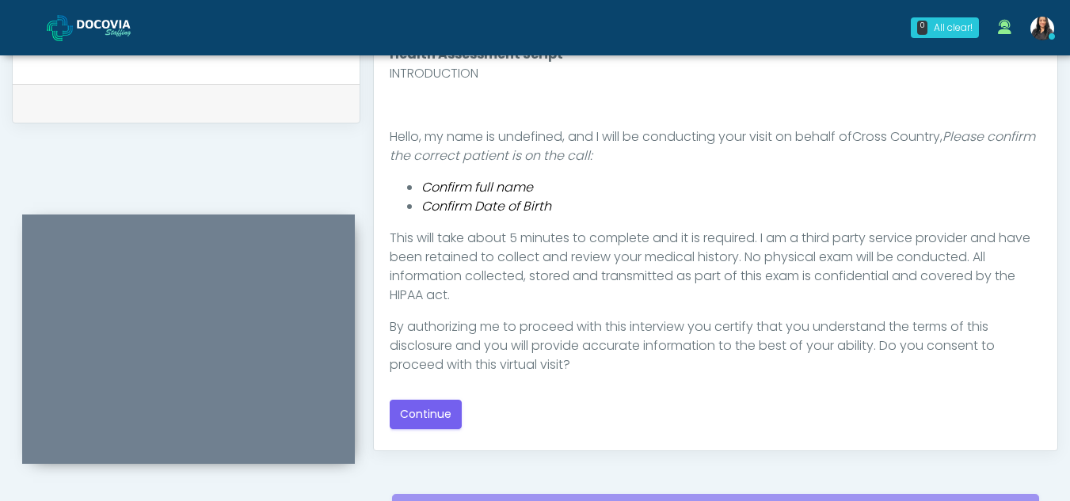
scroll to position [770, 0]
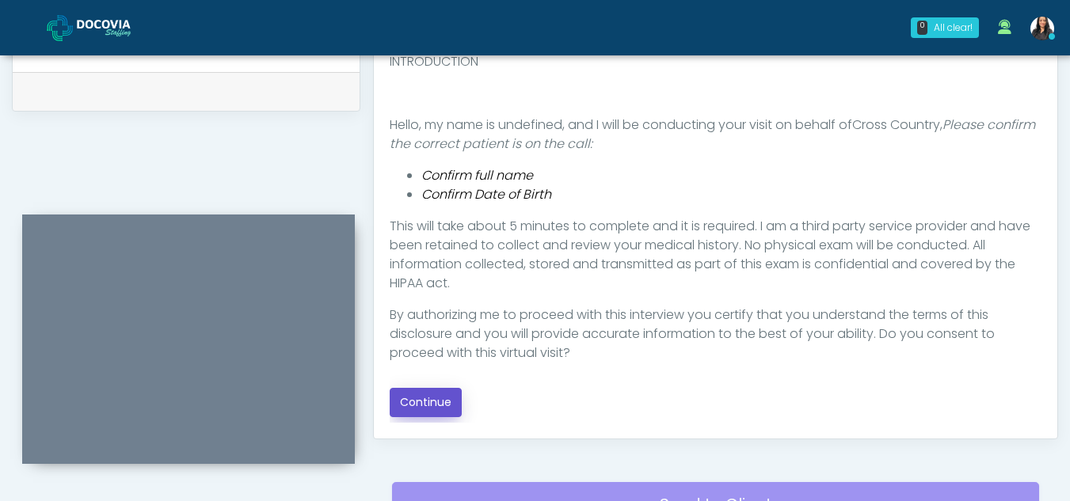
click at [407, 401] on button "Continue" at bounding box center [426, 402] width 72 height 29
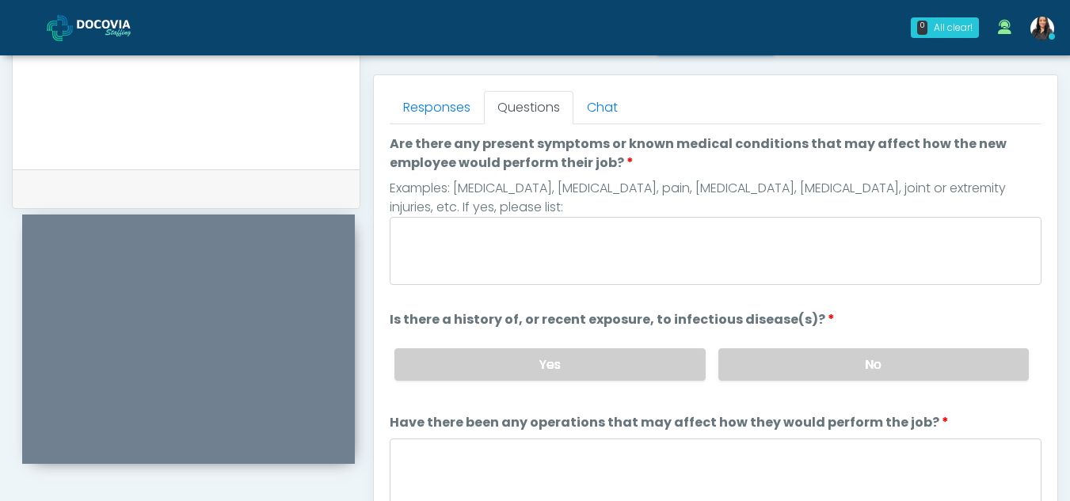
scroll to position [648, 0]
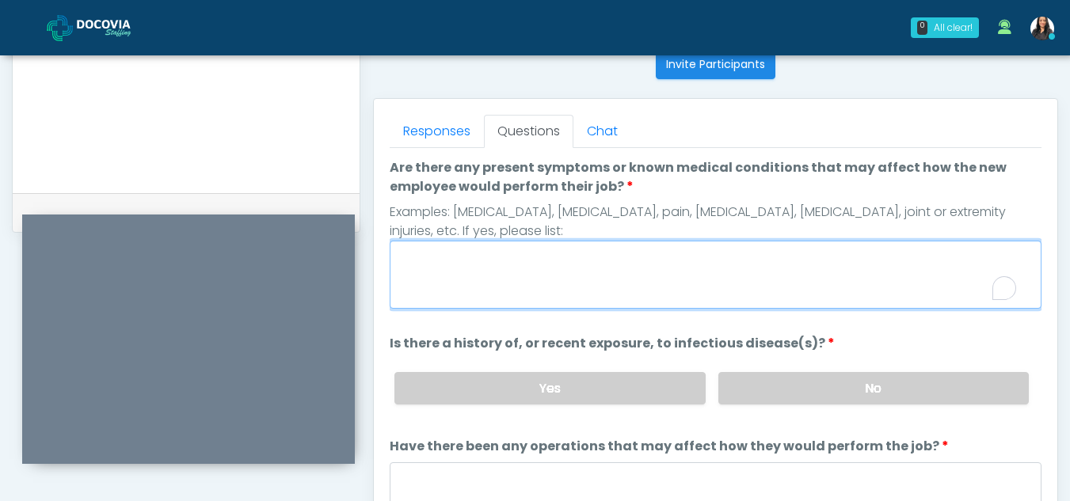
click at [495, 267] on textarea "Are there any present symptoms or known medical conditions that may affect how …" at bounding box center [716, 275] width 652 height 68
type textarea "**"
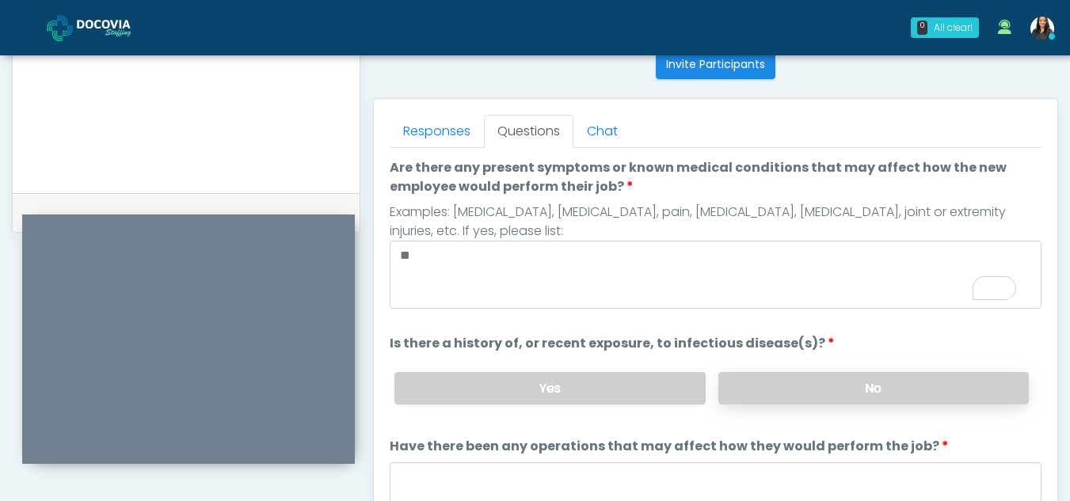
click at [907, 394] on label "No" at bounding box center [873, 388] width 310 height 32
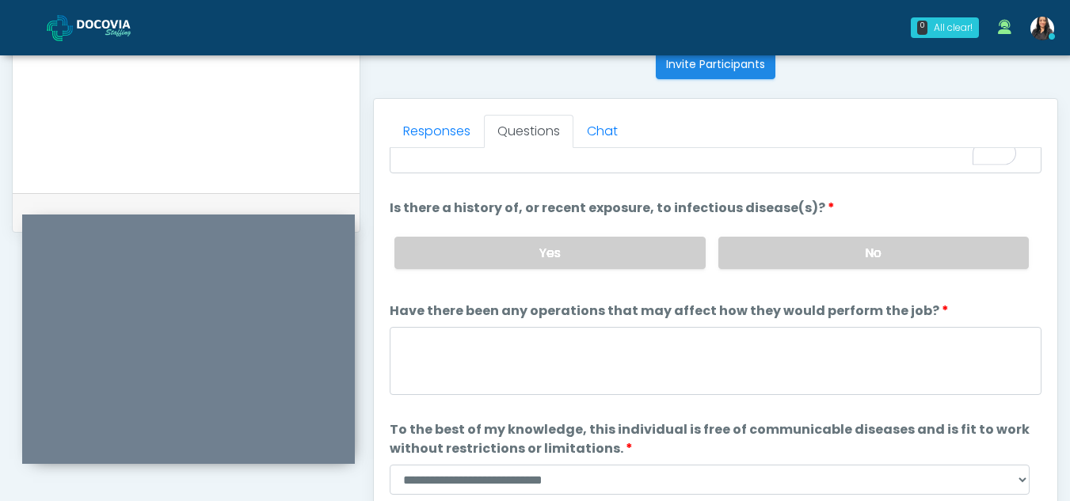
scroll to position [135, 0]
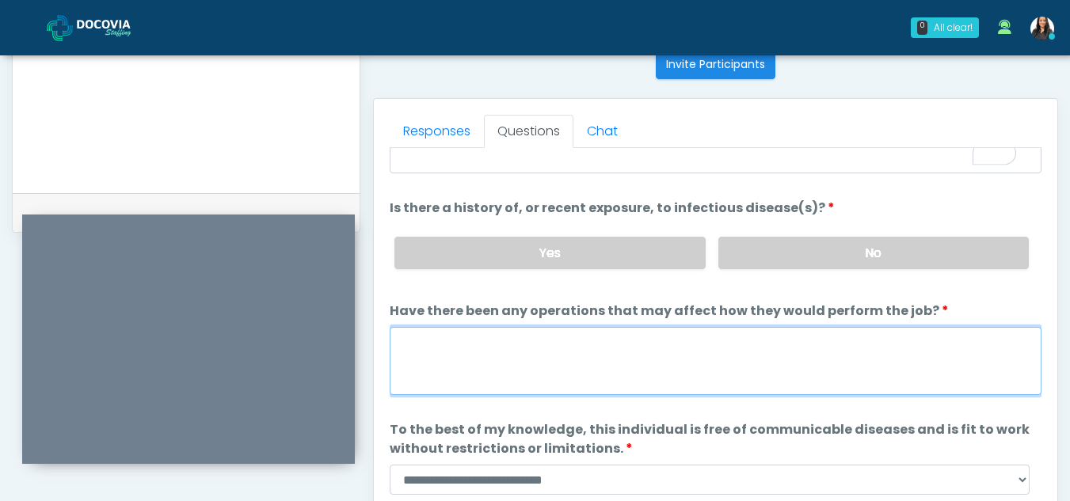
click at [420, 376] on textarea "Have there been any operations that may affect how they would perform the job?" at bounding box center [716, 361] width 652 height 68
type textarea "**"
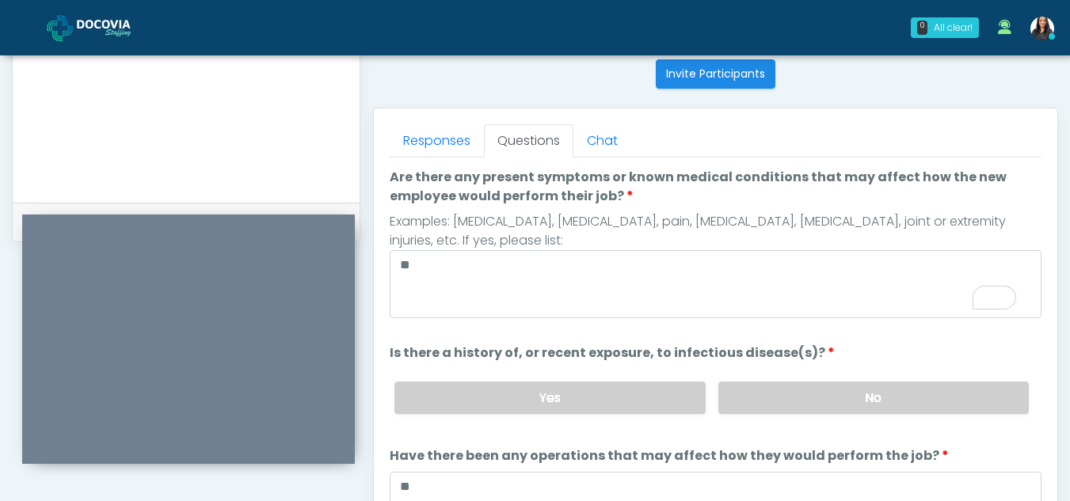
scroll to position [0, 0]
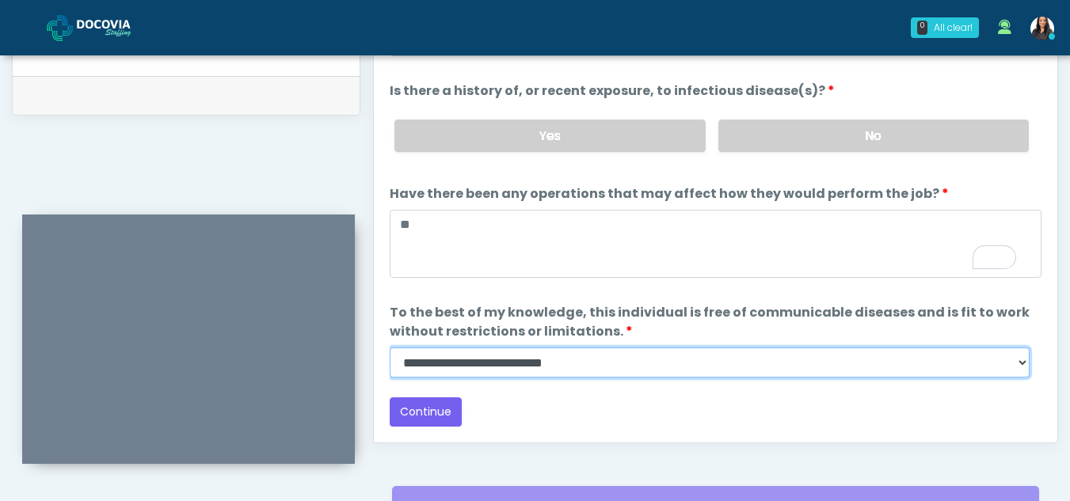
click at [1021, 366] on select "**********" at bounding box center [710, 363] width 640 height 30
select select "******"
click at [390, 348] on select "**********" at bounding box center [710, 363] width 640 height 30
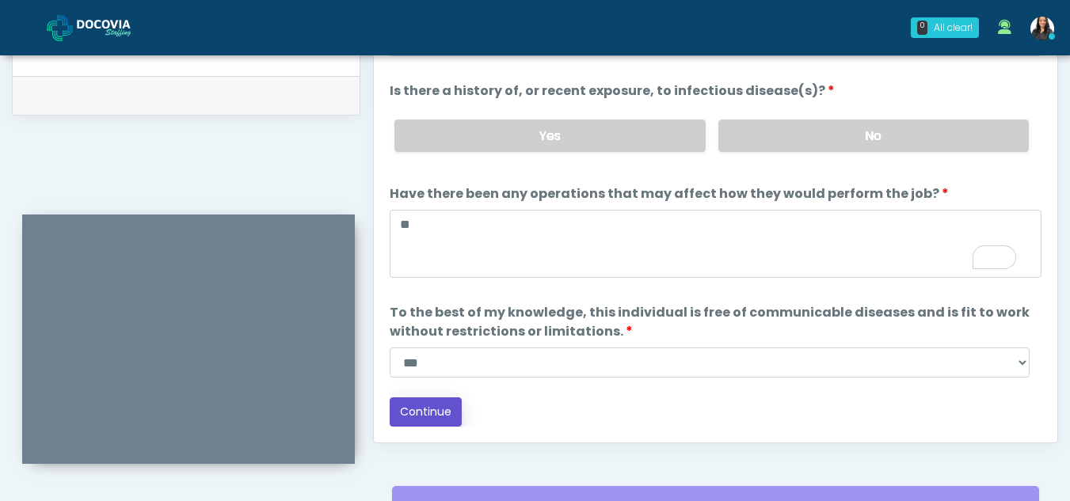
click at [421, 402] on button "Continue" at bounding box center [426, 411] width 72 height 29
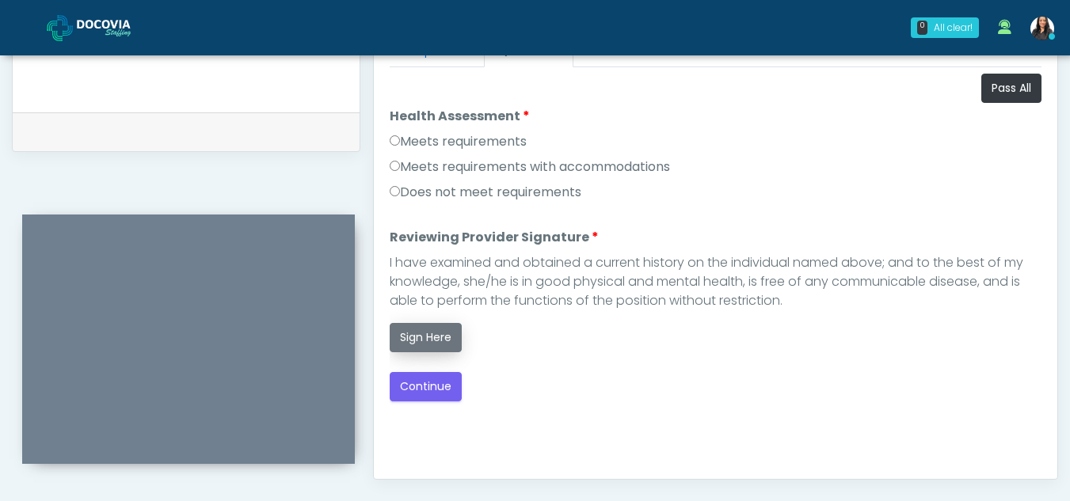
click at [426, 340] on button "Sign Here" at bounding box center [426, 337] width 72 height 29
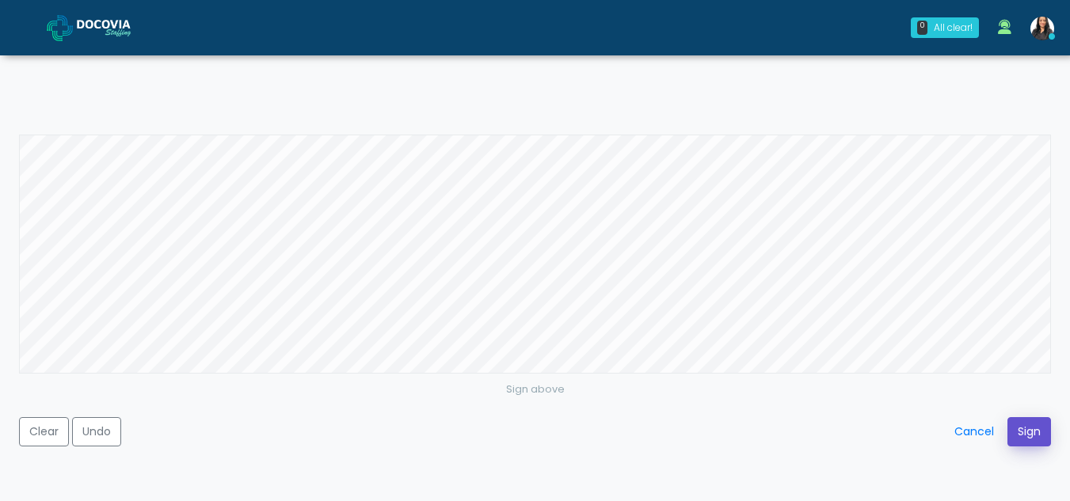
click at [1018, 420] on button "Sign" at bounding box center [1029, 431] width 44 height 29
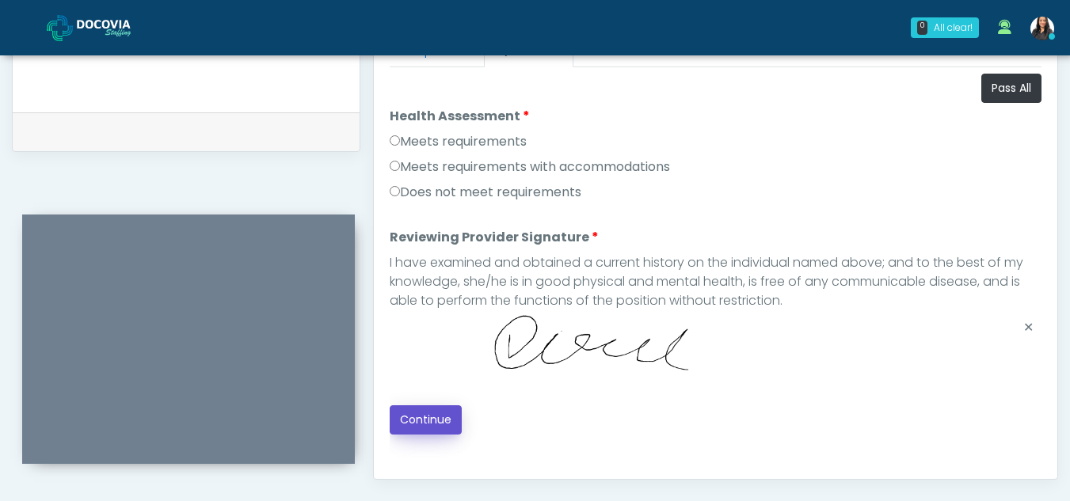
click at [413, 415] on button "Continue" at bounding box center [426, 419] width 72 height 29
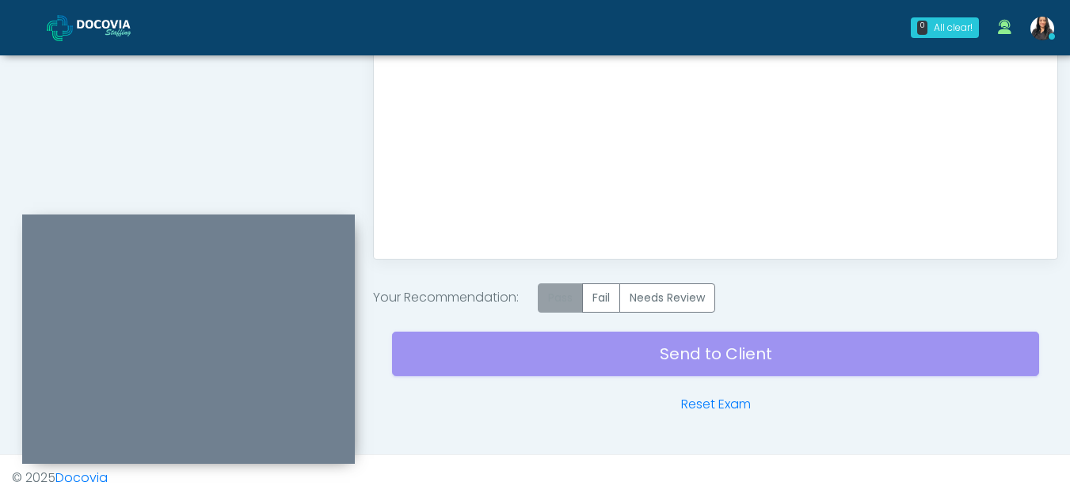
click at [573, 299] on label "Pass" at bounding box center [560, 297] width 45 height 29
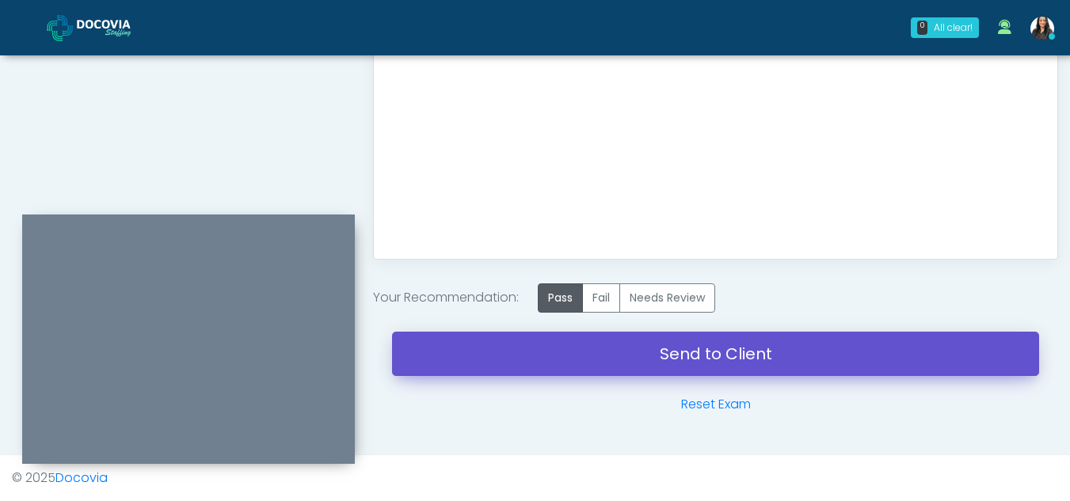
click at [785, 360] on link "Send to Client" at bounding box center [715, 354] width 647 height 44
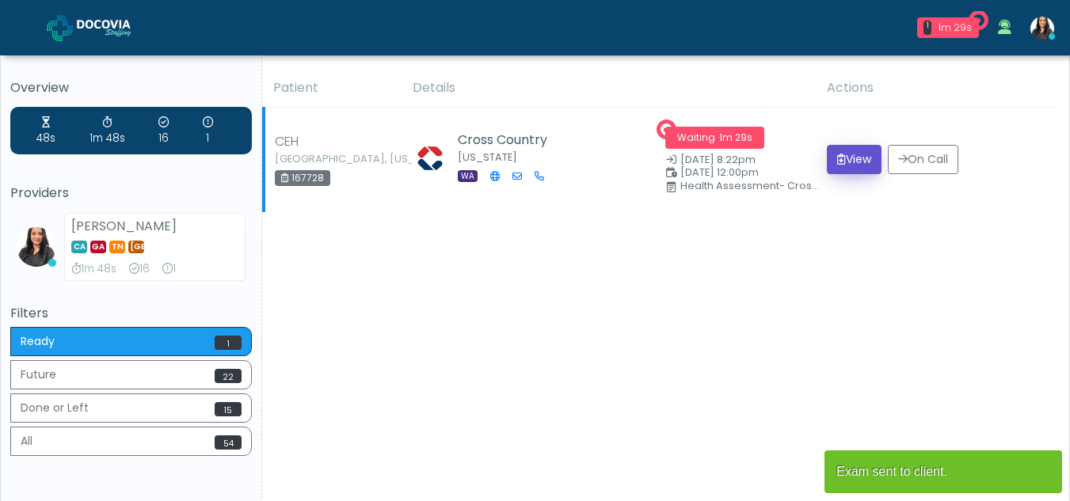
click at [846, 156] on button "View" at bounding box center [854, 159] width 55 height 29
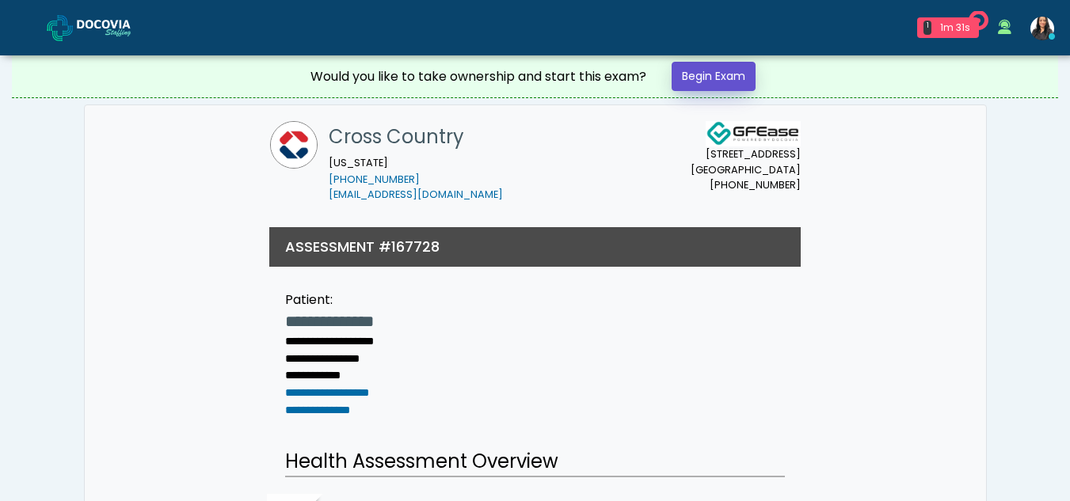
click at [725, 74] on link "Begin Exam" at bounding box center [713, 76] width 84 height 29
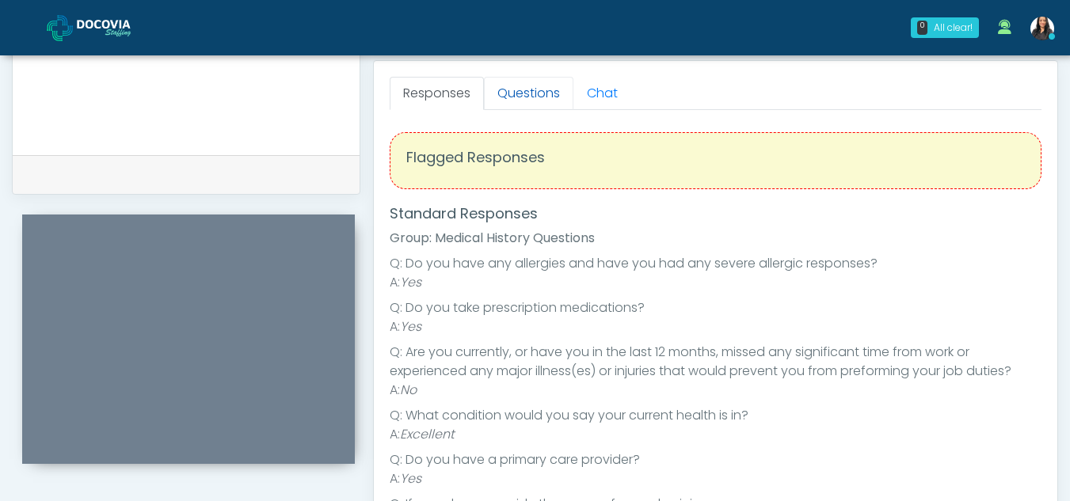
click at [552, 79] on link "Questions" at bounding box center [528, 93] width 89 height 33
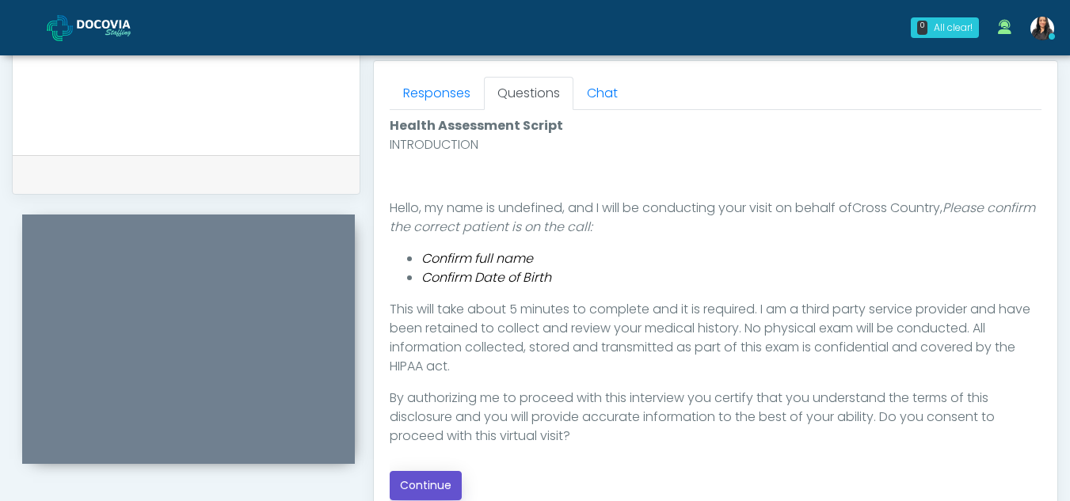
click at [443, 488] on button "Continue" at bounding box center [426, 485] width 72 height 29
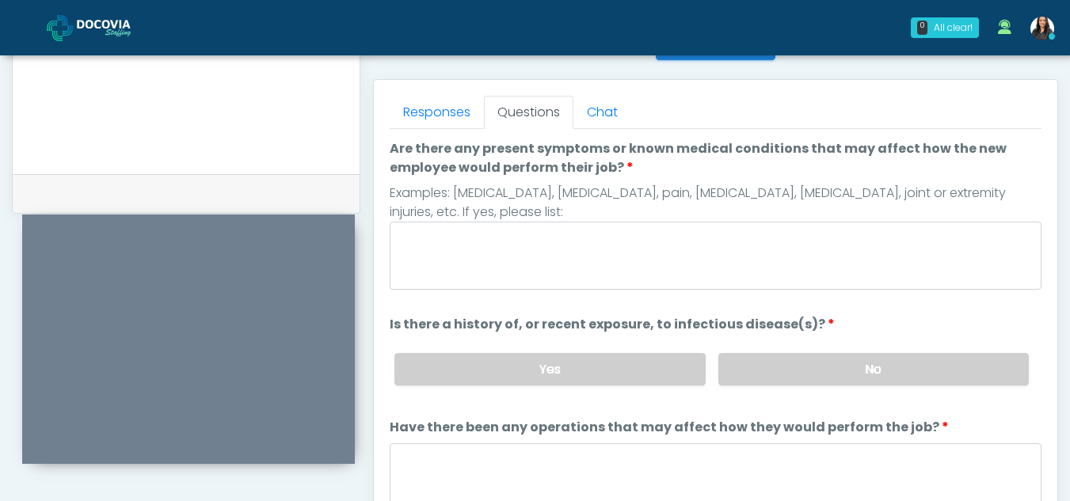
scroll to position [665, 0]
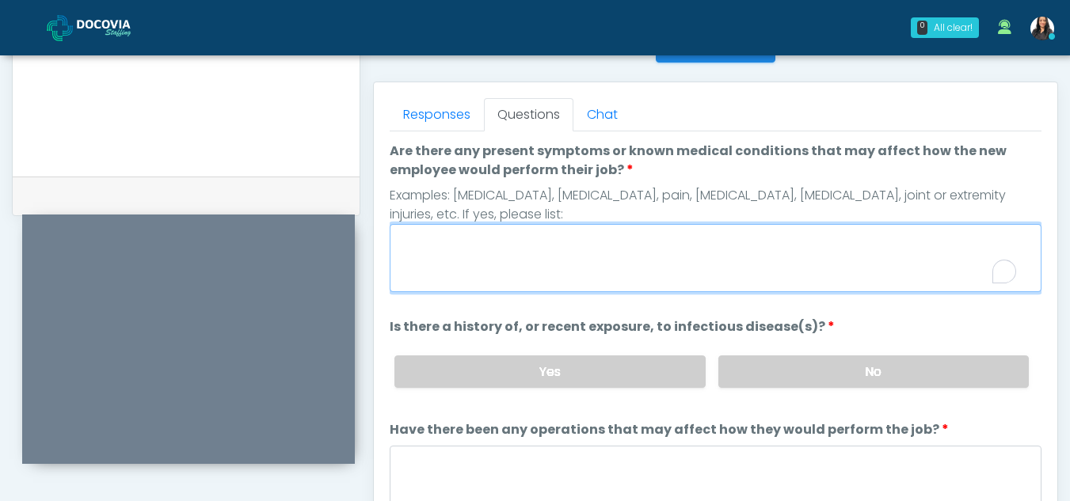
click at [491, 261] on textarea "Are there any present symptoms or known medical conditions that may affect how …" at bounding box center [716, 258] width 652 height 68
type textarea "**"
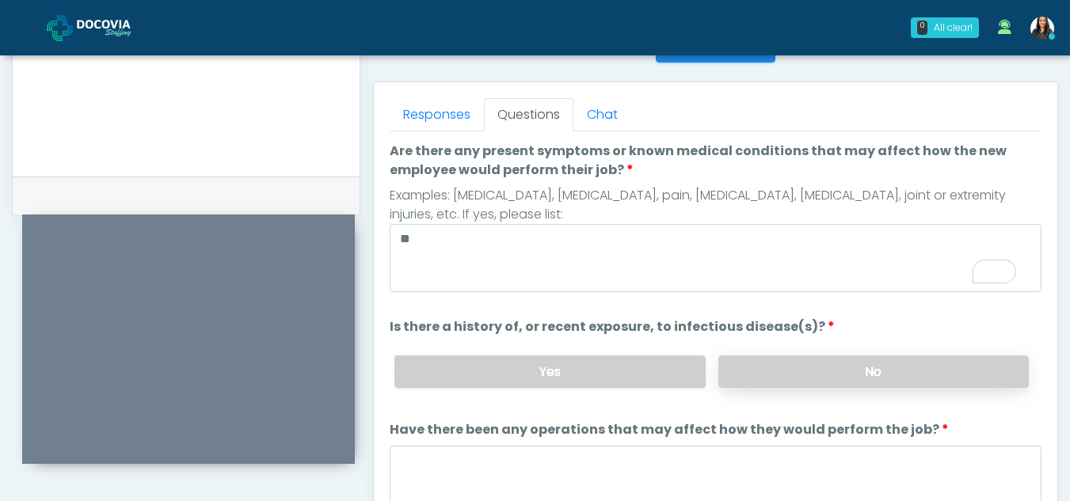
click at [893, 372] on label "No" at bounding box center [873, 372] width 310 height 32
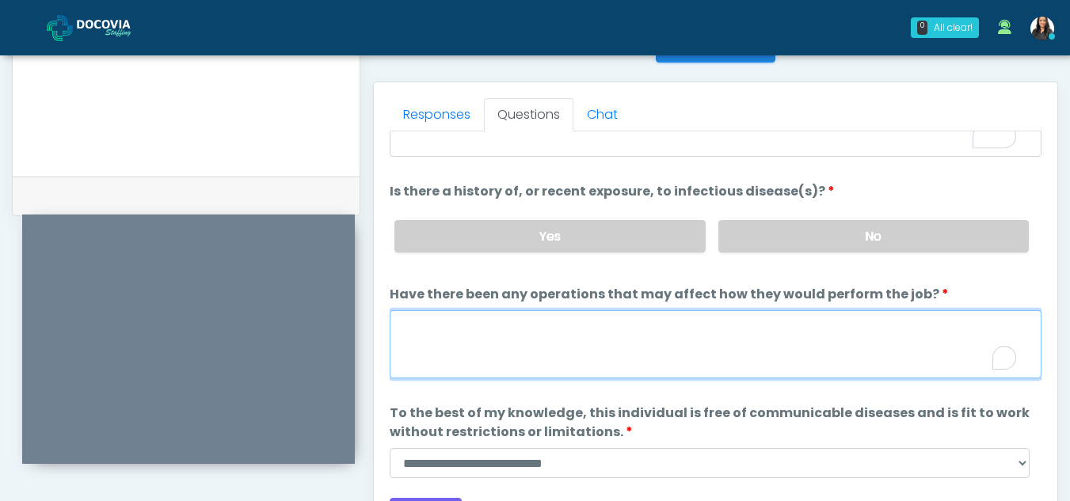
click at [485, 338] on textarea "Have there been any operations that may affect how they would perform the job?" at bounding box center [716, 344] width 652 height 68
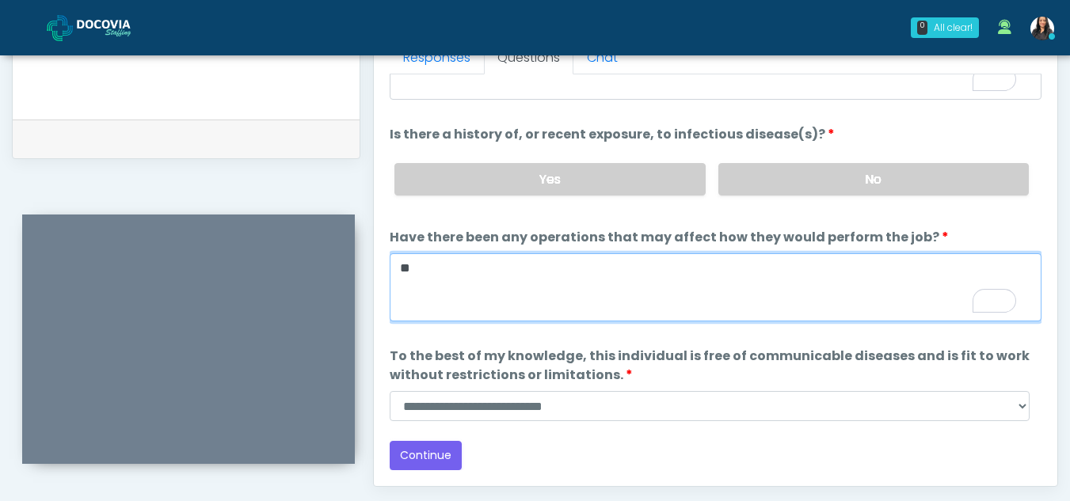
scroll to position [724, 0]
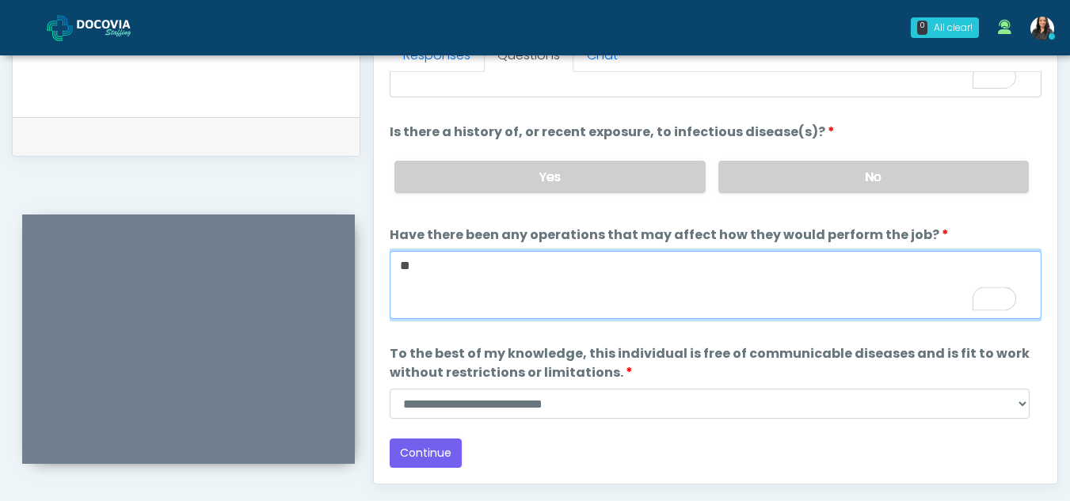
type textarea "**"
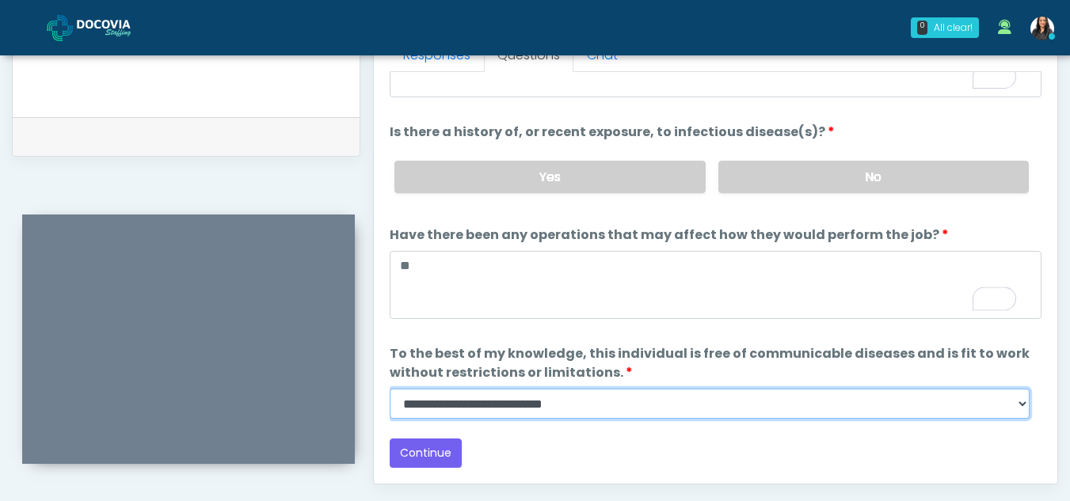
click at [1019, 409] on select "**********" at bounding box center [710, 404] width 640 height 30
select select "******"
click at [390, 389] on select "**********" at bounding box center [710, 404] width 640 height 30
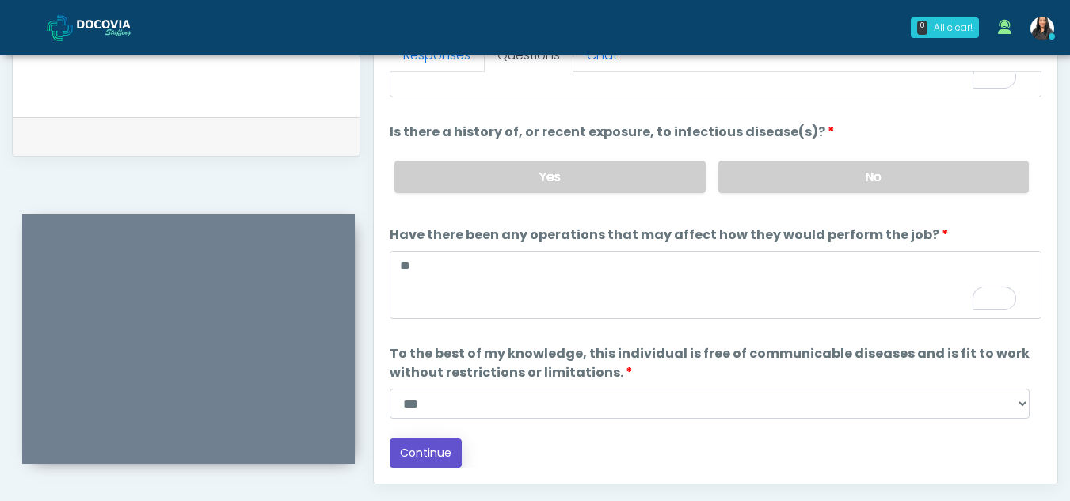
click at [424, 444] on button "Continue" at bounding box center [426, 453] width 72 height 29
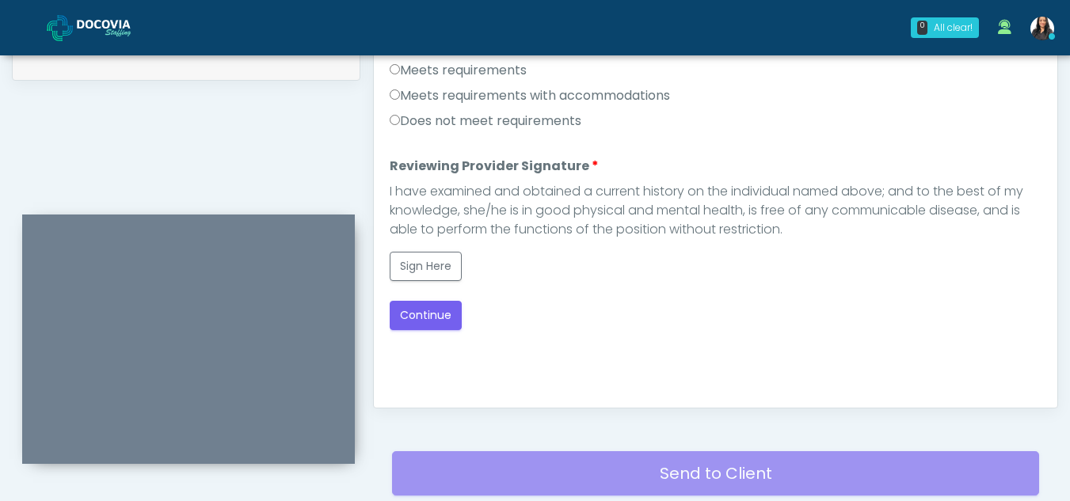
scroll to position [765, 0]
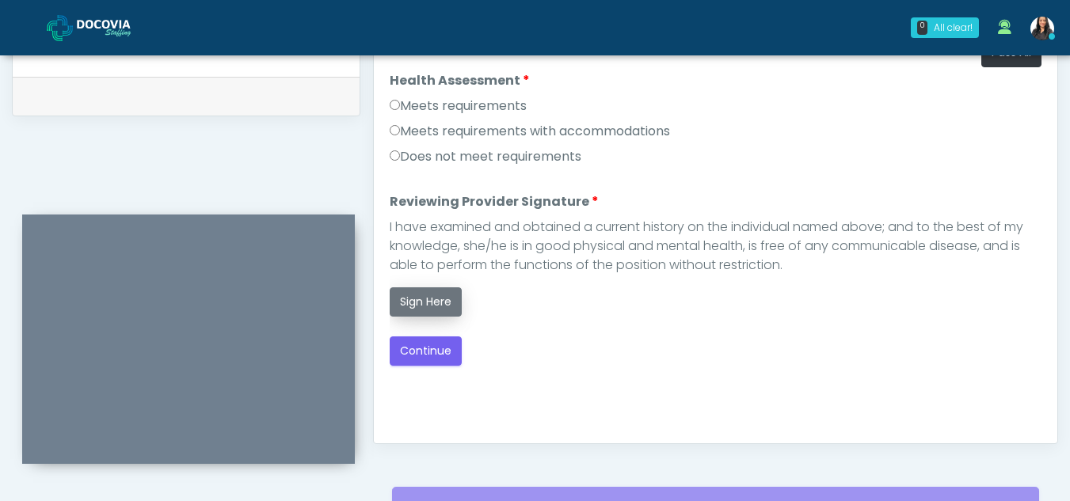
click at [427, 303] on button "Sign Here" at bounding box center [426, 301] width 72 height 29
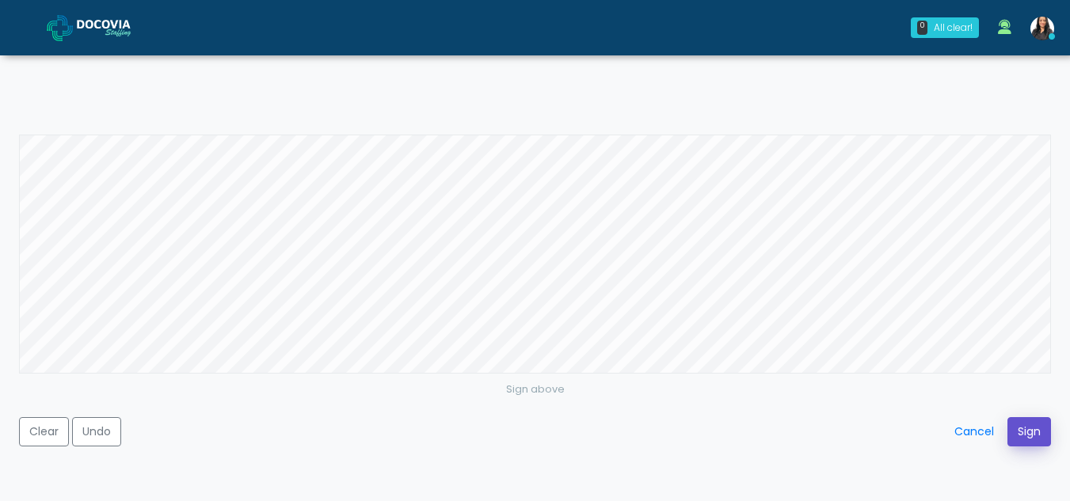
click at [1028, 423] on button "Sign" at bounding box center [1029, 431] width 44 height 29
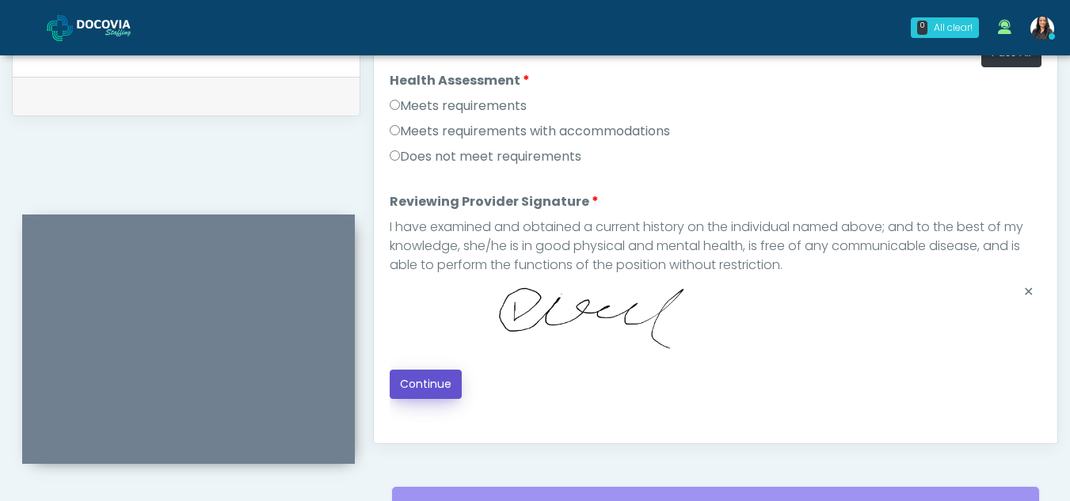
click at [440, 389] on button "Continue" at bounding box center [426, 384] width 72 height 29
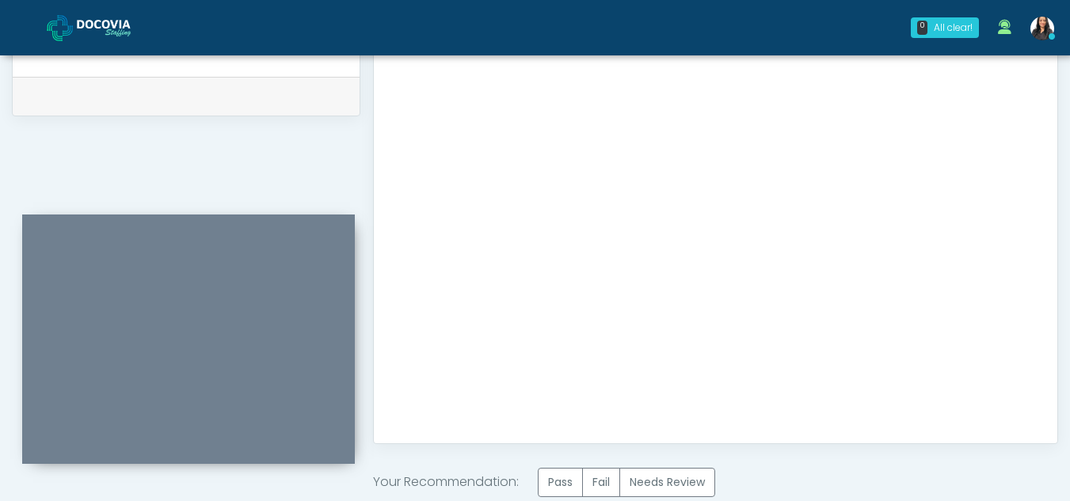
scroll to position [949, 0]
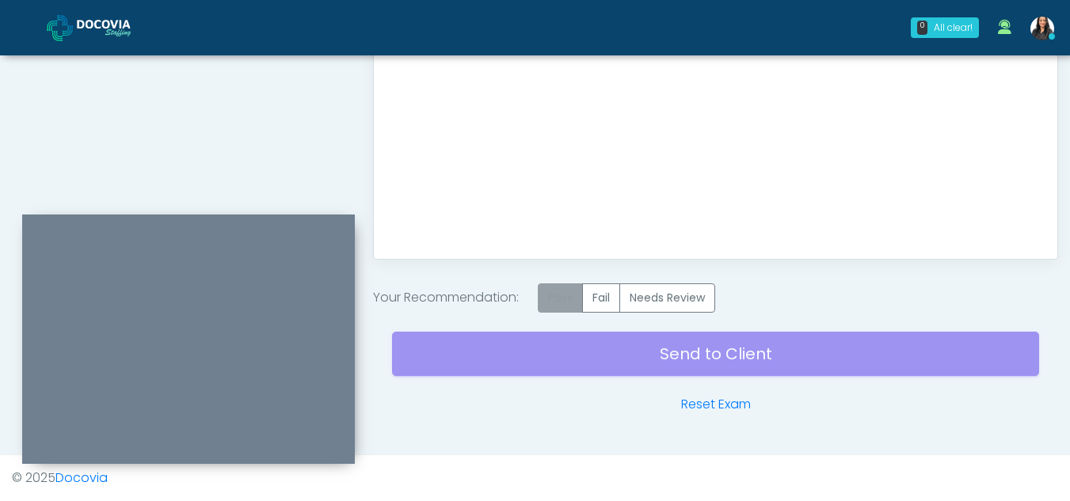
click at [564, 304] on label "Pass" at bounding box center [560, 297] width 45 height 29
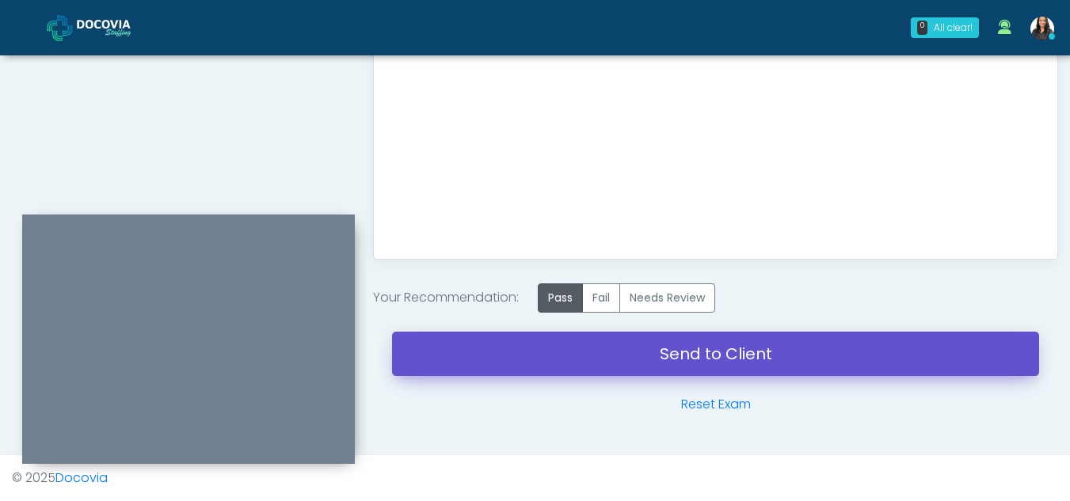
click at [711, 350] on link "Send to Client" at bounding box center [715, 354] width 647 height 44
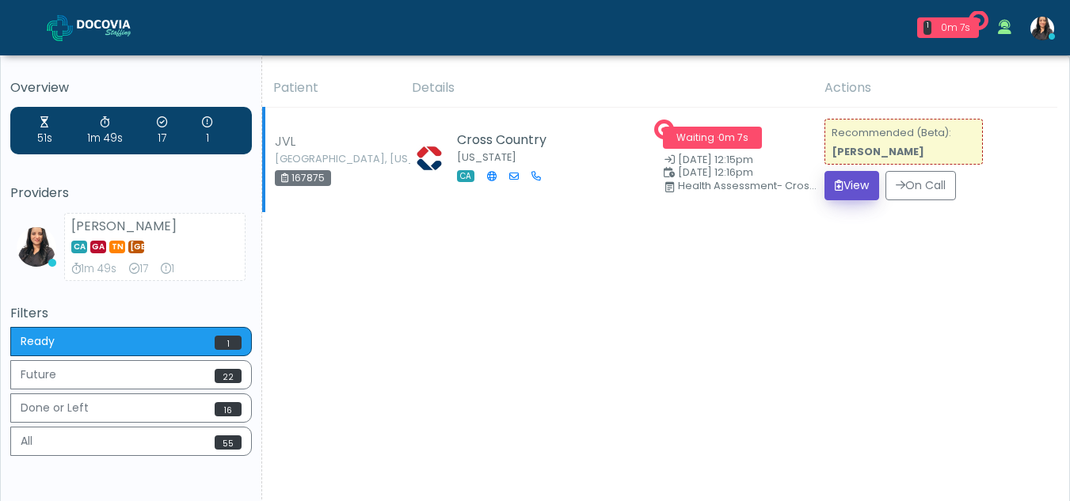
click at [858, 175] on button "View" at bounding box center [851, 185] width 55 height 29
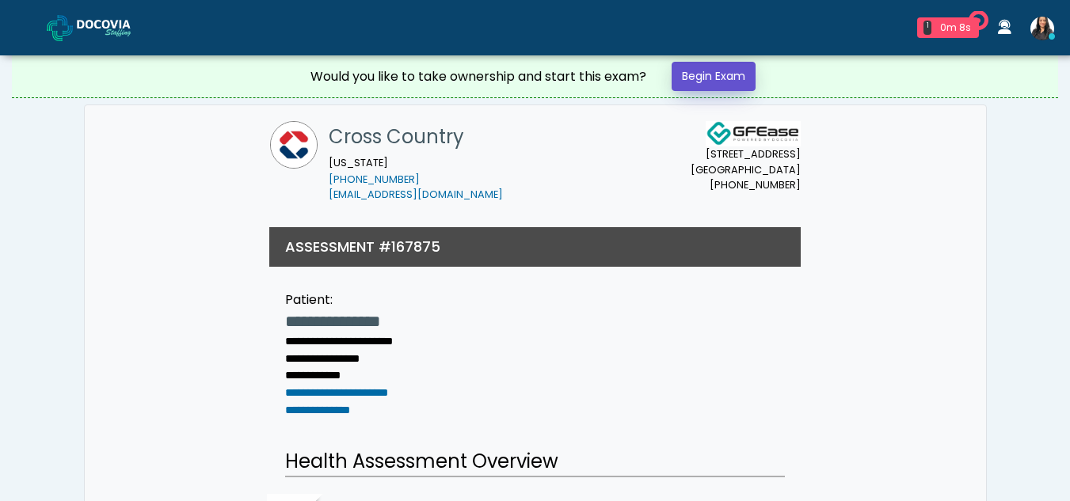
click at [718, 76] on link "Begin Exam" at bounding box center [713, 76] width 84 height 29
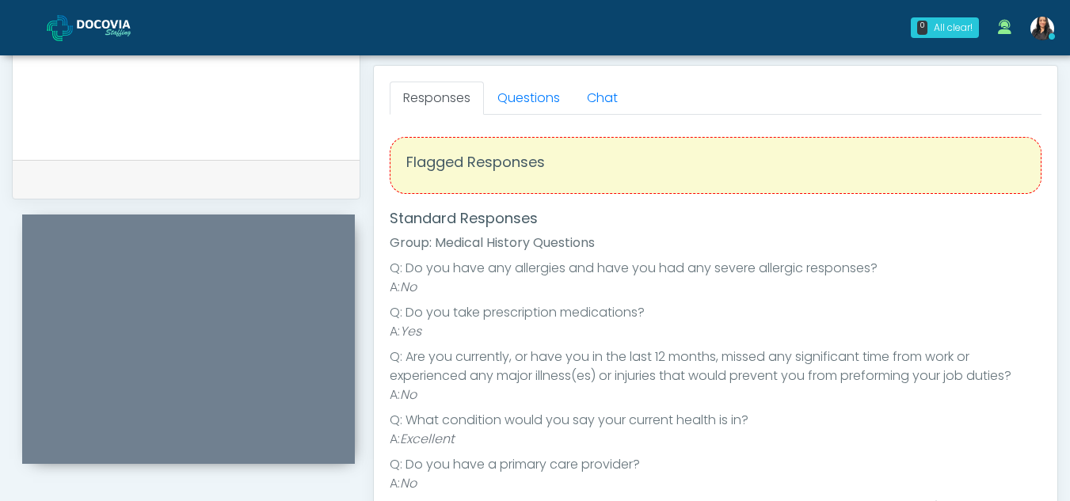
scroll to position [622, 0]
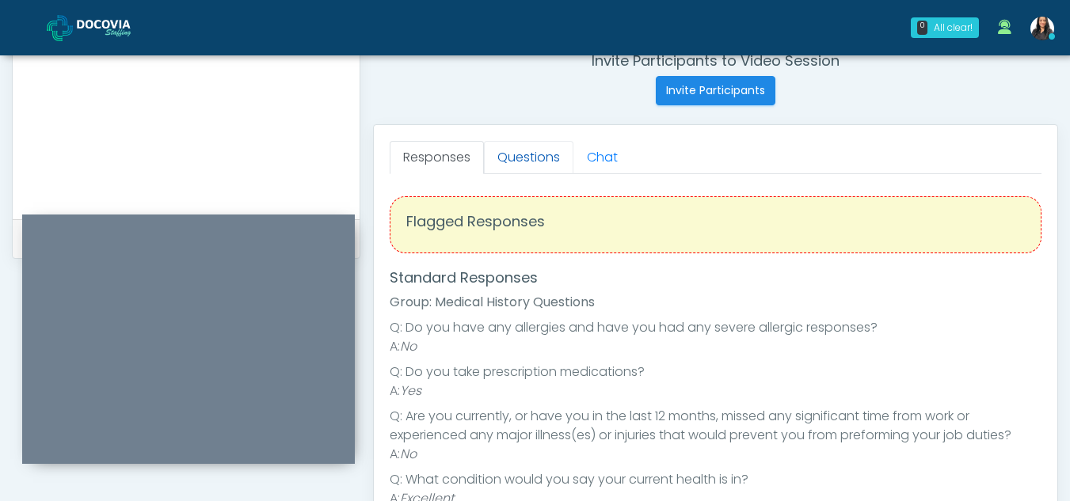
click at [527, 158] on link "Questions" at bounding box center [528, 157] width 89 height 33
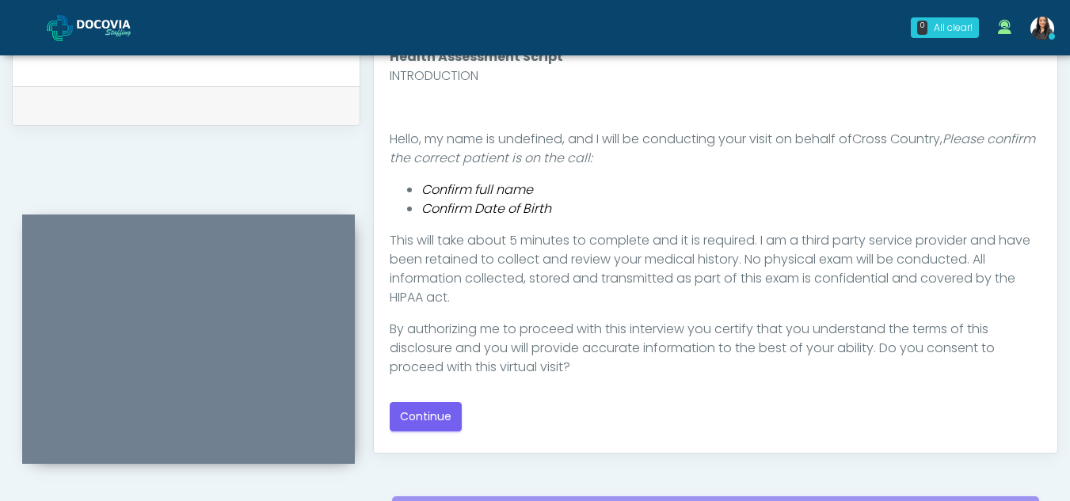
scroll to position [798, 0]
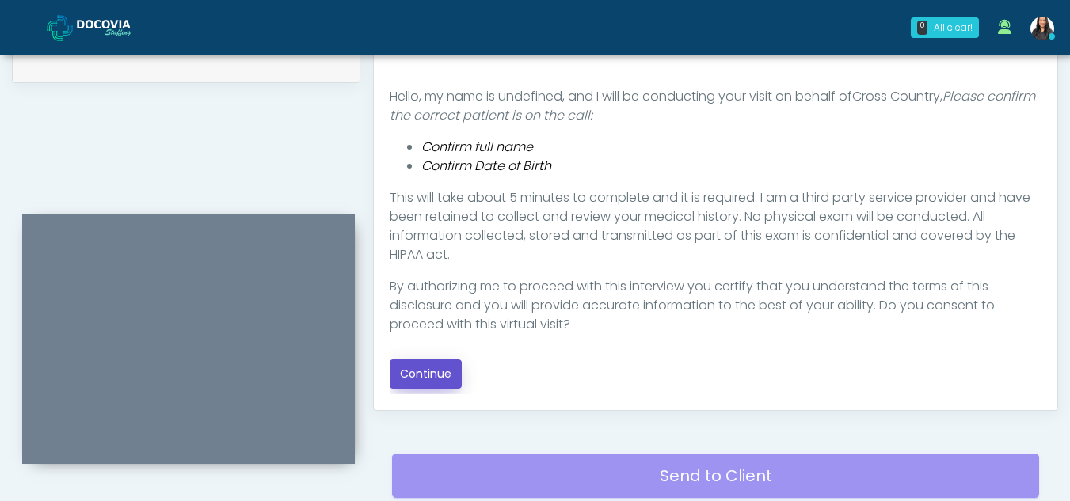
click at [424, 372] on button "Continue" at bounding box center [426, 373] width 72 height 29
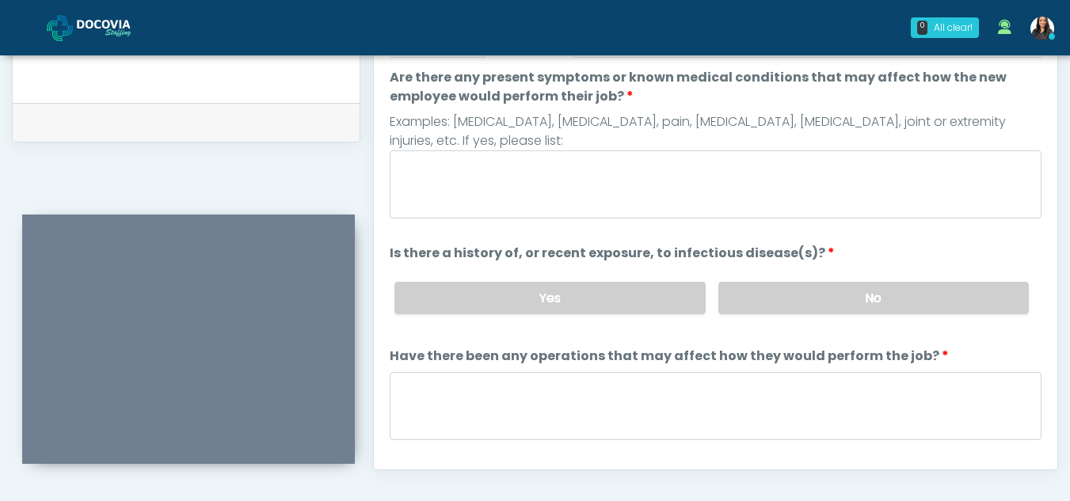
scroll to position [646, 0]
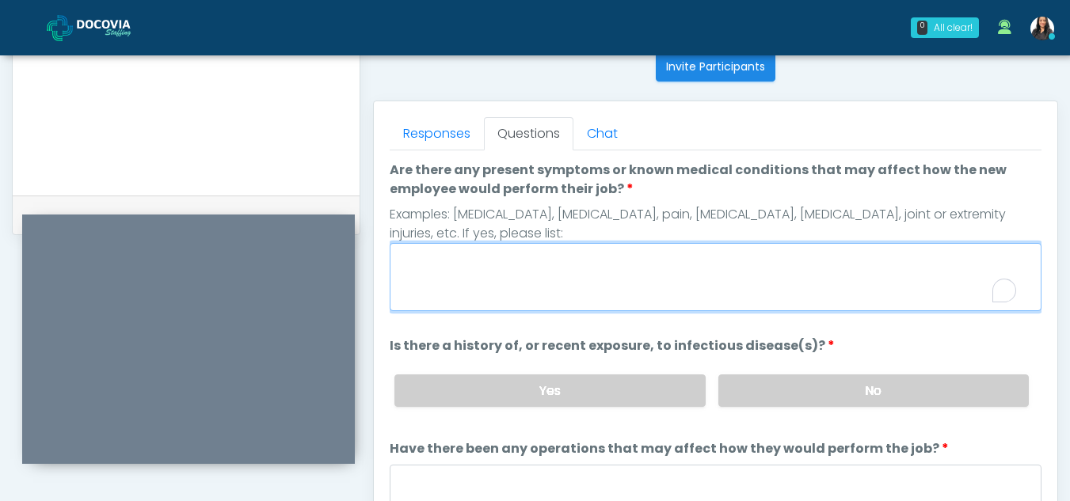
click at [576, 265] on textarea "Are there any present symptoms or known medical conditions that may affect how …" at bounding box center [716, 277] width 652 height 68
type textarea "**"
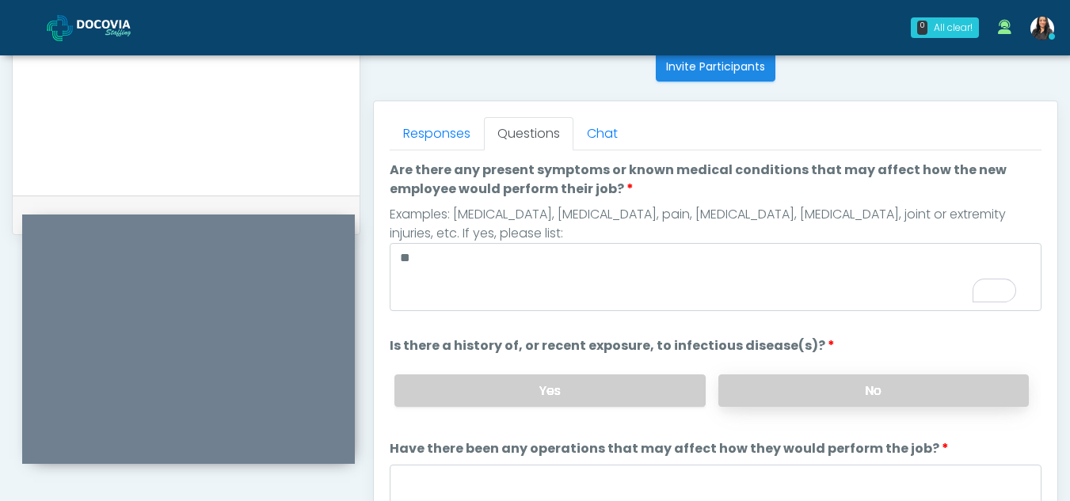
click at [852, 403] on label "No" at bounding box center [873, 391] width 310 height 32
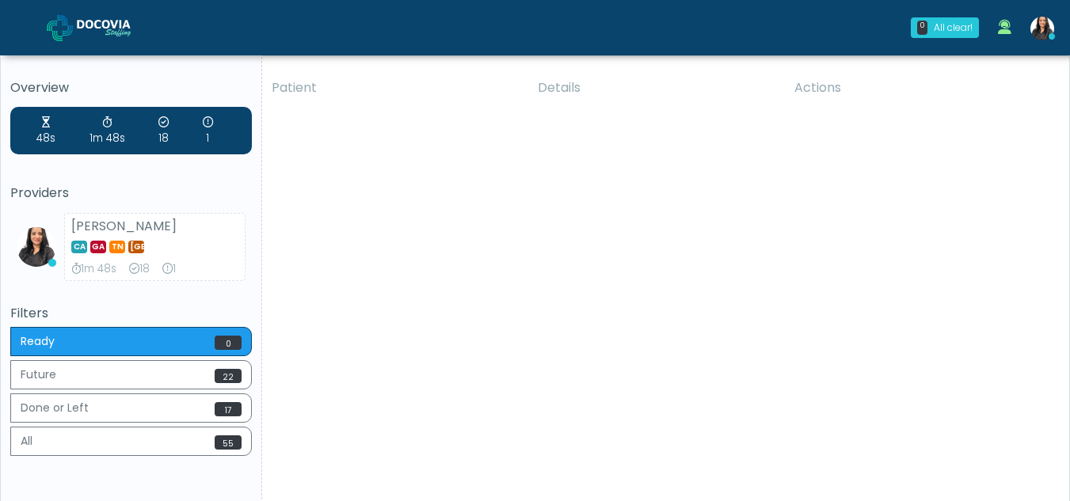
click at [630, 401] on div "Patient Details Actions JVL [GEOGRAPHIC_DATA], [US_STATE] 167875 Cross Country …" at bounding box center [659, 294] width 795 height 451
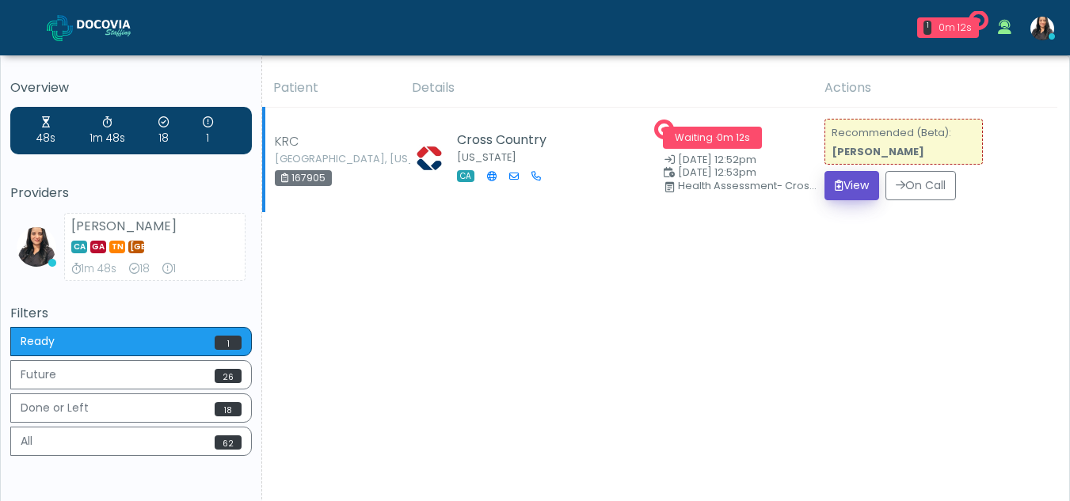
click at [842, 188] on button "View" at bounding box center [851, 185] width 55 height 29
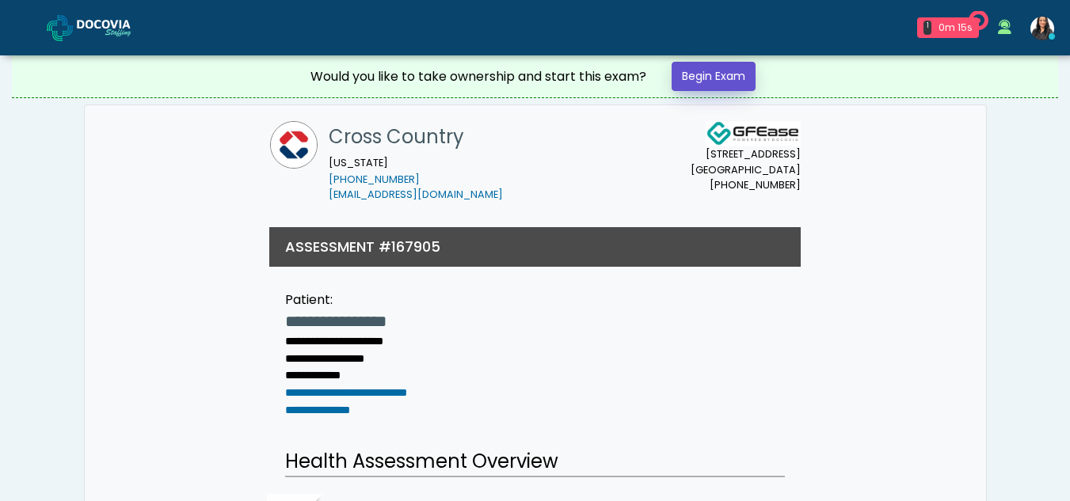
click at [705, 71] on link "Begin Exam" at bounding box center [713, 76] width 84 height 29
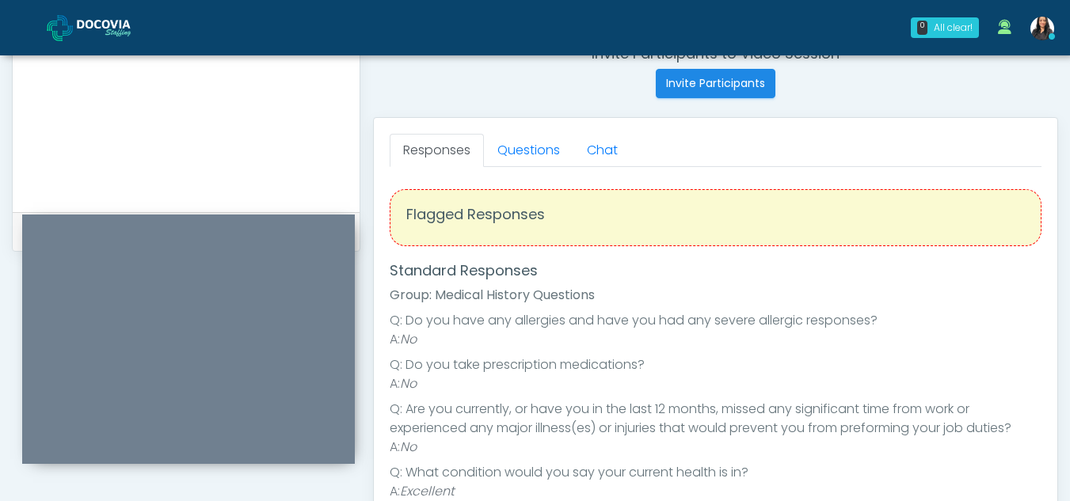
scroll to position [627, 0]
click at [563, 158] on link "Questions" at bounding box center [528, 152] width 89 height 33
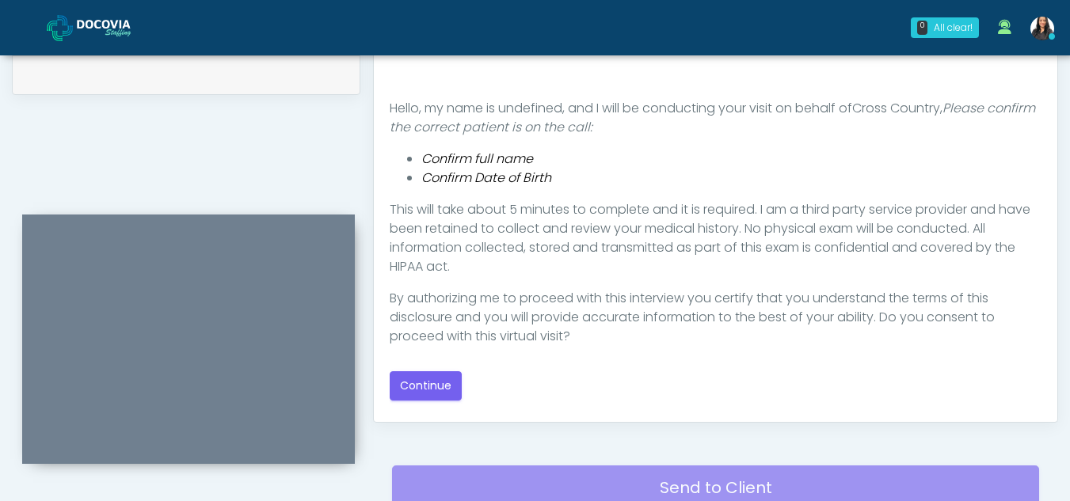
scroll to position [789, 0]
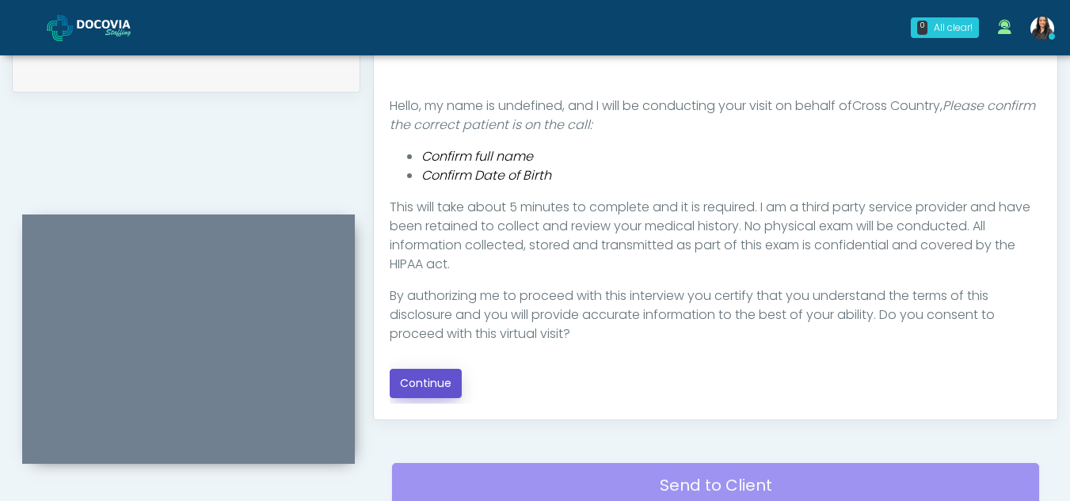
click at [432, 382] on button "Continue" at bounding box center [426, 383] width 72 height 29
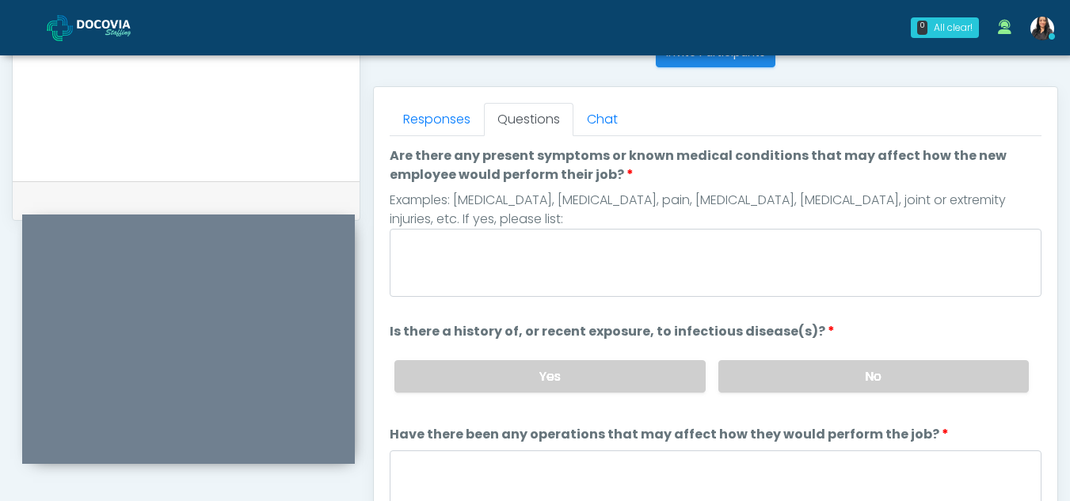
scroll to position [627, 0]
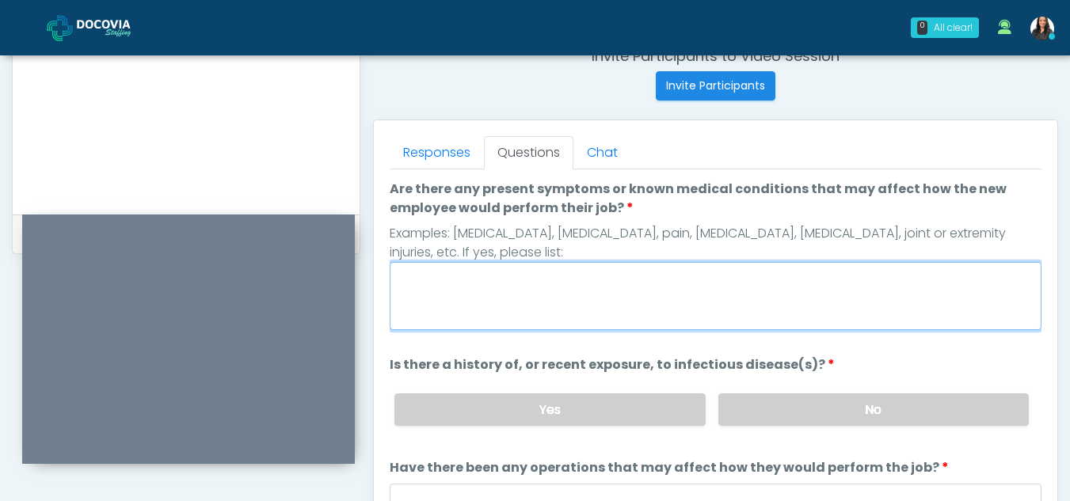
click at [503, 317] on textarea "Are there any present symptoms or known medical conditions that may affect how …" at bounding box center [716, 296] width 652 height 68
type textarea "**"
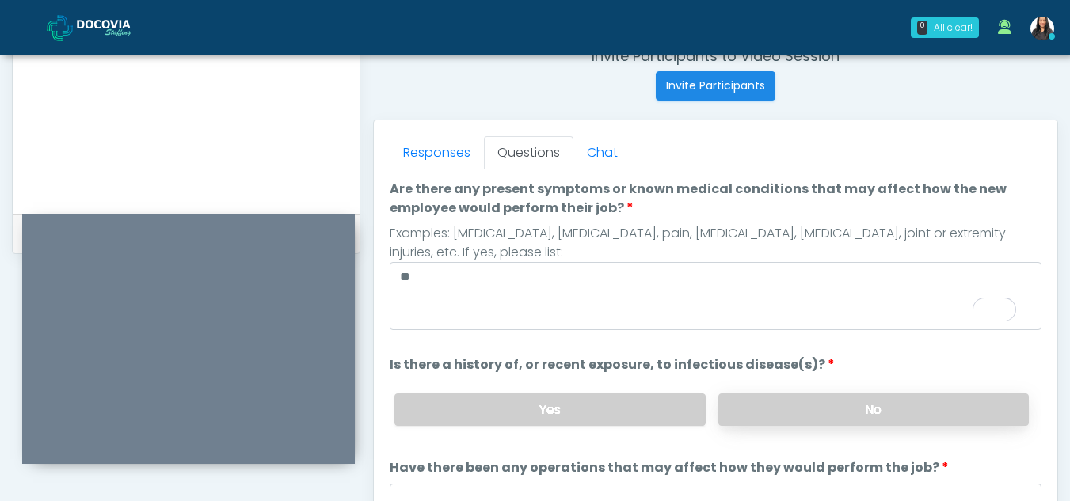
click at [825, 415] on label "No" at bounding box center [873, 410] width 310 height 32
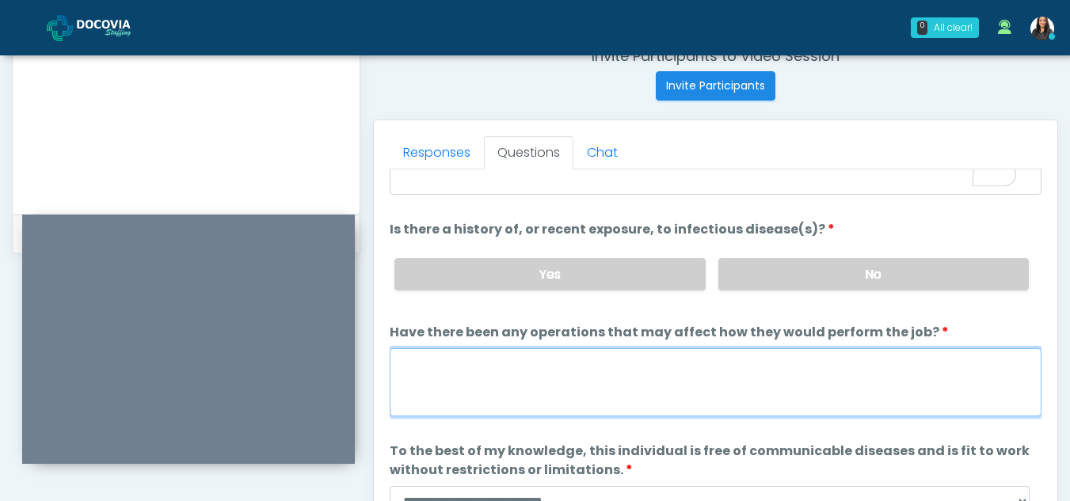
click at [471, 374] on textarea "Have there been any operations that may affect how they would perform the job?" at bounding box center [716, 382] width 652 height 68
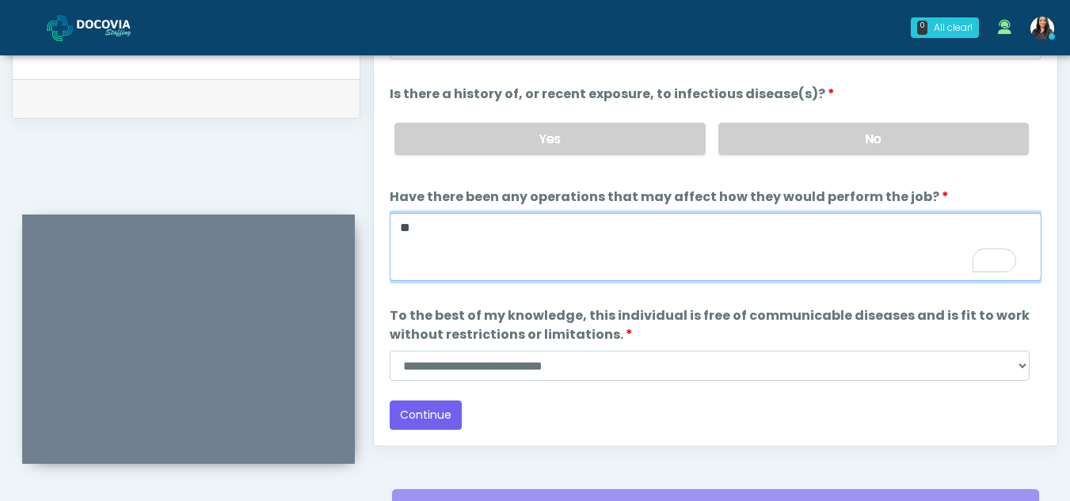
scroll to position [767, 0]
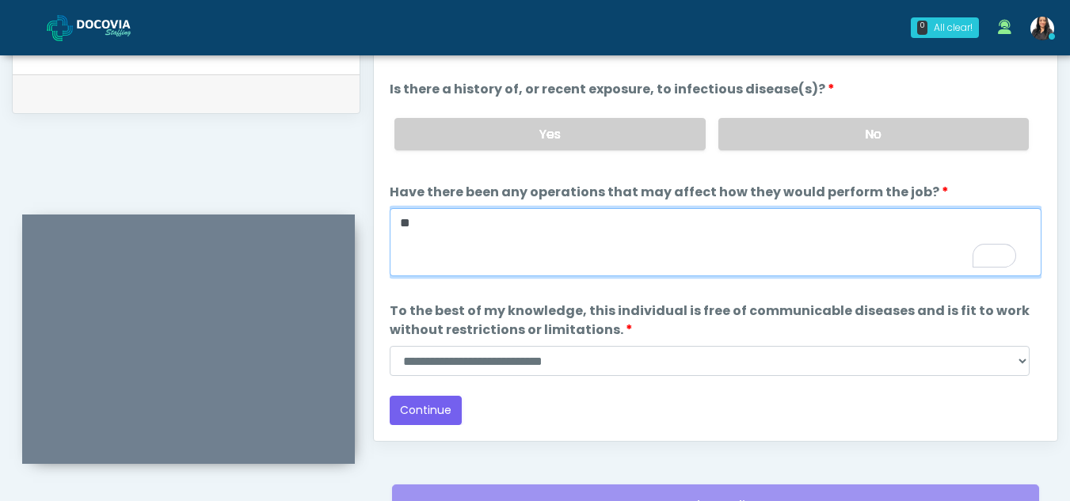
type textarea "**"
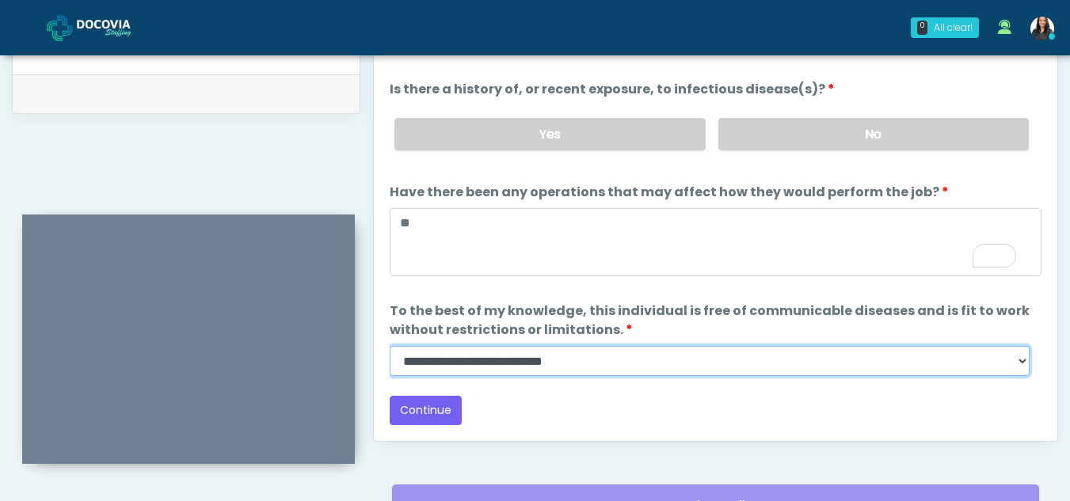
click at [1025, 363] on select "**********" at bounding box center [710, 361] width 640 height 30
select select "******"
click at [390, 346] on select "**********" at bounding box center [710, 361] width 640 height 30
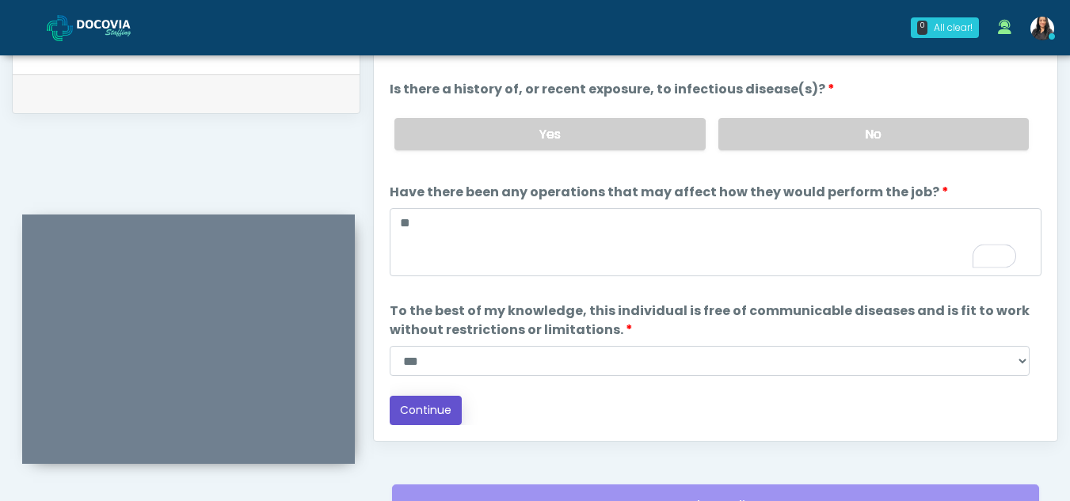
click at [432, 407] on button "Continue" at bounding box center [426, 410] width 72 height 29
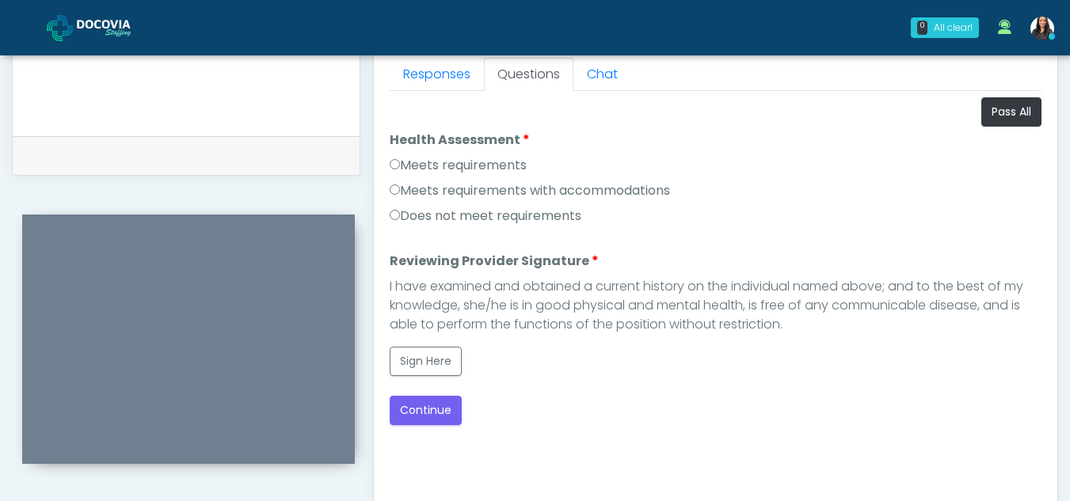
scroll to position [708, 0]
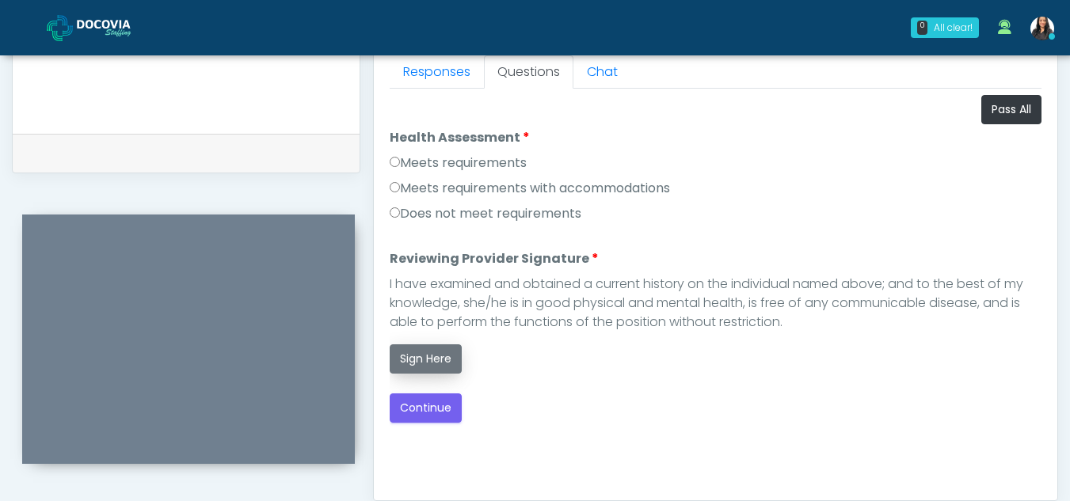
click at [426, 357] on button "Sign Here" at bounding box center [426, 358] width 72 height 29
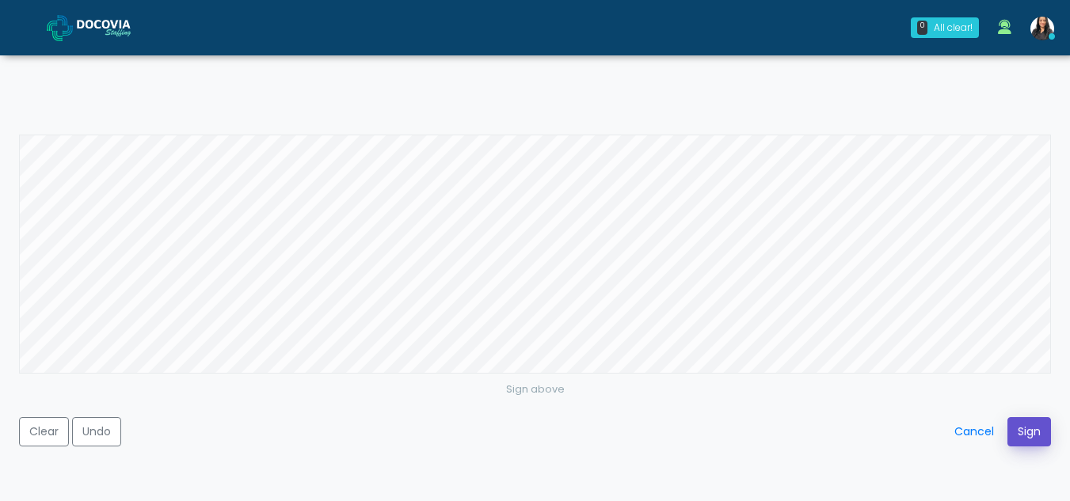
click at [1023, 434] on button "Sign" at bounding box center [1029, 431] width 44 height 29
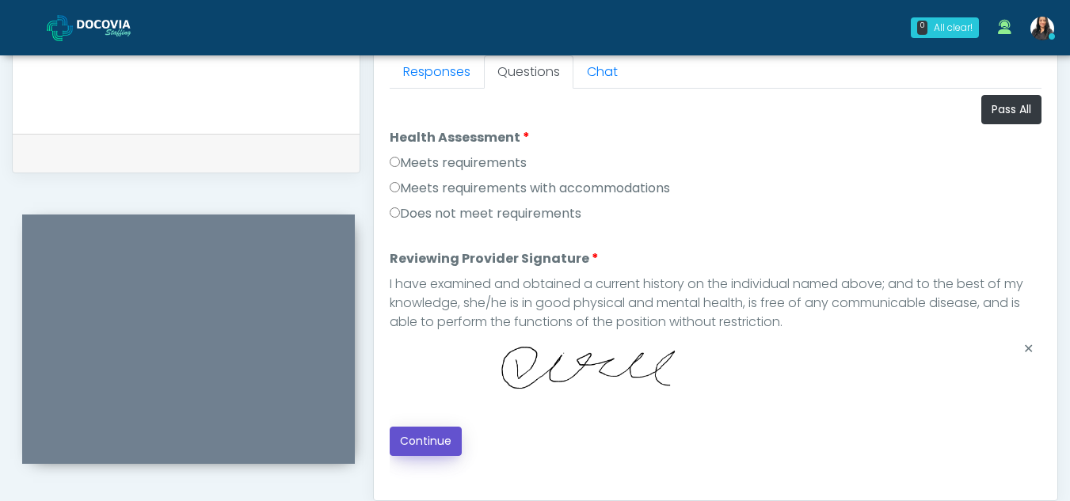
click at [427, 439] on button "Continue" at bounding box center [426, 441] width 72 height 29
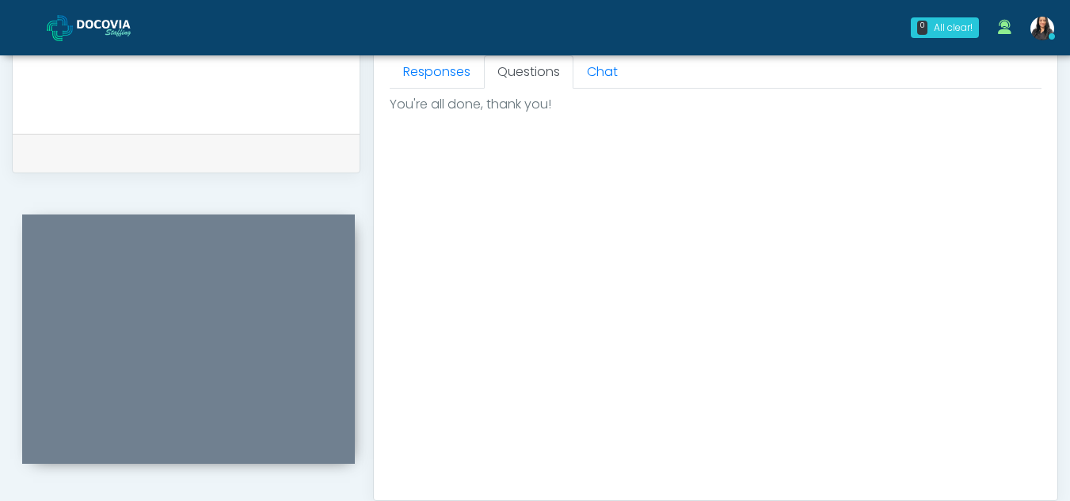
scroll to position [949, 0]
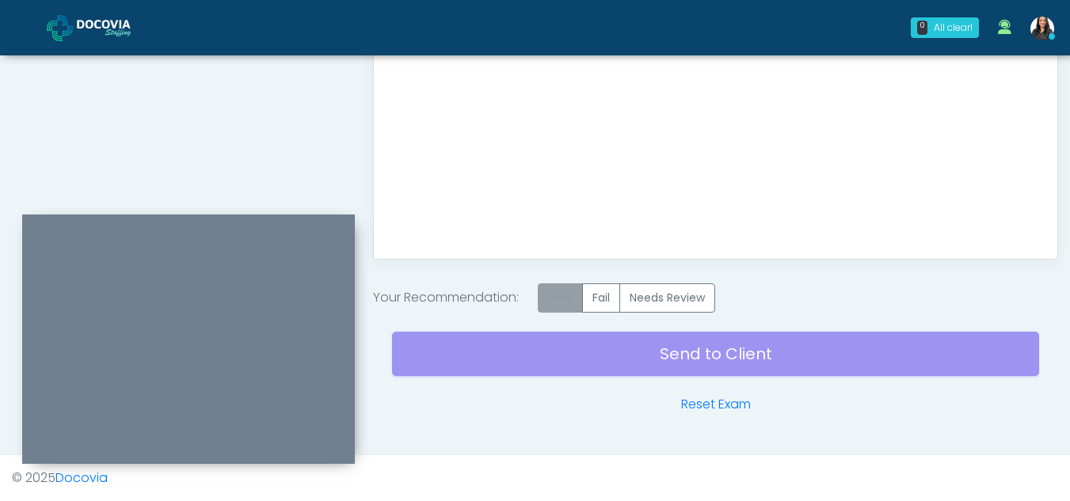
click at [572, 301] on label "Pass" at bounding box center [560, 297] width 45 height 29
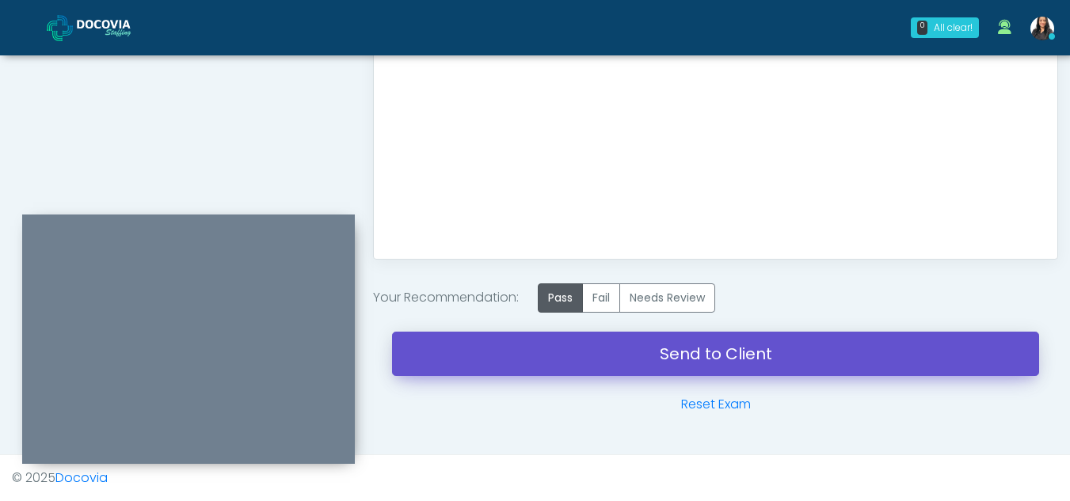
click at [665, 348] on link "Send to Client" at bounding box center [715, 354] width 647 height 44
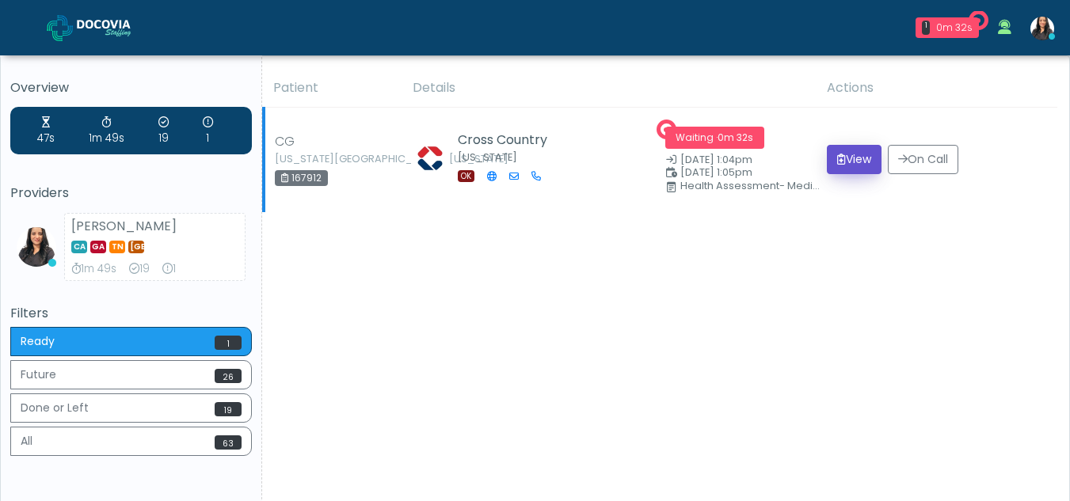
click at [852, 158] on button "View" at bounding box center [854, 159] width 55 height 29
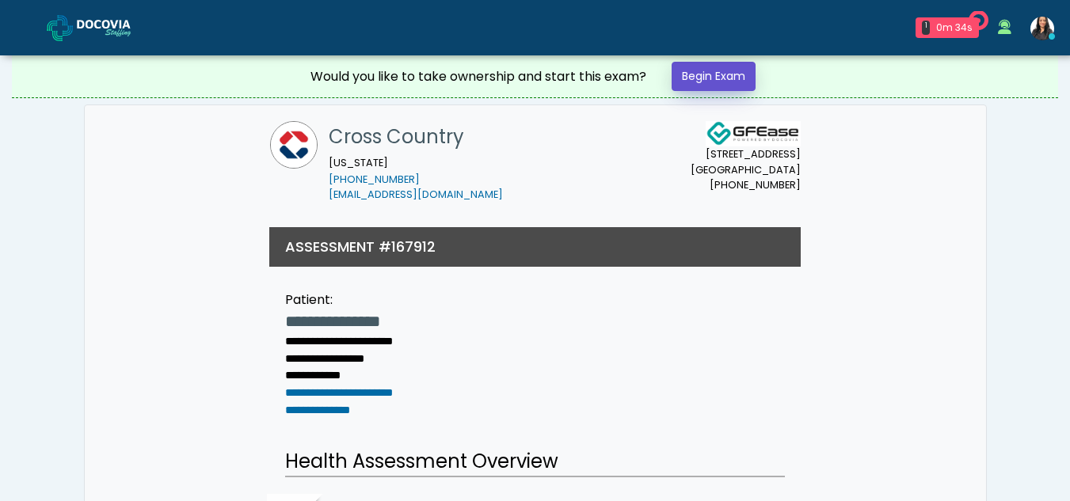
click at [714, 70] on link "Begin Exam" at bounding box center [713, 76] width 84 height 29
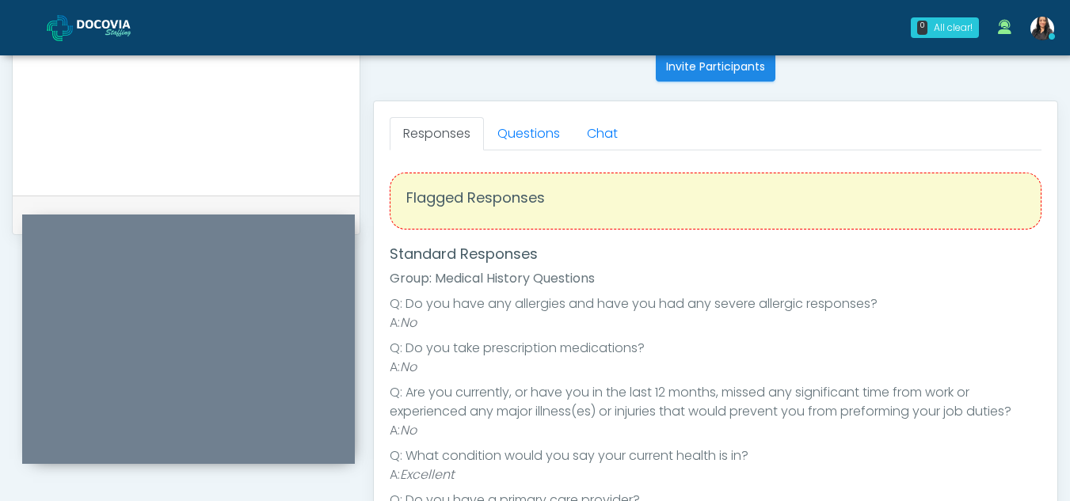
scroll to position [618, 0]
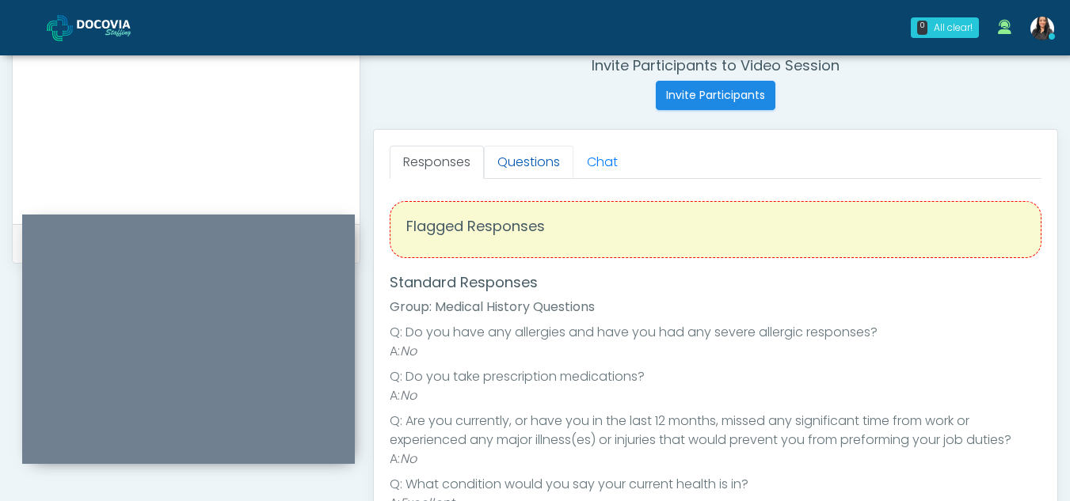
click at [523, 161] on link "Questions" at bounding box center [528, 162] width 89 height 33
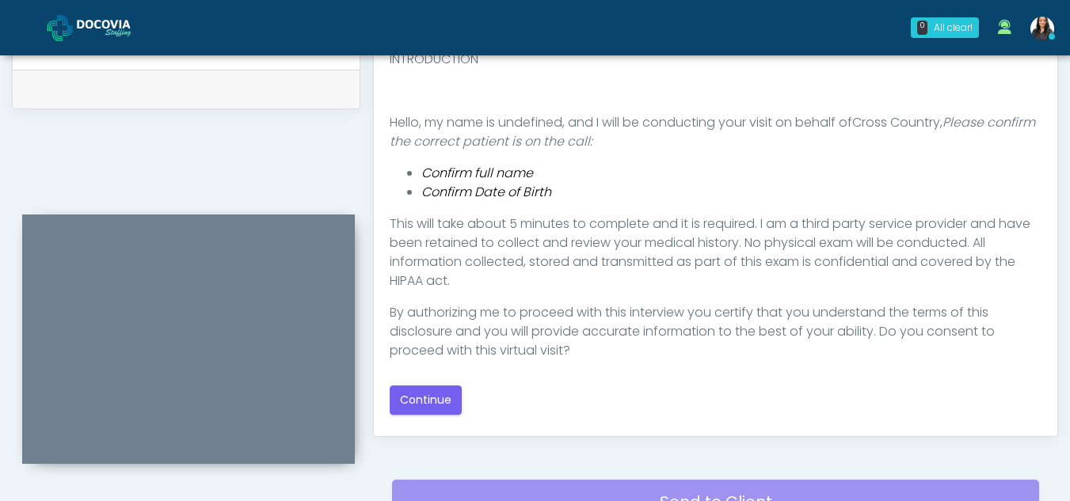
scroll to position [786, 0]
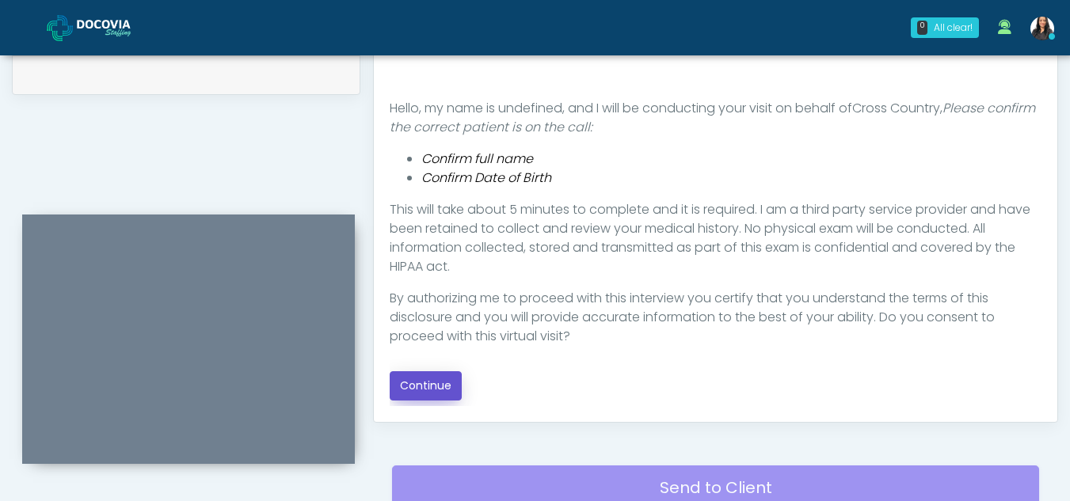
click at [450, 384] on button "Continue" at bounding box center [426, 385] width 72 height 29
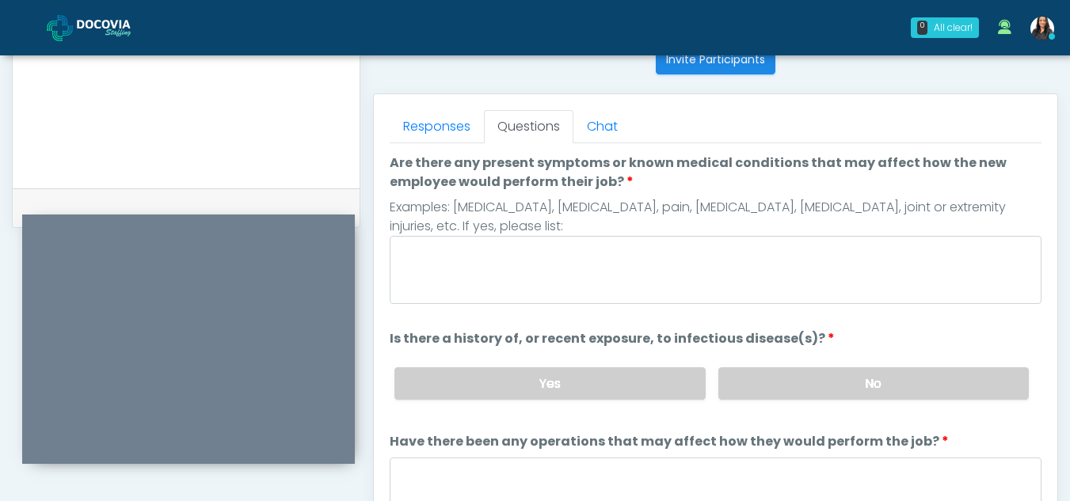
scroll to position [651, 0]
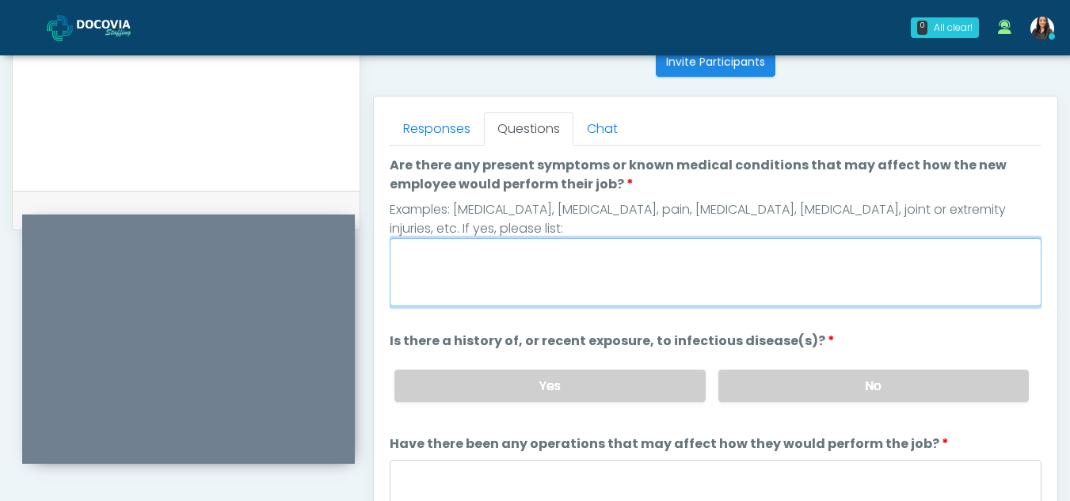
click at [473, 282] on textarea "Are there any present symptoms or known medical conditions that may affect how …" at bounding box center [716, 272] width 652 height 68
type textarea "**"
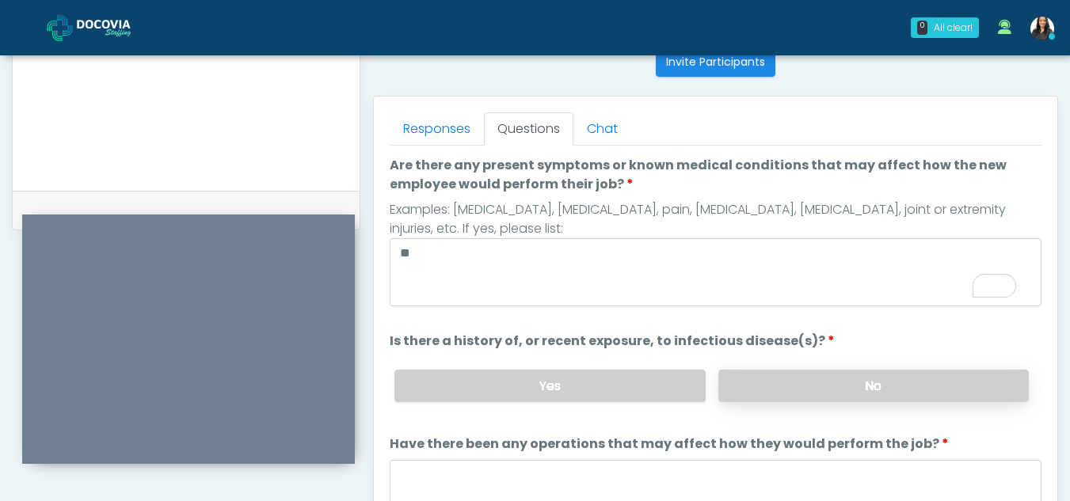
click at [850, 387] on label "No" at bounding box center [873, 386] width 310 height 32
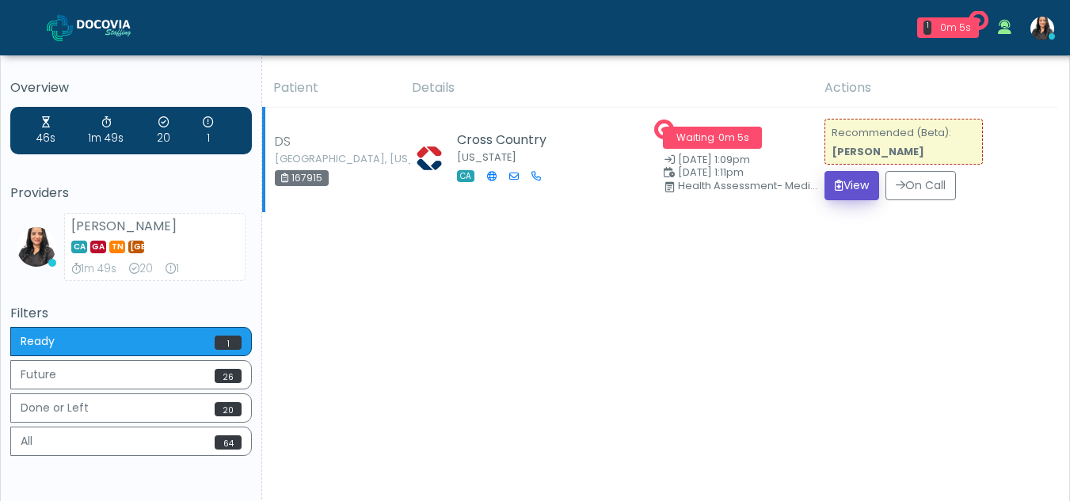
click at [843, 190] on button "View" at bounding box center [851, 185] width 55 height 29
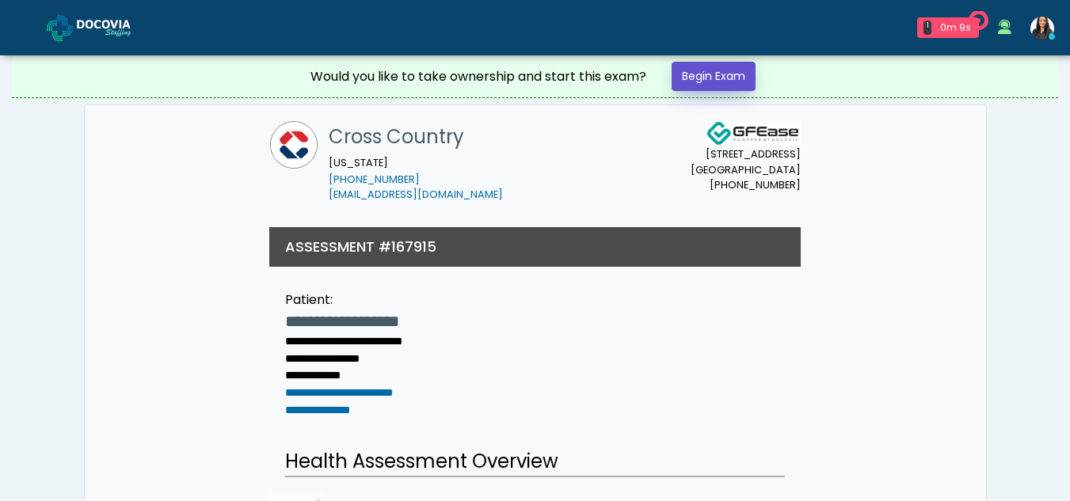
click at [728, 70] on link "Begin Exam" at bounding box center [713, 76] width 84 height 29
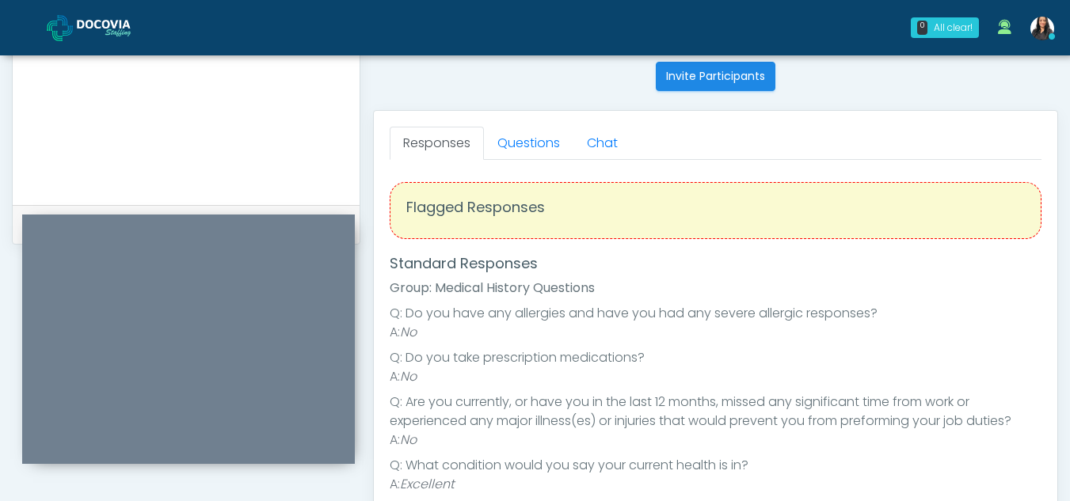
scroll to position [694, 0]
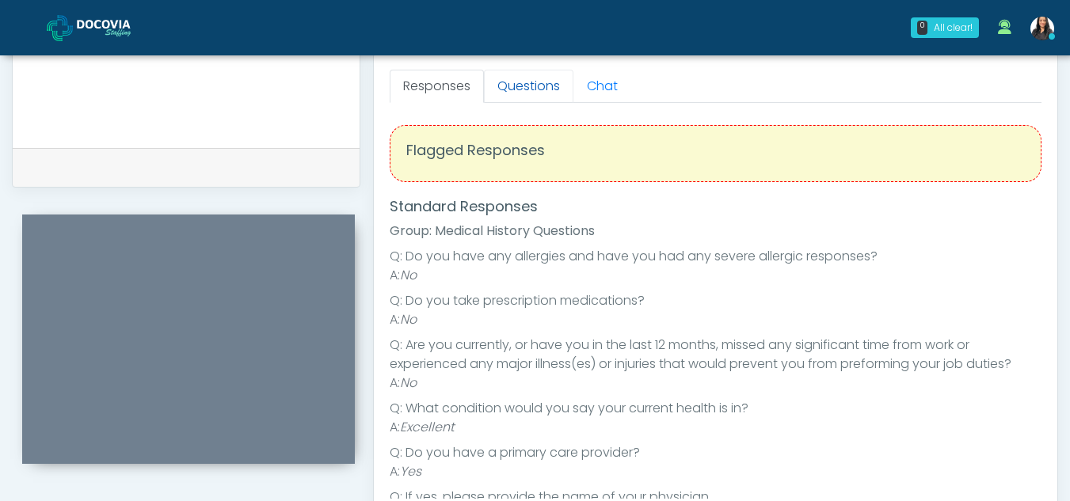
click at [539, 78] on link "Questions" at bounding box center [528, 86] width 89 height 33
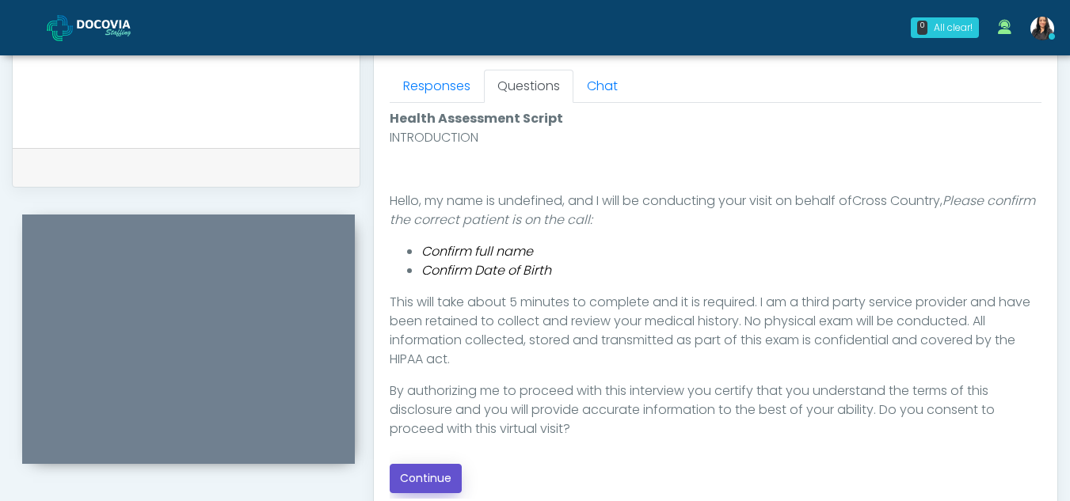
click at [444, 466] on button "Continue" at bounding box center [426, 478] width 72 height 29
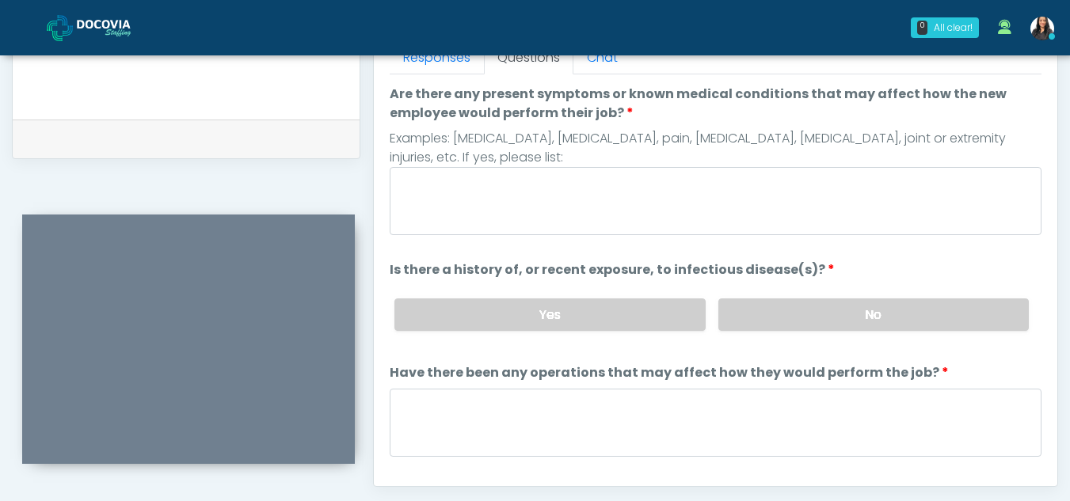
scroll to position [651, 0]
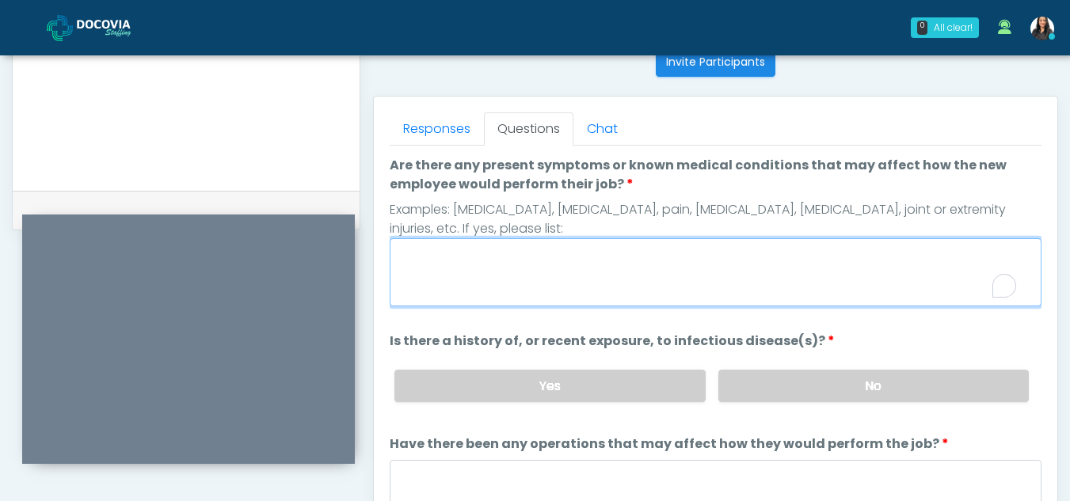
click at [494, 256] on textarea "Are there any present symptoms or known medical conditions that may affect how …" at bounding box center [716, 272] width 652 height 68
type textarea "**"
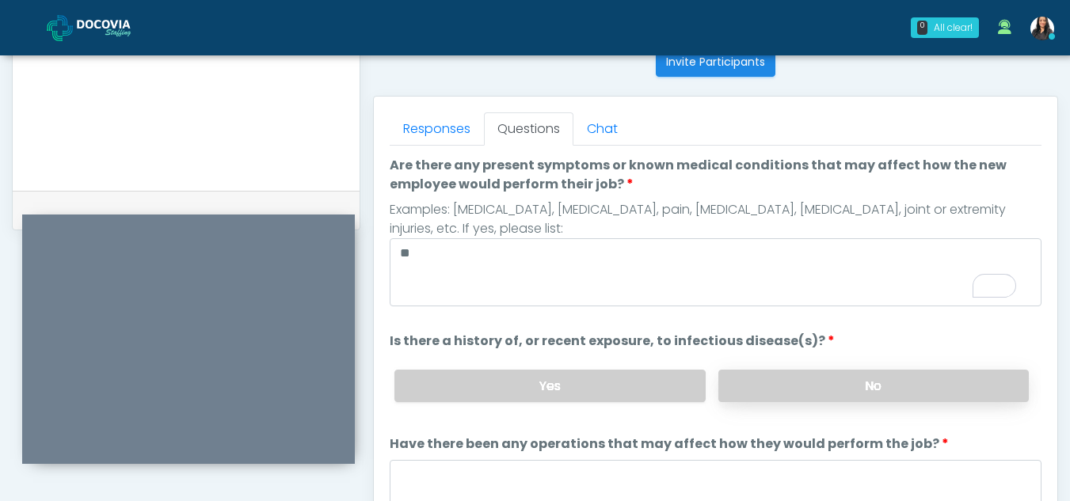
click at [785, 378] on label "No" at bounding box center [873, 386] width 310 height 32
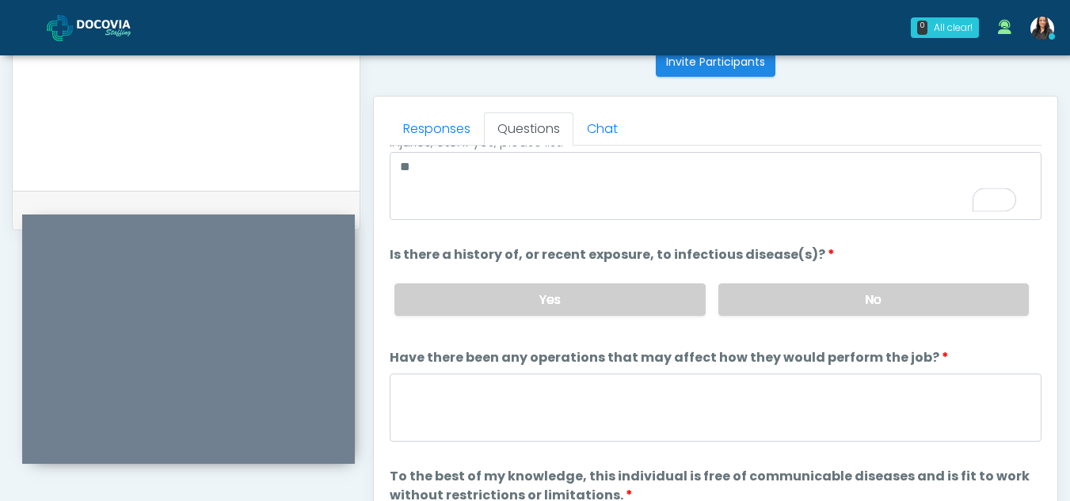
scroll to position [135, 0]
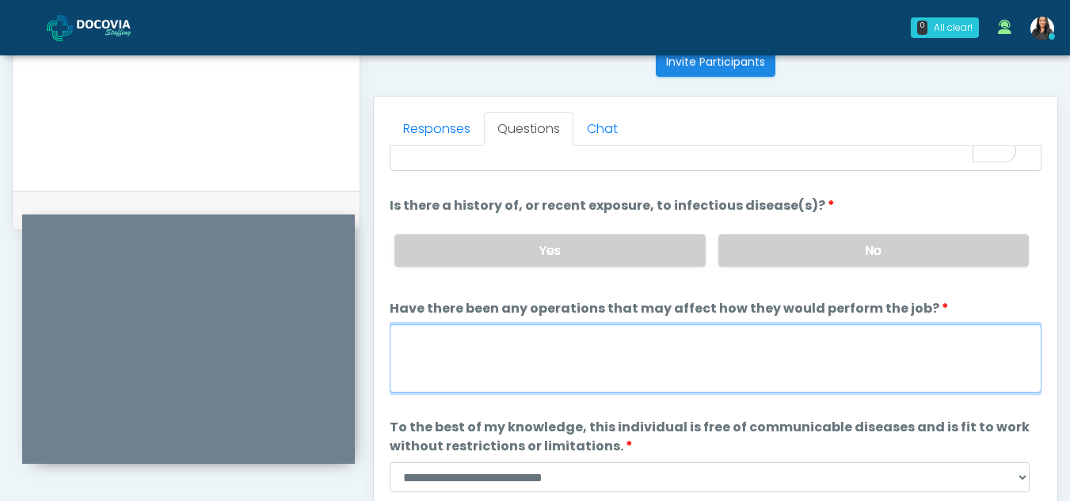
click at [513, 340] on textarea "Have there been any operations that may affect how they would perform the job?" at bounding box center [716, 359] width 652 height 68
type textarea "**"
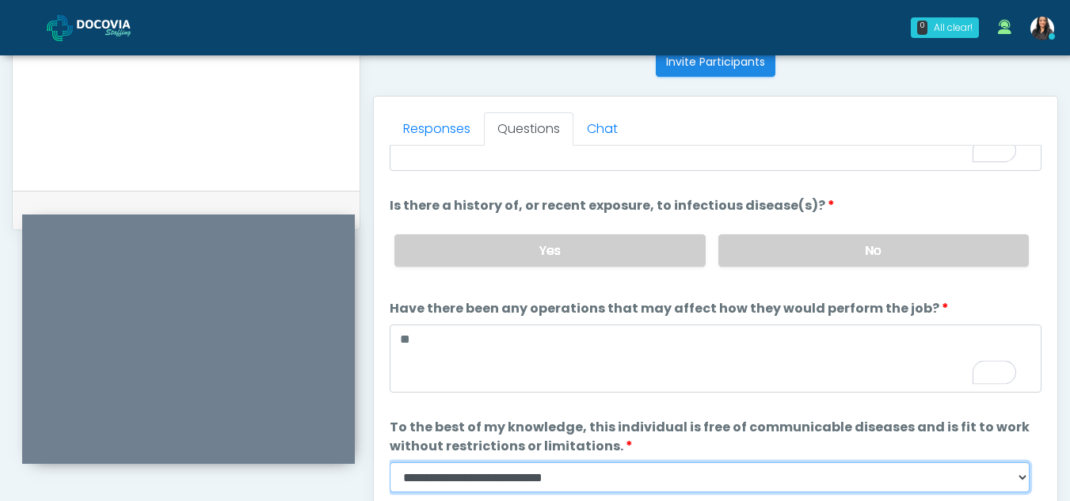
click at [1022, 481] on select "**********" at bounding box center [710, 477] width 640 height 30
select select "******"
click at [390, 462] on select "**********" at bounding box center [710, 477] width 640 height 30
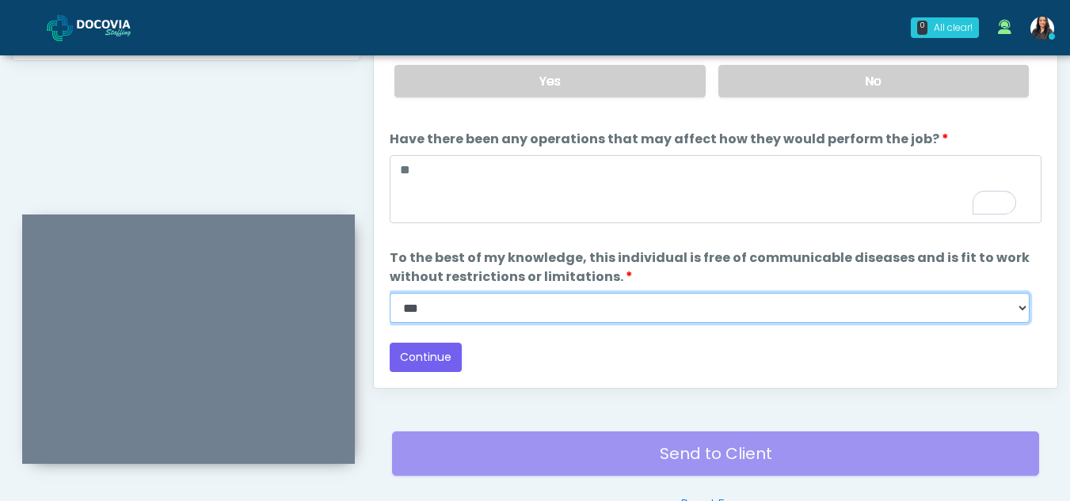
scroll to position [830, 0]
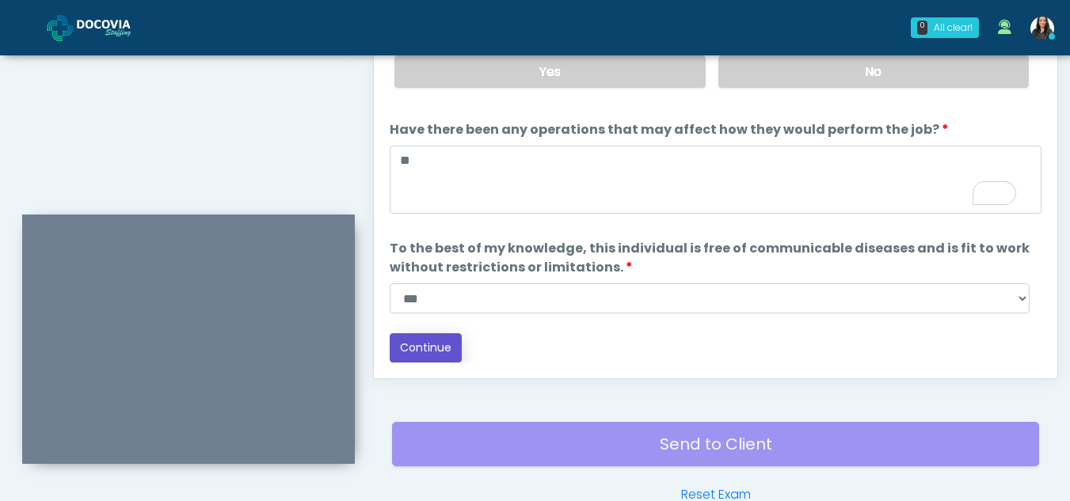
click at [416, 342] on button "Continue" at bounding box center [426, 347] width 72 height 29
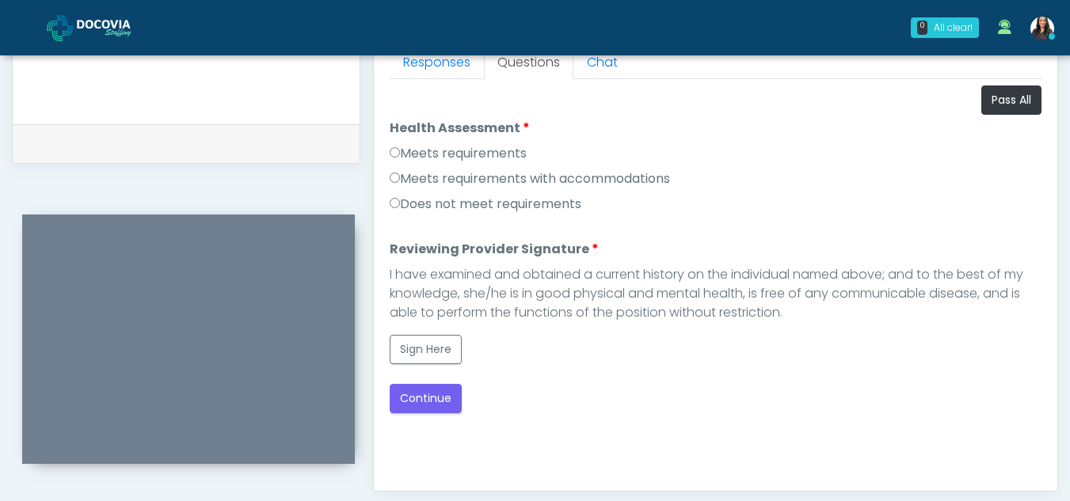
scroll to position [715, 0]
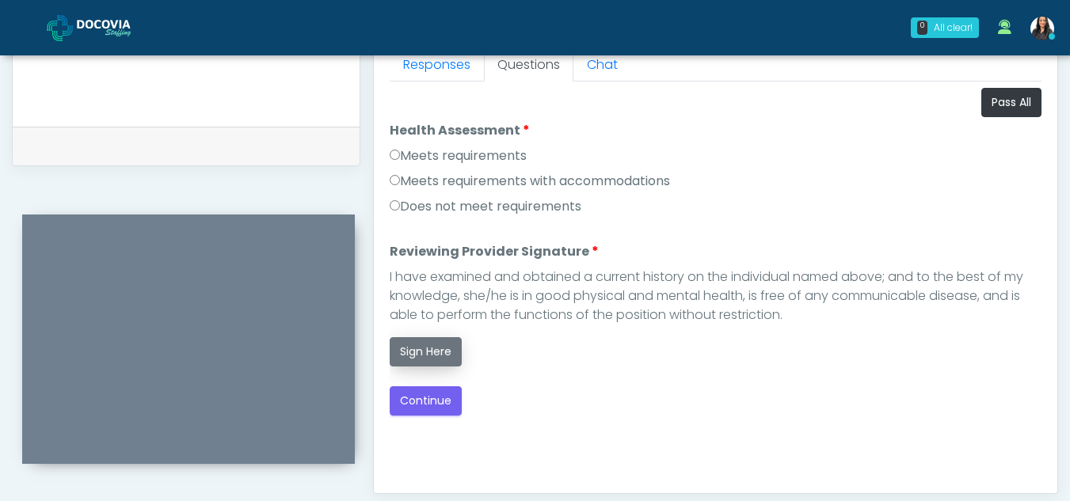
click at [430, 354] on button "Sign Here" at bounding box center [426, 351] width 72 height 29
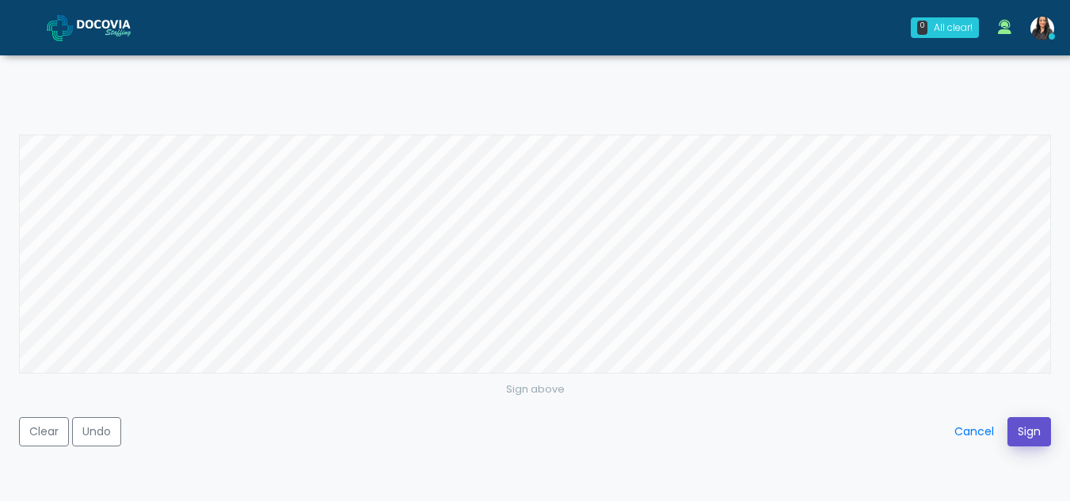
click at [1030, 430] on button "Sign" at bounding box center [1029, 431] width 44 height 29
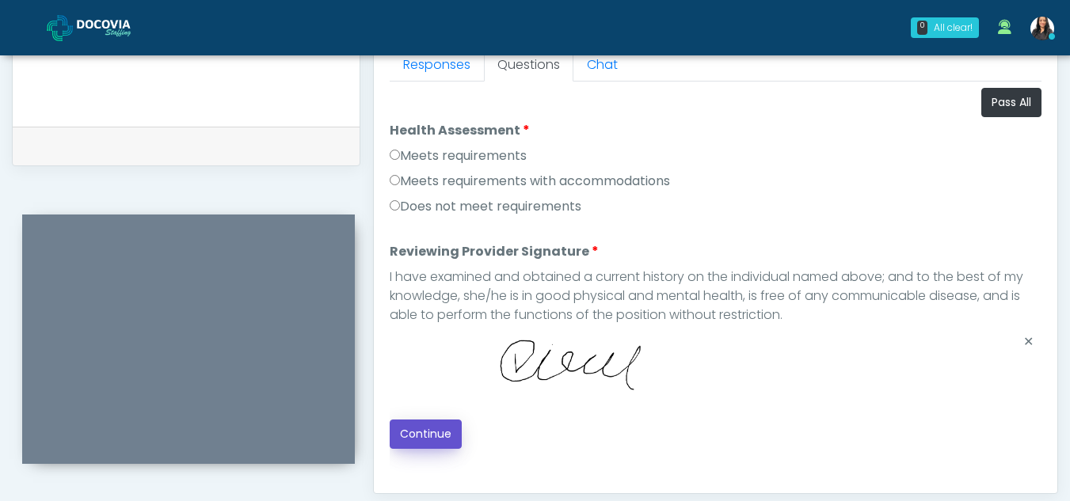
click at [445, 426] on button "Continue" at bounding box center [426, 434] width 72 height 29
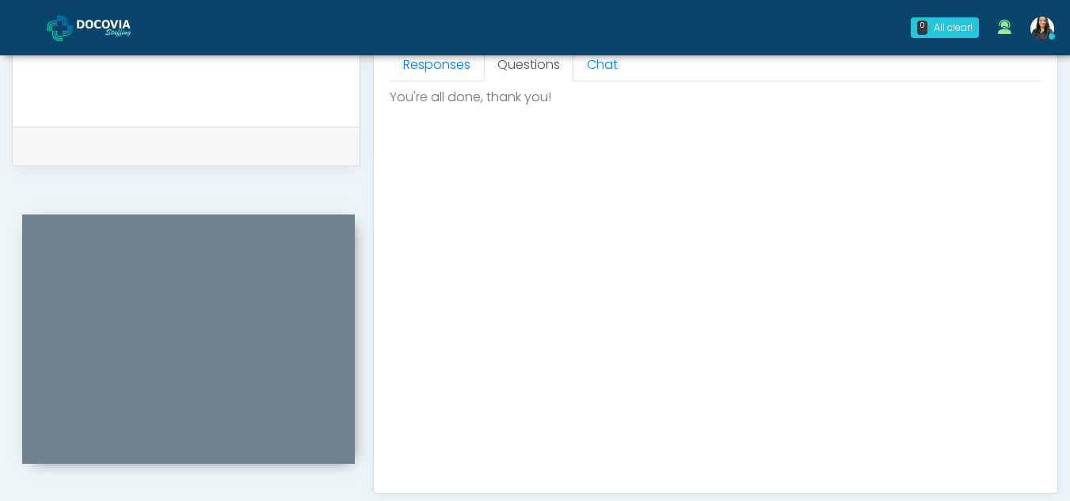
scroll to position [949, 0]
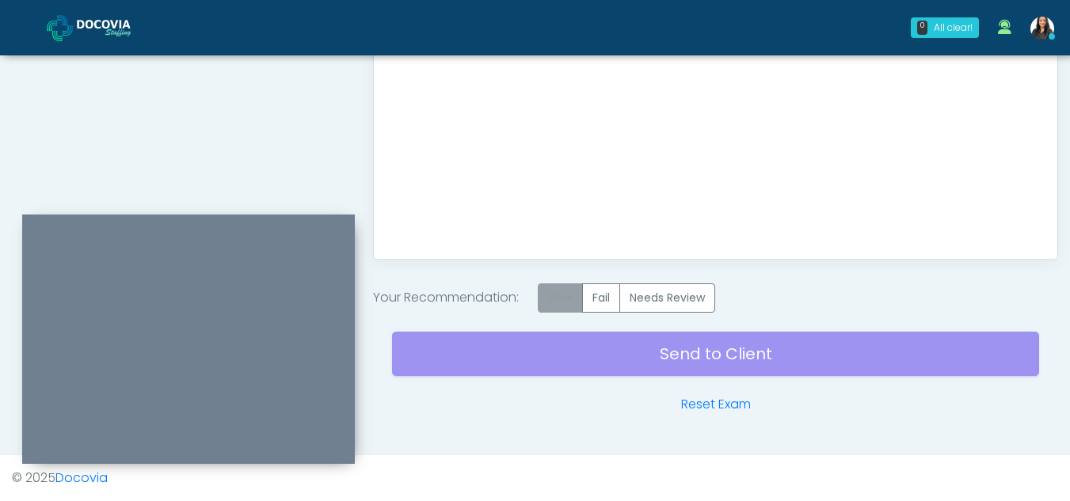
click at [581, 298] on label "Pass" at bounding box center [560, 297] width 45 height 29
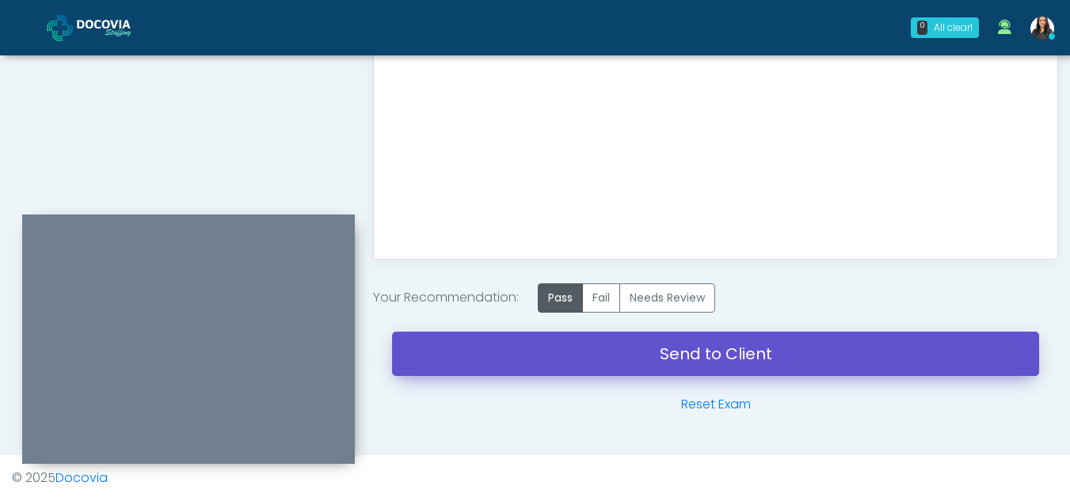
click at [696, 344] on link "Send to Client" at bounding box center [715, 354] width 647 height 44
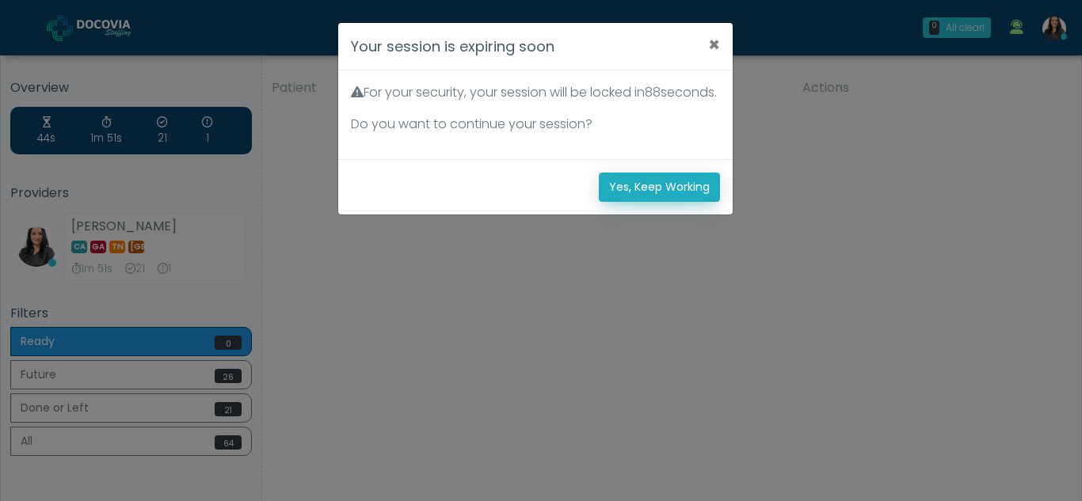
click at [644, 199] on button "Yes, Keep Working" at bounding box center [659, 187] width 121 height 29
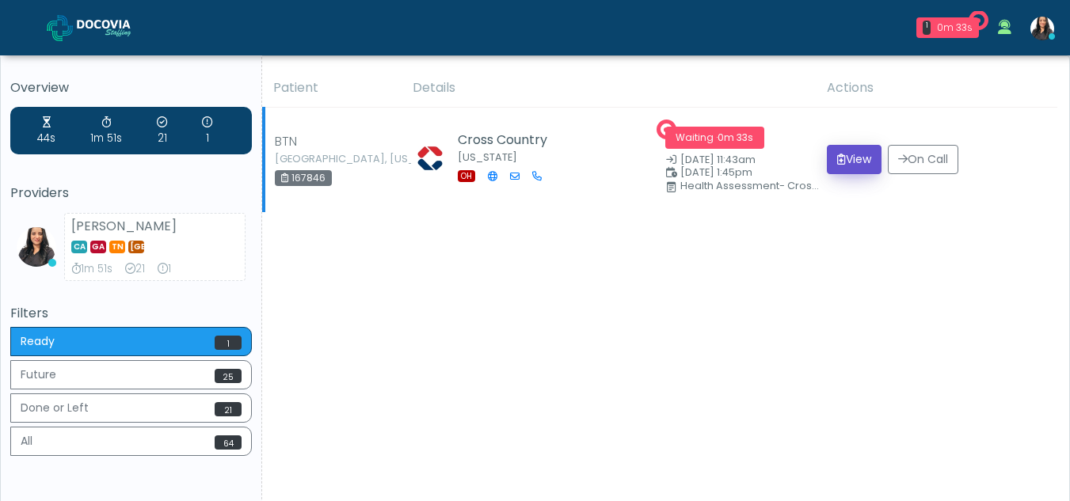
click at [845, 159] on button "View" at bounding box center [854, 159] width 55 height 29
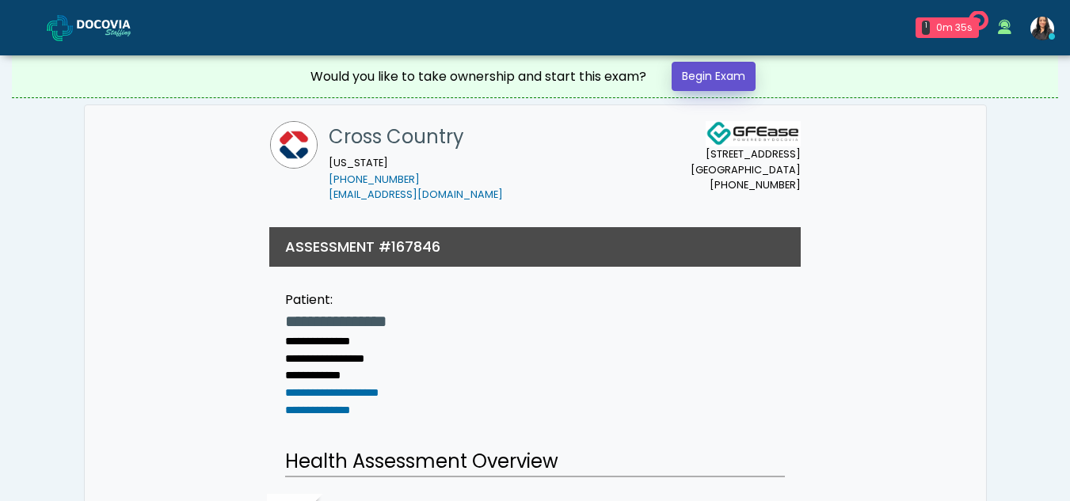
click at [724, 74] on link "Begin Exam" at bounding box center [713, 76] width 84 height 29
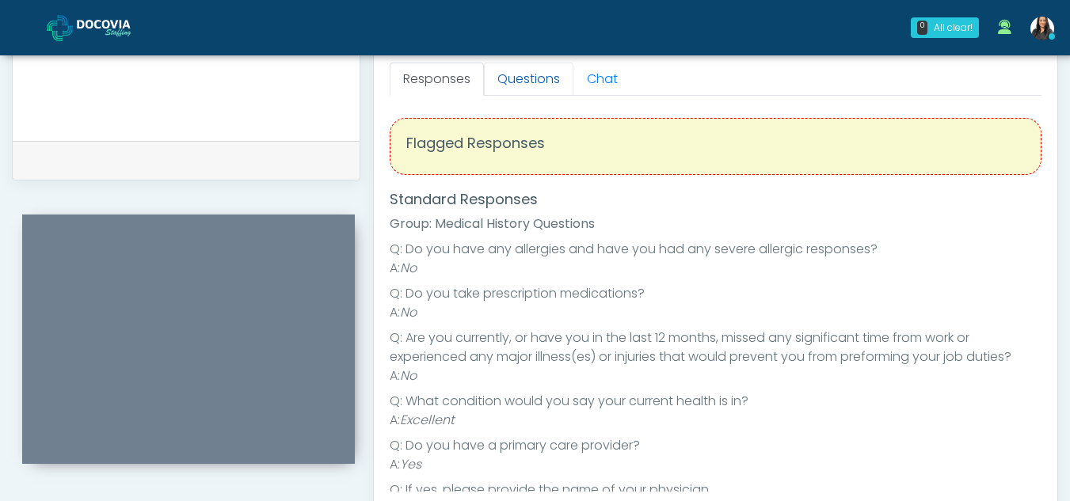
click at [523, 70] on link "Questions" at bounding box center [528, 79] width 89 height 33
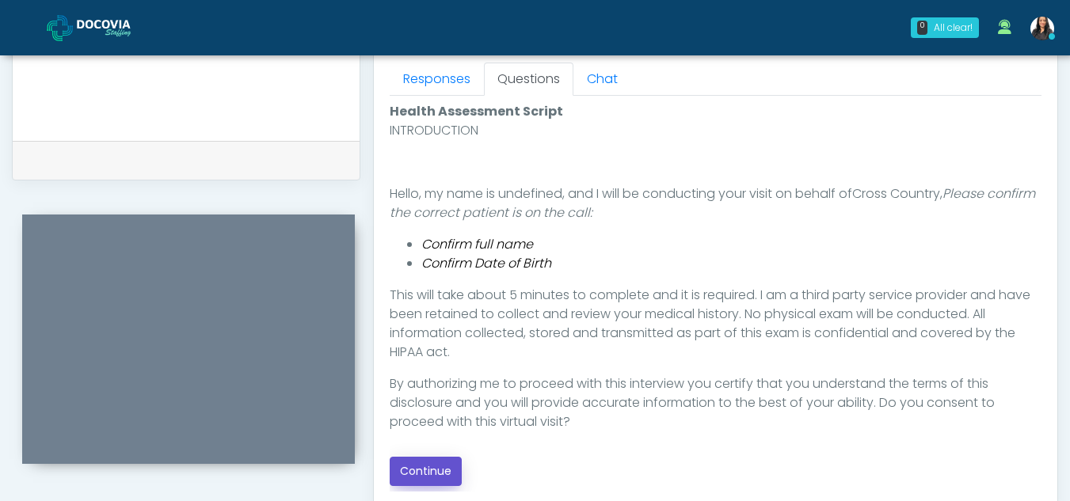
click at [436, 462] on button "Continue" at bounding box center [426, 471] width 72 height 29
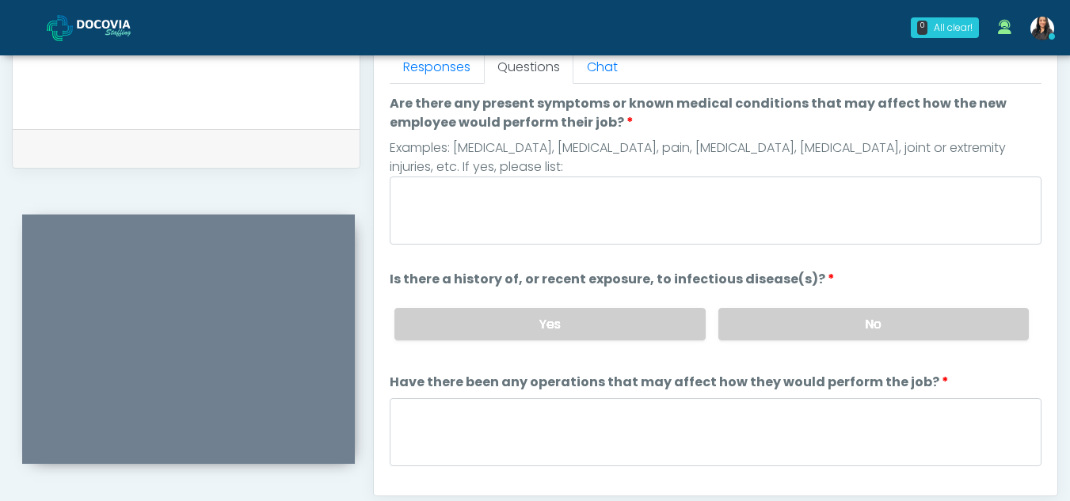
scroll to position [708, 0]
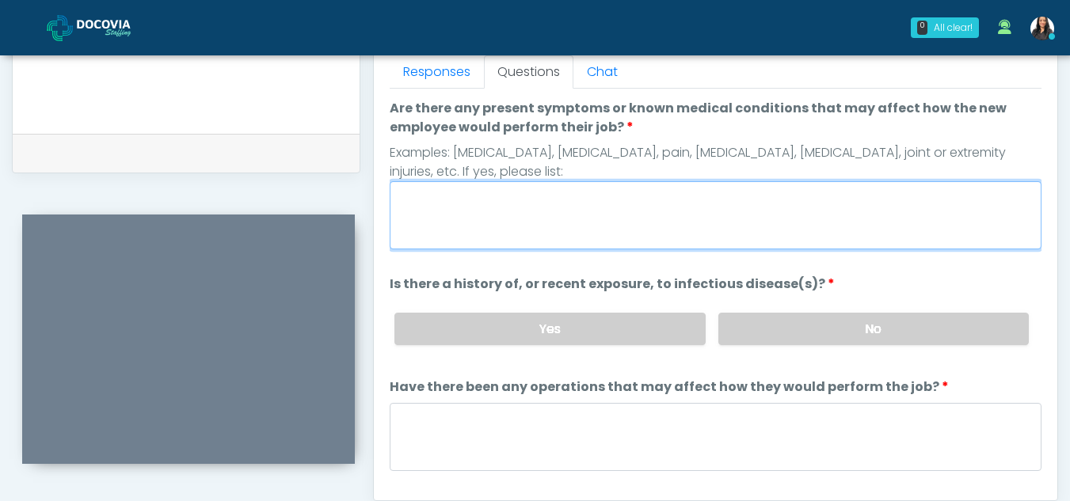
click at [553, 223] on textarea "Are there any present symptoms or known medical conditions that may affect how …" at bounding box center [716, 215] width 652 height 68
type textarea "**"
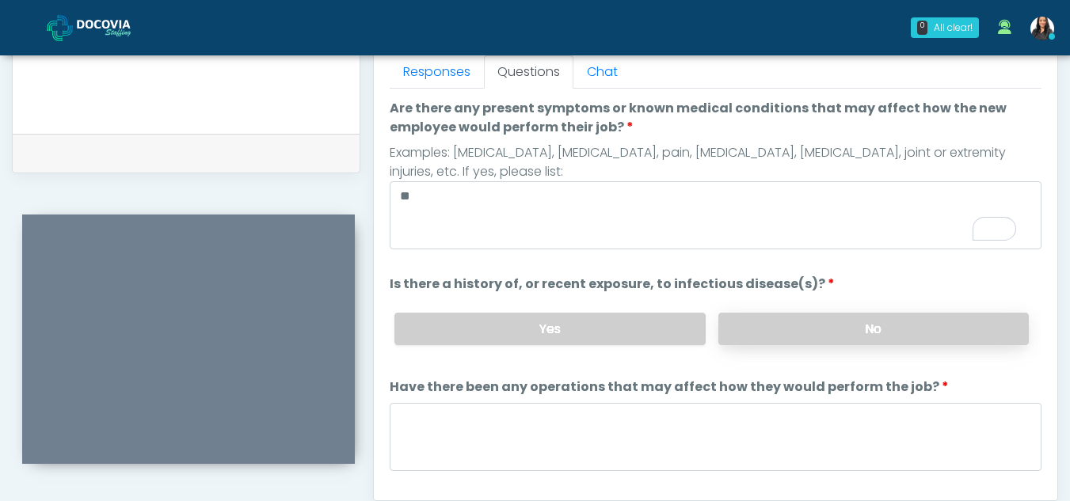
click at [873, 317] on label "No" at bounding box center [873, 329] width 310 height 32
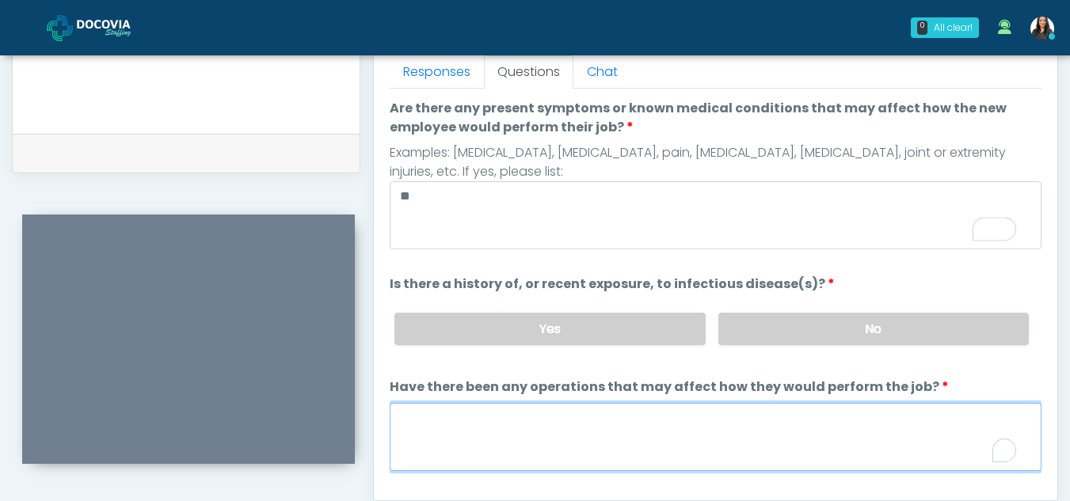
click at [576, 438] on textarea "Have there been any operations that may affect how they would perform the job?" at bounding box center [716, 437] width 652 height 68
type textarea "**"
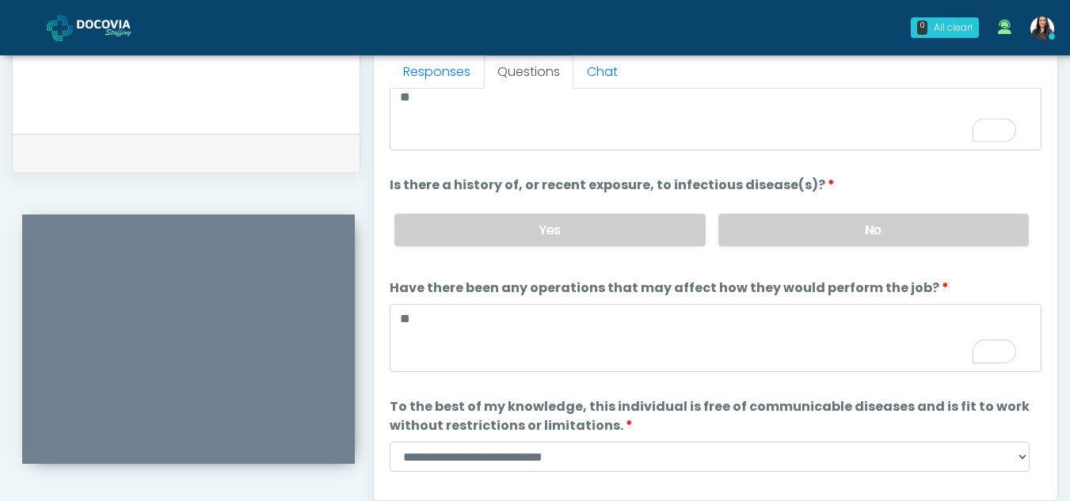
scroll to position [135, 0]
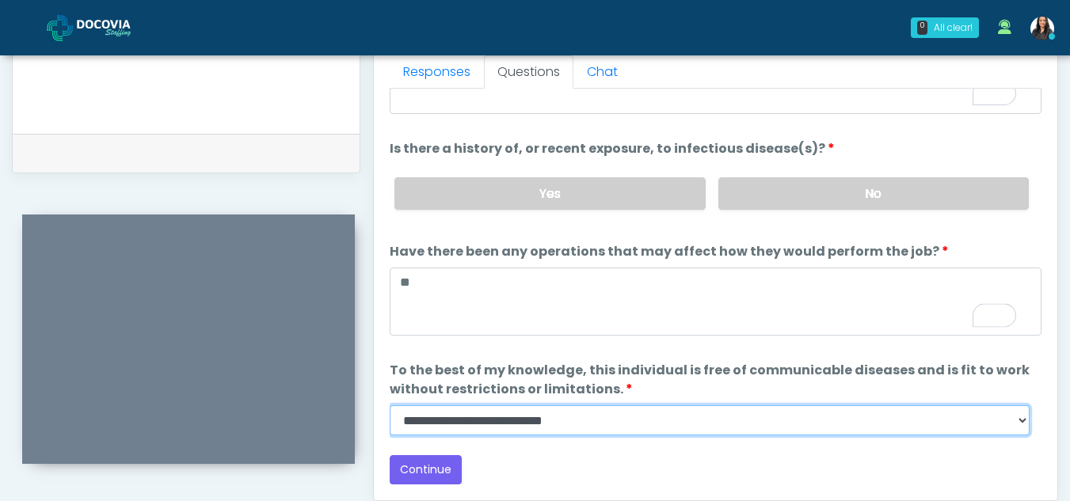
click at [1021, 420] on select "**********" at bounding box center [710, 420] width 640 height 30
select select "******"
click at [390, 405] on select "**********" at bounding box center [710, 420] width 640 height 30
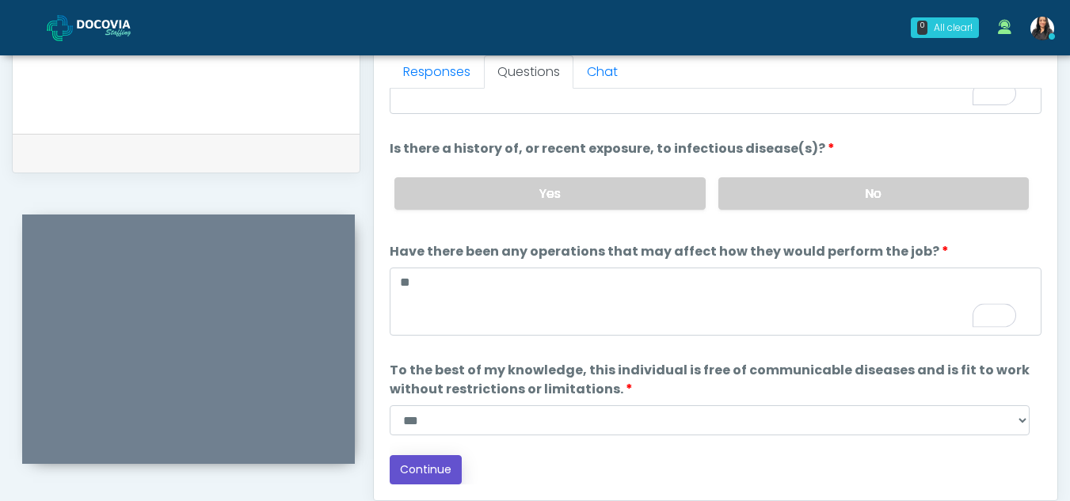
click at [428, 464] on button "Continue" at bounding box center [426, 469] width 72 height 29
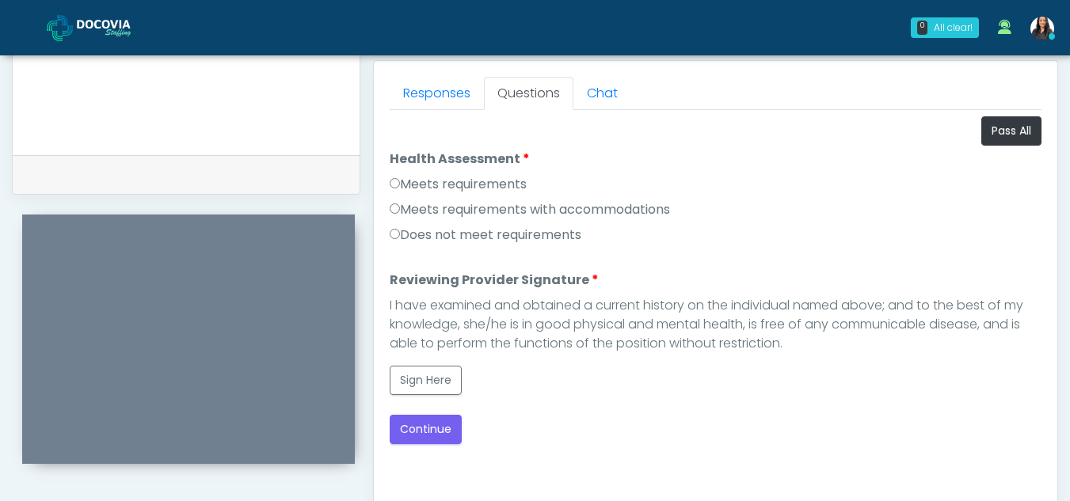
scroll to position [679, 0]
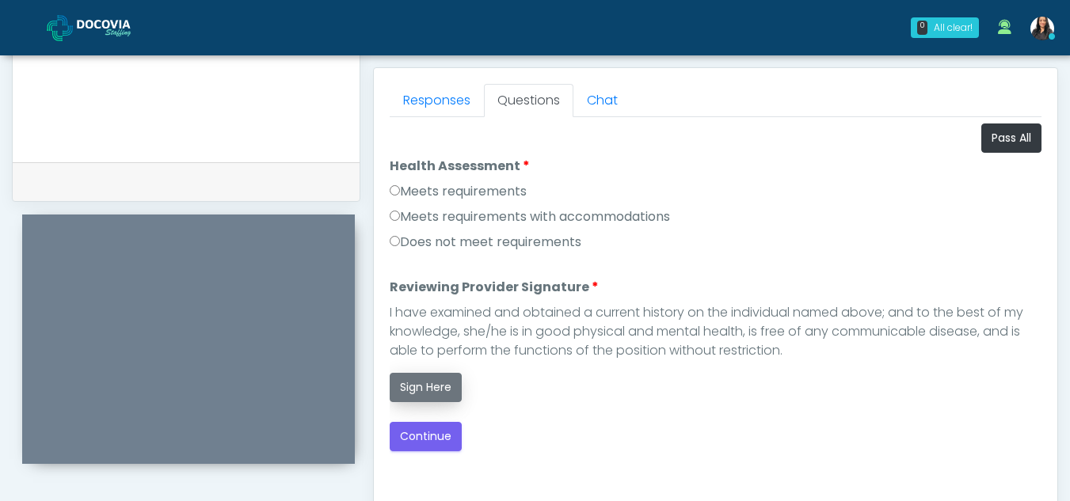
click at [426, 391] on button "Sign Here" at bounding box center [426, 387] width 72 height 29
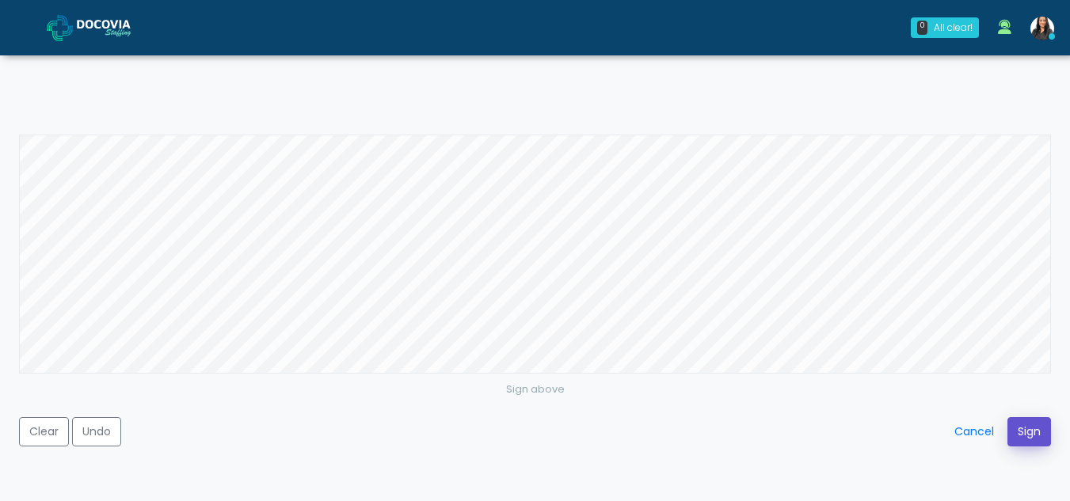
click at [1036, 431] on button "Sign" at bounding box center [1029, 431] width 44 height 29
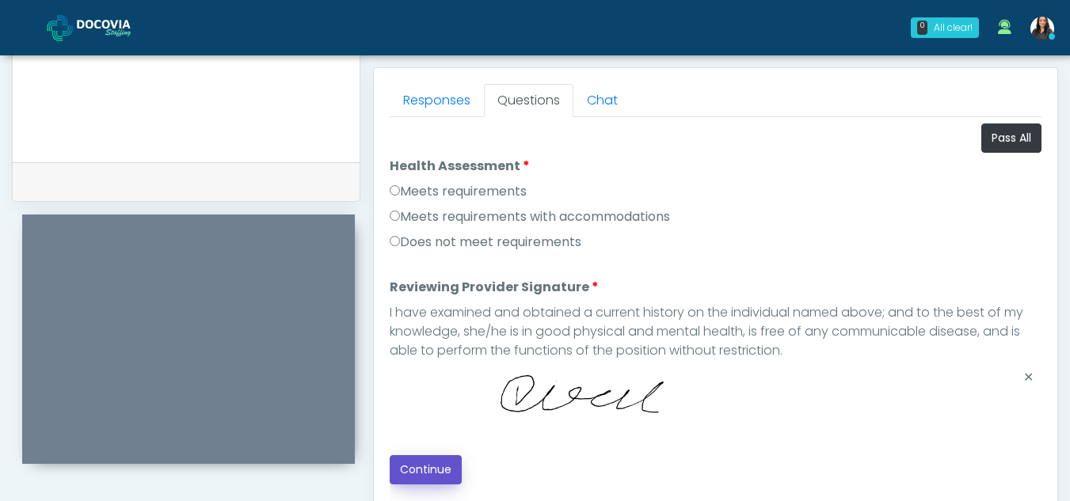
click at [424, 468] on button "Continue" at bounding box center [426, 469] width 72 height 29
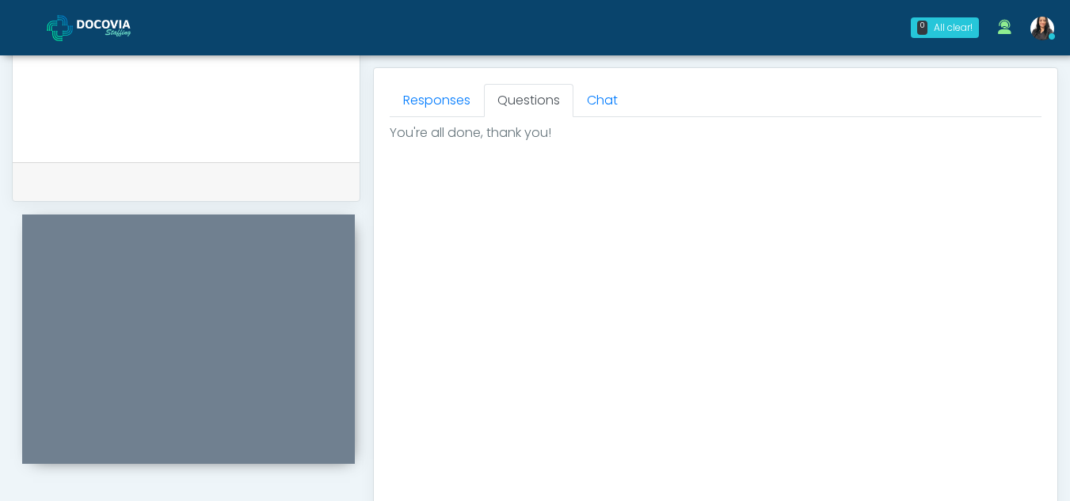
scroll to position [949, 0]
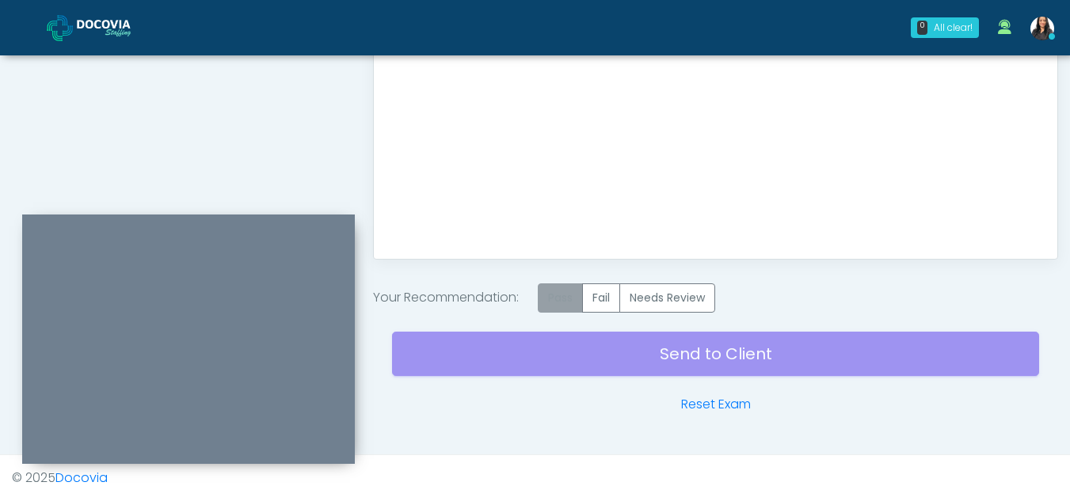
click at [551, 297] on label "Pass" at bounding box center [560, 297] width 45 height 29
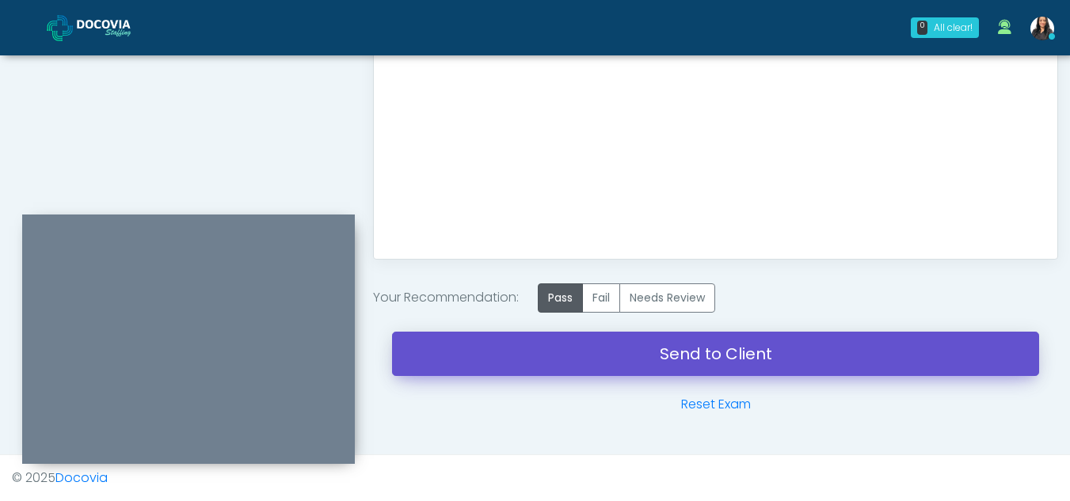
click at [789, 352] on link "Send to Client" at bounding box center [715, 354] width 647 height 44
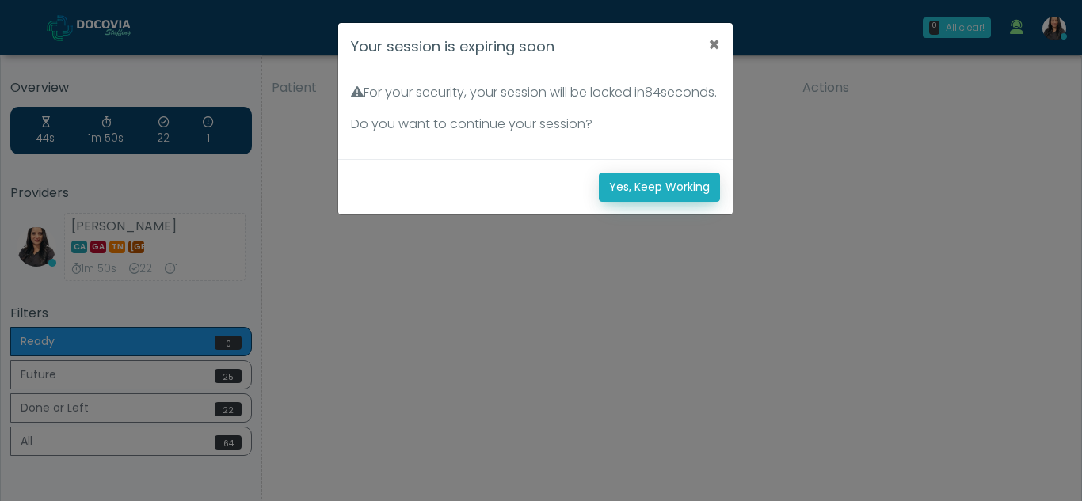
click at [628, 202] on button "Yes, Keep Working" at bounding box center [659, 187] width 121 height 29
